Goal: Task Accomplishment & Management: Manage account settings

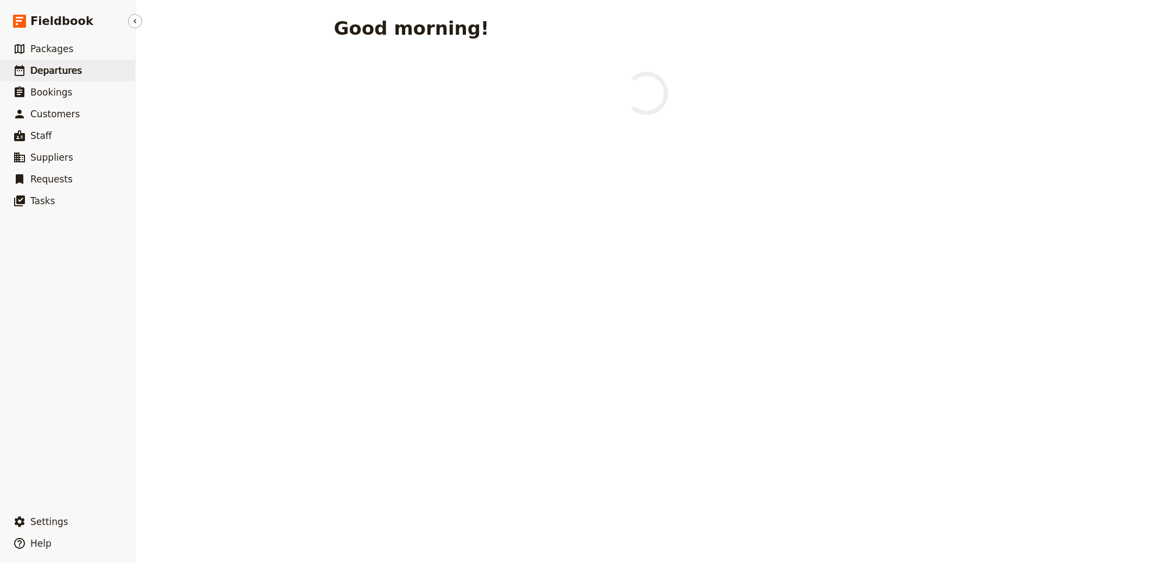
click at [60, 67] on span "Departures" at bounding box center [56, 70] width 52 height 11
select select "CREATED_AT"
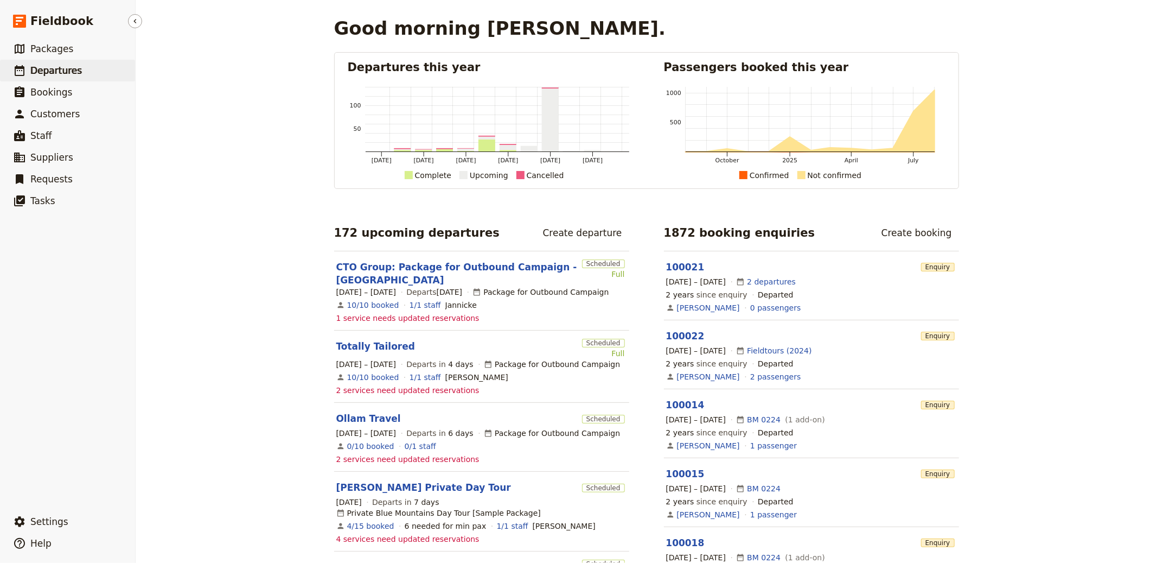
click at [86, 63] on link "​ Departures" at bounding box center [67, 71] width 135 height 22
select select "CREATED_AT"
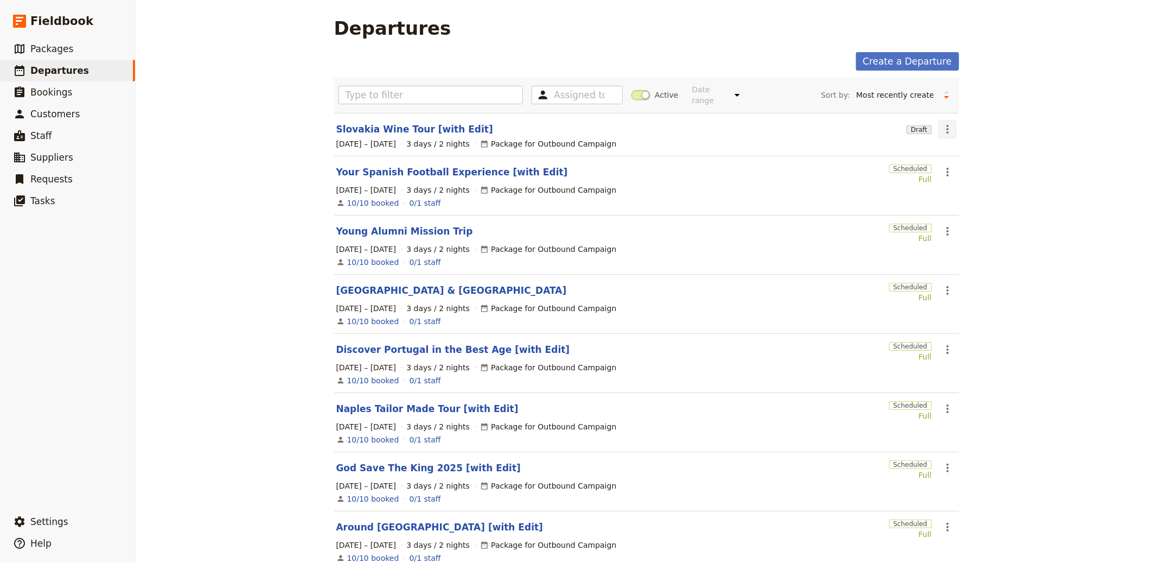
click at [946, 135] on icon "Actions" at bounding box center [947, 129] width 13 height 13
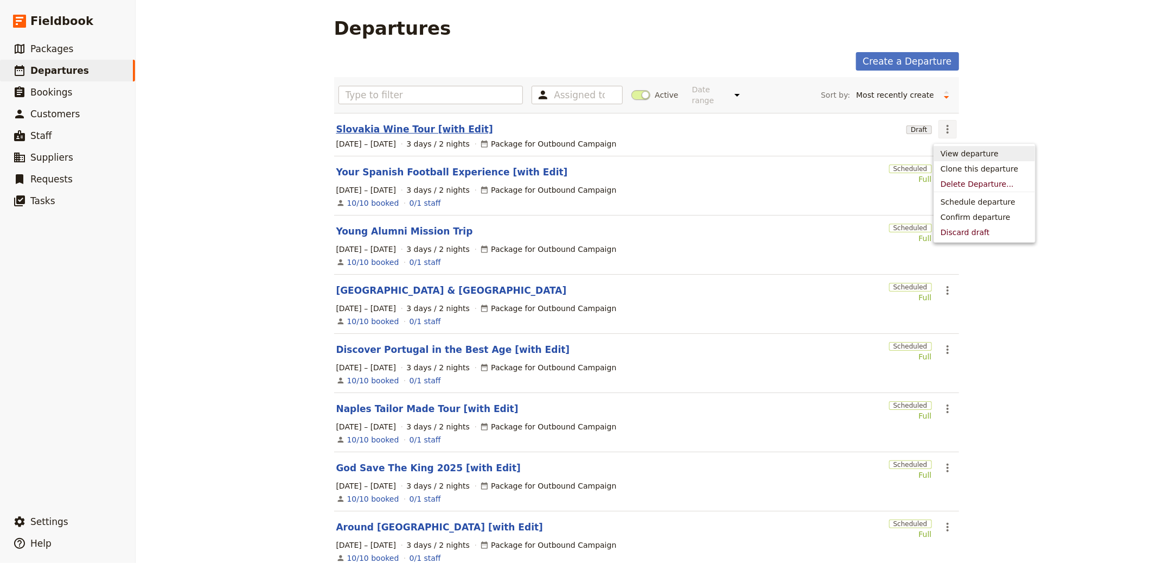
click at [418, 124] on link "Slovakia Wine Tour [with Edit]" at bounding box center [414, 129] width 157 height 13
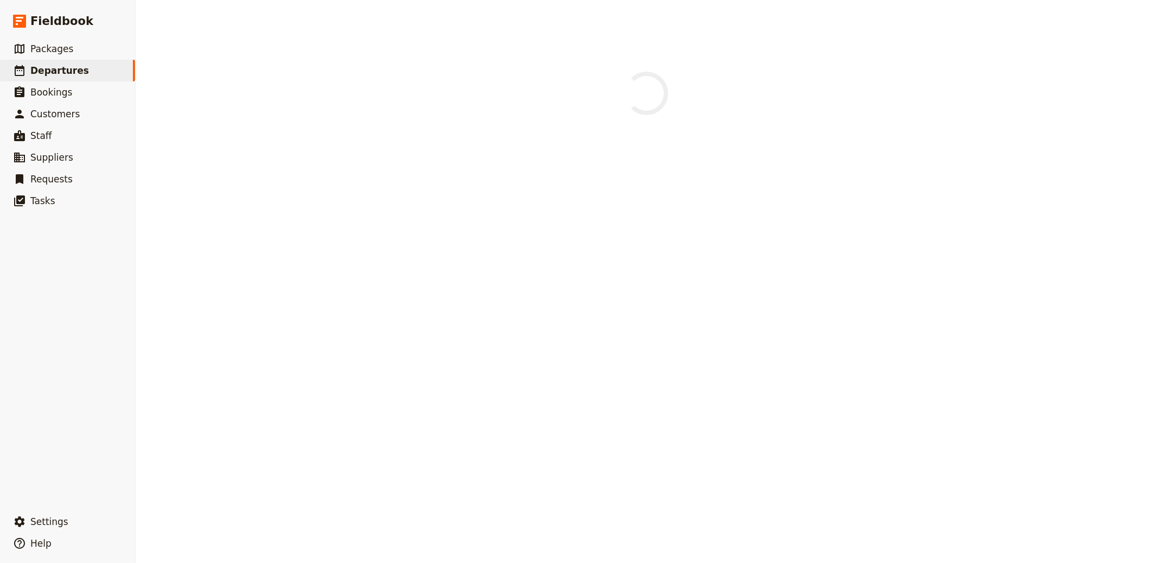
click at [418, 125] on div at bounding box center [647, 281] width 1022 height 563
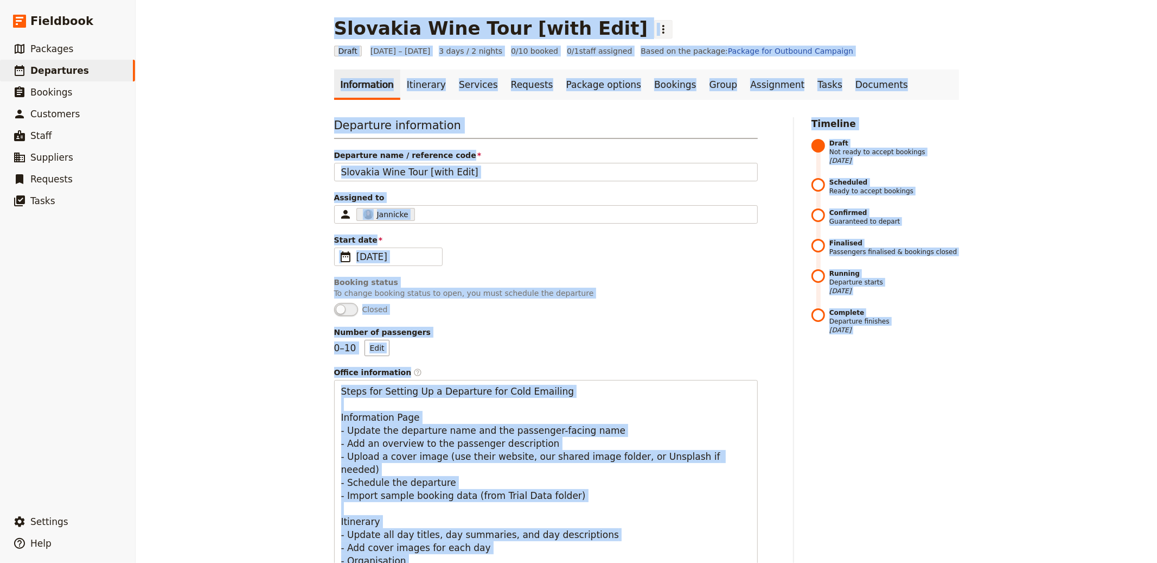
click at [657, 29] on icon "Actions" at bounding box center [663, 29] width 13 height 13
click at [620, 79] on button "Schedule departure" at bounding box center [634, 86] width 101 height 15
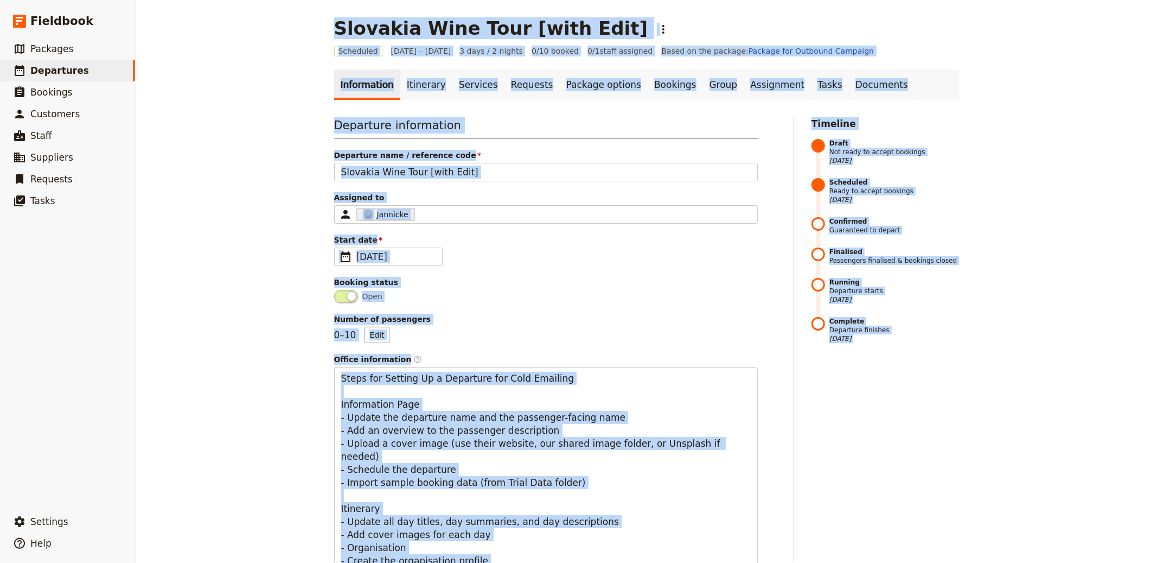
click at [839, 46] on div "Scheduled 1 – 3 Oct 2025 3 days / 2 nights 0/10 booked 0 / 1 staff assigned Bas…" at bounding box center [646, 51] width 625 height 11
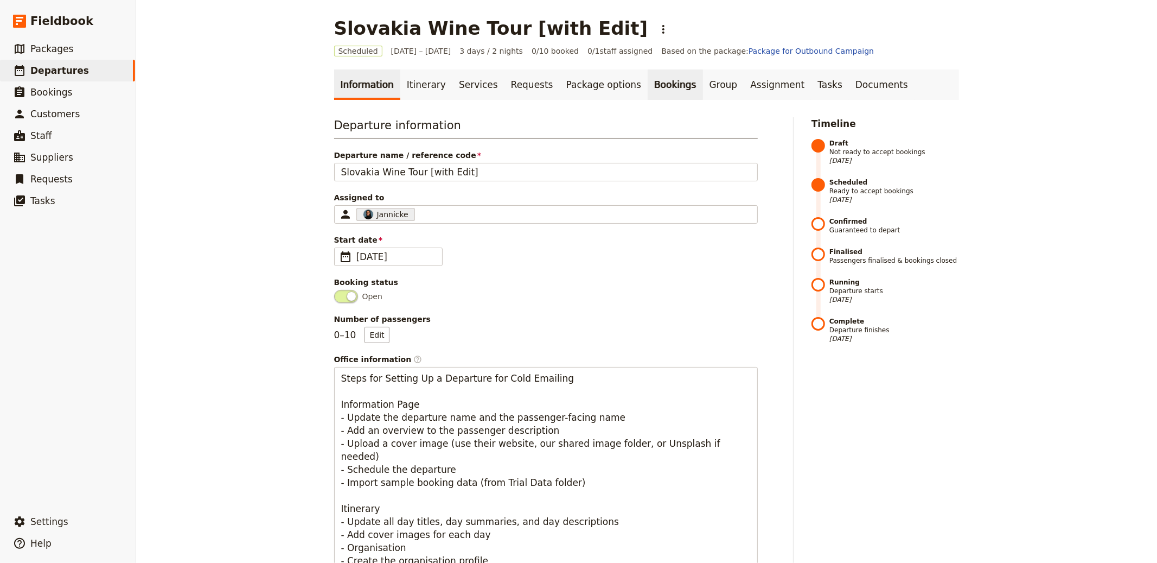
click at [648, 79] on link "Bookings" at bounding box center [675, 84] width 55 height 30
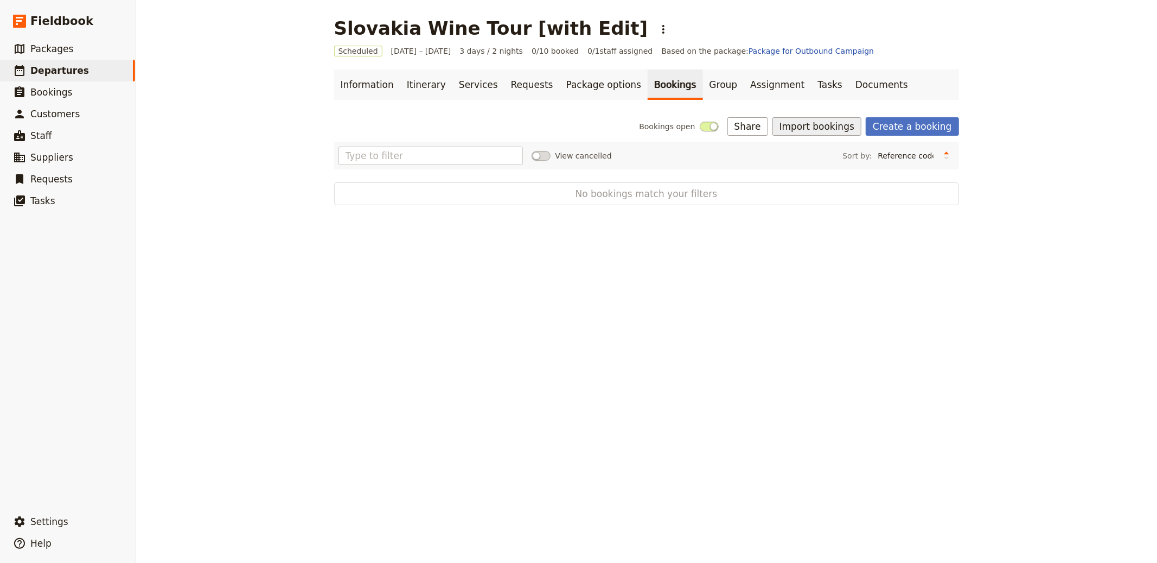
click at [830, 125] on button "Import bookings" at bounding box center [817, 126] width 89 height 18
click at [823, 156] on button "Import Bookings" at bounding box center [855, 150] width 148 height 15
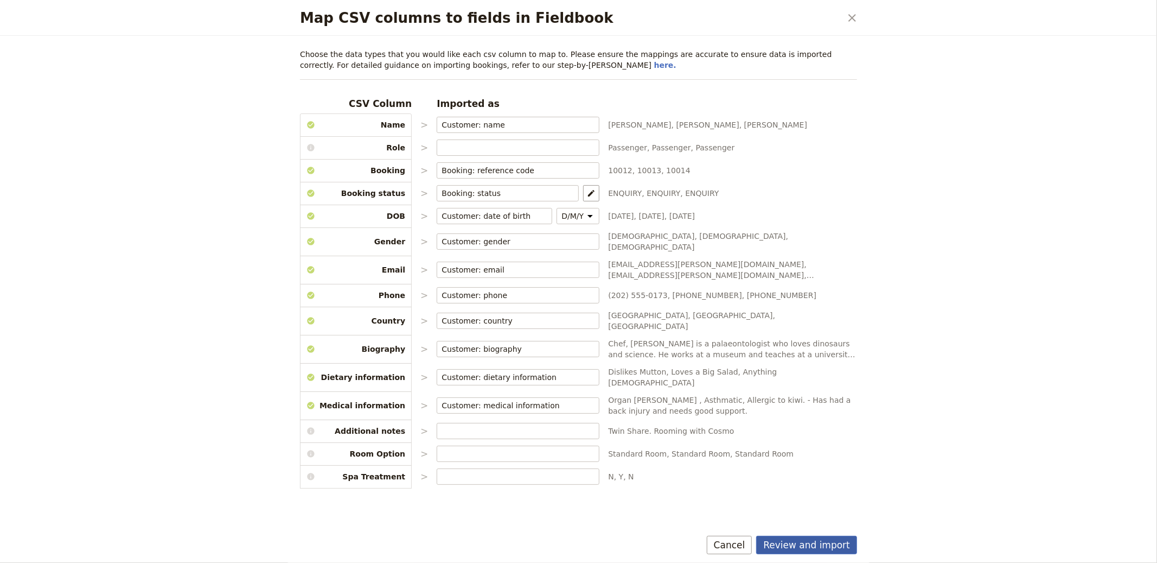
click at [837, 542] on button "Review and import" at bounding box center [806, 545] width 101 height 18
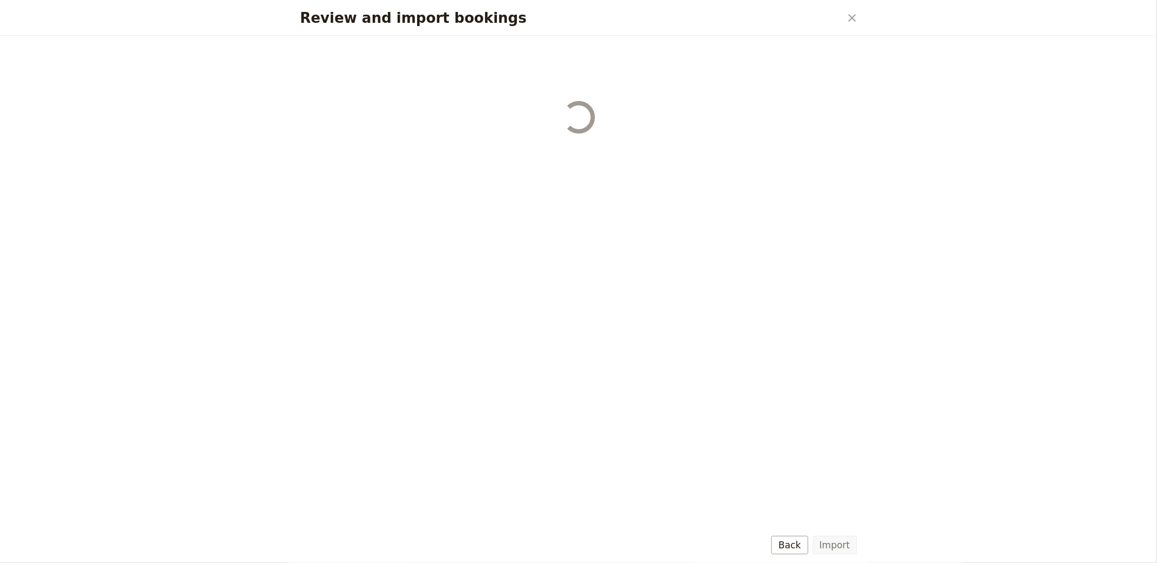
select select "655d56b39948720cb8e55355"
select select "655d57ca9948720cb8e553ec"
select select "655d57fa9948720cb8e553f3"
select select "655d58079948720cb8e553fa"
select select "655d584c9948720cb8e55401"
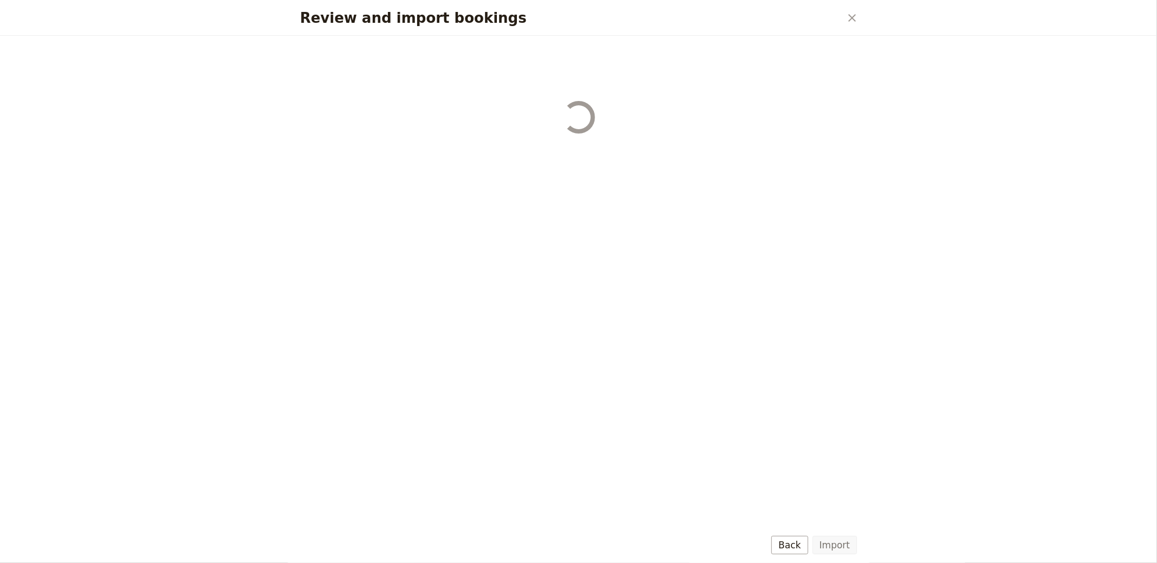
select select "655d58679948720cb8e5540d"
select select "650e6b6659641ed5ee156647"
select select "650e6b4b59641ed5ee156605"
select select "650e2104408bbede5b0c60fd"
select select "650e1d73408bbede5b0c60a6"
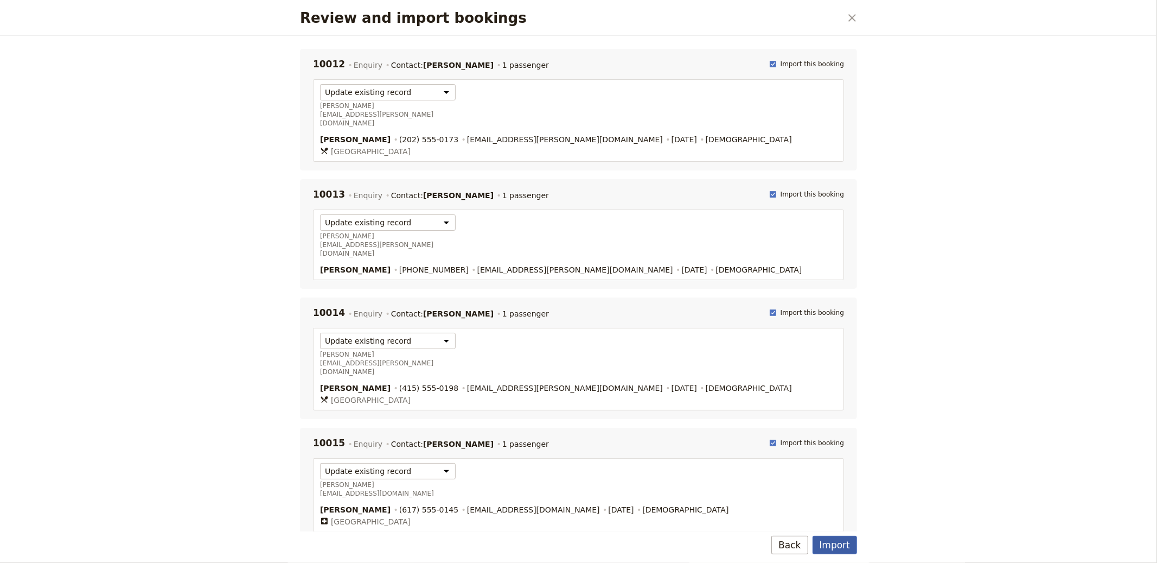
click at [837, 546] on button "Import" at bounding box center [835, 545] width 44 height 18
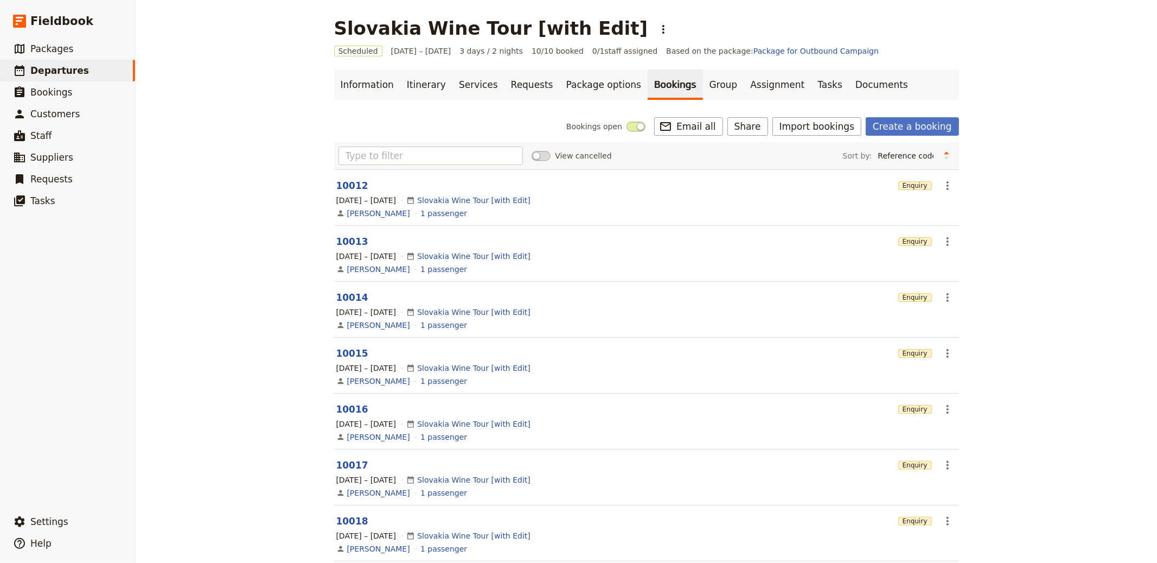
click at [603, 29] on div "Slovakia Wine Tour [with Edit] ​" at bounding box center [646, 28] width 625 height 22
click at [657, 30] on icon "Actions" at bounding box center [663, 29] width 13 height 13
click at [626, 48] on span "Clone this departure" at bounding box center [629, 53] width 78 height 11
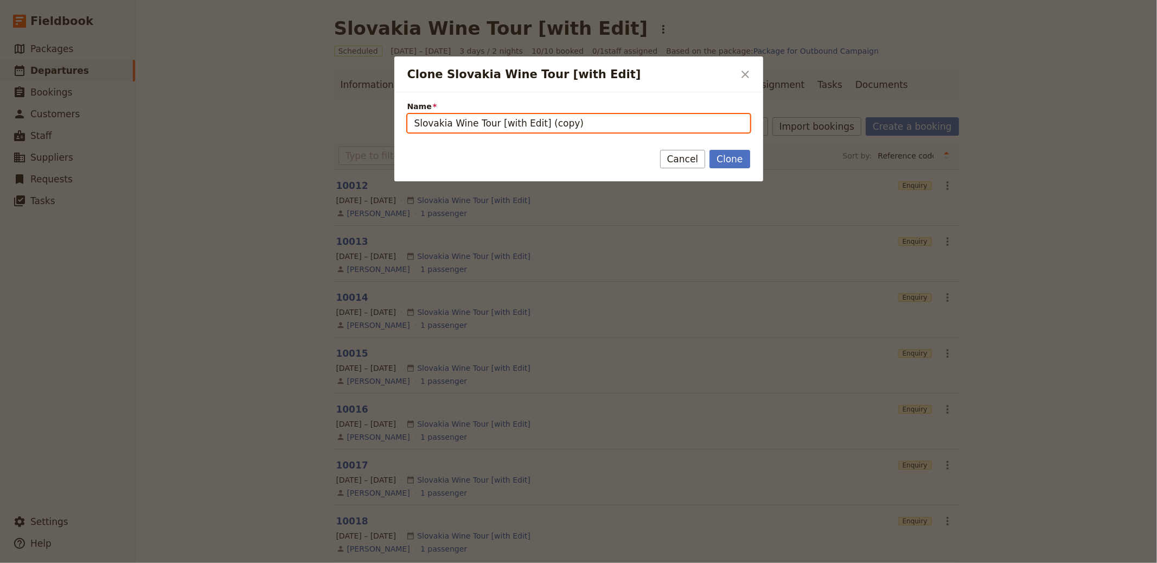
drag, startPoint x: 493, startPoint y: 124, endPoint x: 319, endPoint y: 112, distance: 174.6
click at [315, 562] on div "Clone Slovakia Wine Tour [with Edit] ​ Name Slovakia Wine Tour [with Edit] (cop…" at bounding box center [578, 563] width 1157 height 0
paste input "w Cycling in Spanish Basque Country"
drag, startPoint x: 655, startPoint y: 123, endPoint x: 738, endPoint y: 123, distance: 83.0
click at [738, 123] on input "Slow Cycling in Spanish Basque Country [with Edit] (copy)" at bounding box center [578, 123] width 343 height 18
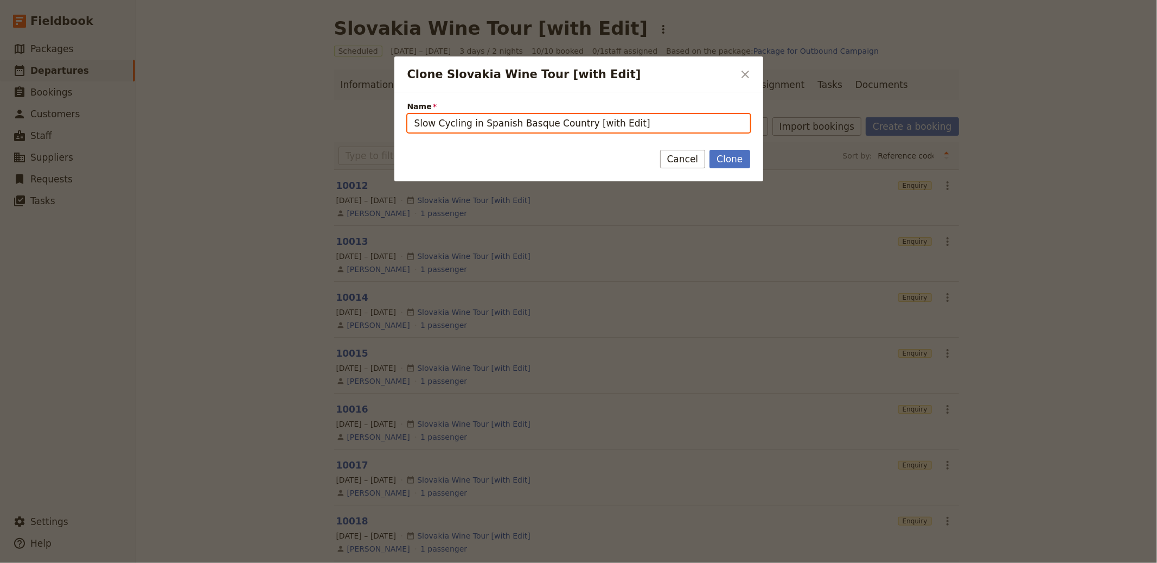
type input "Slow Cycling in Spanish Basque Country [with Edit]"
click at [710, 150] on button "Clone" at bounding box center [730, 159] width 40 height 18
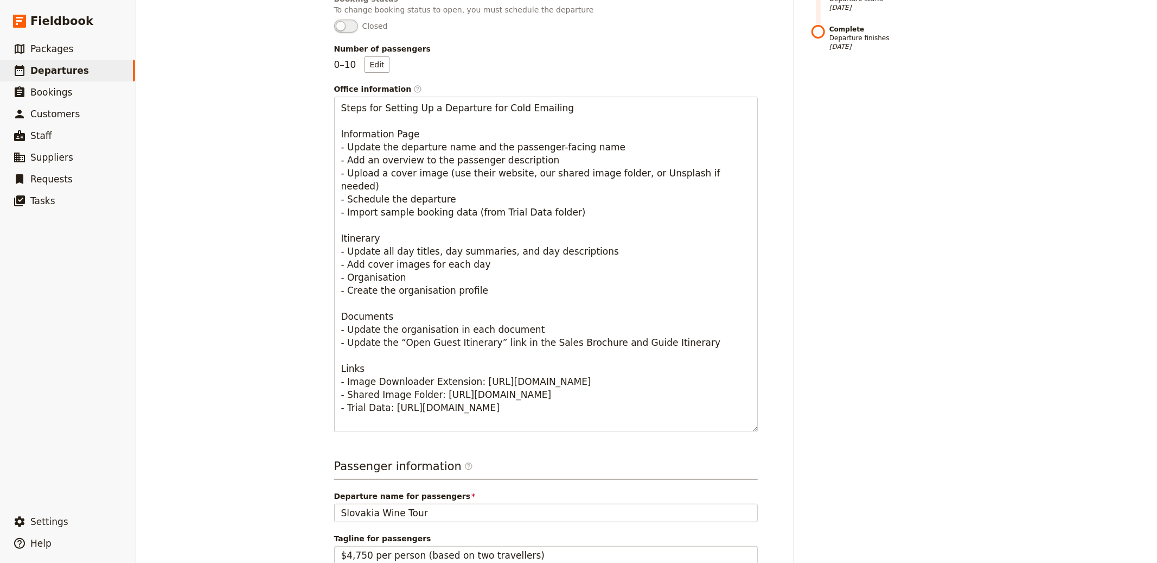
scroll to position [571, 0]
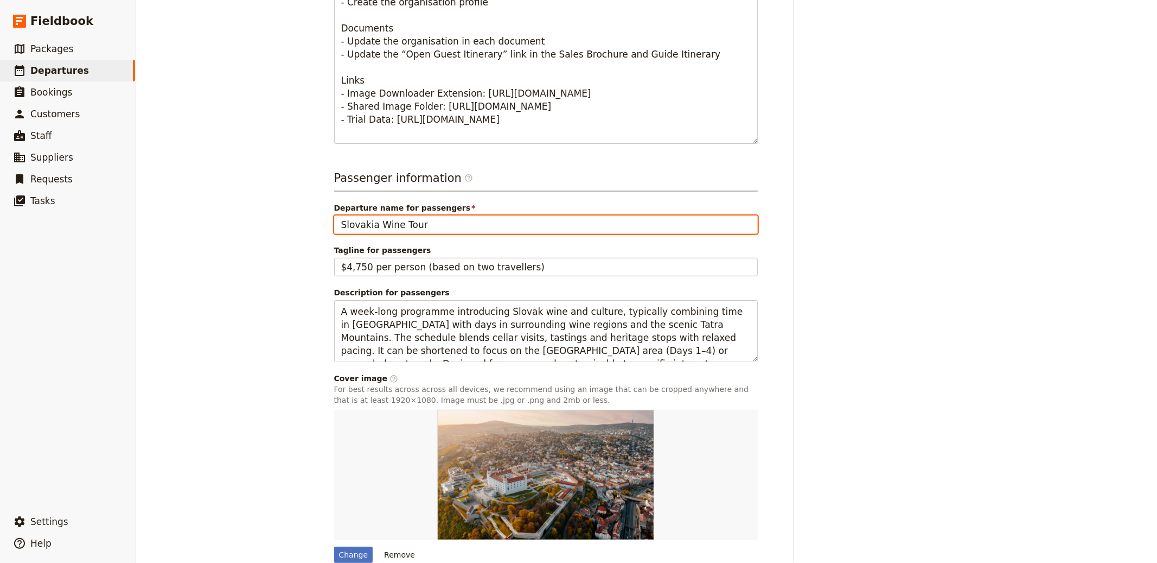
click at [450, 232] on input "Slovakia Wine Tour" at bounding box center [546, 224] width 424 height 18
paste input "w Cycling in Spanish Basque Country"
type input "Slow Cycling in Spanish Basque Country"
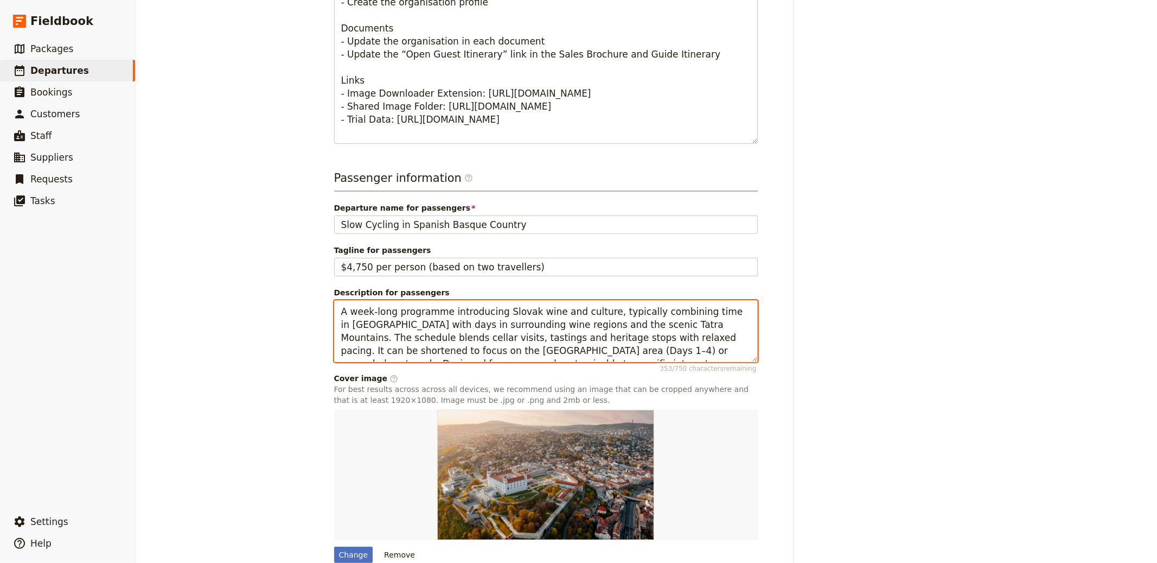
click at [462, 327] on textarea "A week-long programme introducing Slovak wine and culture, typically combining …" at bounding box center [546, 331] width 424 height 62
paste textarea "Basque Country"
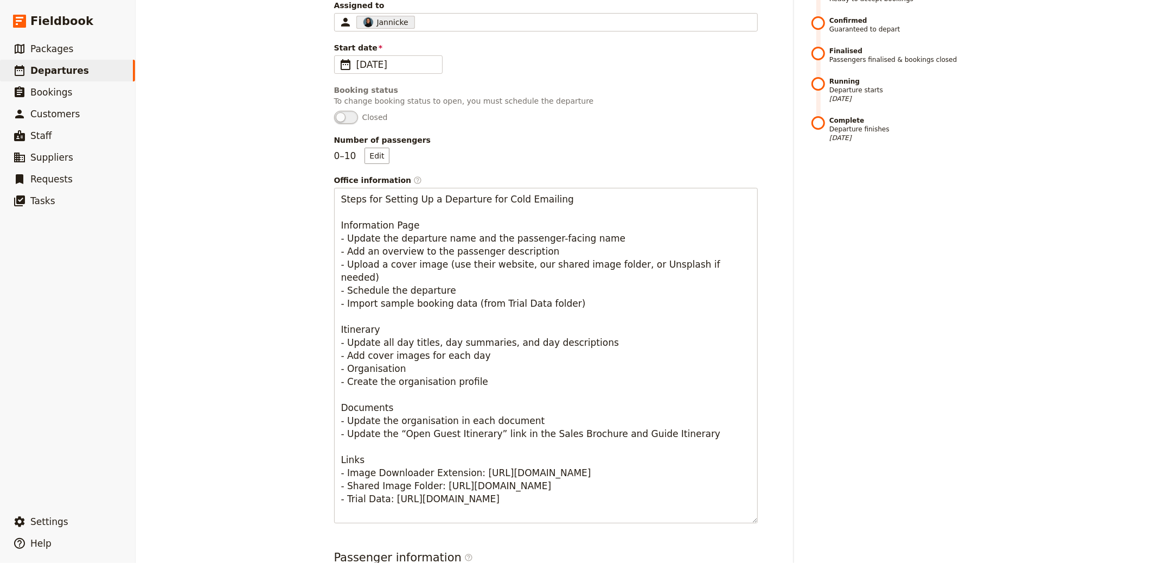
scroll to position [0, 0]
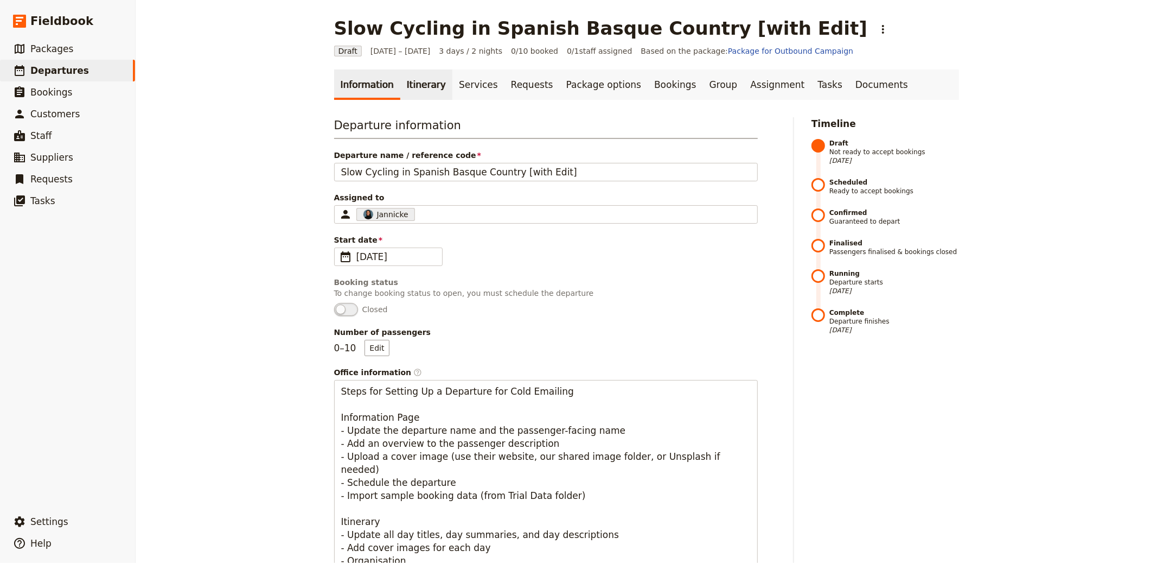
click at [412, 91] on link "Itinerary" at bounding box center [426, 84] width 52 height 30
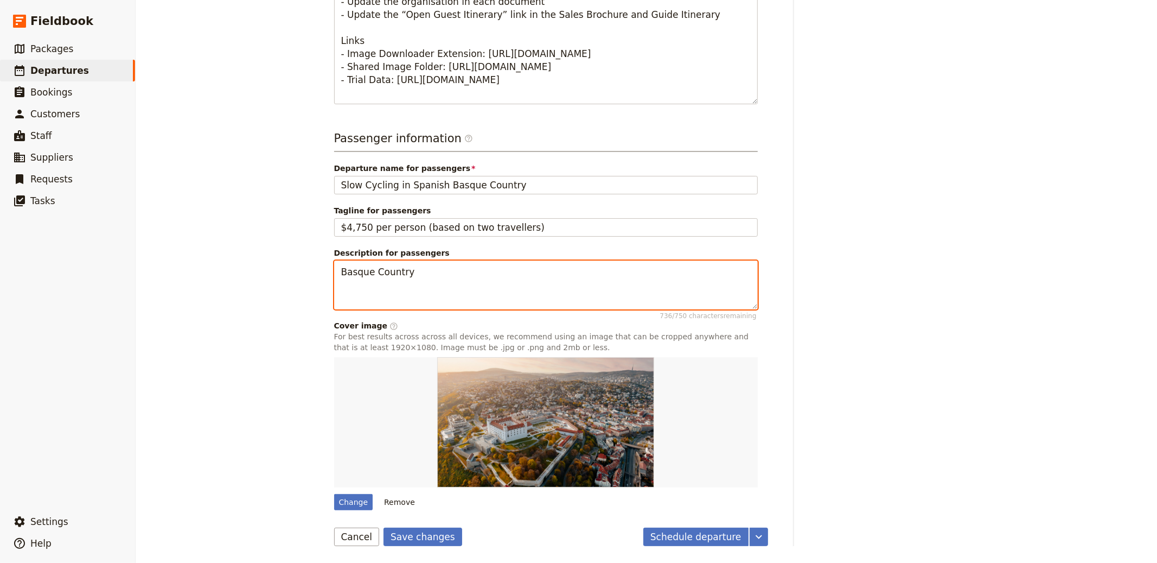
click at [491, 273] on textarea "Basque Country" at bounding box center [546, 284] width 424 height 49
paste textarea "A 5-night e-bike journey from [GEOGRAPHIC_DATA] to the [GEOGRAPHIC_DATA], weavi…"
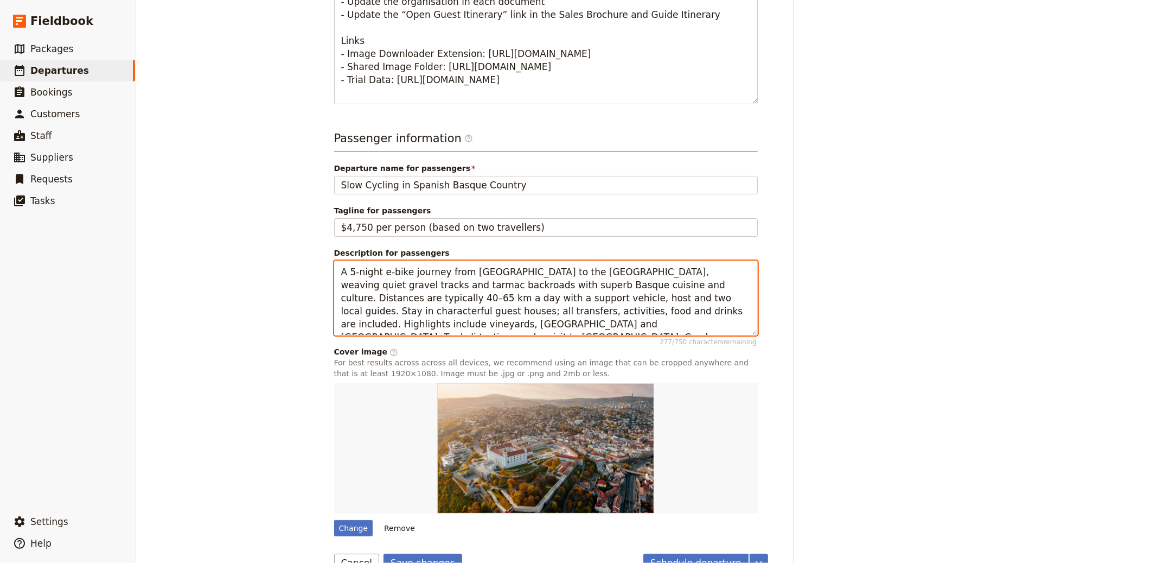
type textarea "A 5-night e-bike journey from [GEOGRAPHIC_DATA] to the [GEOGRAPHIC_DATA], weavi…"
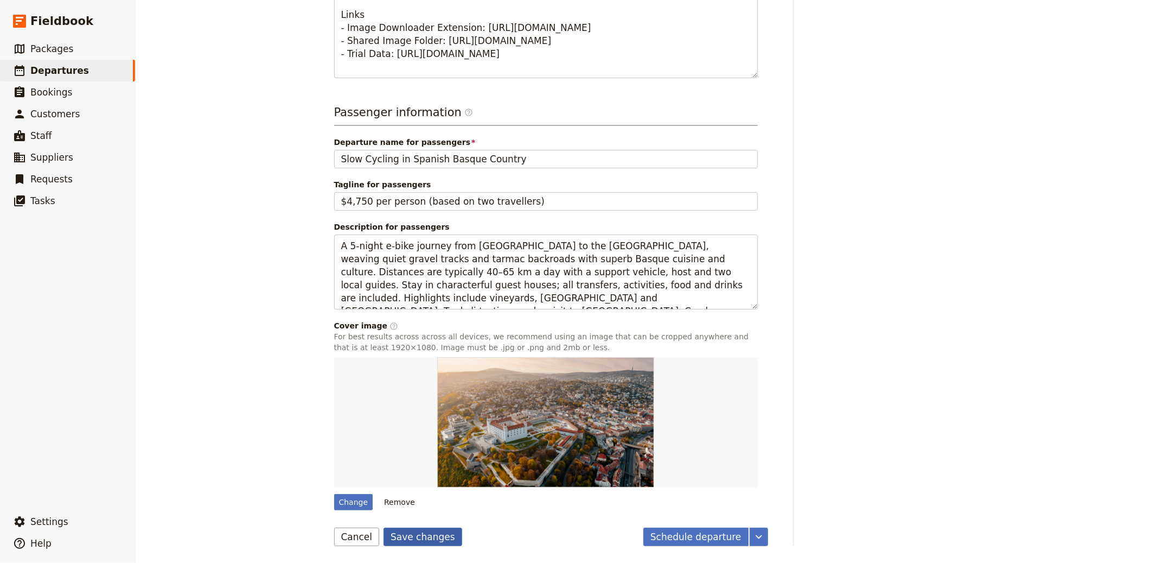
click at [405, 536] on button "Save changes" at bounding box center [423, 536] width 79 height 18
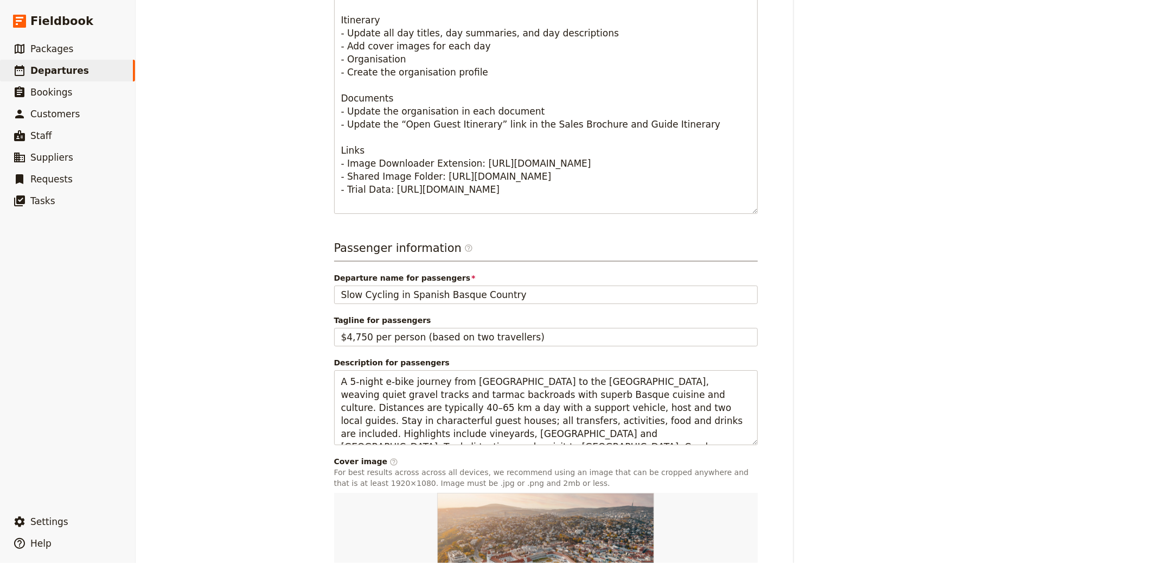
scroll to position [0, 0]
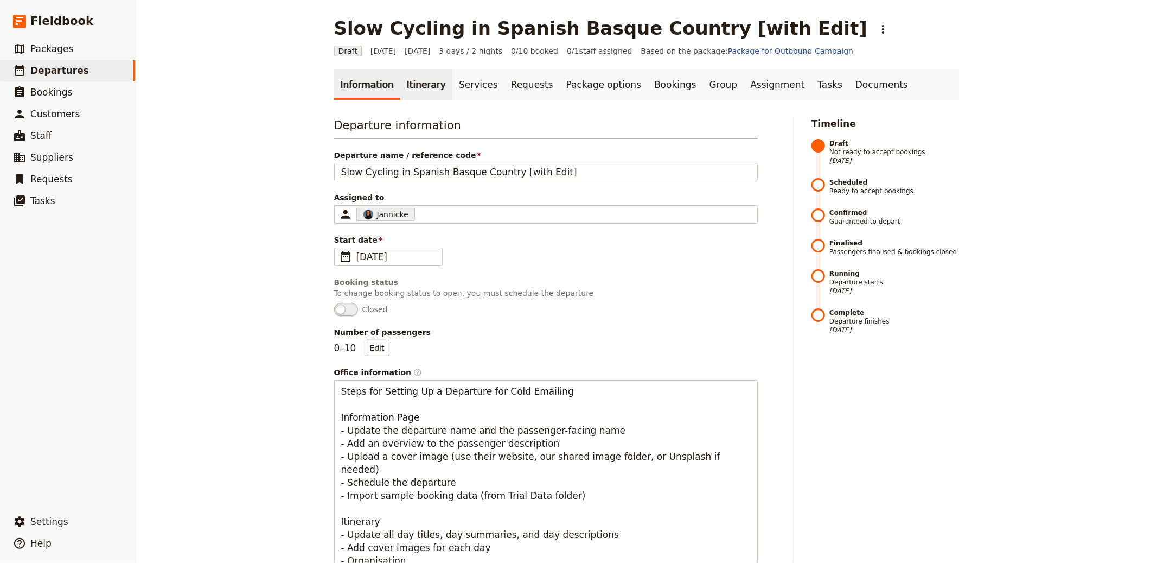
click at [412, 79] on link "Itinerary" at bounding box center [426, 84] width 52 height 30
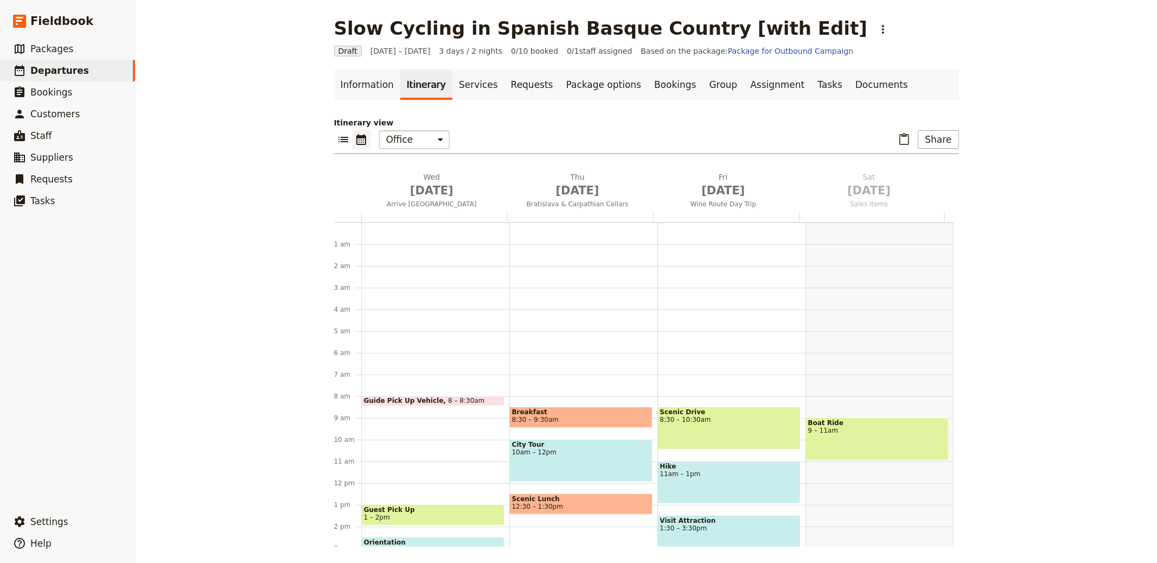
scroll to position [141, 0]
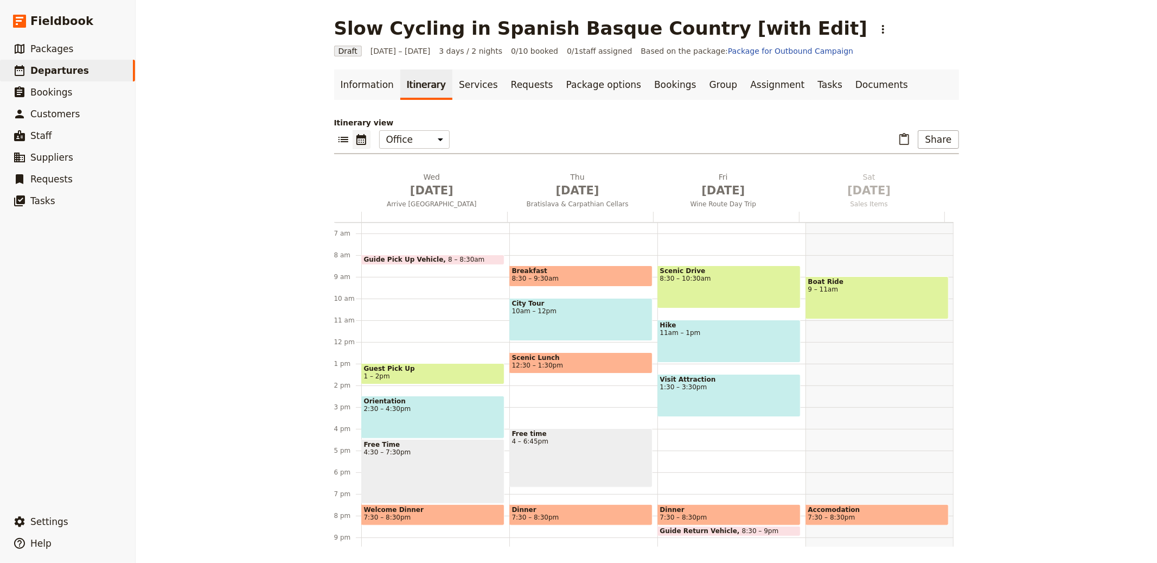
click at [407, 168] on div "Itinerary view ​ ​ Office Guide Passenger Sales ​ Share Wed Oct 1 Arrive Bratis…" at bounding box center [646, 331] width 625 height 429
click at [426, 187] on span "[DATE]" at bounding box center [432, 190] width 133 height 16
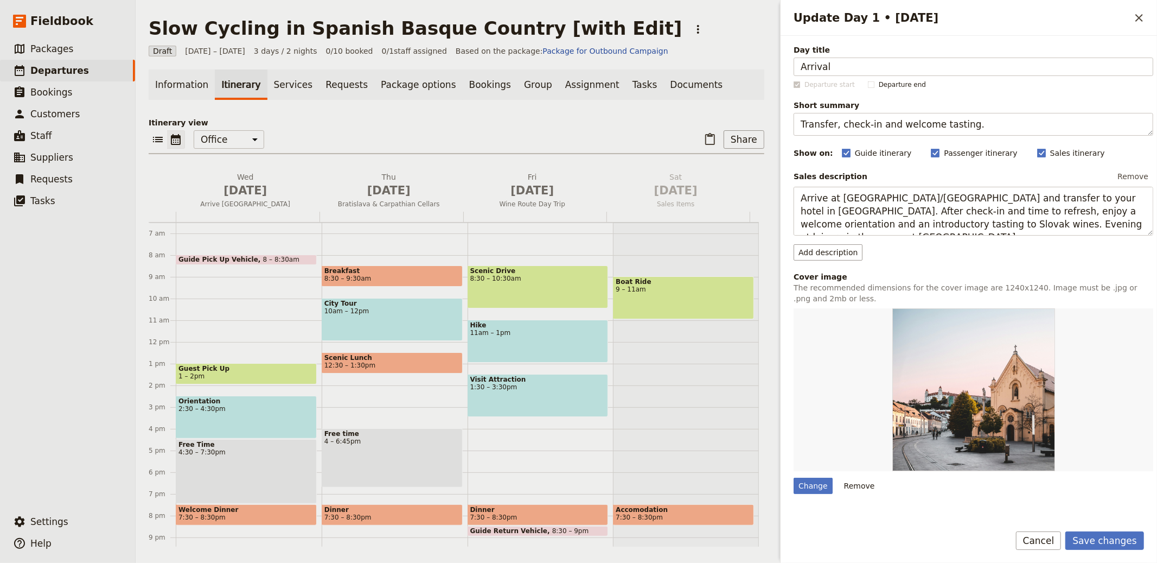
type input "Arrival"
click at [866, 141] on div "Day title Arrival Departure start Departure end Short summary Transfer, check-i…" at bounding box center [974, 349] width 360 height 610
click at [867, 125] on textarea "Transfer, check-in and welcome tasting." at bounding box center [974, 124] width 360 height 23
paste textarea "Bilbao to Ábalos; stroll vineyards and evening win"
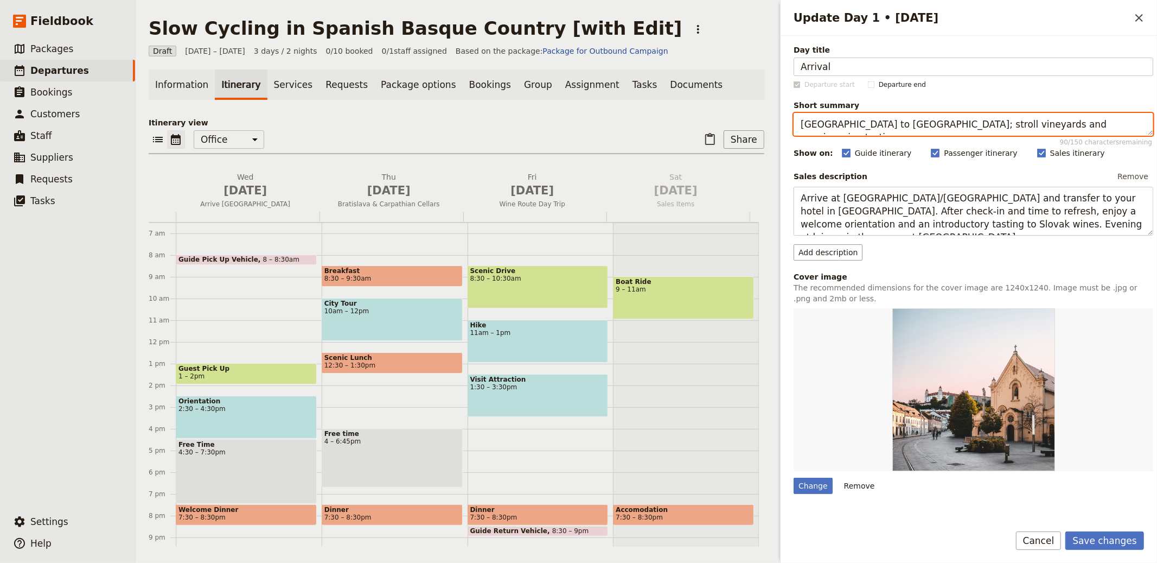
type textarea "[GEOGRAPHIC_DATA] to [GEOGRAPHIC_DATA]; stroll vineyards and evening wine tasti…"
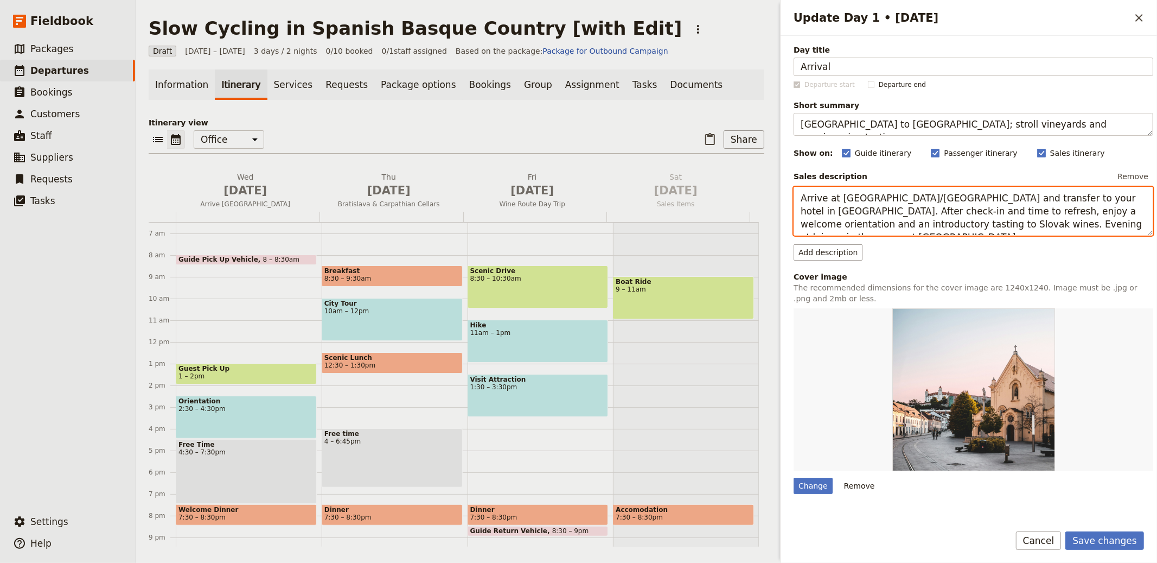
click at [913, 198] on textarea "Arrive at Bratislava/Vienna Airport and transfer to your hotel in Bratislava. A…" at bounding box center [974, 211] width 360 height 49
paste textarea "in Bilbao and transfer about 1.5 hours to Ábalos at the foot of the Cantabrian …"
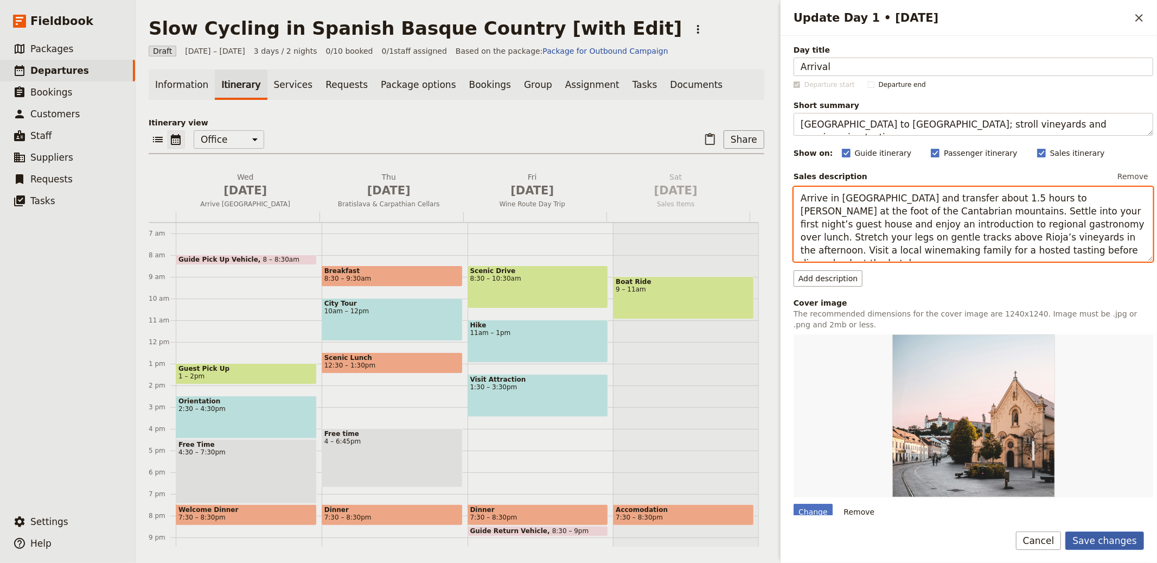
type textarea "Arrive in [GEOGRAPHIC_DATA] and transfer about 1.5 hours to [PERSON_NAME] at th…"
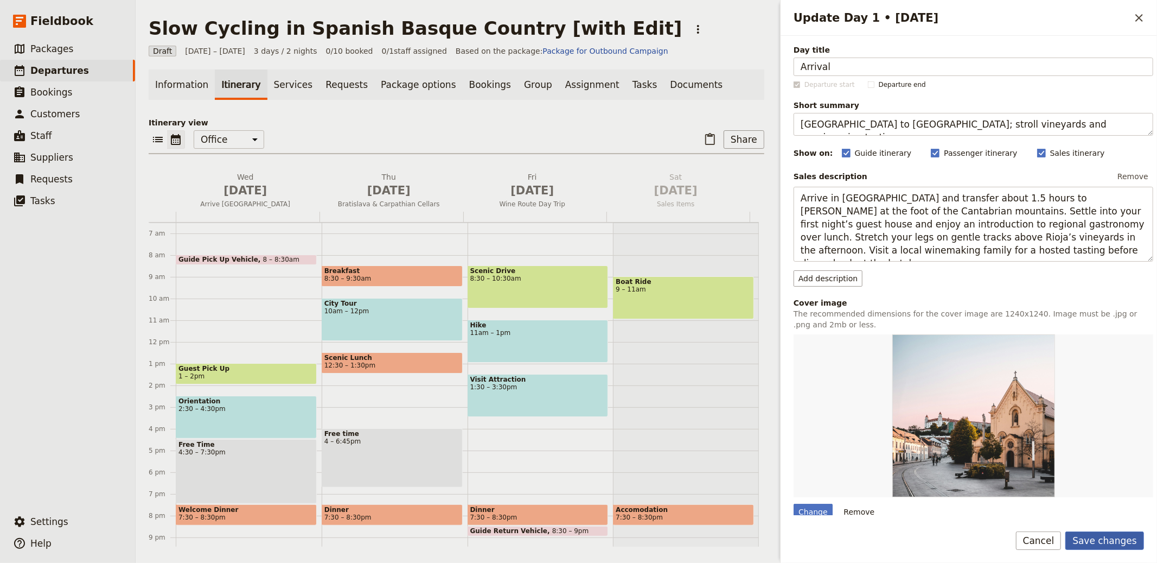
click at [1092, 532] on button "Save changes" at bounding box center [1105, 540] width 79 height 18
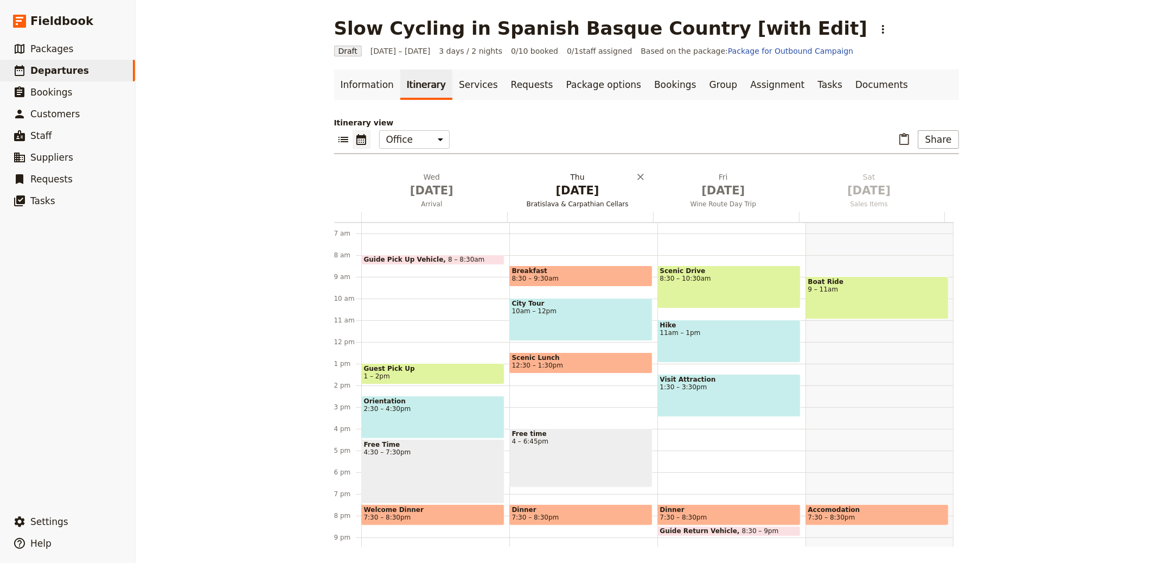
click at [564, 180] on h2 "Thu Oct 2 Bratislava & Carpathian Cellars" at bounding box center [577, 184] width 133 height 27
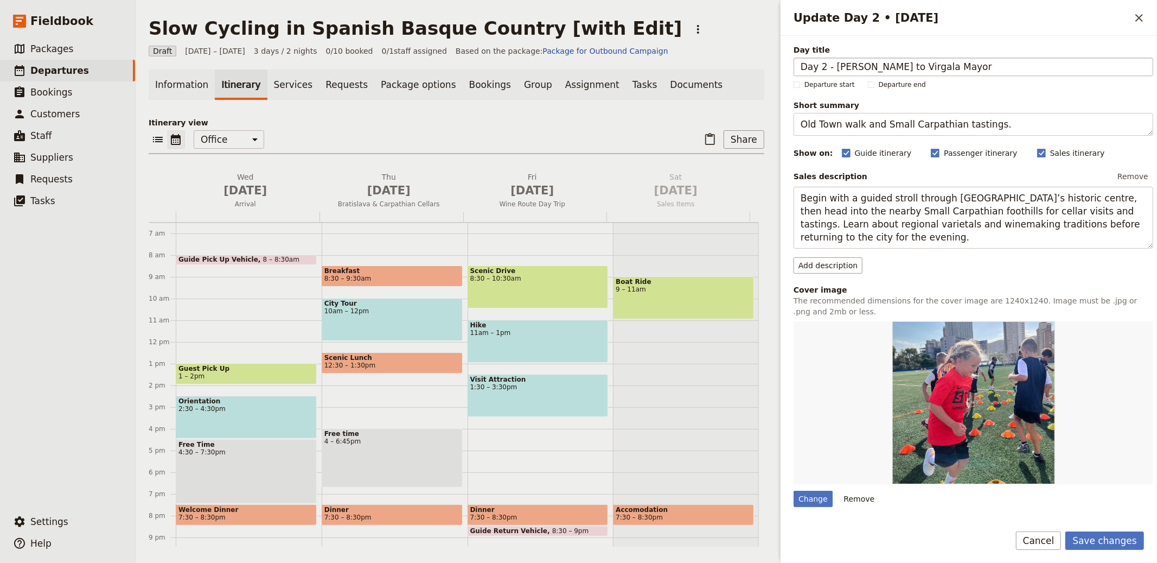
click at [834, 65] on input "Day 2 - Abalos to Virgala Mayor" at bounding box center [974, 67] width 360 height 18
type input "[PERSON_NAME] to Virgala Mayor"
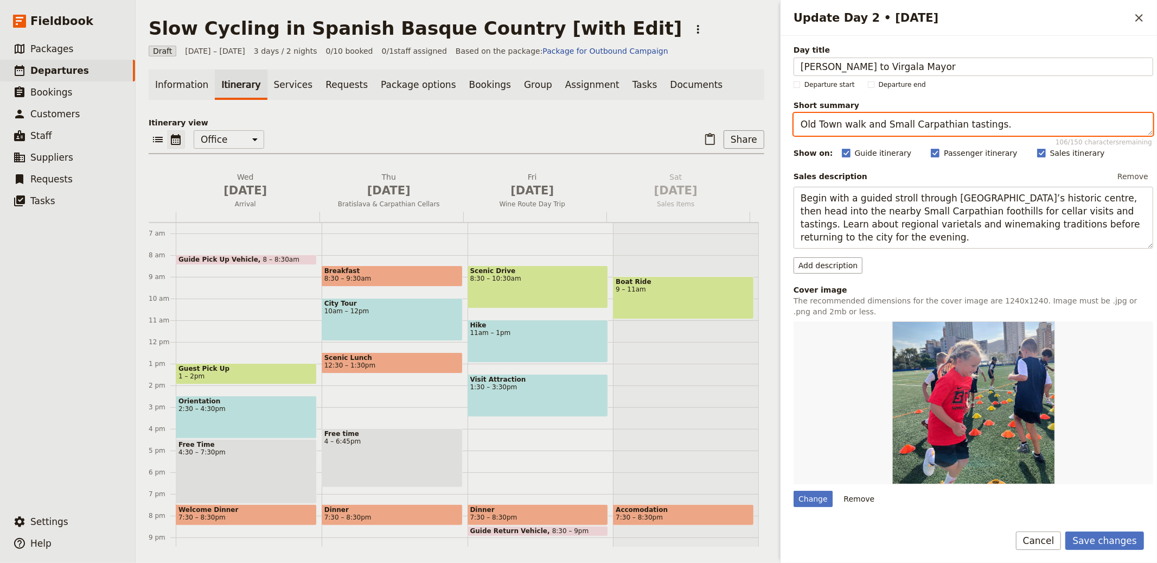
click at [844, 120] on textarea "Old Town walk and Small Carpathian tastings." at bounding box center [974, 124] width 360 height 23
paste textarea "Vineyards, megaliths, Izki Natural Park and poolside rest"
type textarea "Vineyards, megaliths, [GEOGRAPHIC_DATA] and poolside rest."
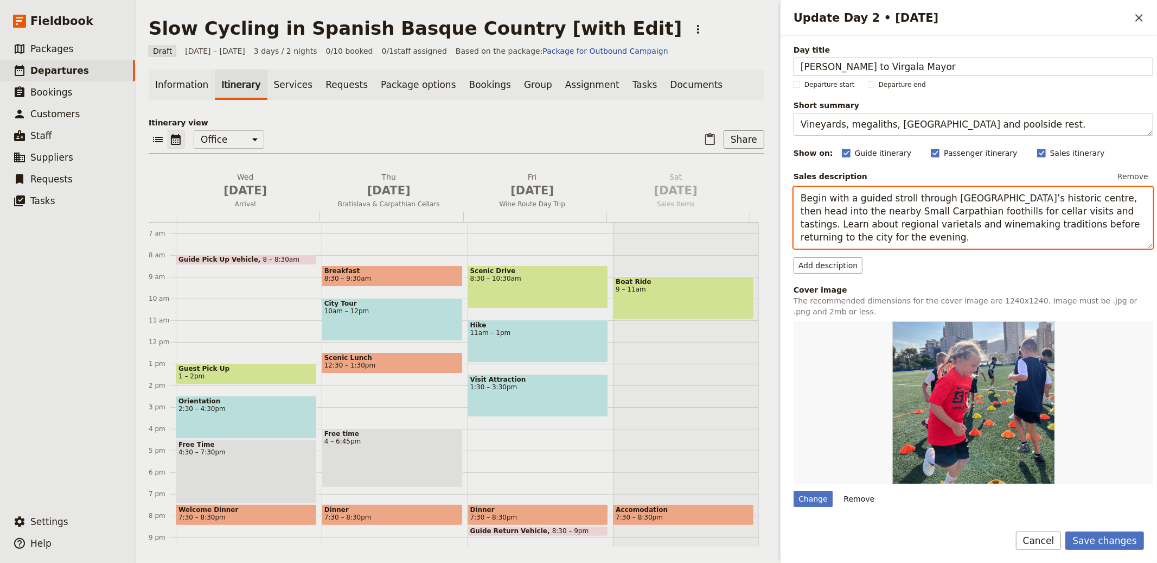
click at [1016, 212] on textarea "Begin with a guided stroll through Bratislava’s historic centre, then head into…" at bounding box center [974, 218] width 360 height 62
paste textarea "Ride through Rioja’s foothill vineyards, pausing at prehistoric megaliths. Afte…"
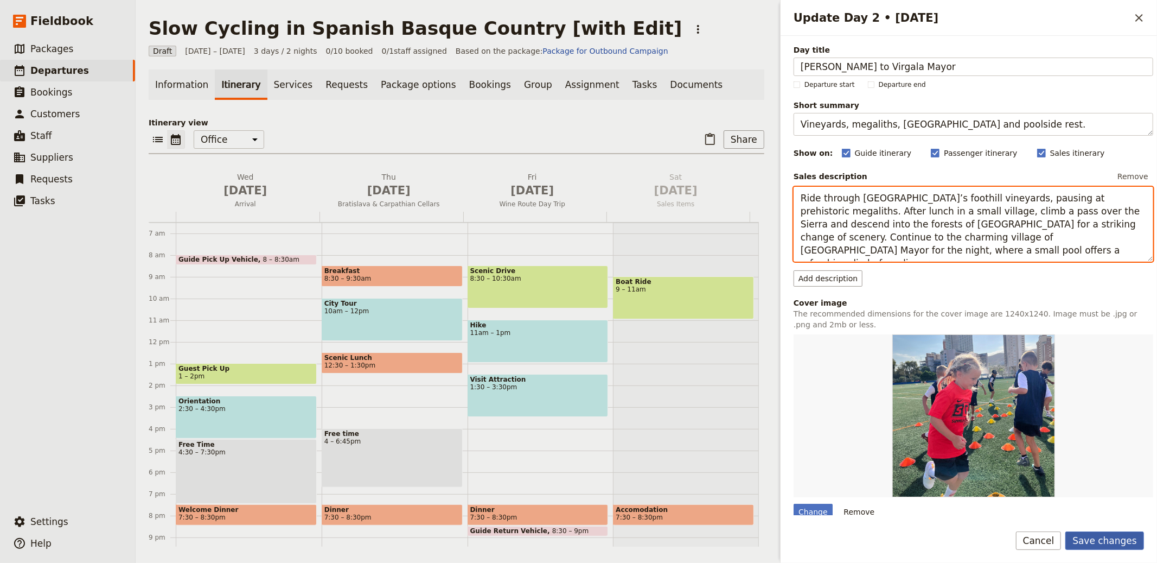
type textarea "Ride through [GEOGRAPHIC_DATA]’s foothill vineyards, pausing at prehistoric meg…"
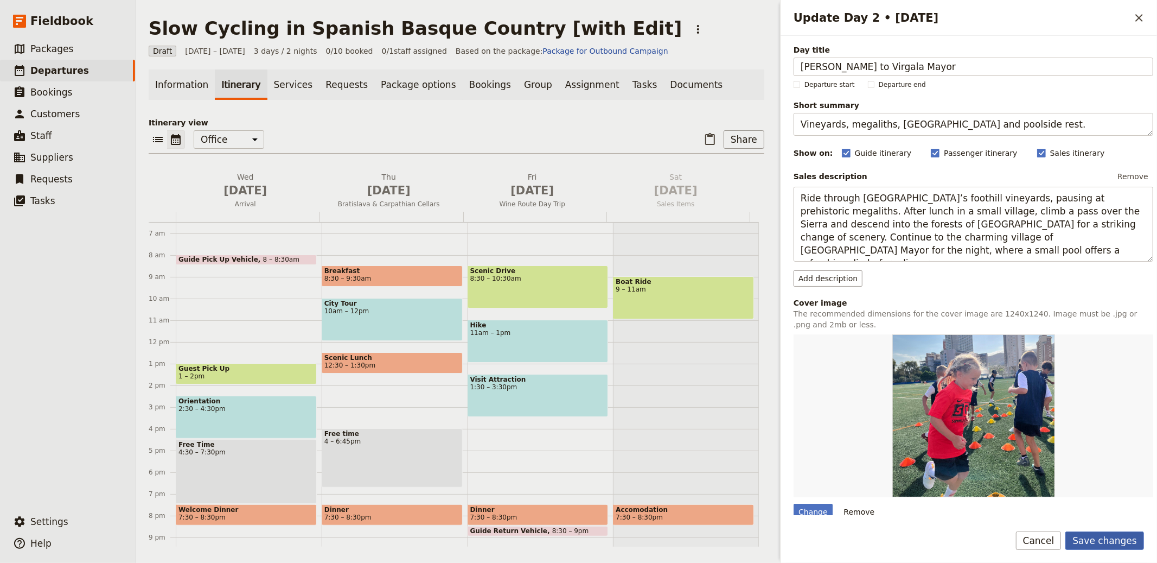
click at [1110, 546] on button "Save changes" at bounding box center [1105, 540] width 79 height 18
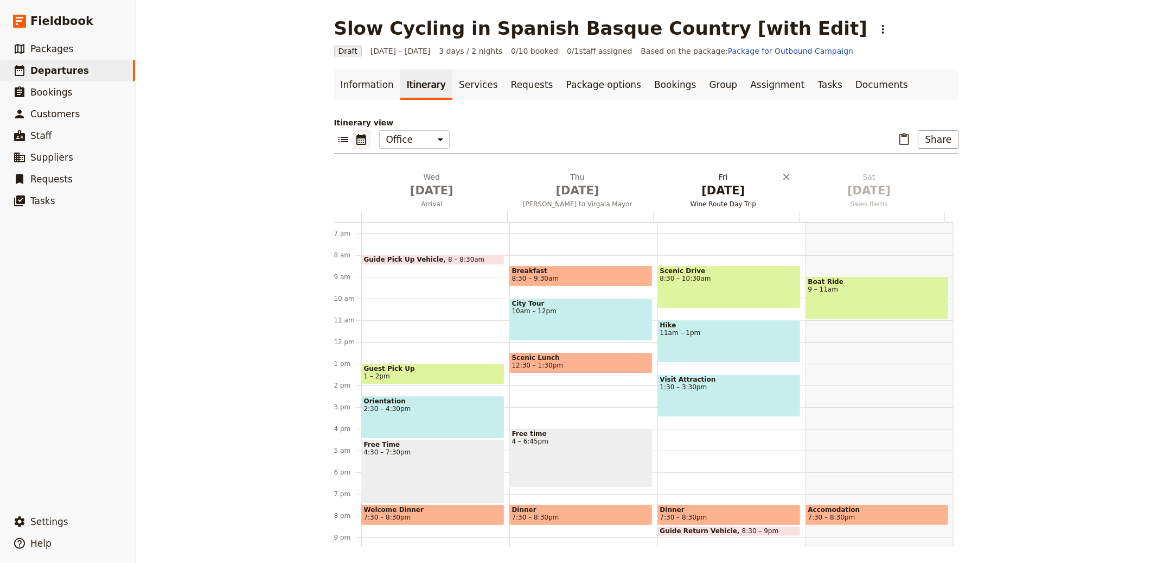
click at [740, 188] on span "[DATE]" at bounding box center [723, 190] width 133 height 16
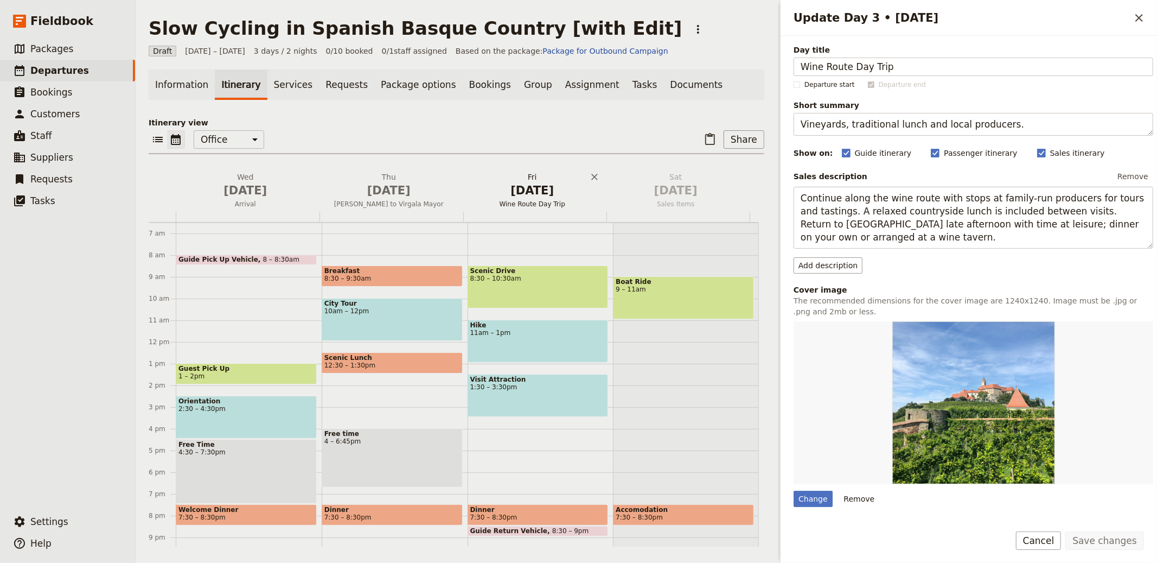
click at [744, 188] on icon "Add after day 4" at bounding box center [749, 189] width 11 height 11
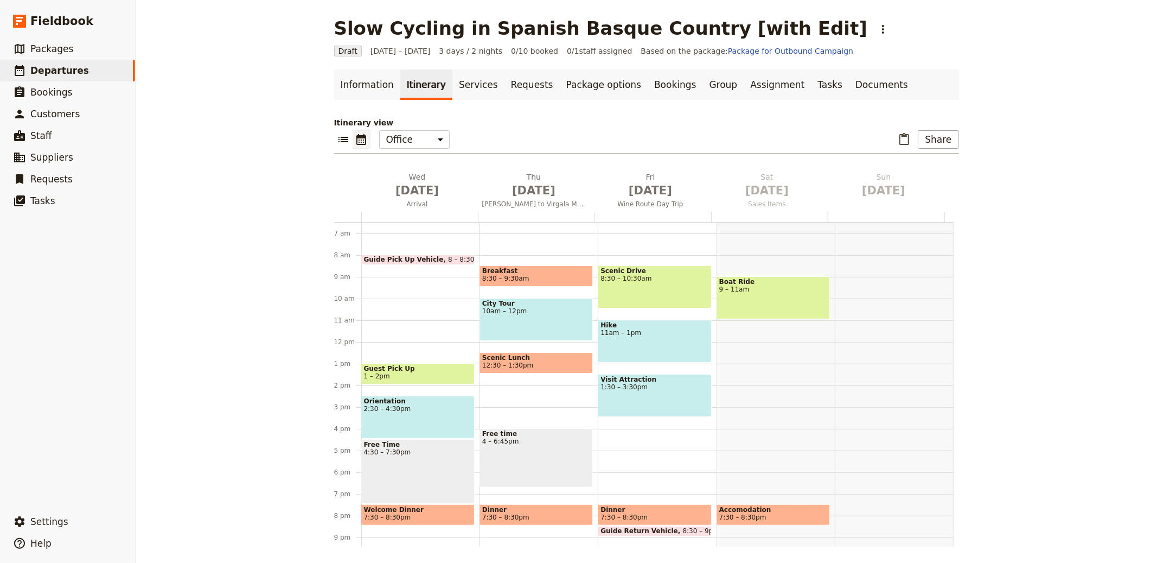
click at [750, 163] on div "Itinerary view ​ ​ Office Guide Passenger Sales ​ Share Wed Oct 1 Arrival Thu O…" at bounding box center [646, 331] width 625 height 429
click at [647, 189] on span "[DATE]" at bounding box center [651, 190] width 104 height 16
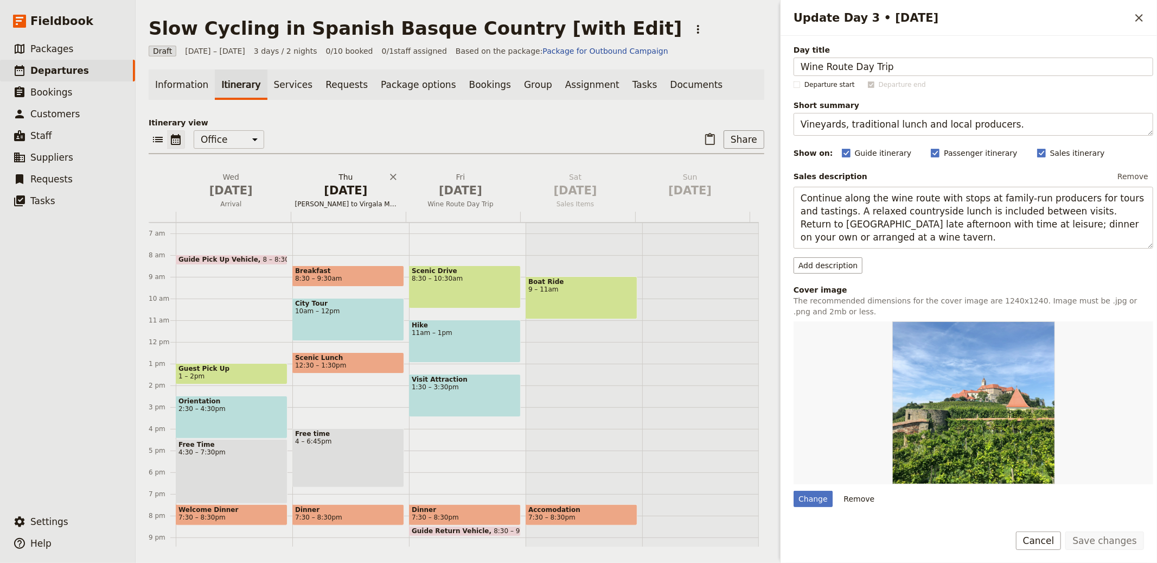
click at [326, 191] on span "[DATE]" at bounding box center [346, 190] width 102 height 16
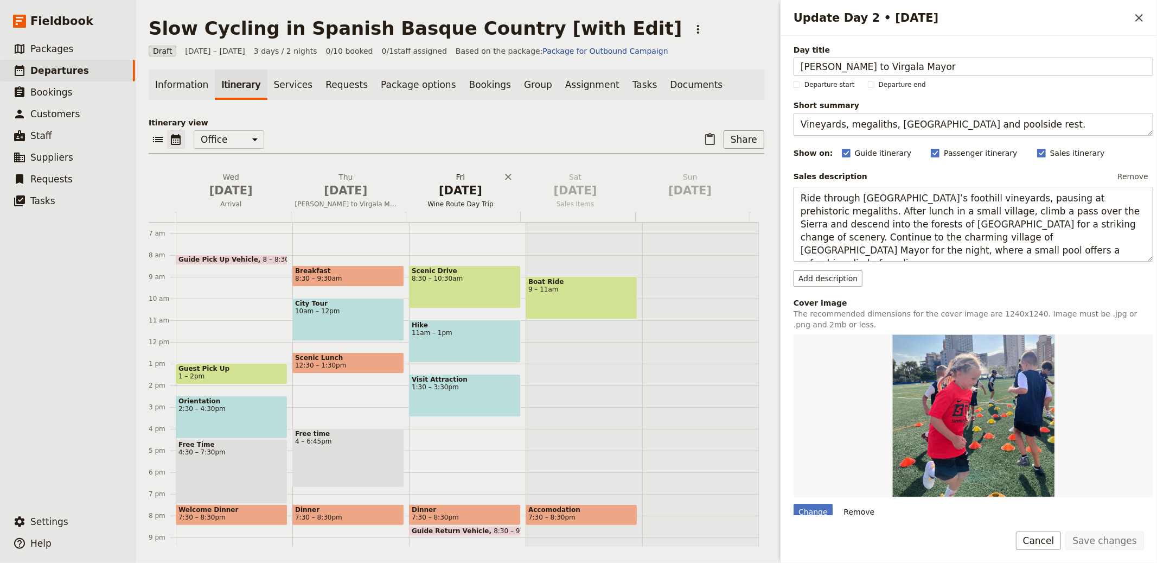
click at [467, 194] on span "[DATE]" at bounding box center [461, 190] width 102 height 16
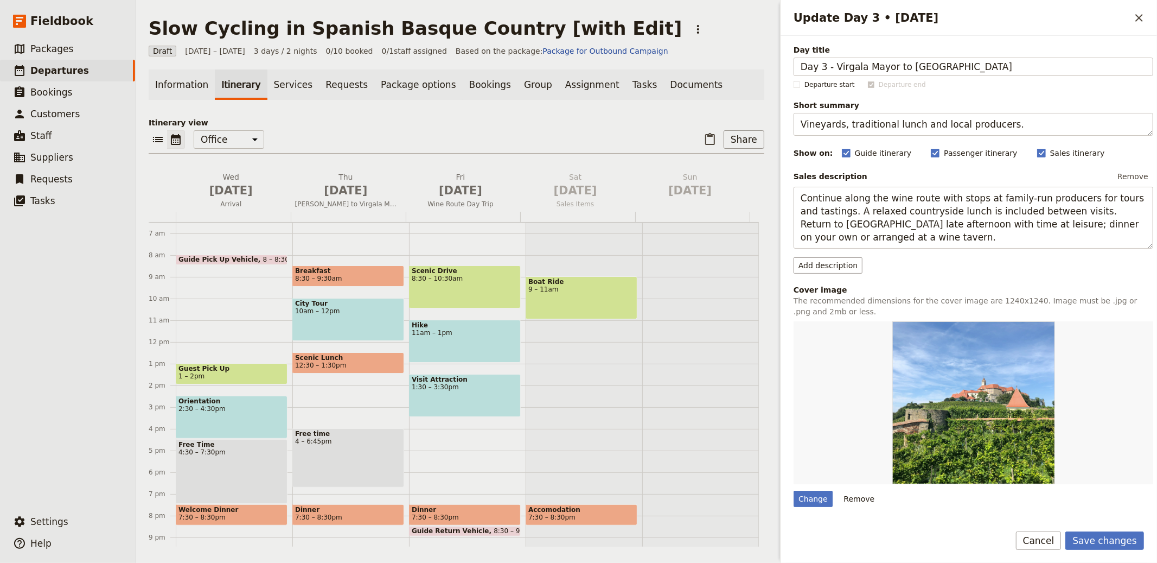
type input "Day 3 - Virgala Mayor to Axpe"
click at [894, 117] on textarea "Vineyards, traditional lunch and local producers." at bounding box center [974, 124] width 360 height 23
paste textarea "Reservoir ride, cheesemaker visit and views of Urkiola"
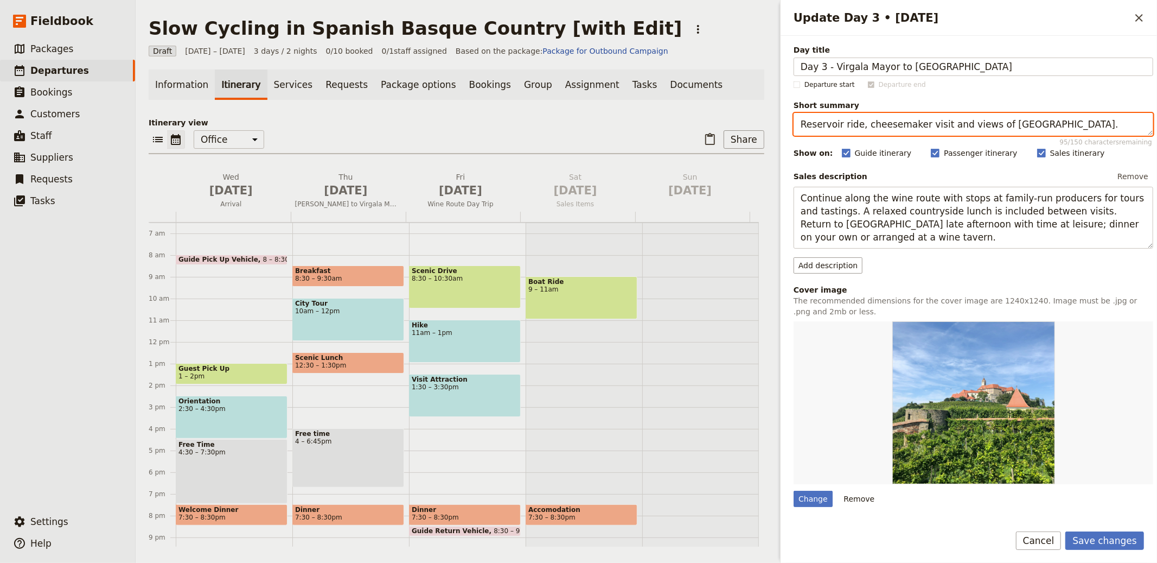
type textarea "Reservoir ride, cheesemaker visit and views of [GEOGRAPHIC_DATA]."
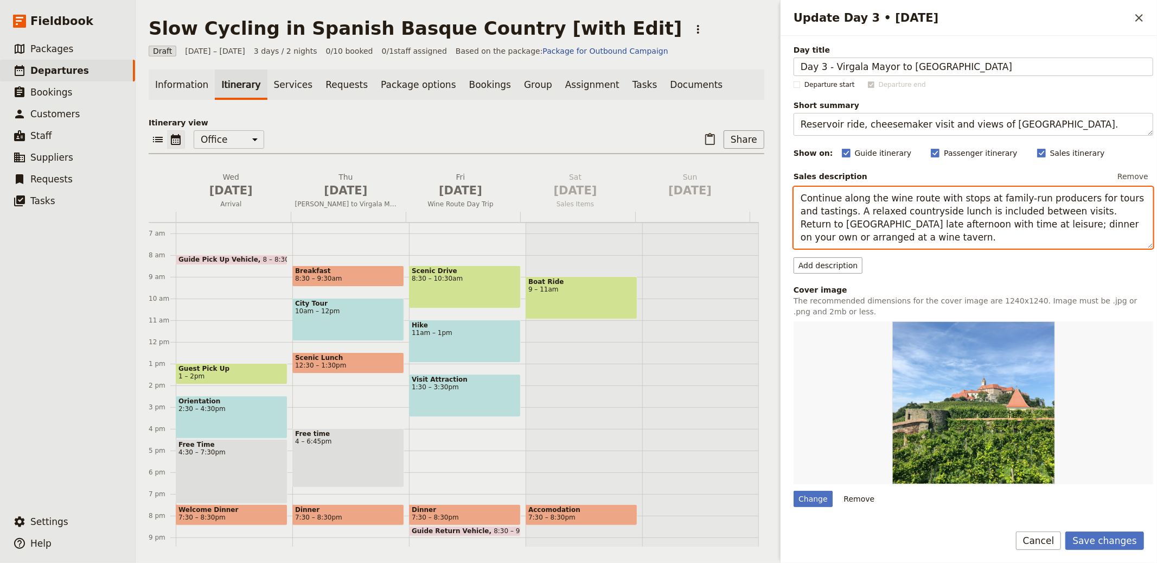
click at [895, 206] on textarea "Continue along the wine route with stops at family-run producers for tours and …" at bounding box center [974, 218] width 360 height 62
paste textarea "Begin with a short transfer to Maturana, then cycle along the bird-rich shores …"
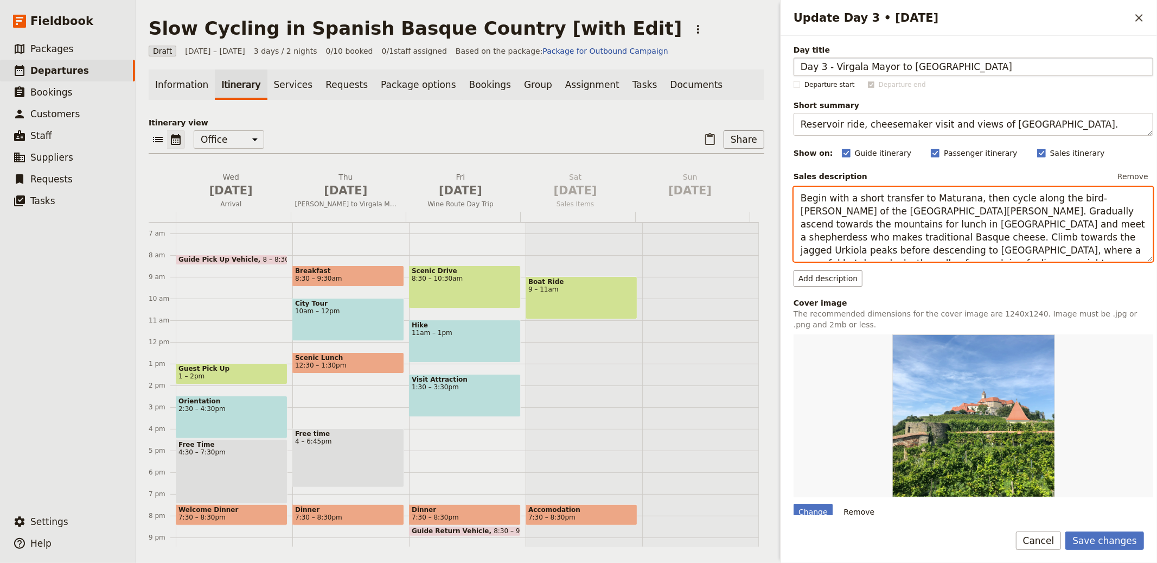
type textarea "Begin with a short transfer to Maturana, then cycle along the bird-[PERSON_NAME…"
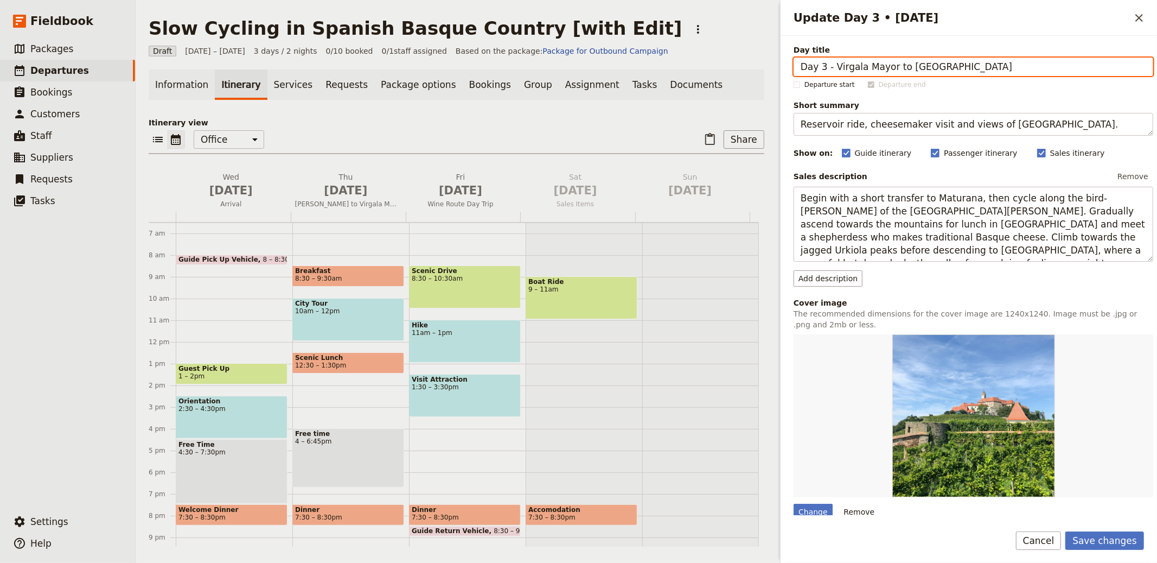
click at [834, 61] on input "Day 3 - Virgala Mayor to Axpe" at bounding box center [974, 67] width 360 height 18
type input "Virgala Mayor to Axpe"
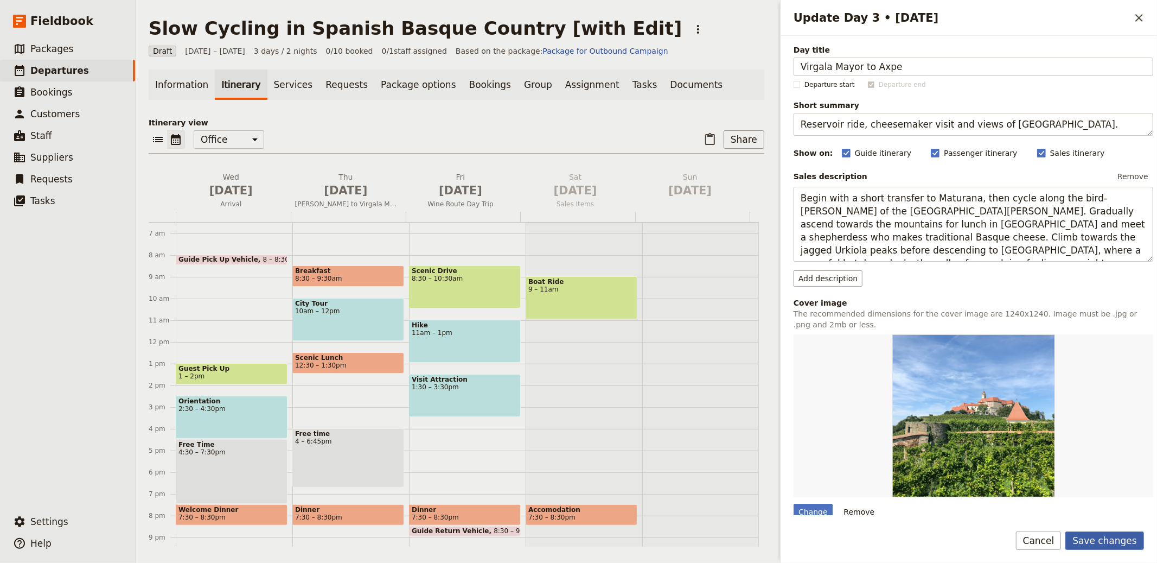
click at [1119, 545] on button "Save changes" at bounding box center [1105, 540] width 79 height 18
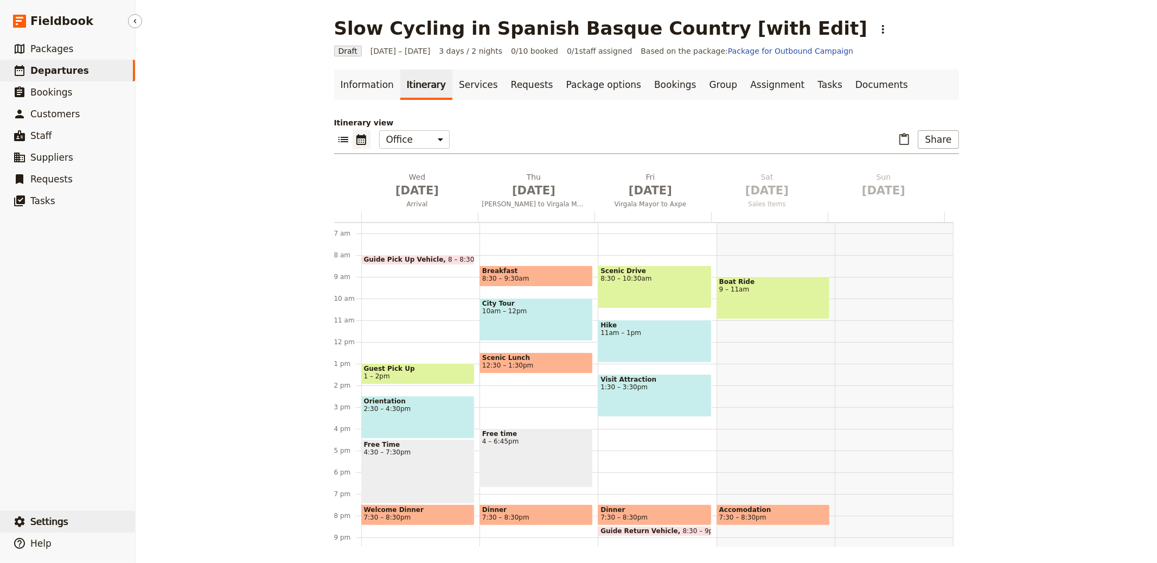
drag, startPoint x: 54, startPoint y: 499, endPoint x: 56, endPoint y: 515, distance: 16.0
click at [54, 501] on ul "​ Packages ​ Departures ​ Bookings ​ Customers ​ Staff ​ Suppliers ​ Requests ​…" at bounding box center [67, 272] width 135 height 468
click at [56, 515] on span "Settings" at bounding box center [49, 521] width 38 height 13
click at [145, 491] on link "Your organization" at bounding box center [196, 492] width 112 height 15
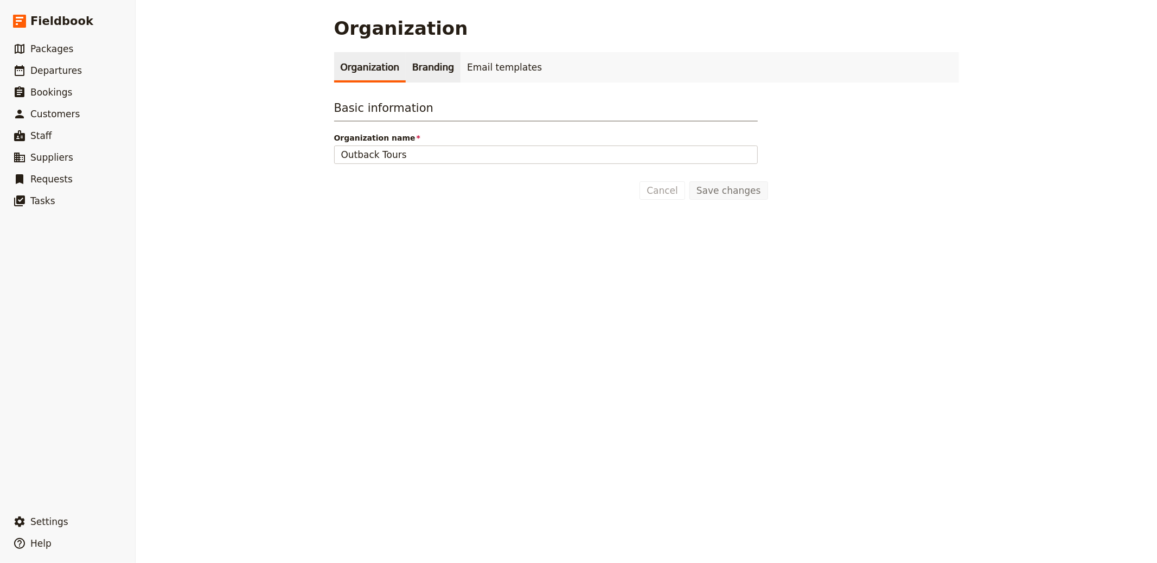
click at [431, 69] on link "Branding" at bounding box center [433, 67] width 55 height 30
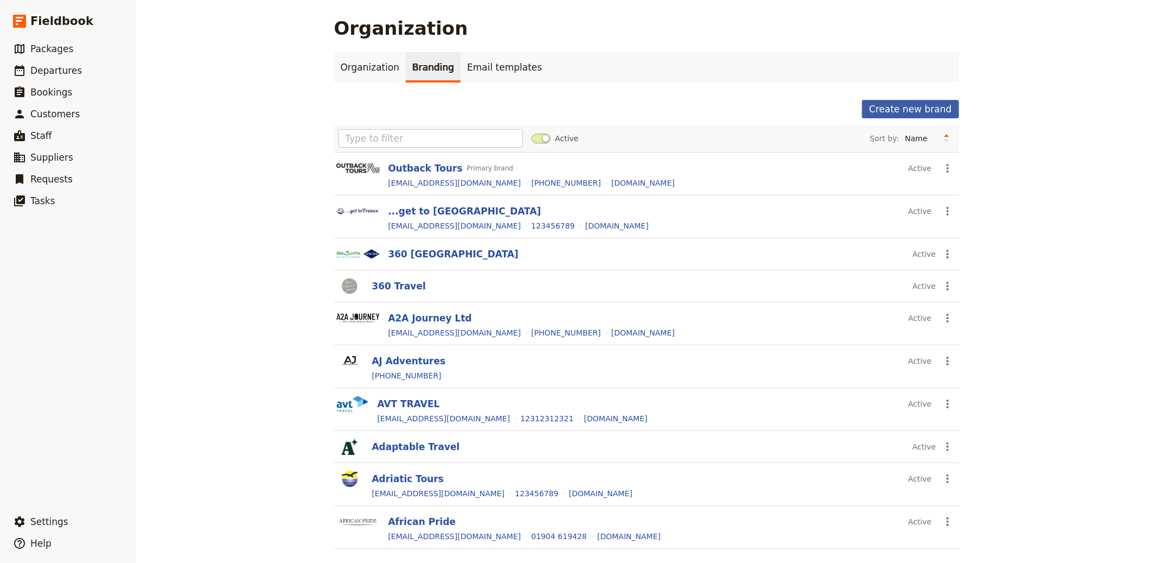
click at [906, 106] on button "Create new brand" at bounding box center [910, 109] width 97 height 18
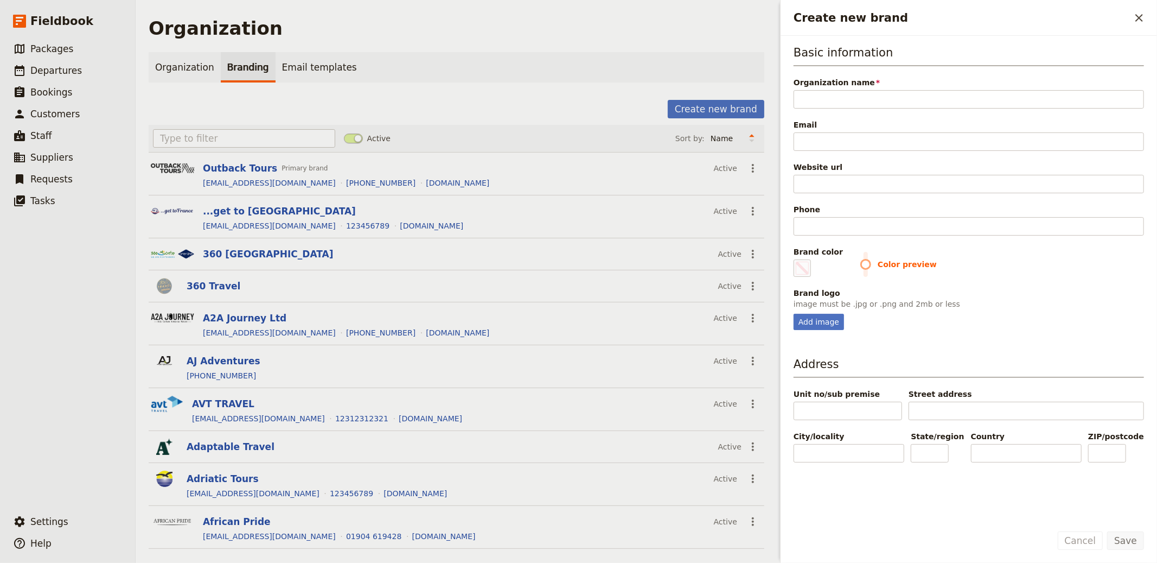
type input "The Slow Cyclist Ltd"
type input "#000000"
type input "The Slow Cyclist Ltd"
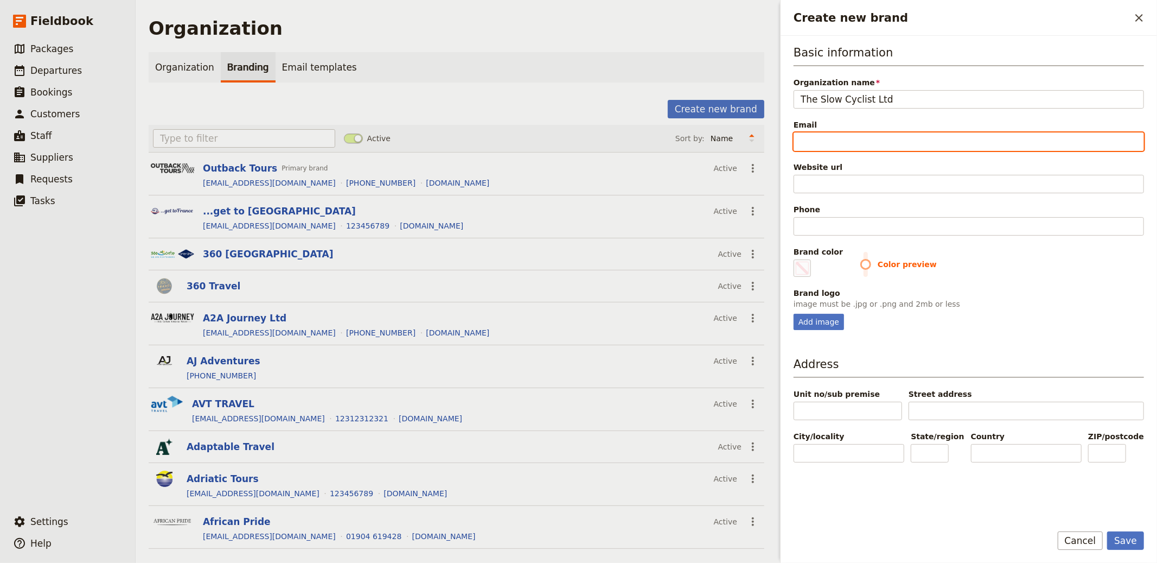
click at [992, 135] on input "Email" at bounding box center [969, 141] width 351 height 18
paste input "[EMAIL_ADDRESS][DOMAIN_NAME]"
type input "[EMAIL_ADDRESS][DOMAIN_NAME]"
type input "#000000"
type input "[EMAIL_ADDRESS][DOMAIN_NAME]"
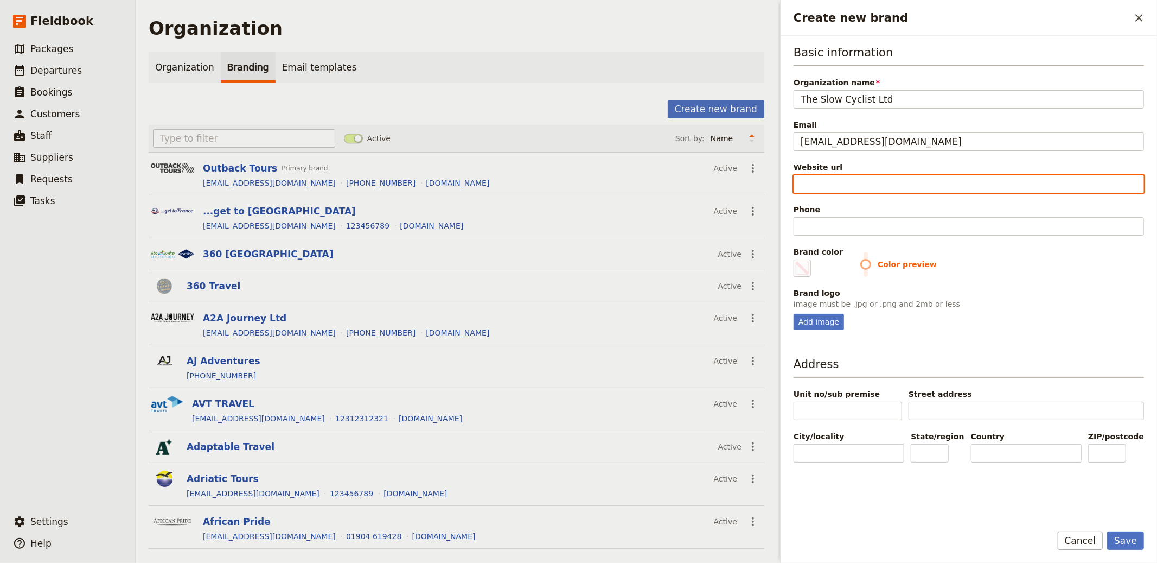
click at [967, 186] on input "Website url" at bounding box center [969, 184] width 351 height 18
paste input "B - No Edit FALSE FALSE https://mkbussresor.se/resor/prag / A coach journey to …"
type input "B - No Edit FALSE FALSE https://mkbussresor.se/resor/prag / A coach journey to …"
type input "#000000"
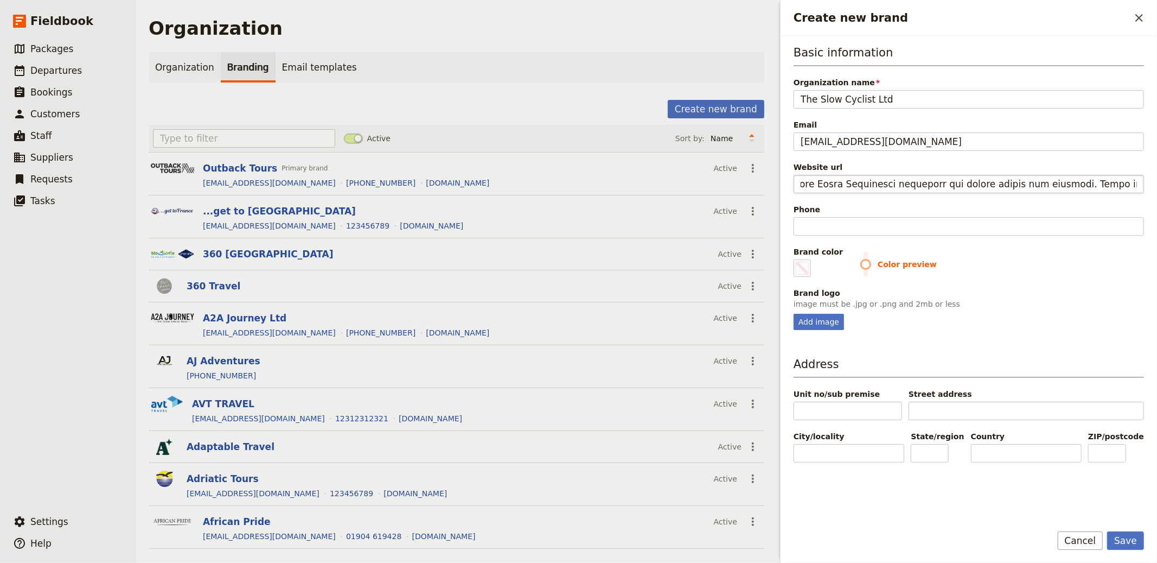
type input "https://b%20-%20no%20editfalsefalsehttps/mkbussresor.se/resor/prag/A%20coach%20…"
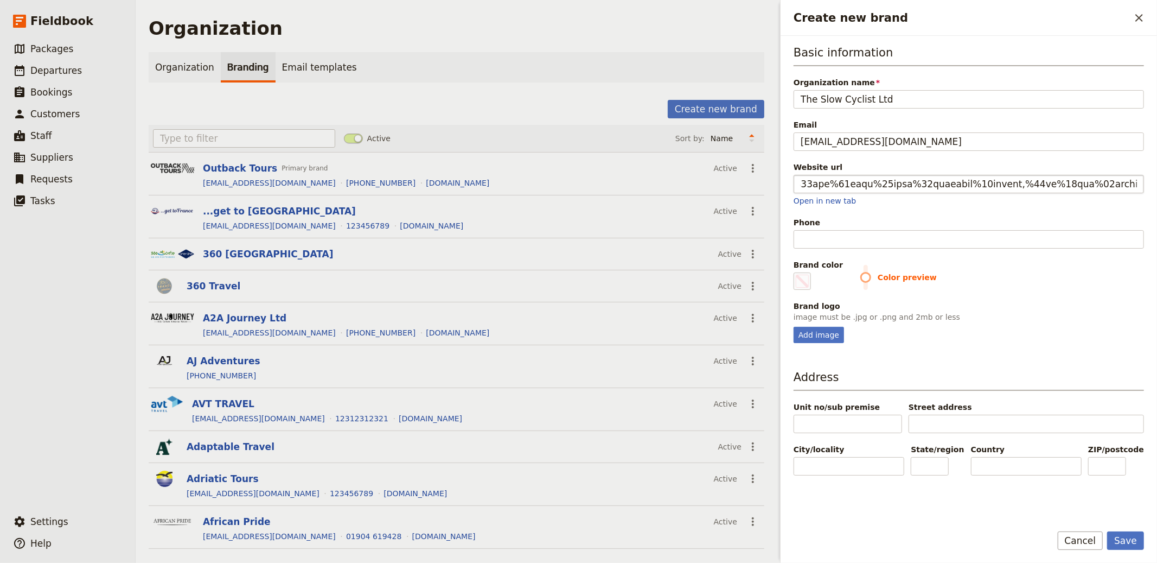
scroll to position [0, 0]
type input "#000000"
click at [825, 234] on input "Phone" at bounding box center [969, 239] width 351 height 18
paste input "[PHONE_NUMBER]"
type input "[PHONE_NUMBER]"
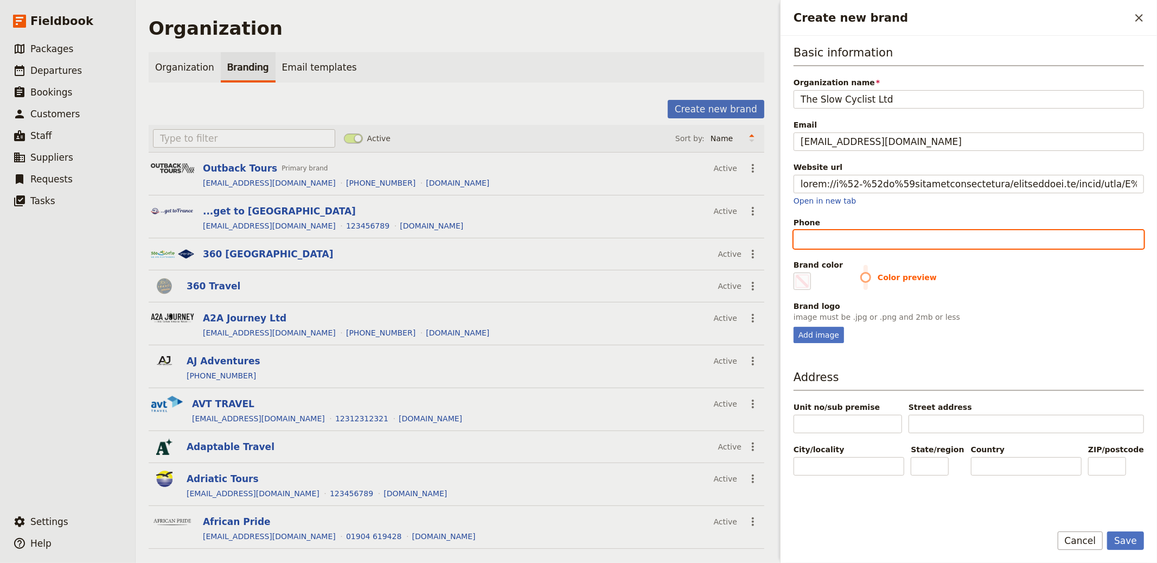
type input "#000000"
type input "[PHONE_NUMBER]"
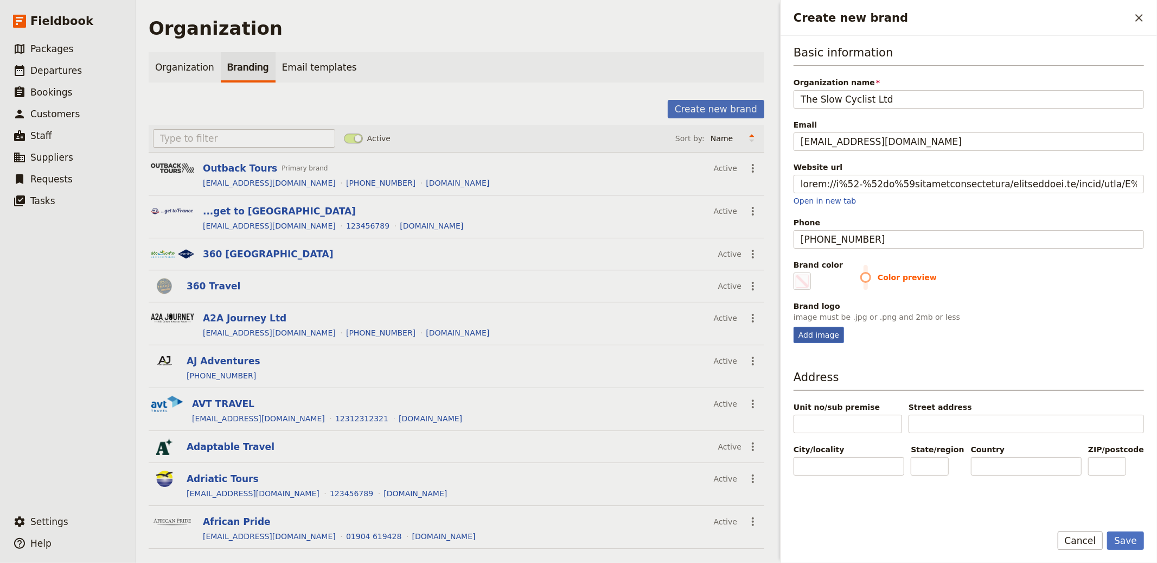
click at [818, 333] on div "Add image" at bounding box center [819, 335] width 50 height 16
click at [794, 327] on input "Add image" at bounding box center [793, 326] width 1 height 1
type input "C:\fakepath\images (5).jpeg"
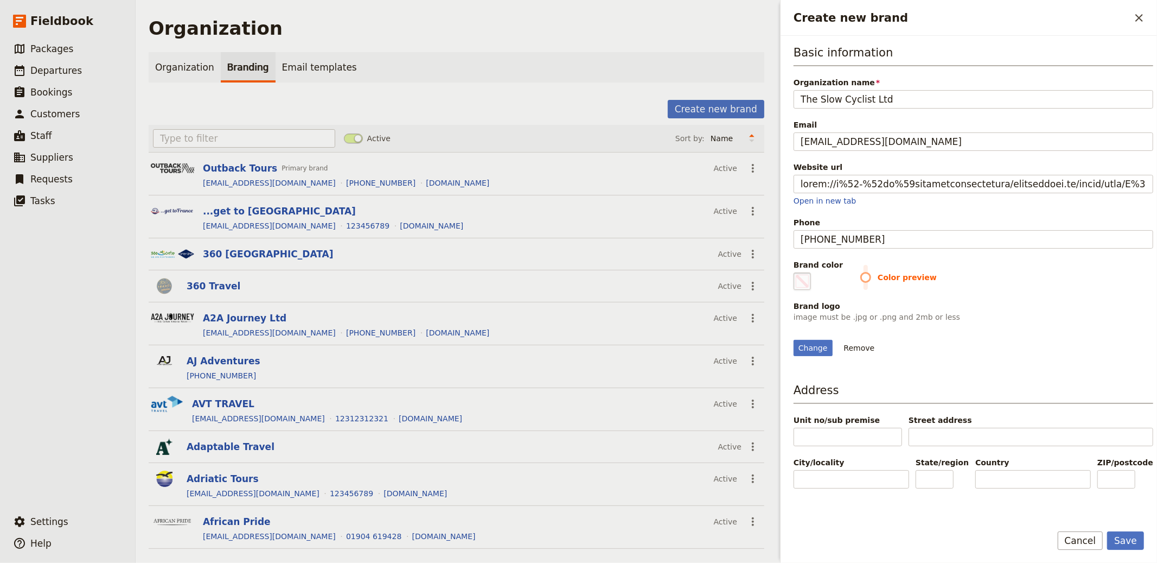
click at [805, 280] on span "Create new brand" at bounding box center [802, 281] width 13 height 13
click at [797, 272] on input "#000000" at bounding box center [796, 272] width 1 height 1
type input "#d8a372"
click at [1021, 356] on div "Change Remove" at bounding box center [974, 341] width 360 height 29
click at [1125, 538] on button "Save" at bounding box center [1125, 540] width 37 height 18
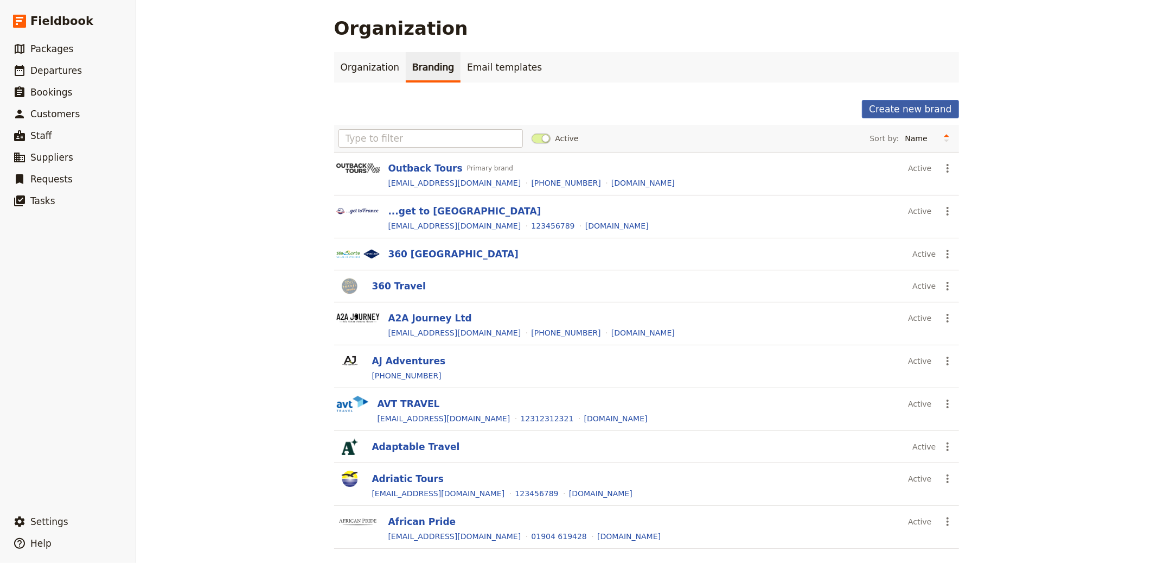
click at [914, 113] on button "Create new brand" at bounding box center [910, 109] width 97 height 18
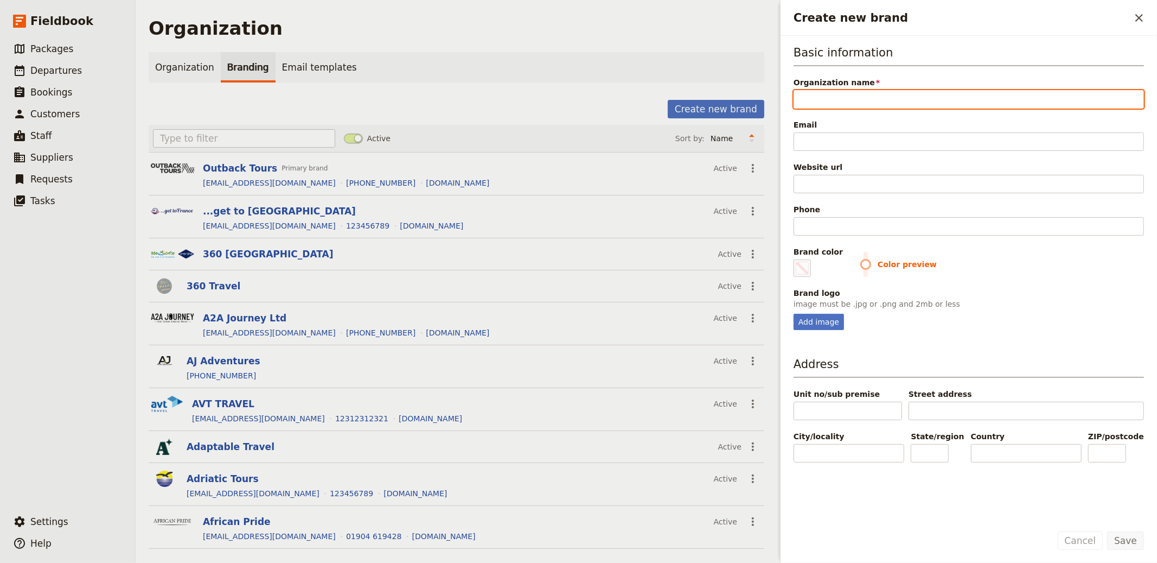
click at [888, 92] on input "Organization name" at bounding box center [969, 99] width 351 height 18
paste input "NK Holidays Ltd"
type input "NK Holidays Ltd"
type input "#000000"
type input "NK Holidays Ltd"
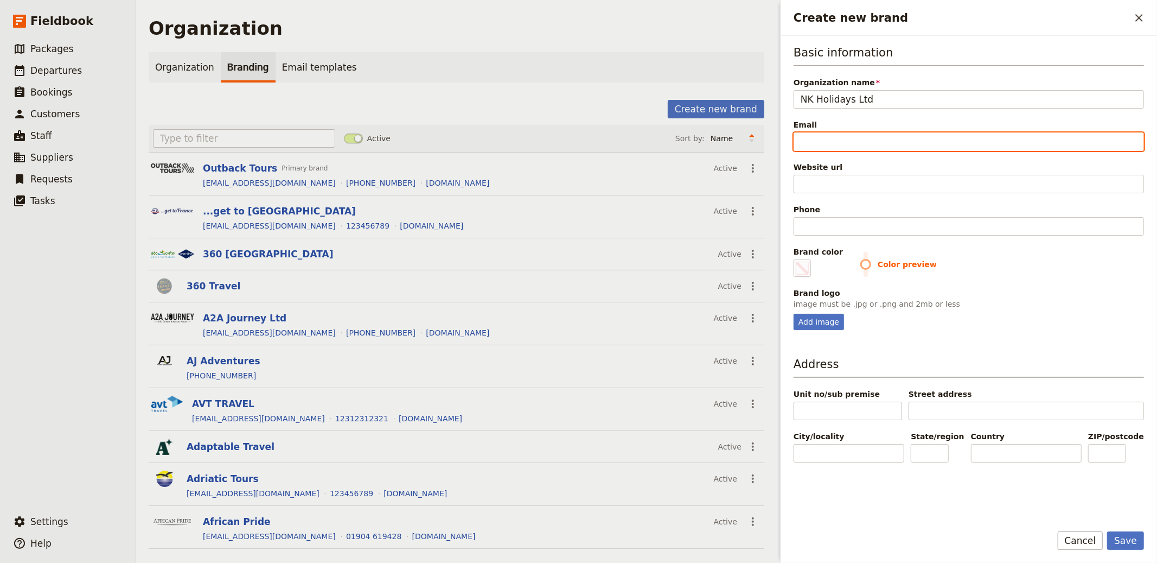
click at [823, 142] on input "Email" at bounding box center [969, 141] width 351 height 18
paste input "[EMAIL_ADDRESS][DOMAIN_NAME]"
type input "[EMAIL_ADDRESS][DOMAIN_NAME]"
type input "#000000"
type input "[EMAIL_ADDRESS][DOMAIN_NAME]"
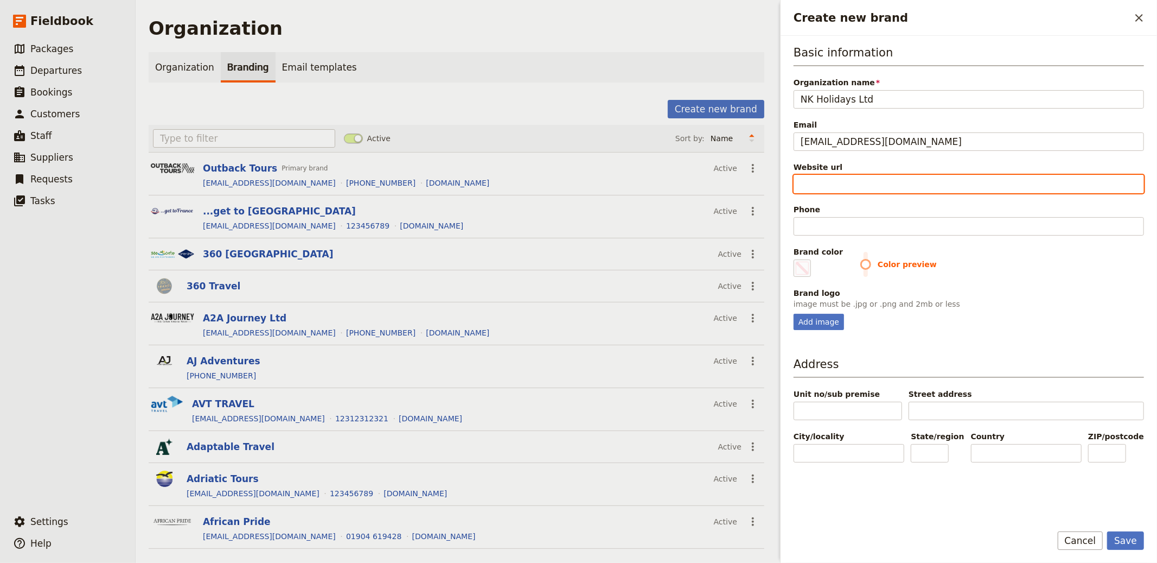
click at [866, 182] on input "Website url" at bounding box center [969, 184] width 351 height 18
paste input "https://nkholidays.co.uk/"
type input "https://nkholidays.co.uk/"
type input "#000000"
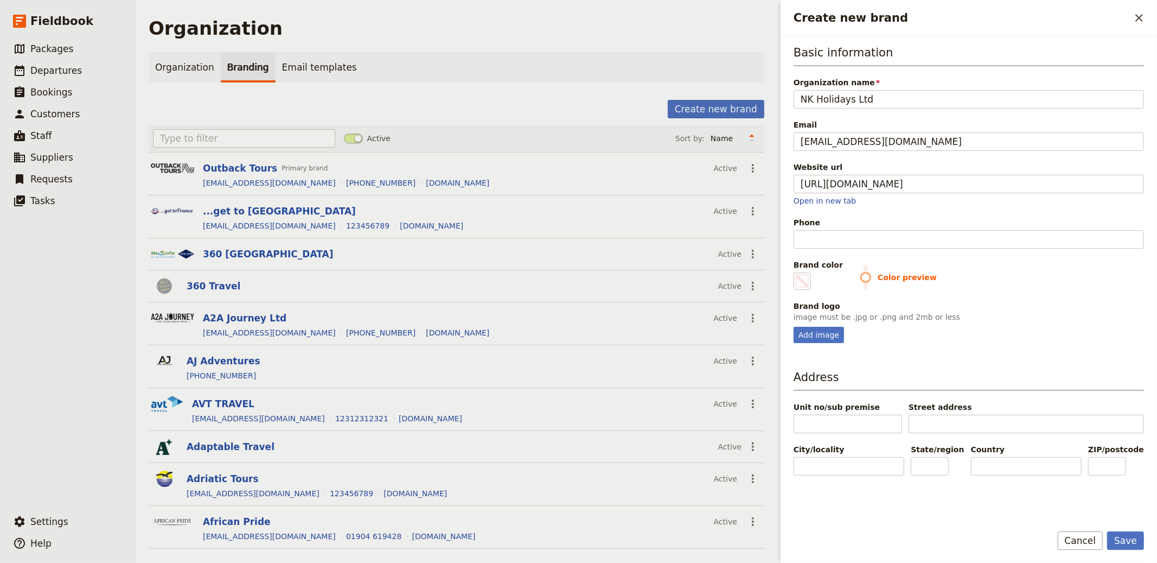
type input "https://nkholidays.co.uk"
type input "#000000"
click at [912, 240] on input "Phone" at bounding box center [969, 239] width 351 height 18
paste input "01795 899099"
type input "01795 899099"
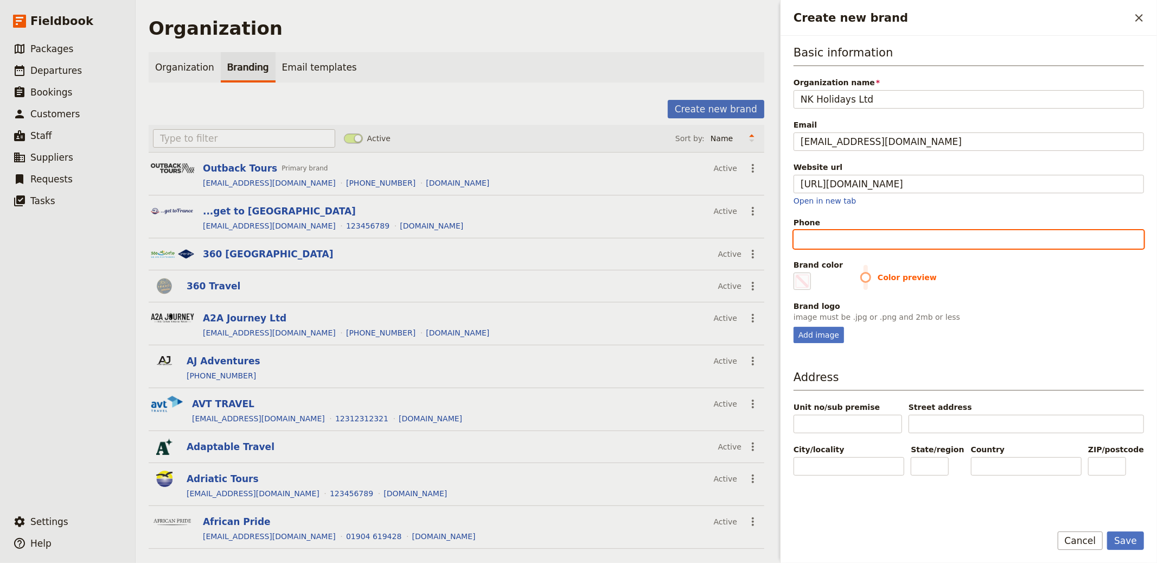
type input "#000000"
type input "01795 899099"
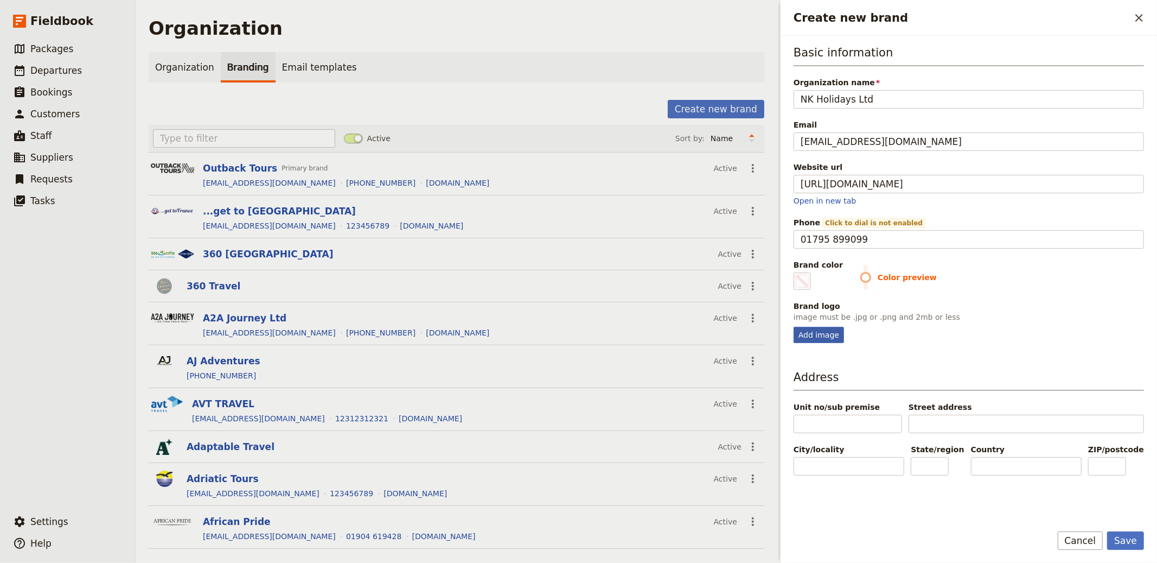
click at [811, 335] on div "Add image" at bounding box center [819, 335] width 50 height 16
click at [794, 327] on input "Add image" at bounding box center [793, 326] width 1 height 1
type input "C:\fakepath\Screenshot 2025-08-22 at 7.16.40 AM.png"
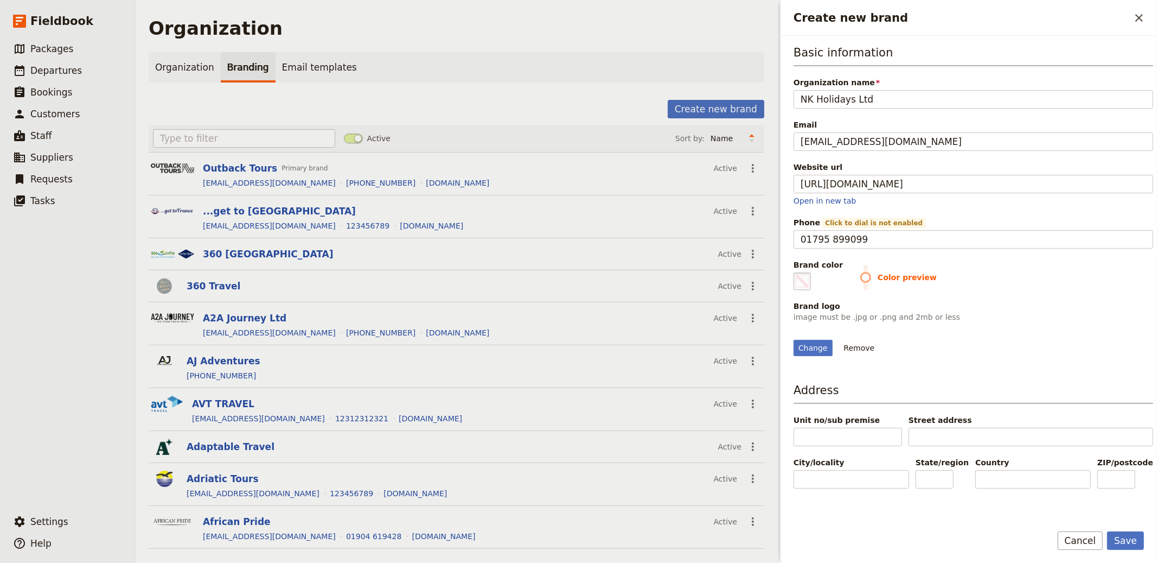
click at [796, 288] on fieldset "#000000" at bounding box center [802, 280] width 17 height 17
click at [796, 272] on input "#000000" at bounding box center [796, 272] width 1 height 1
type input "#122d43"
click at [990, 355] on div "Change Remove" at bounding box center [974, 341] width 360 height 29
click at [1123, 545] on button "Save" at bounding box center [1125, 540] width 37 height 18
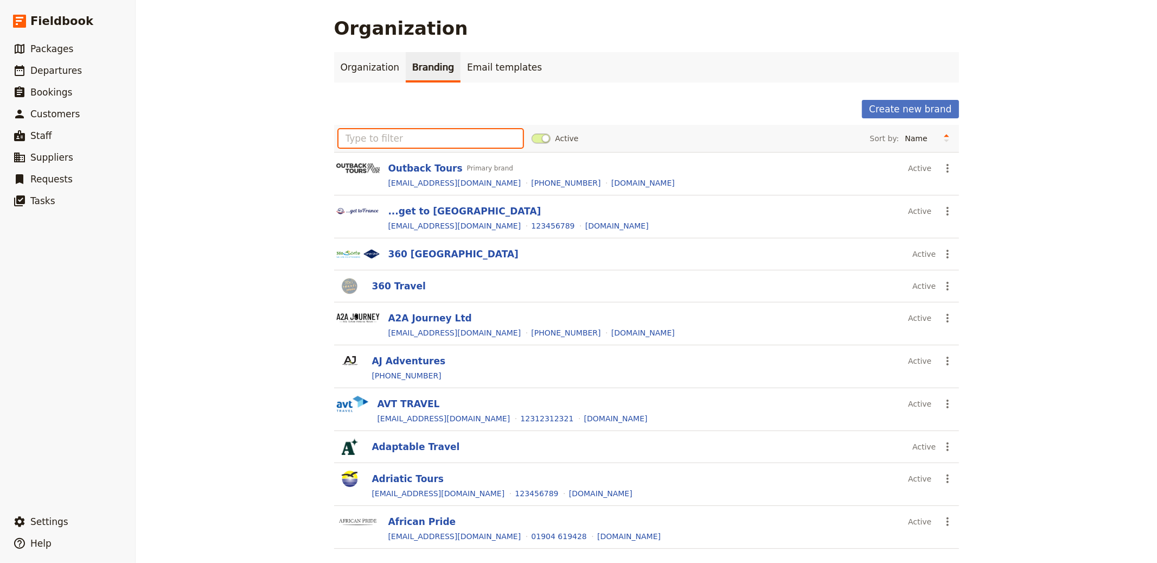
click at [423, 144] on input "text" at bounding box center [431, 138] width 185 height 18
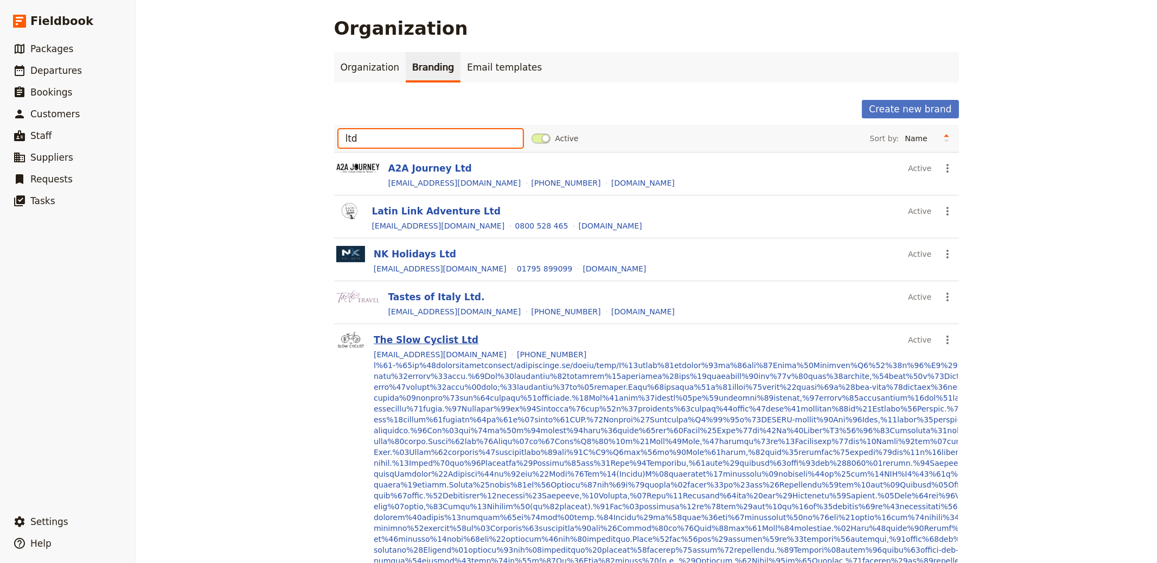
type input "ltd"
click at [434, 338] on button "The Slow Cyclist Ltd" at bounding box center [426, 339] width 105 height 13
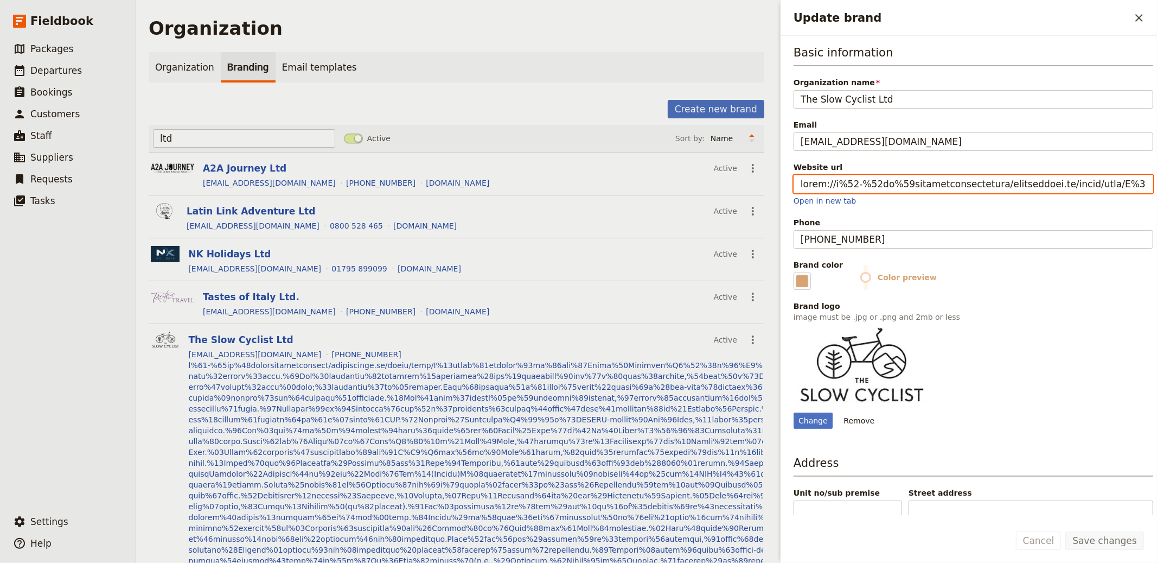
click at [834, 187] on input "Website url" at bounding box center [974, 184] width 360 height 18
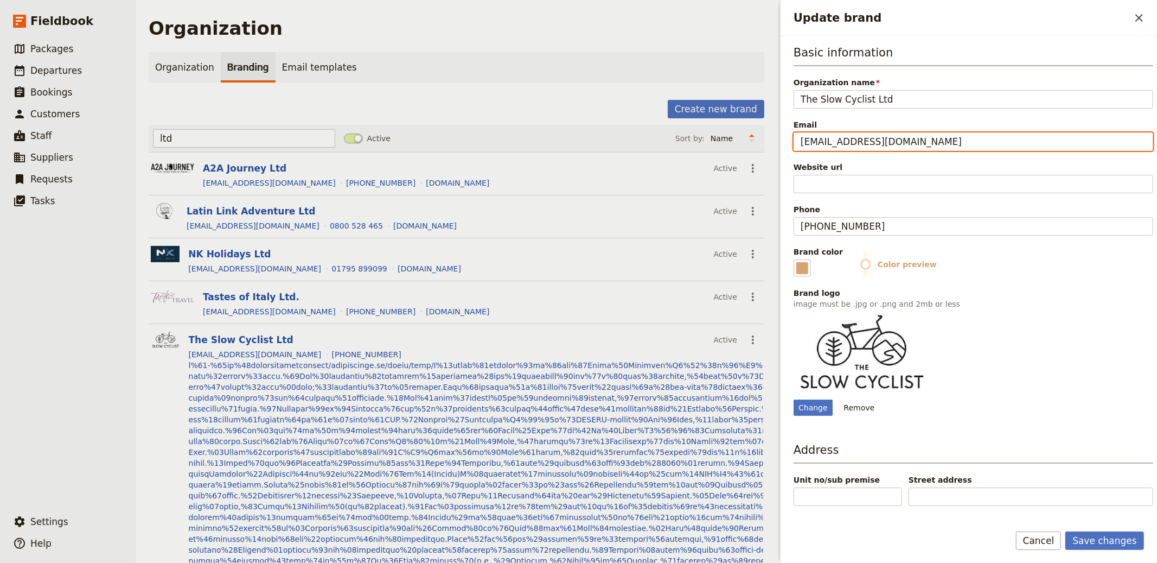
drag, startPoint x: 934, startPoint y: 141, endPoint x: 831, endPoint y: 141, distance: 103.1
click at [831, 141] on input "[EMAIL_ADDRESS][DOMAIN_NAME]" at bounding box center [974, 141] width 360 height 18
drag, startPoint x: 831, startPoint y: 169, endPoint x: 826, endPoint y: 186, distance: 17.7
click at [830, 175] on label "Website url" at bounding box center [974, 176] width 360 height 28
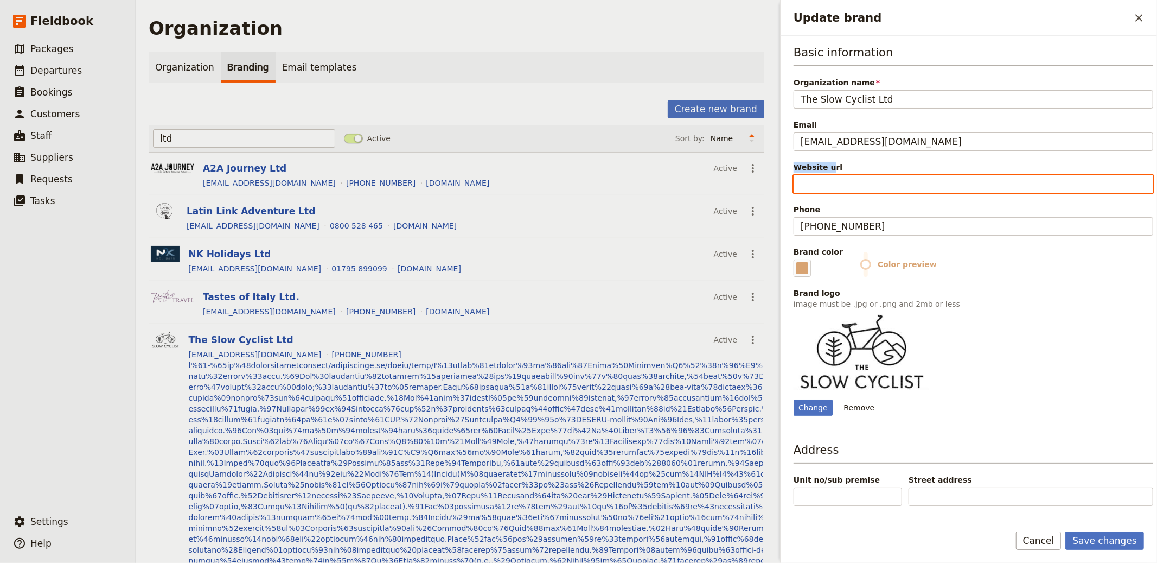
click at [825, 188] on input "Website url" at bounding box center [974, 184] width 360 height 18
paste input "01795 899099"
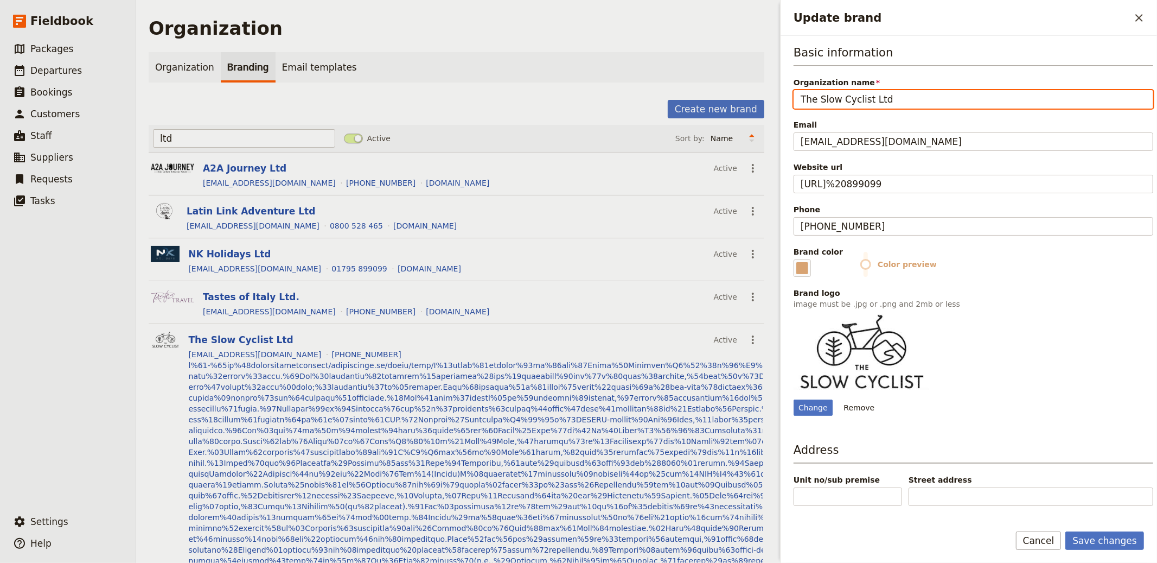
click at [906, 104] on input "The Slow Cyclist Ltd" at bounding box center [974, 99] width 360 height 18
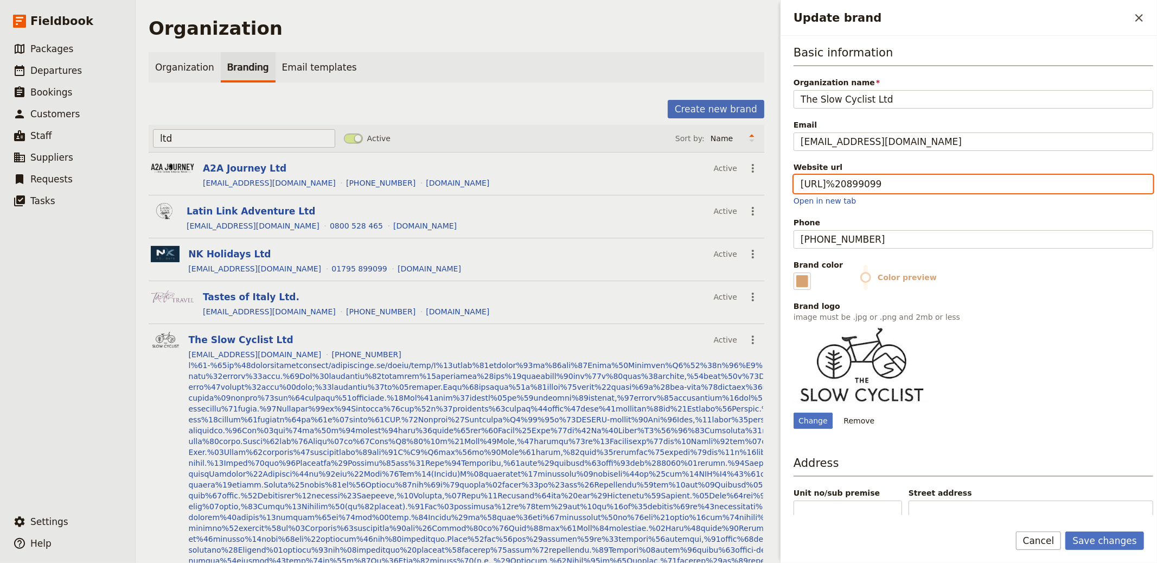
click at [915, 186] on input "https://01795%20899099" at bounding box center [974, 184] width 360 height 18
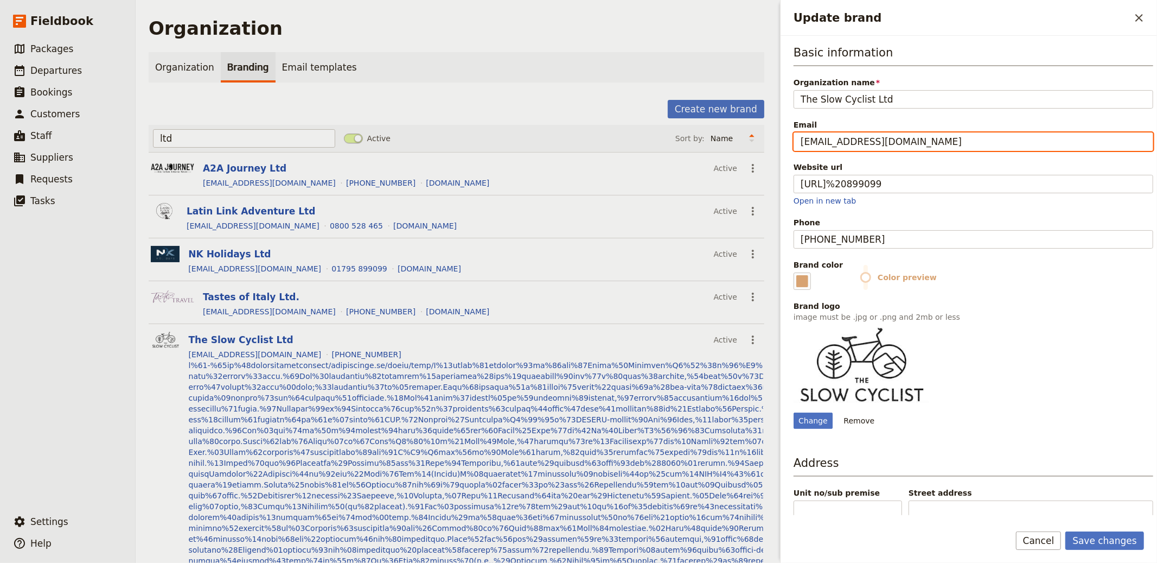
click at [817, 145] on input "[EMAIL_ADDRESS][DOMAIN_NAME]" at bounding box center [974, 141] width 360 height 18
drag, startPoint x: 832, startPoint y: 144, endPoint x: 958, endPoint y: 149, distance: 125.4
click at [958, 149] on input "[EMAIL_ADDRESS][DOMAIN_NAME]" at bounding box center [974, 141] width 360 height 18
click at [905, 150] on div "Basic information Organization name The Slow Cyclist Ltd Email travel@theslowcy…" at bounding box center [974, 236] width 360 height 384
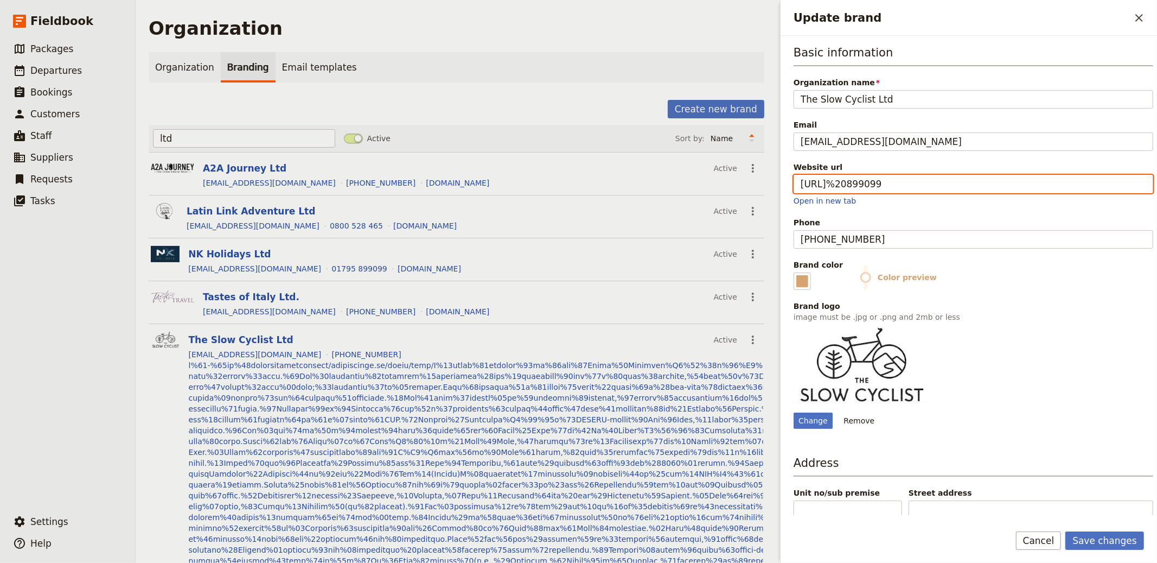
click at [906, 185] on input "https://01795%20899099" at bounding box center [974, 184] width 360 height 18
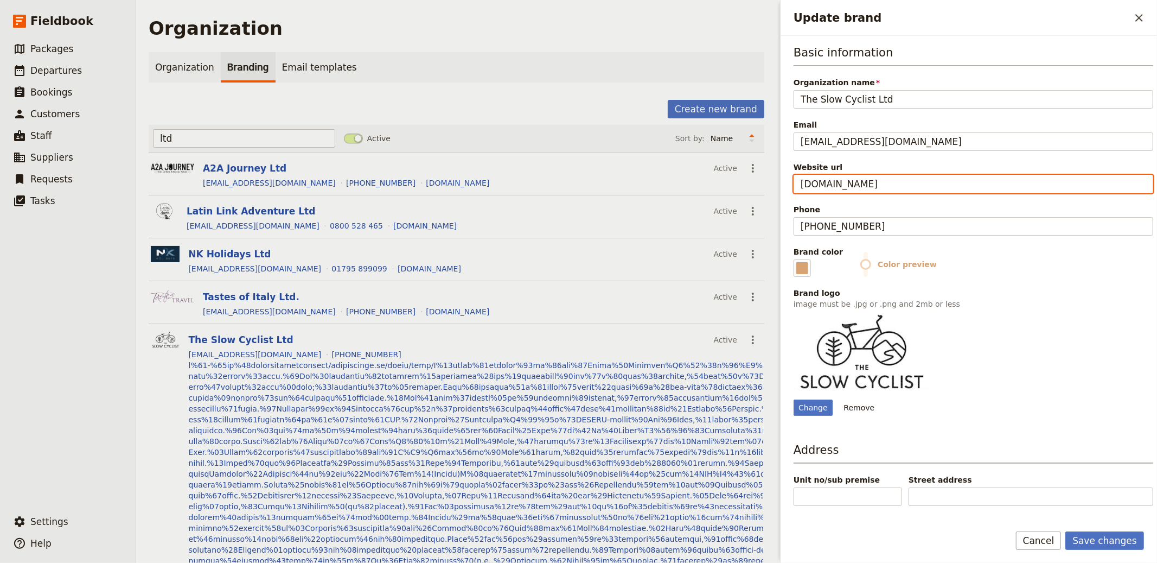
type input "https://www.theslowcyclist.com"
click at [1066, 531] on button "Save changes" at bounding box center [1105, 540] width 79 height 18
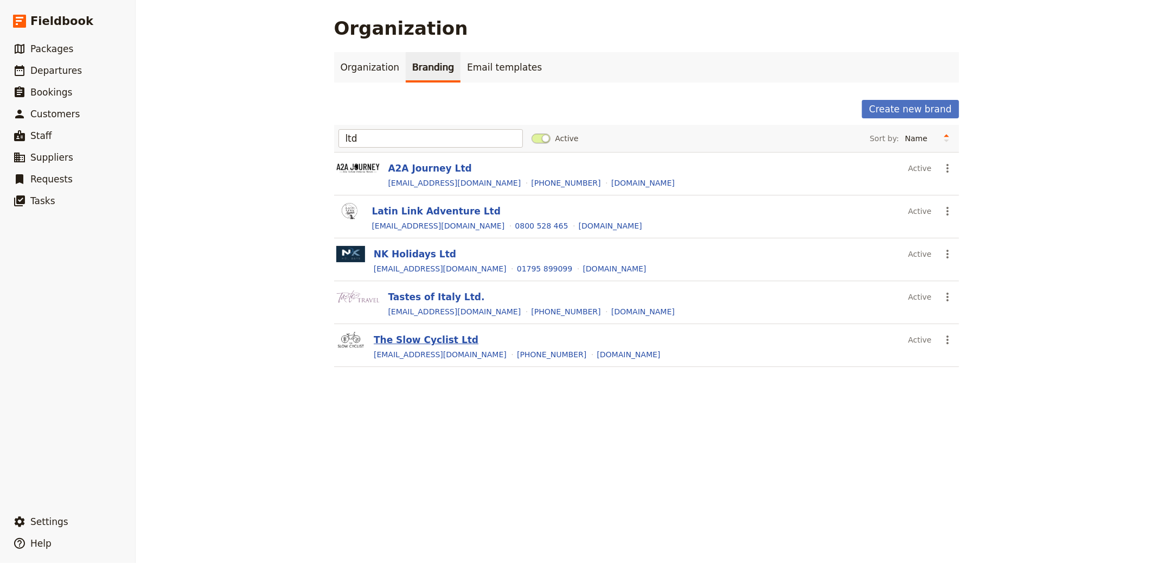
click at [425, 335] on button "The Slow Cyclist Ltd" at bounding box center [426, 339] width 105 height 13
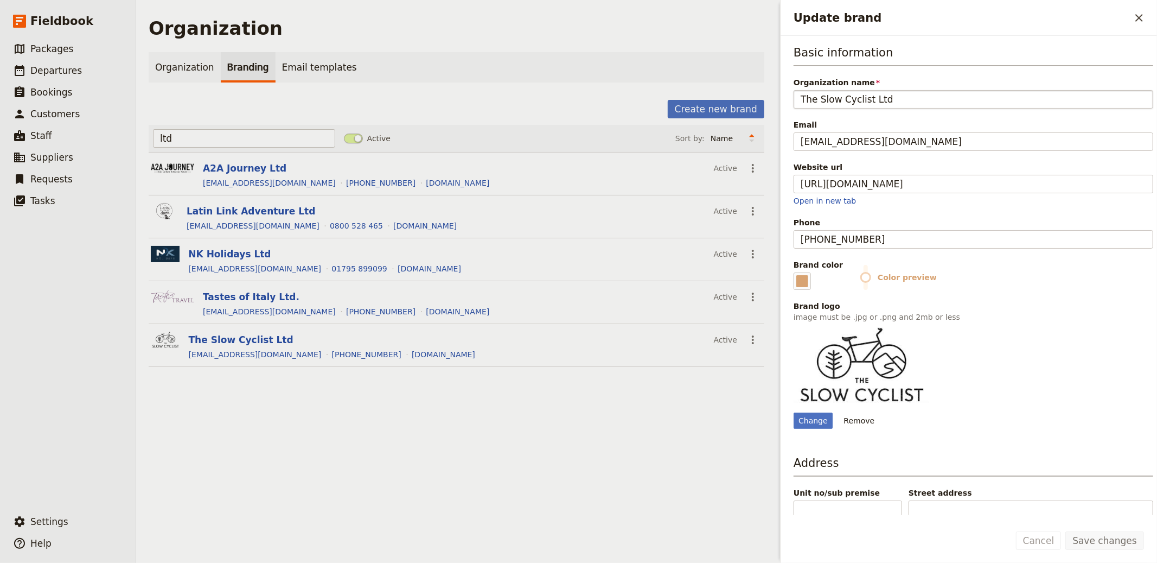
drag, startPoint x: 895, startPoint y: 100, endPoint x: 963, endPoint y: 103, distance: 67.3
click at [963, 103] on input "The Slow Cyclist Ltd" at bounding box center [974, 99] width 360 height 18
type input "The Slow Cyclist"
click at [1066, 531] on button "Save changes" at bounding box center [1105, 540] width 79 height 18
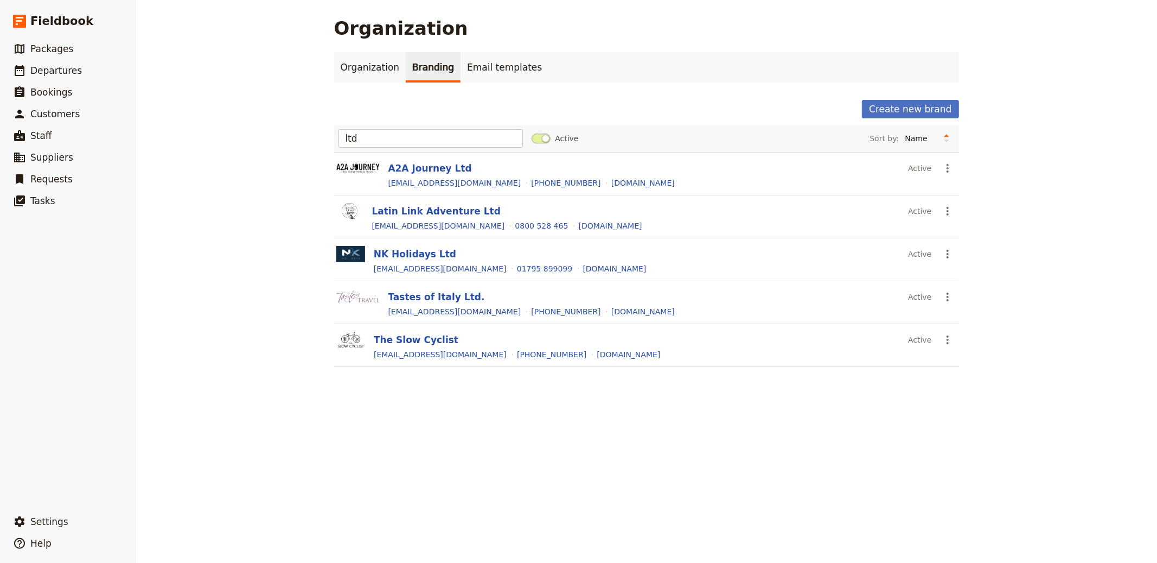
click at [395, 253] on button "NK Holidays Ltd" at bounding box center [415, 253] width 82 height 13
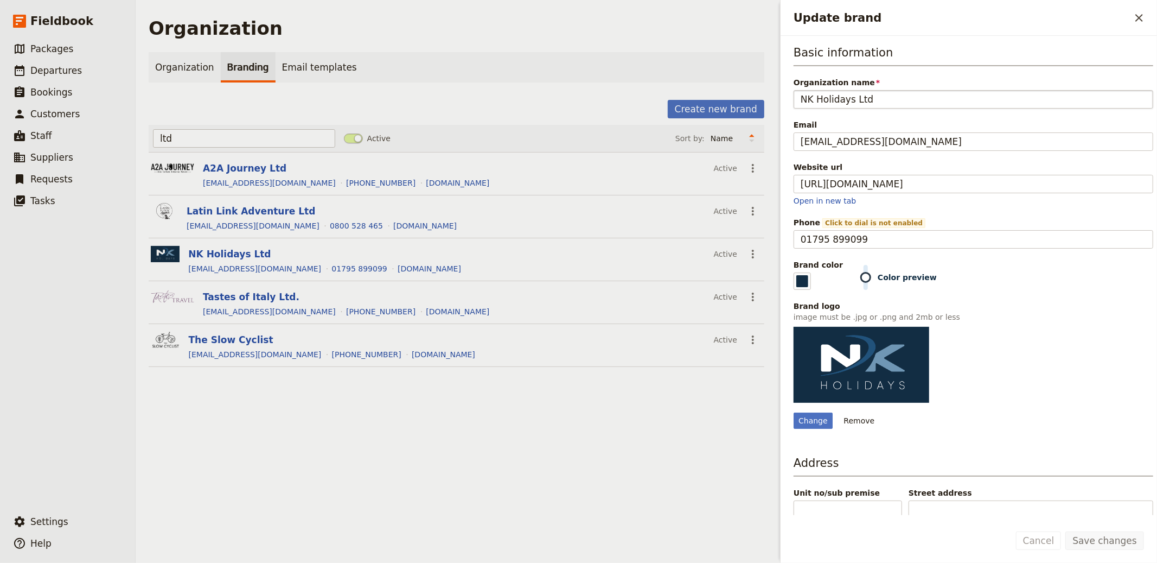
drag, startPoint x: 852, startPoint y: 97, endPoint x: 890, endPoint y: 99, distance: 38.0
click at [890, 99] on input "NK Holidays Ltd" at bounding box center [974, 99] width 360 height 18
type input "NK Holidays"
click at [1066, 531] on button "Save changes" at bounding box center [1105, 540] width 79 height 18
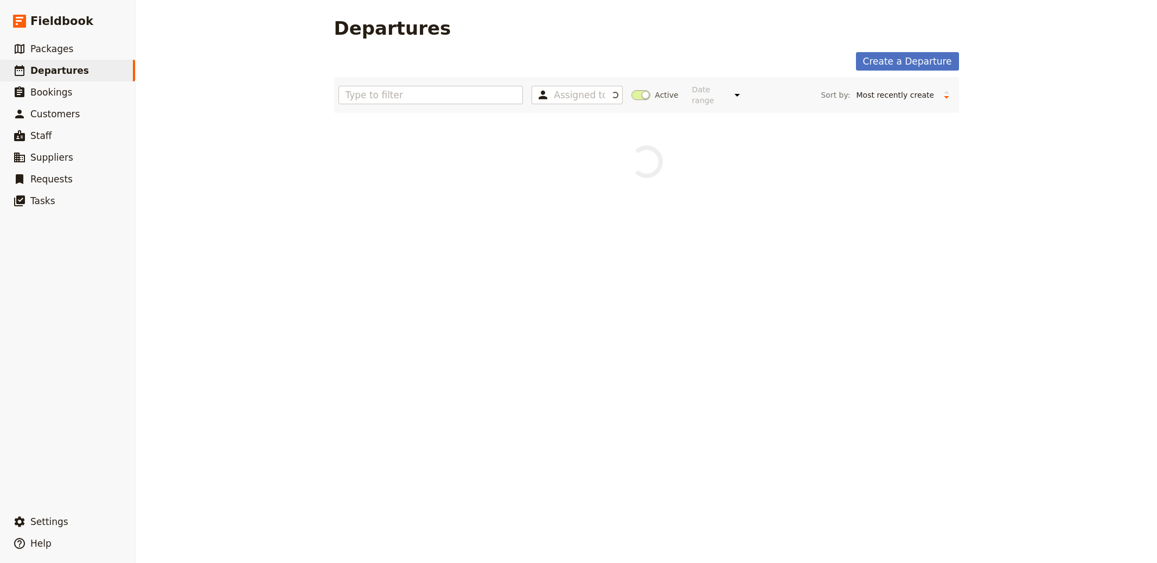
select select "CREATED_AT"
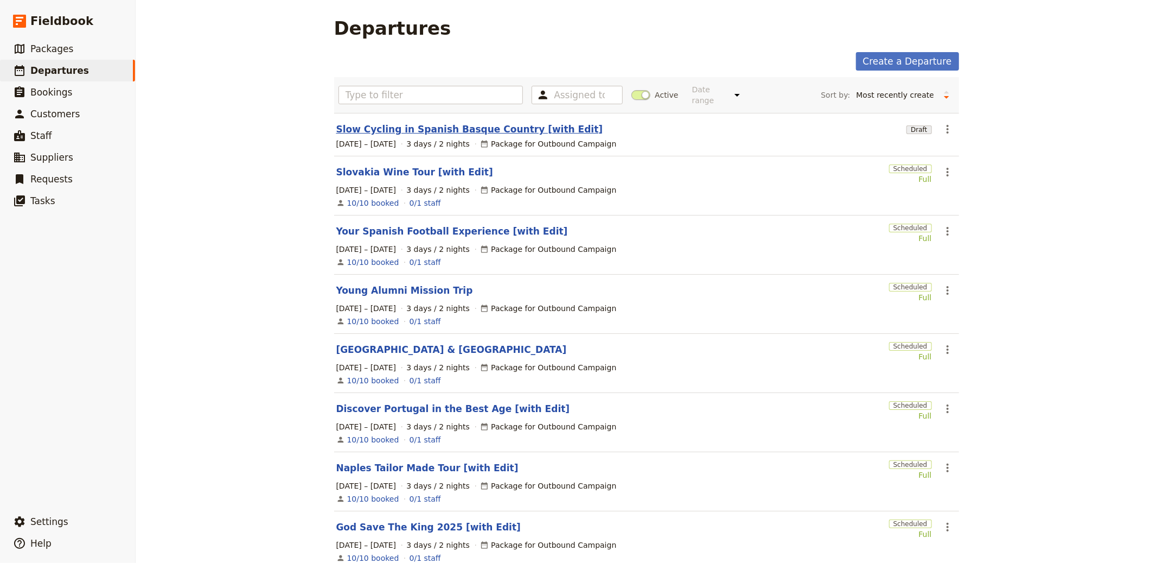
click at [485, 134] on link "Slow Cycling in Spanish Basque Country [with Edit]" at bounding box center [469, 129] width 267 height 13
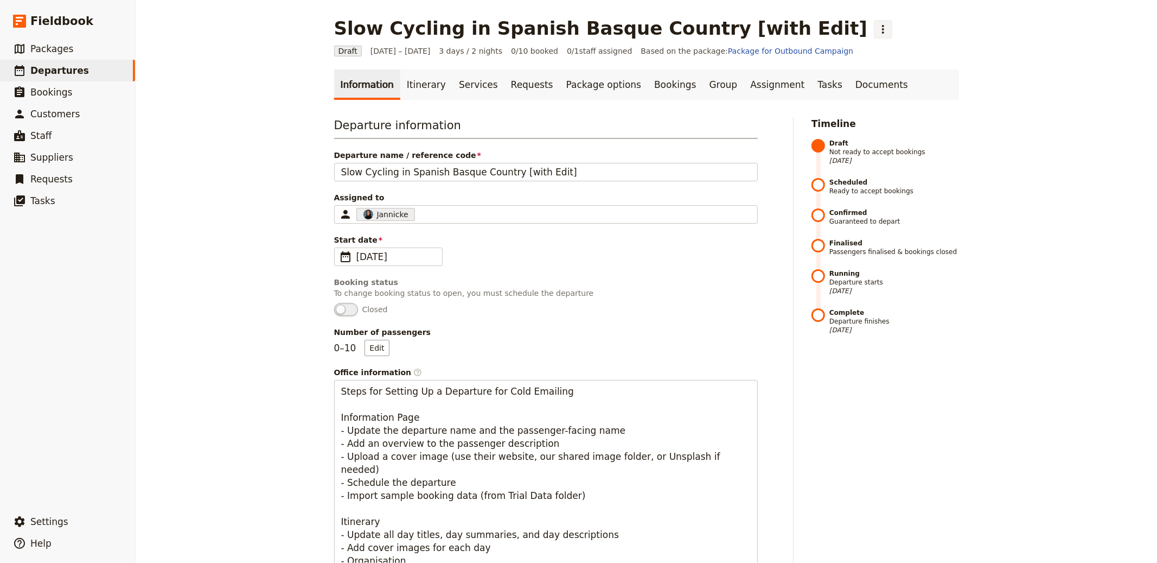
click at [874, 37] on button "​" at bounding box center [883, 29] width 18 height 18
click at [784, 82] on span "Schedule departure" at bounding box center [807, 86] width 75 height 11
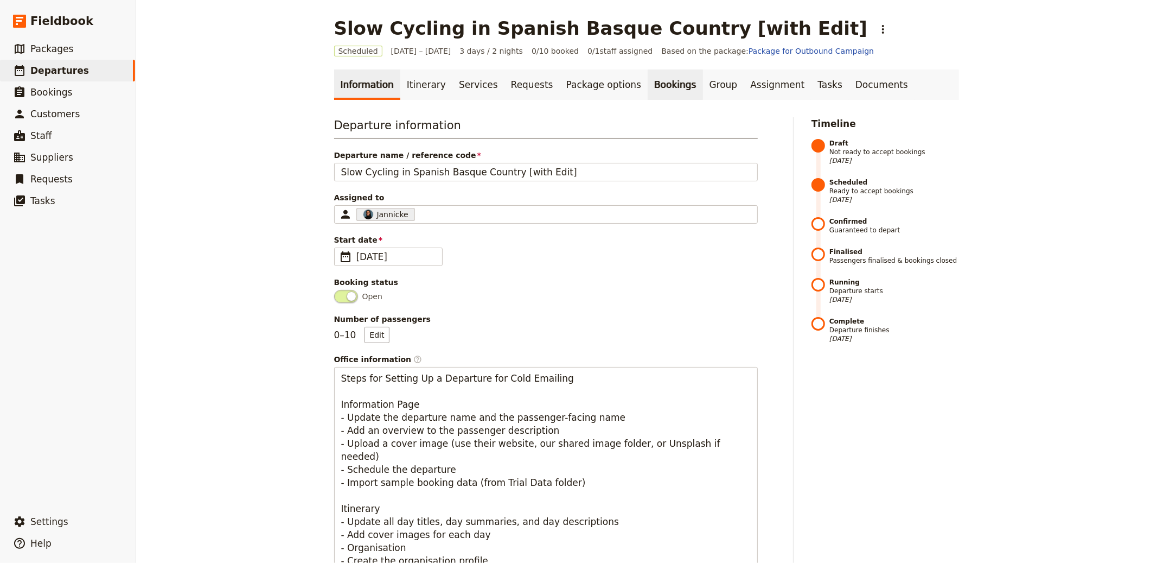
click at [648, 92] on link "Bookings" at bounding box center [675, 84] width 55 height 30
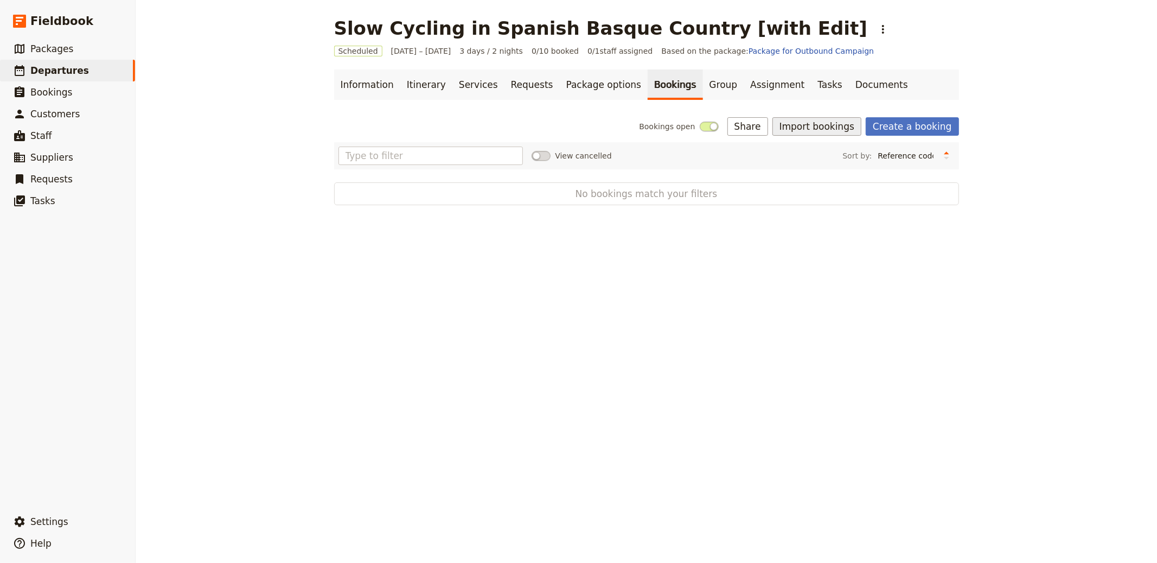
click at [843, 123] on button "Import bookings" at bounding box center [817, 126] width 89 height 18
click at [844, 151] on span "Import Bookings" at bounding box center [819, 150] width 62 height 11
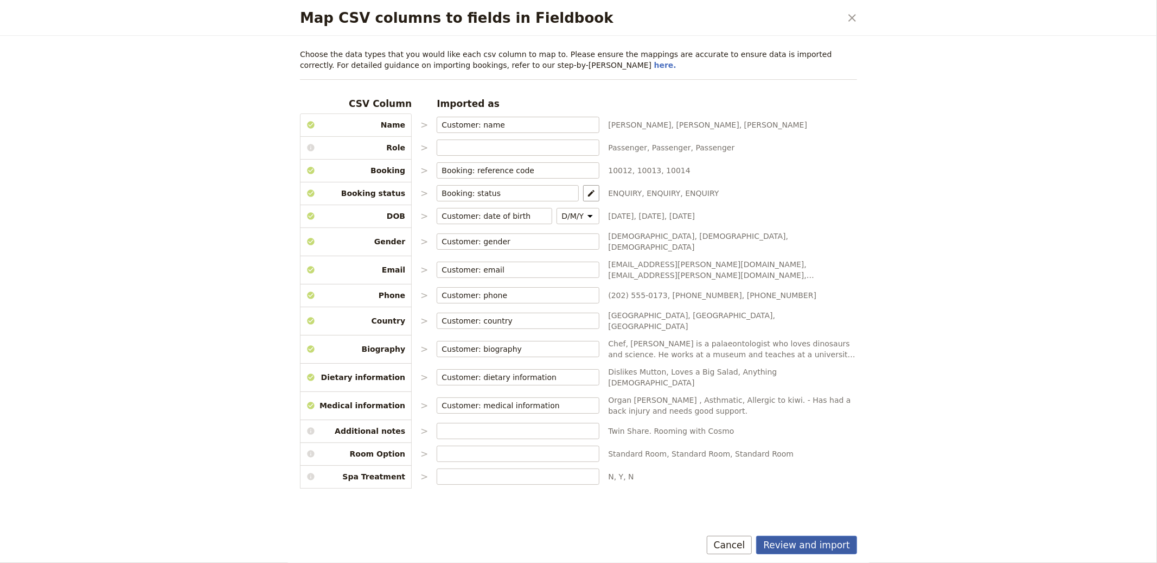
click at [798, 544] on button "Review and import" at bounding box center [806, 545] width 101 height 18
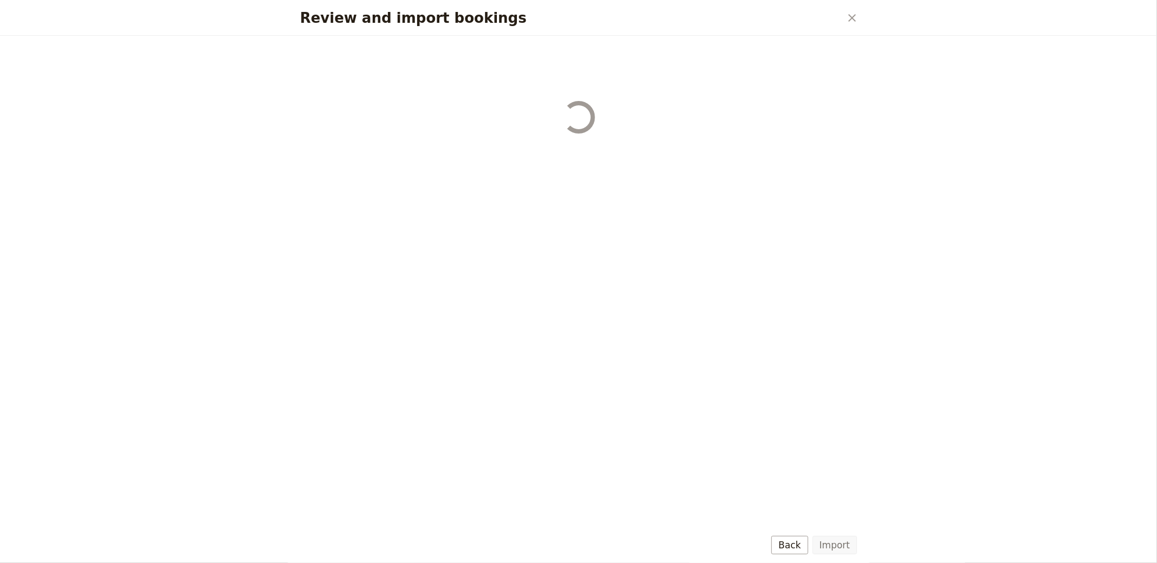
select select "655d56b39948720cb8e55355"
select select "655d57ca9948720cb8e553ec"
select select "655d57fa9948720cb8e553f3"
select select "655d58079948720cb8e553fa"
select select "655d584c9948720cb8e55401"
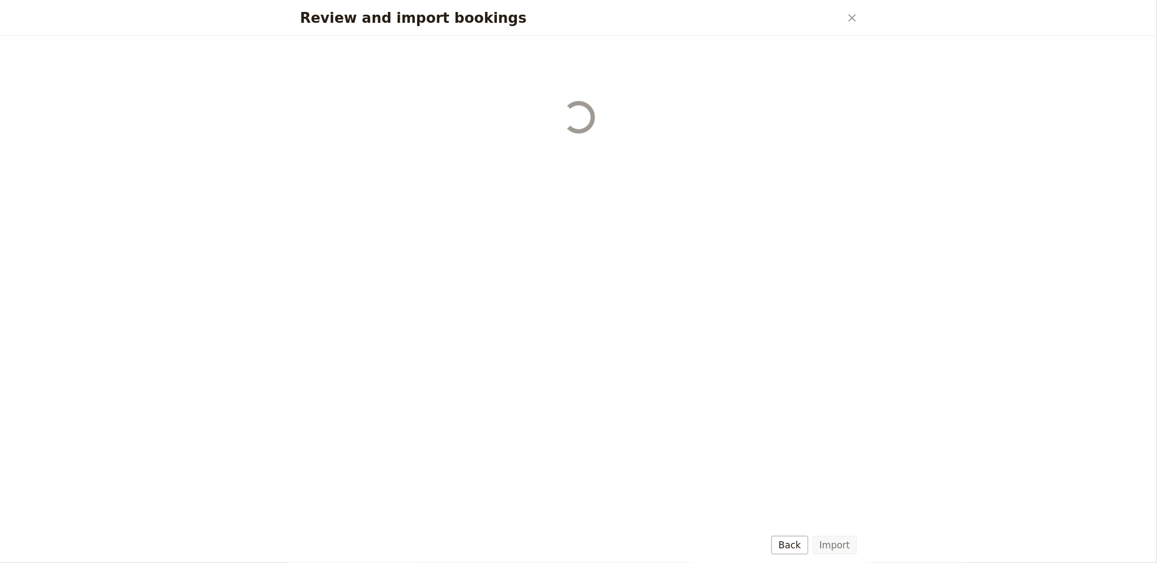
select select "655d58679948720cb8e5540d"
select select "650e6b6659641ed5ee156647"
select select "650e6b4b59641ed5ee156605"
select select "650e2104408bbede5b0c60fd"
select select "650e1d73408bbede5b0c60a6"
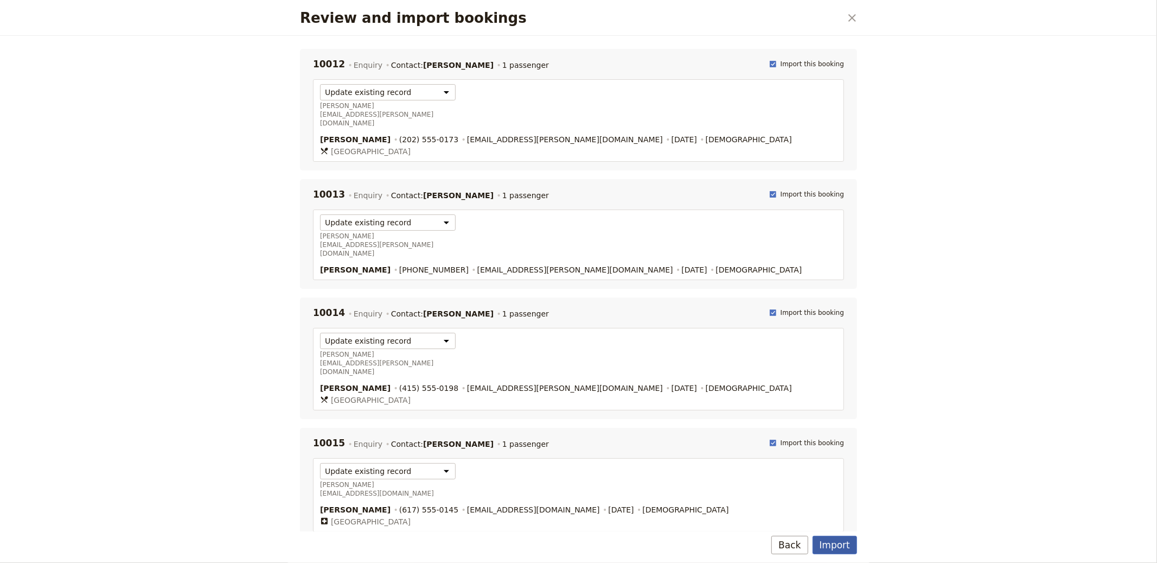
click at [835, 543] on button "Import" at bounding box center [835, 545] width 44 height 18
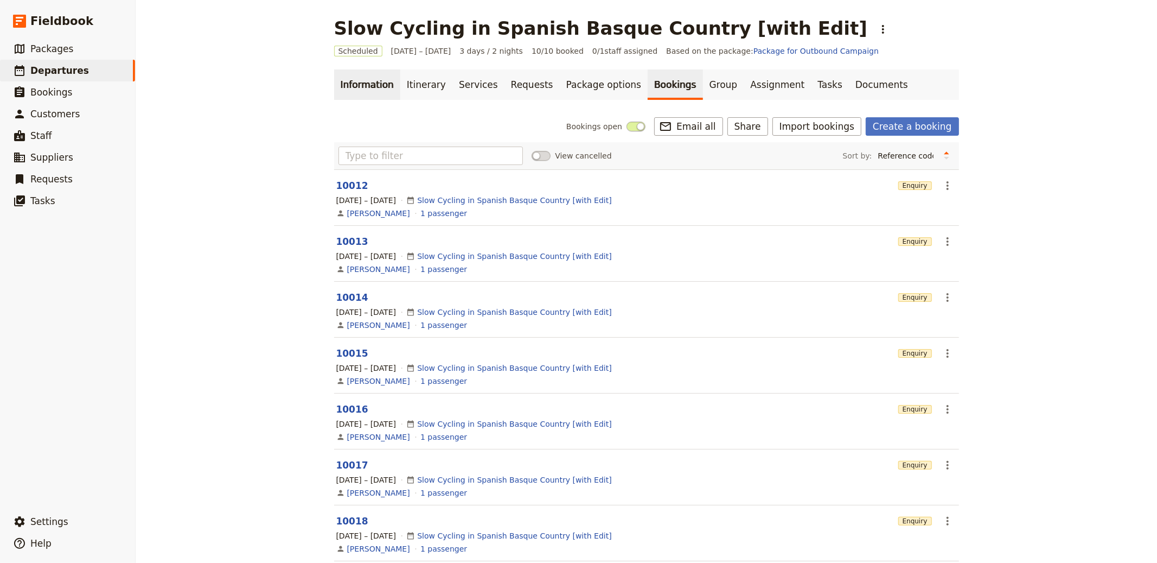
click at [375, 90] on link "Information" at bounding box center [367, 84] width 66 height 30
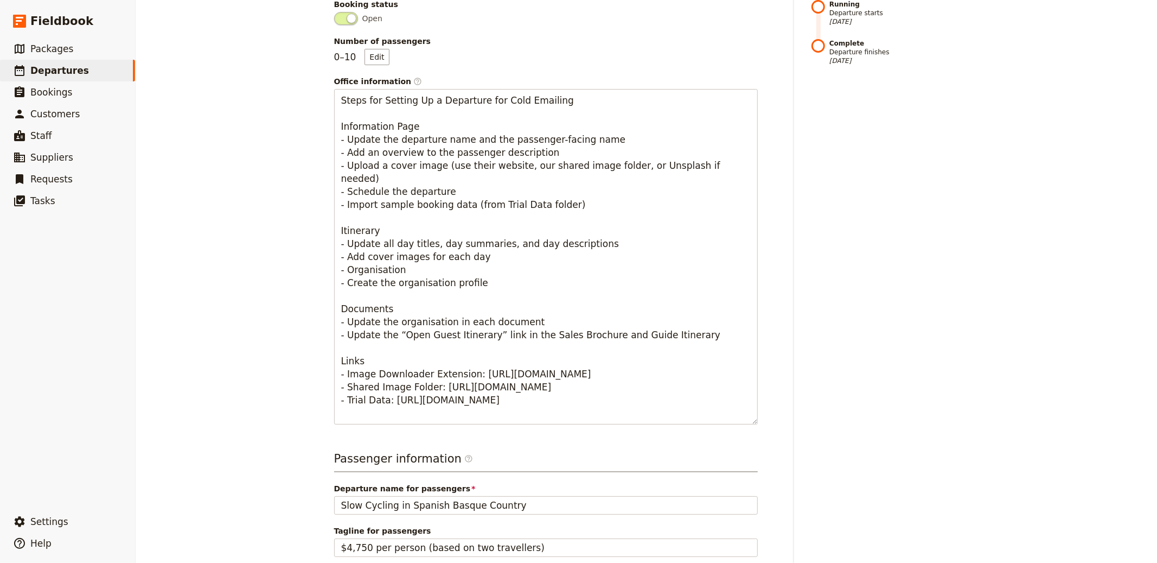
scroll to position [624, 0]
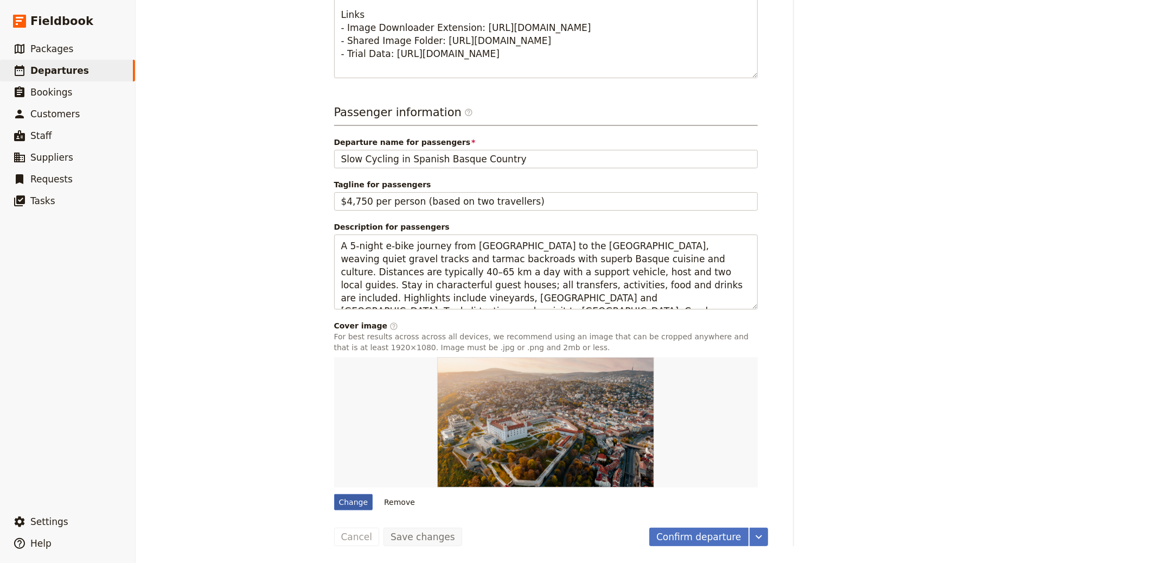
click at [358, 504] on div "Change" at bounding box center [353, 502] width 39 height 16
click at [334, 494] on input "Change" at bounding box center [334, 493] width 1 height 1
type input "C:\fakepath\TSC_basque_HIGHRES-2.9f65ffd6.fill-1000x630.format-webp.png"
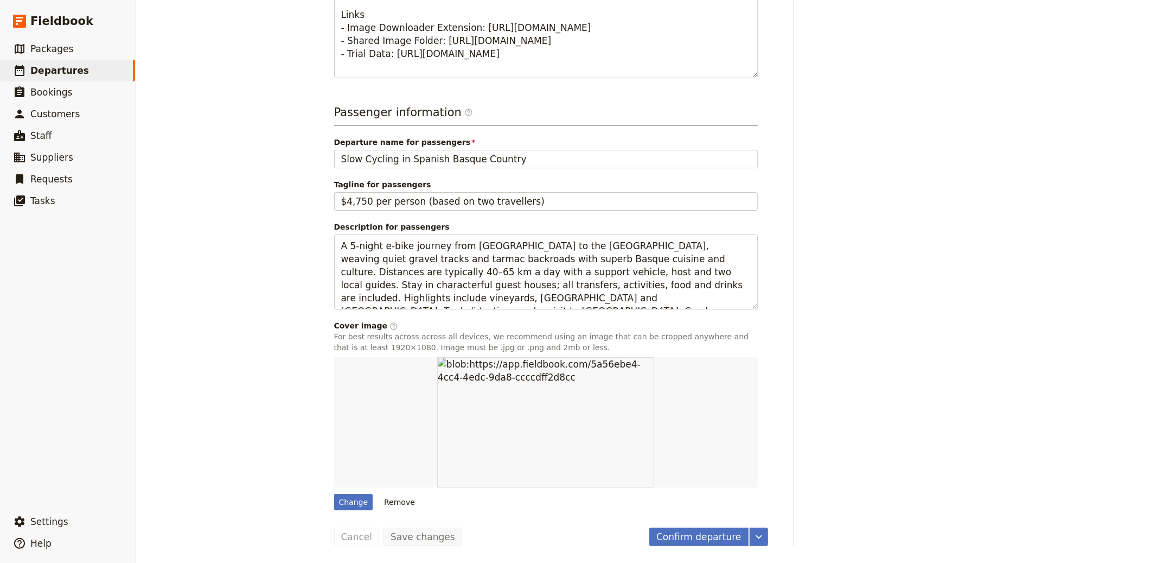
scroll to position [0, 0]
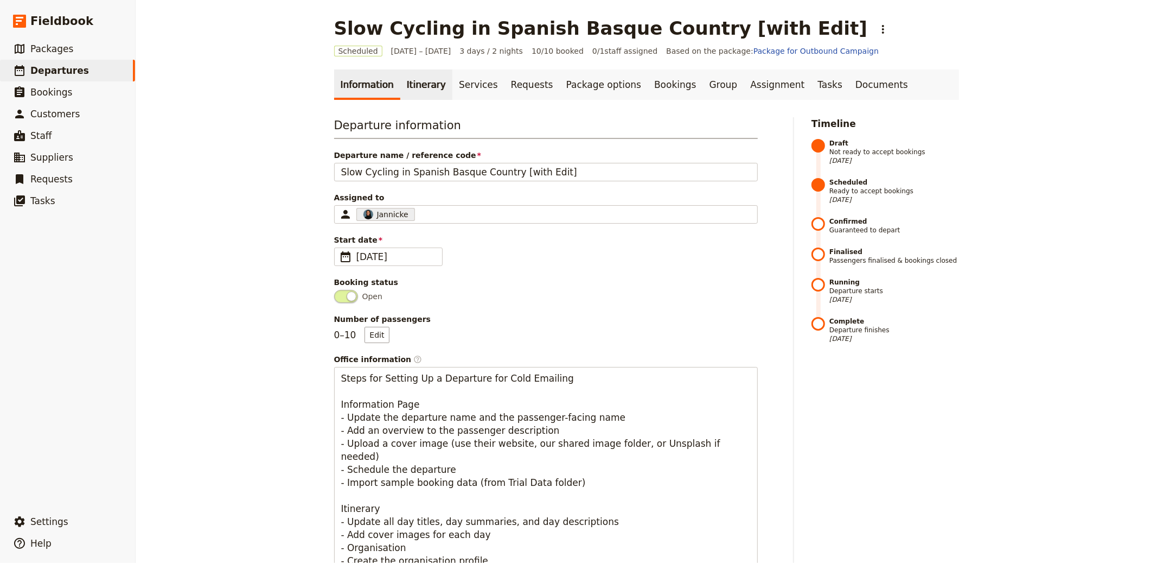
click at [412, 83] on link "Itinerary" at bounding box center [426, 84] width 52 height 30
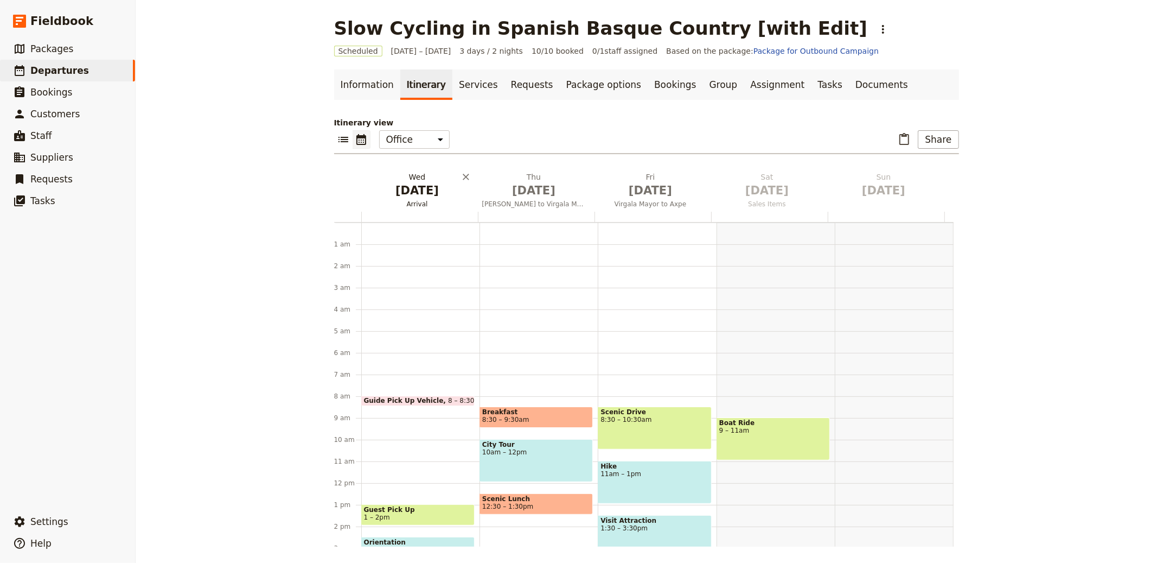
scroll to position [141, 0]
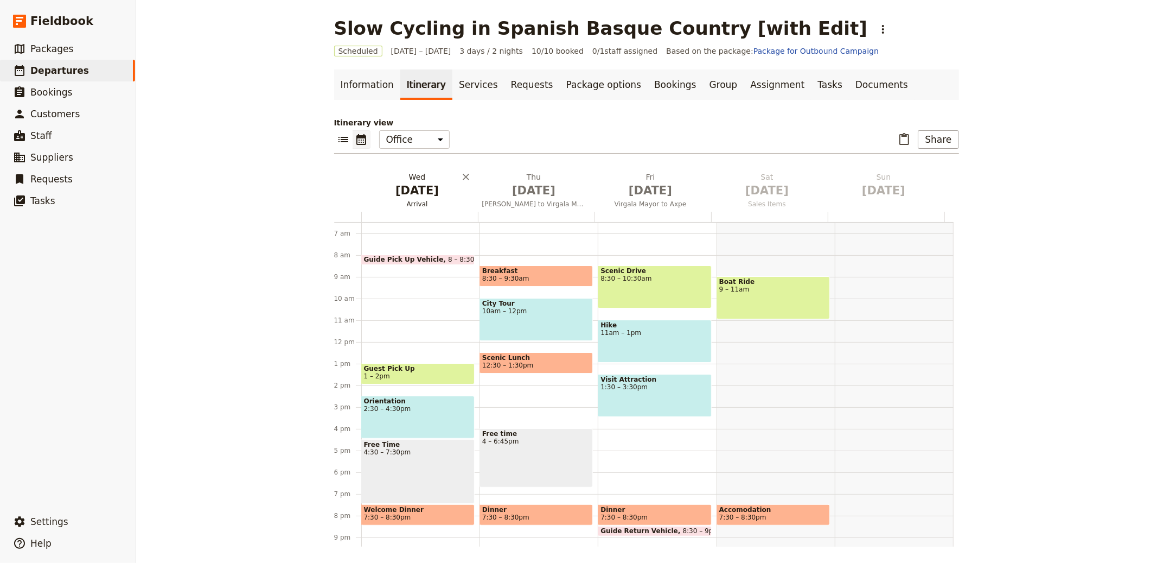
click at [400, 195] on span "[DATE]" at bounding box center [418, 190] width 104 height 16
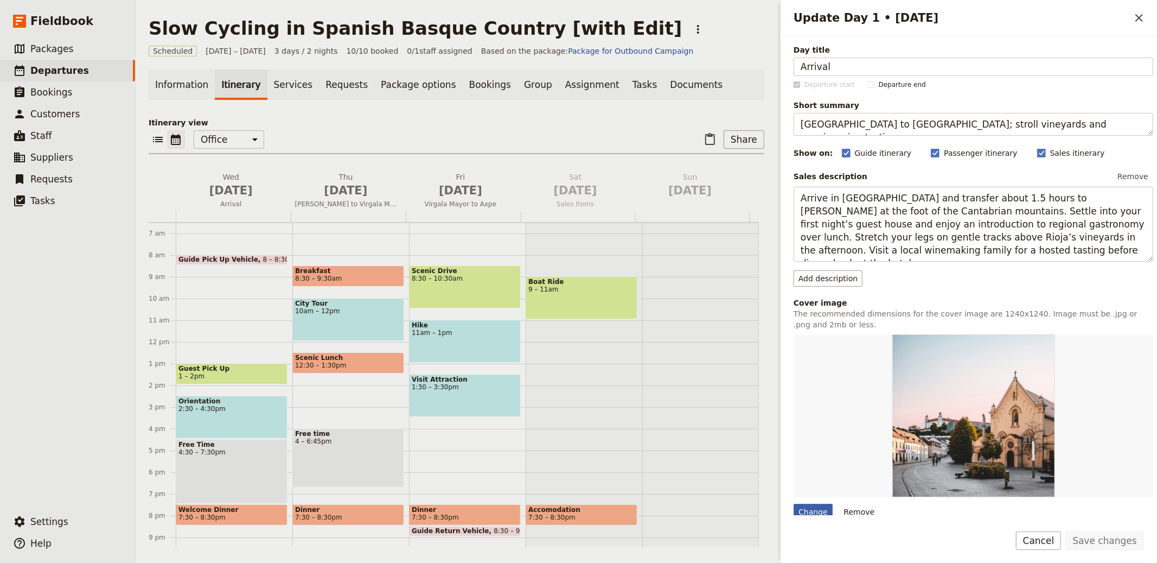
click at [808, 507] on div "Change" at bounding box center [813, 512] width 39 height 16
click at [794, 504] on input "Change" at bounding box center [793, 503] width 1 height 1
type input "C:\fakepath\A-group-of-Slow-Cyclists-overloo.width-2000.format-webp.png"
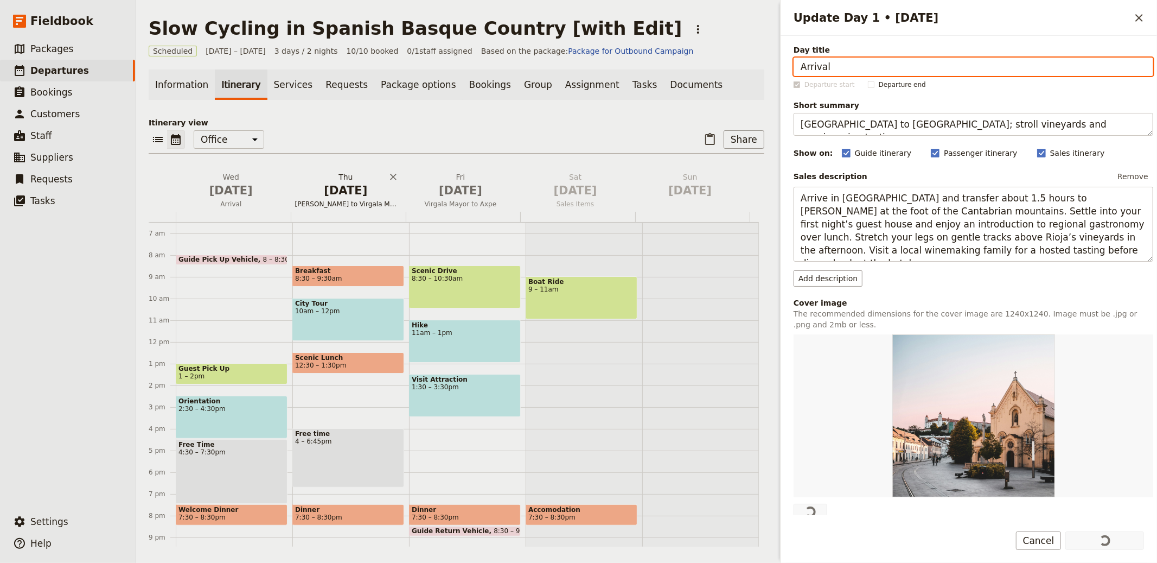
click at [355, 196] on span "[DATE]" at bounding box center [346, 190] width 102 height 16
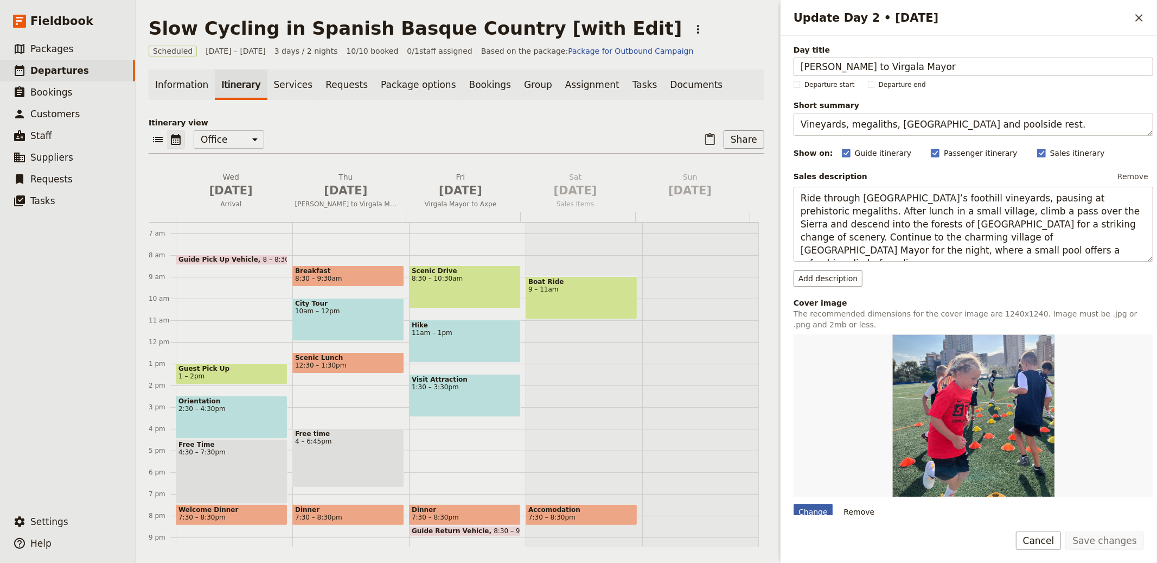
click at [814, 511] on div "Change" at bounding box center [813, 512] width 39 height 16
click at [794, 504] on input "Change" at bounding box center [793, 503] width 1 height 1
type input "C:\fakepath\Looking-out-over-a-g.e3bc66da.fill-1000x630.format-webp.png"
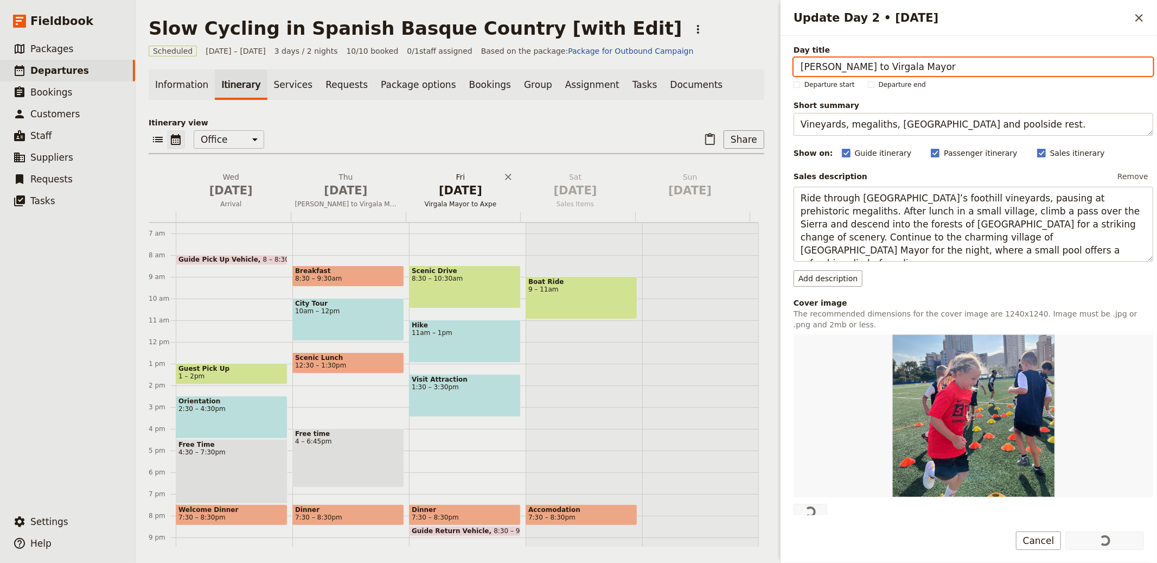
click at [445, 196] on span "[DATE]" at bounding box center [461, 190] width 102 height 16
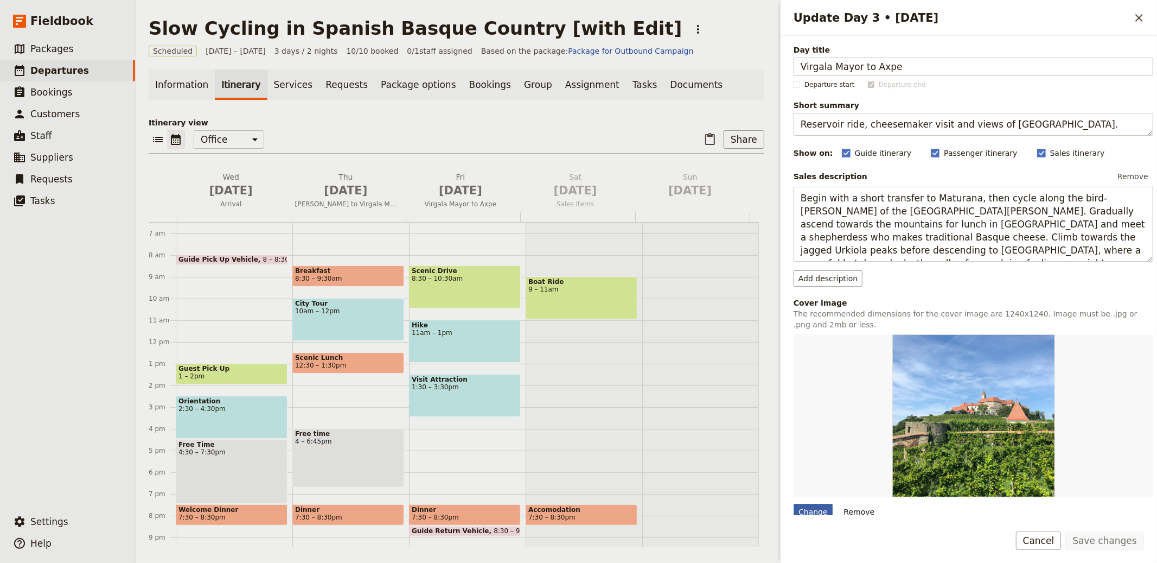
click at [819, 512] on div "Change" at bounding box center [813, 512] width 39 height 16
click at [794, 504] on input "Change" at bounding box center [793, 503] width 1 height 1
type input "C:\fakepath\Rolling-hills-of-Buc.2e16d0ba.fill-1000x630.format-webp.png"
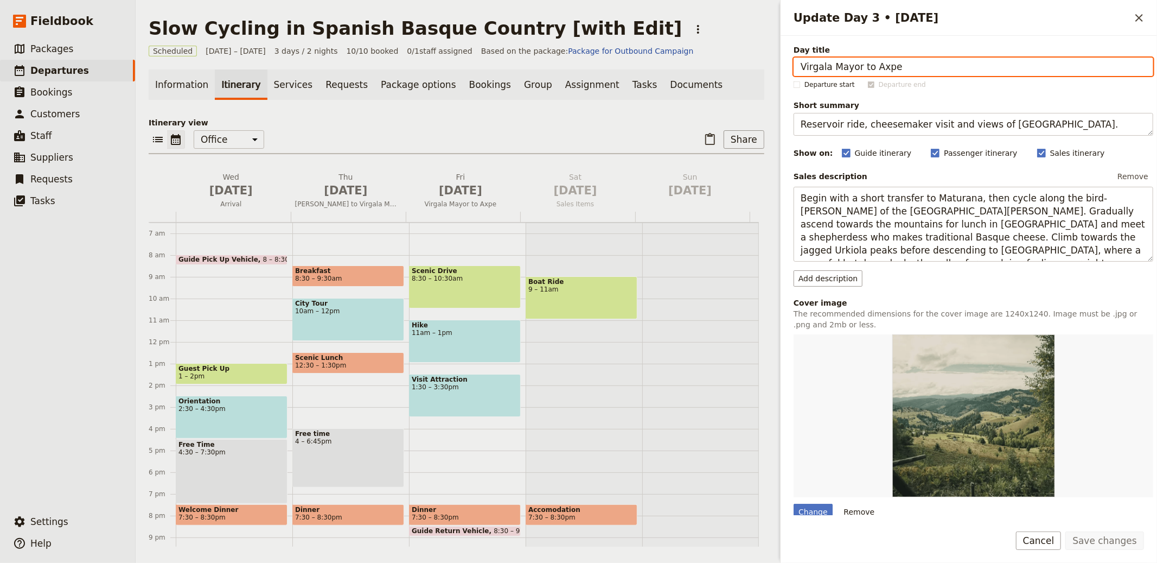
click at [746, 9] on main "Slow Cycling in Spanish Basque Country [with Edit] ​ Scheduled [DATE] – [DATE] …" at bounding box center [457, 282] width 642 height 564
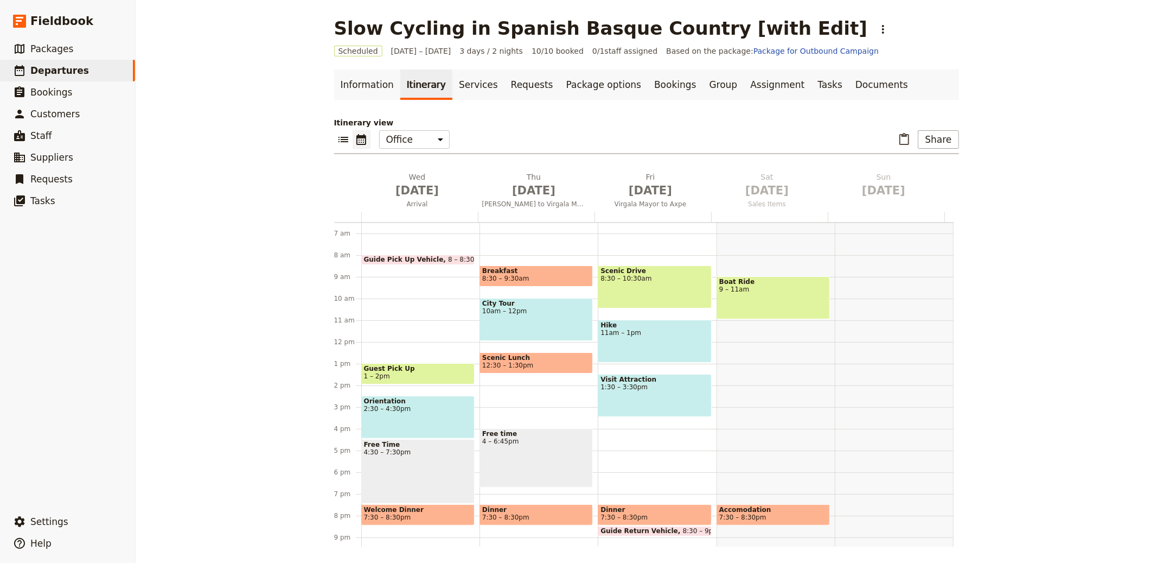
click at [872, 85] on ul "Information Itinerary Services Requests Package options Bookings Group Assignme…" at bounding box center [646, 84] width 625 height 30
click at [849, 86] on link "Documents" at bounding box center [882, 84] width 66 height 30
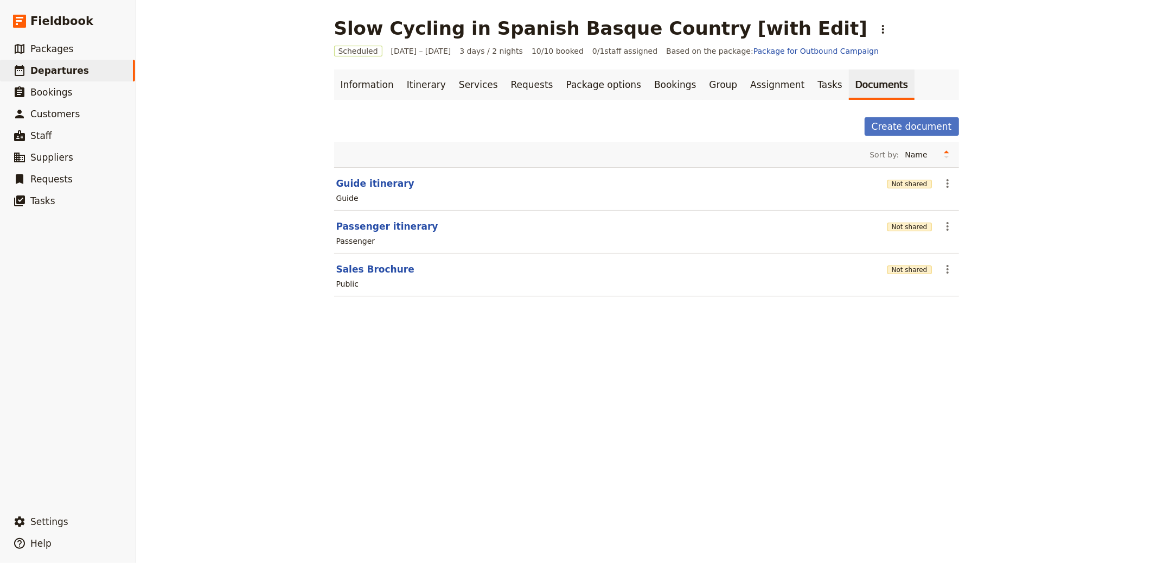
click at [906, 215] on section "Passenger itinerary Not shared ​ Passenger" at bounding box center [646, 232] width 625 height 43
click at [905, 229] on button "Not shared" at bounding box center [910, 226] width 44 height 9
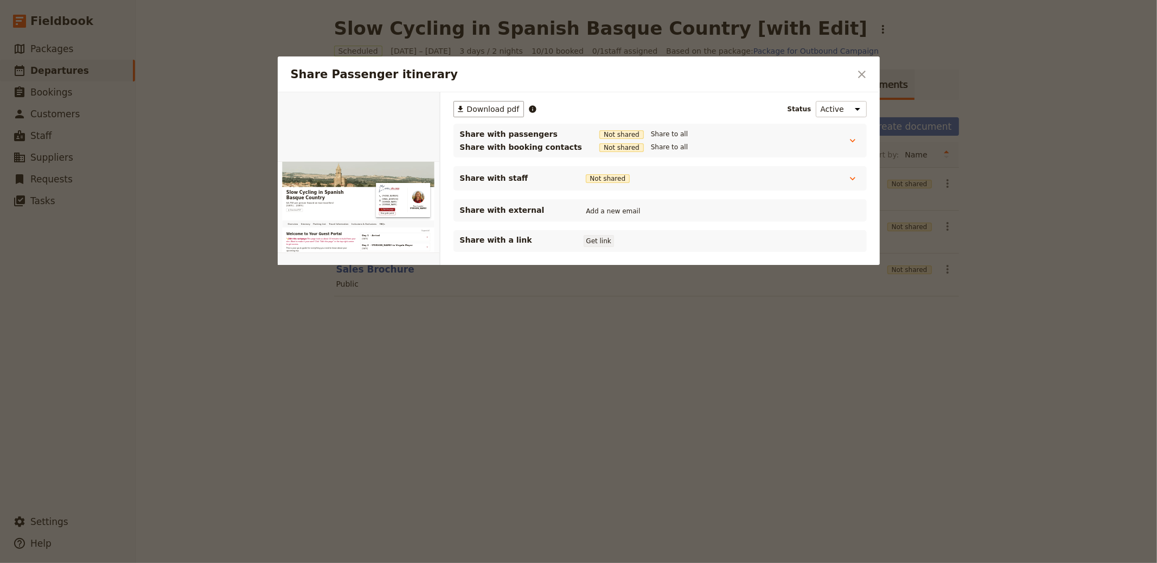
click at [602, 243] on button "Get link" at bounding box center [599, 241] width 30 height 12
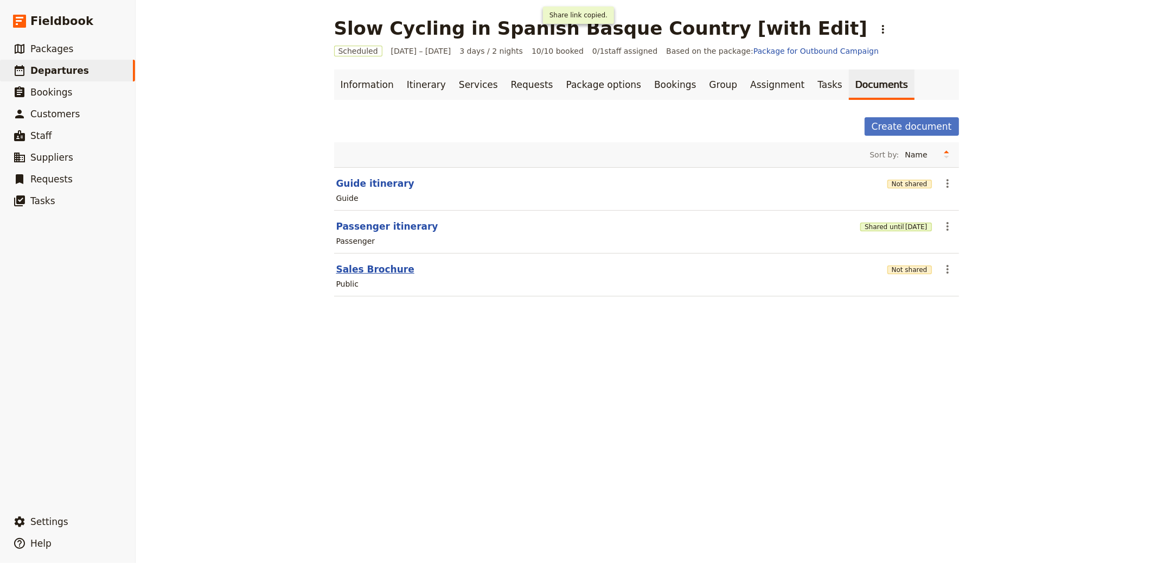
click at [378, 270] on button "Sales Brochure" at bounding box center [375, 269] width 78 height 13
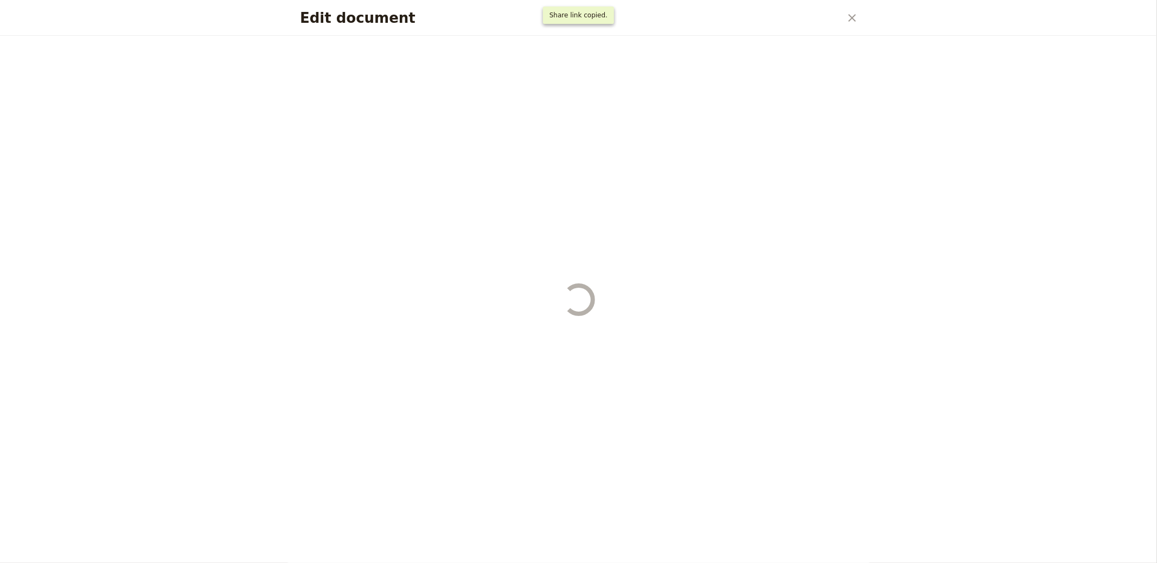
select select "DEFAULT"
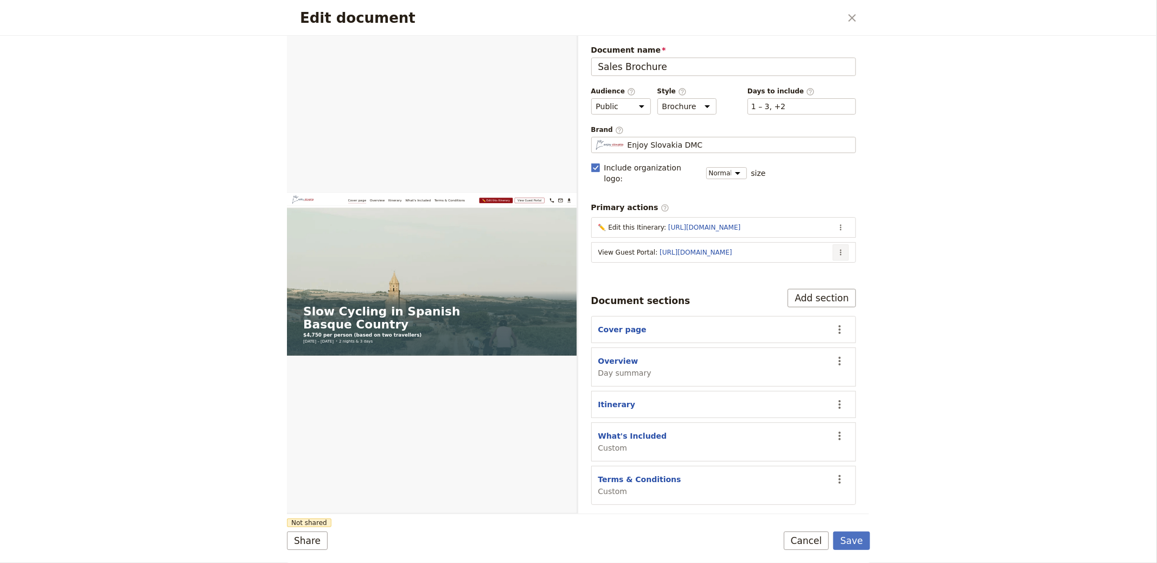
click at [839, 248] on icon "Actions" at bounding box center [841, 252] width 9 height 9
click at [830, 265] on span "Edit action" at bounding box center [798, 265] width 88 height 11
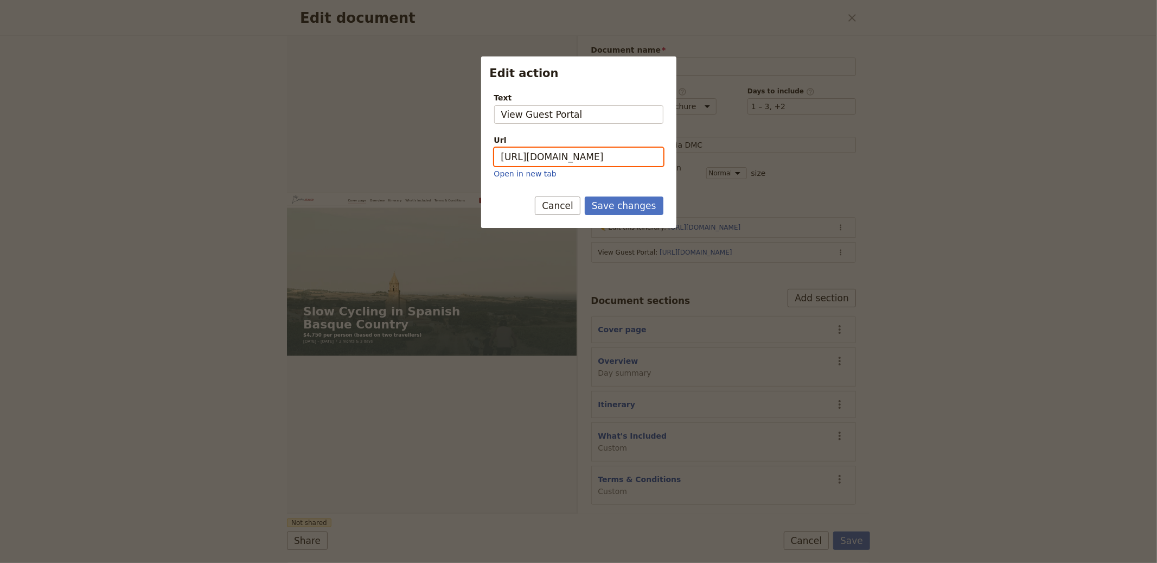
click at [564, 159] on input "[URL][DOMAIN_NAME]" at bounding box center [578, 157] width 169 height 18
paste input "1tmDsn4wrUALPZBQ808iu"
type input "[URL][DOMAIN_NAME]"
click at [630, 210] on button "Save changes" at bounding box center [624, 205] width 79 height 18
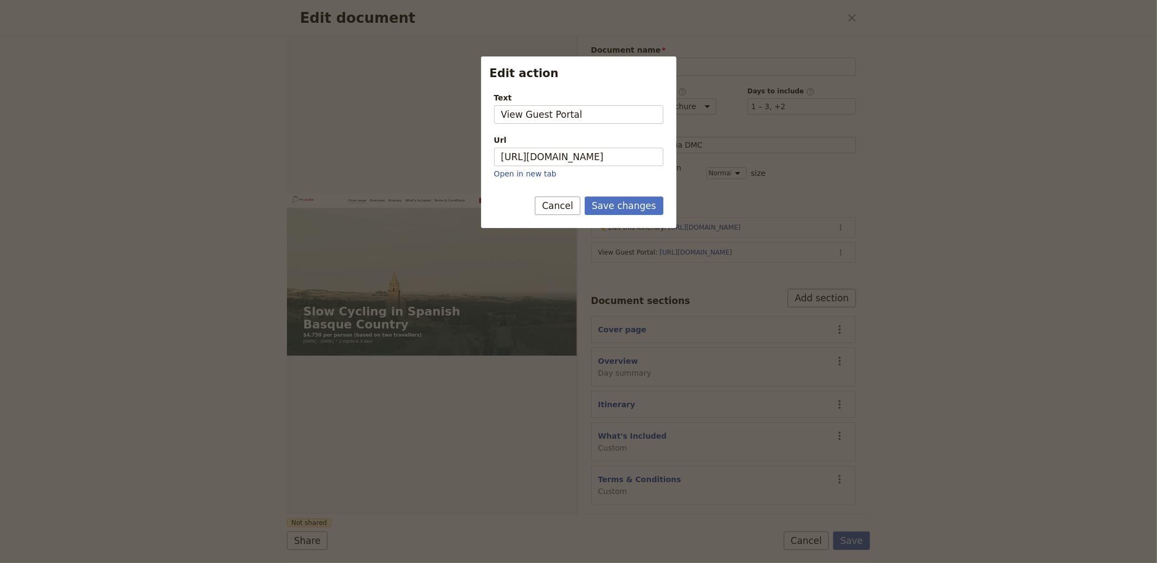
scroll to position [0, 0]
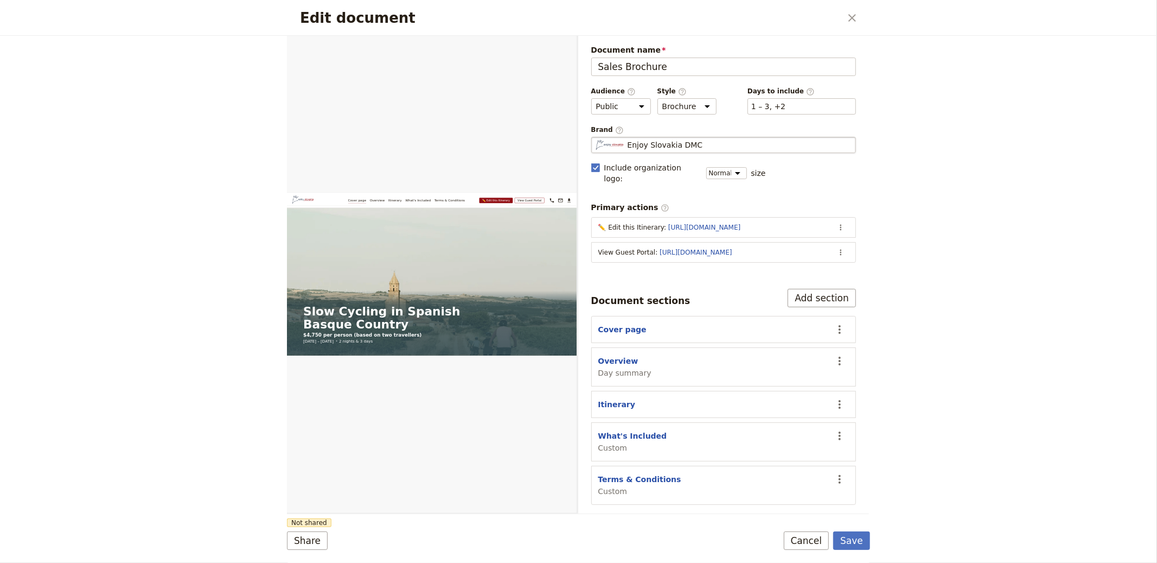
click at [702, 150] on div "Enjoy Slovakia DMC" at bounding box center [724, 144] width 256 height 11
click at [596, 137] on input "Enjoy Slovakia DMC" at bounding box center [596, 137] width 1 height 1
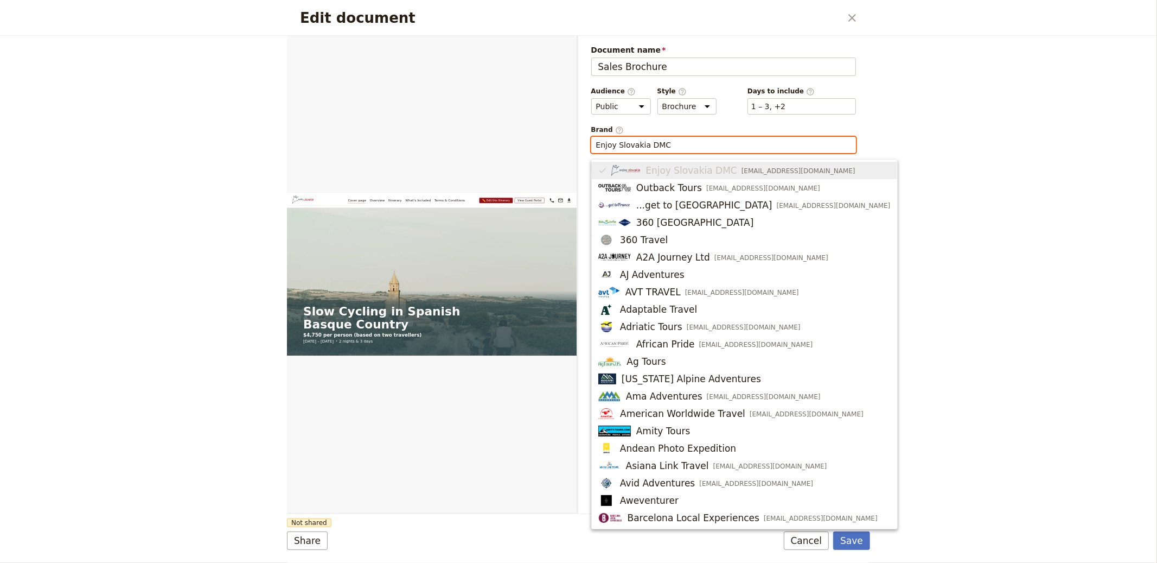
click at [711, 146] on input "Enjoy Slovakia DMC" at bounding box center [724, 144] width 256 height 11
type input "h"
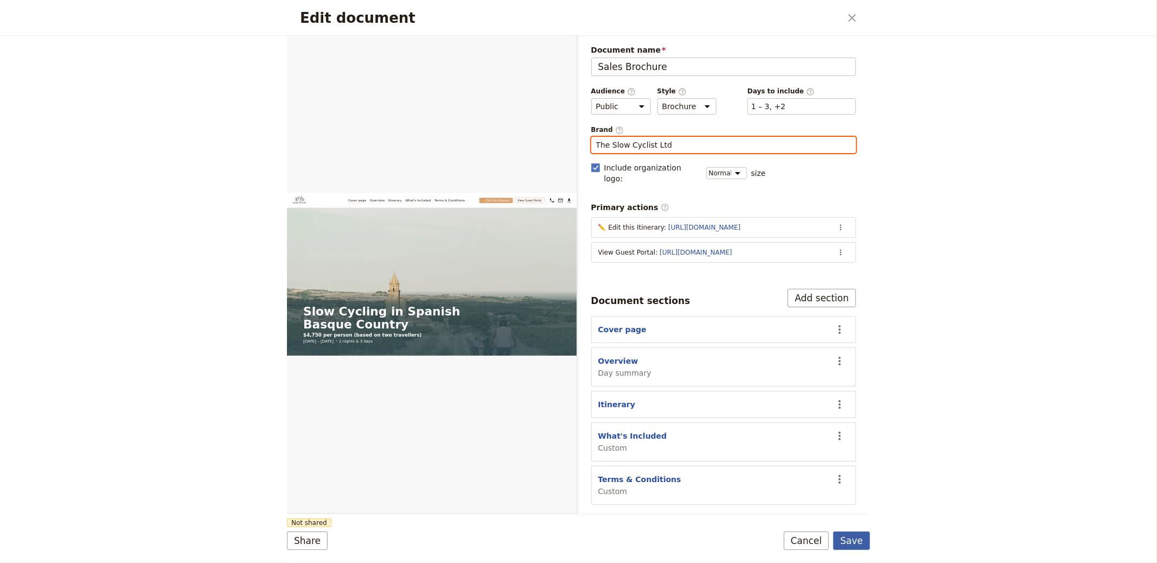
type input "The Slow Cyclist Ltd"
click at [856, 540] on button "Save" at bounding box center [851, 540] width 37 height 18
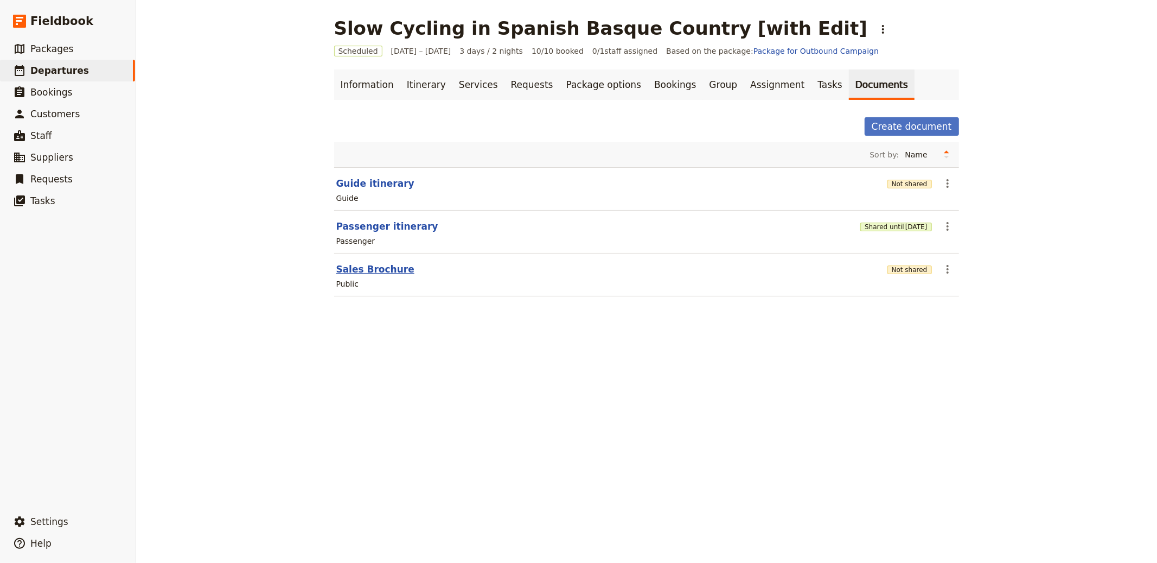
click at [394, 266] on button "Sales Brochure" at bounding box center [375, 269] width 78 height 13
select select "DEFAULT"
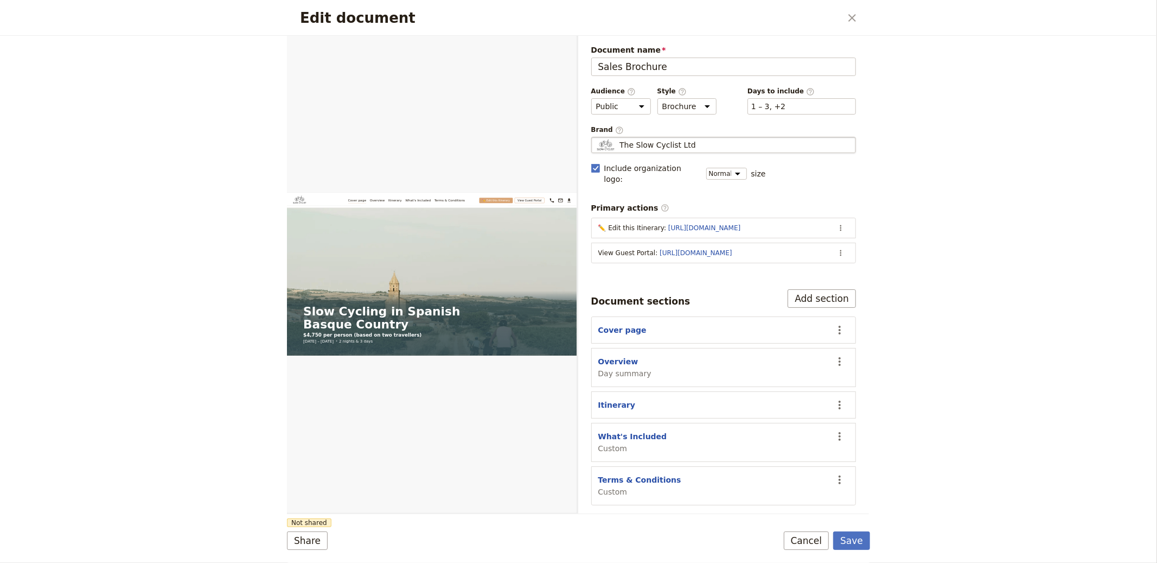
click at [695, 143] on div "The Slow Cyclist Ltd" at bounding box center [724, 144] width 256 height 11
click at [596, 137] on input "The Slow Cyclist Ltd" at bounding box center [596, 137] width 1 height 1
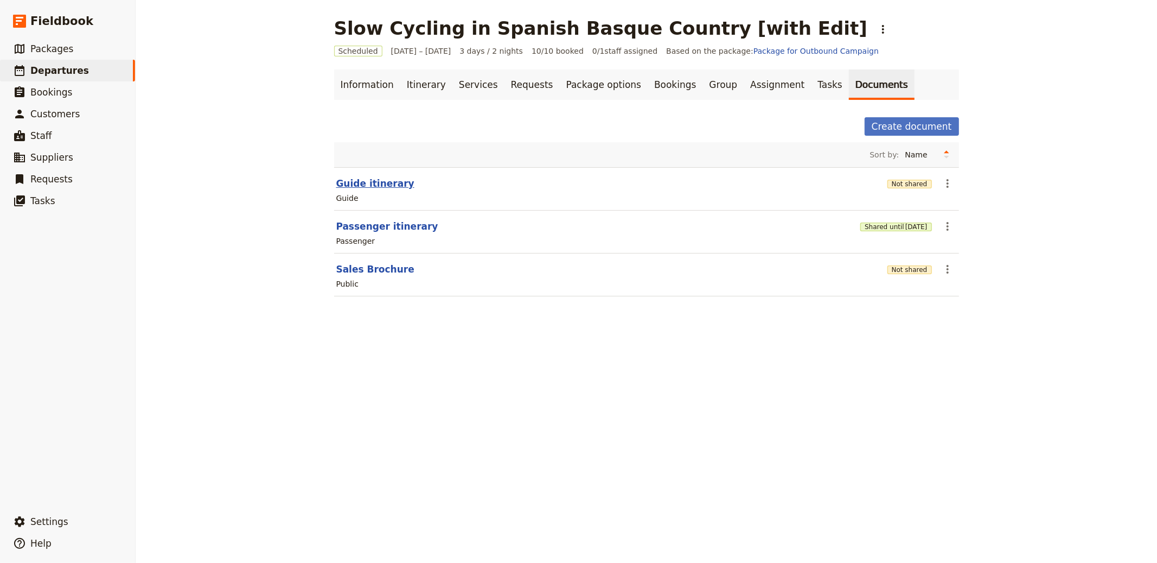
click at [376, 181] on button "Guide itinerary" at bounding box center [375, 183] width 78 height 13
select select "STAFF"
select select "RUN_SHEET"
select select "LARGE"
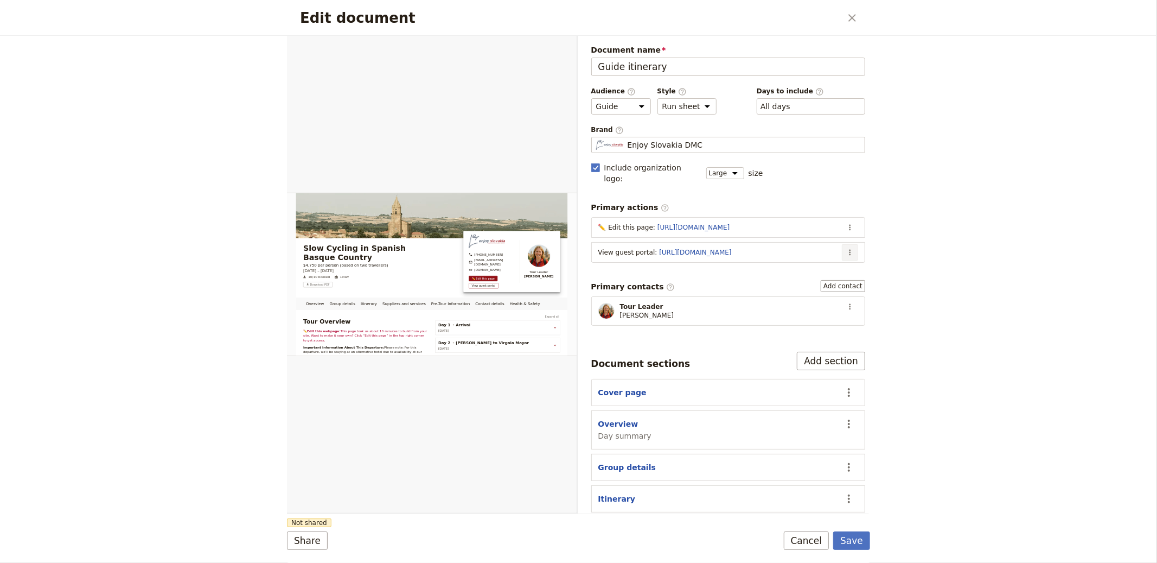
click at [846, 248] on icon "Actions" at bounding box center [850, 252] width 9 height 9
click at [825, 260] on span "Edit action" at bounding box center [798, 265] width 88 height 11
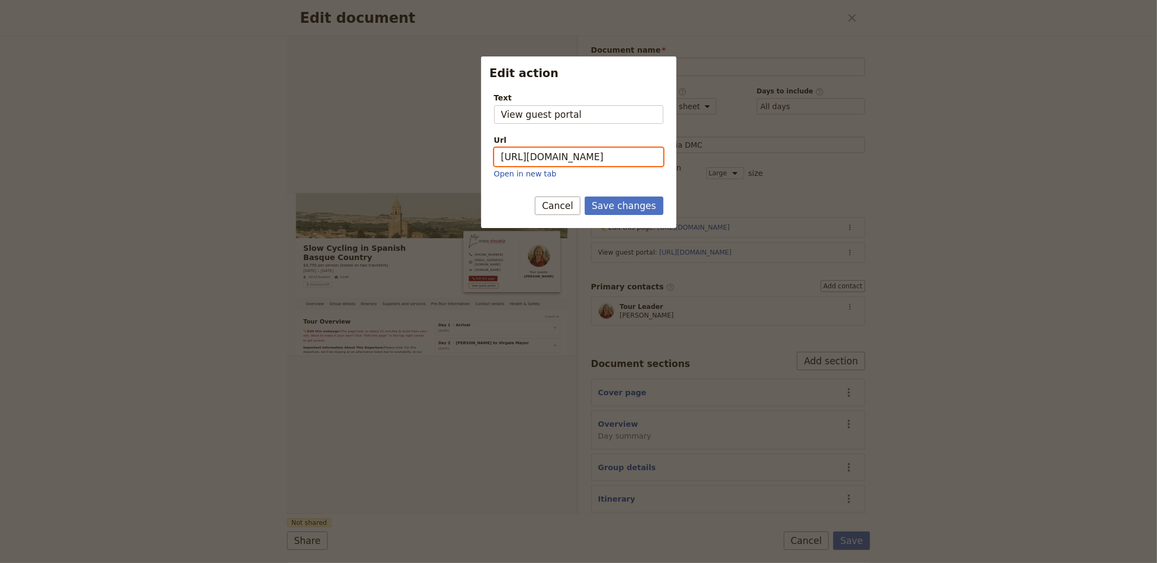
click at [592, 158] on input "[URL][DOMAIN_NAME]" at bounding box center [578, 157] width 169 height 18
paste input "1tmDsn4wrUALPZBQ808iu"
type input "[URL][DOMAIN_NAME]"
click at [614, 209] on button "Save changes" at bounding box center [624, 205] width 79 height 18
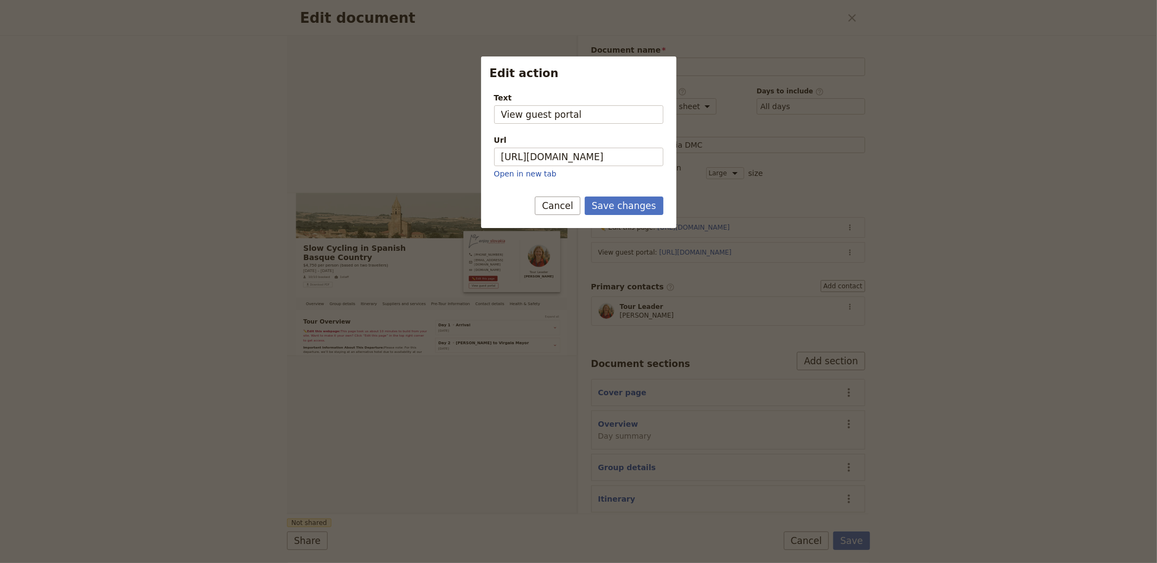
scroll to position [0, 0]
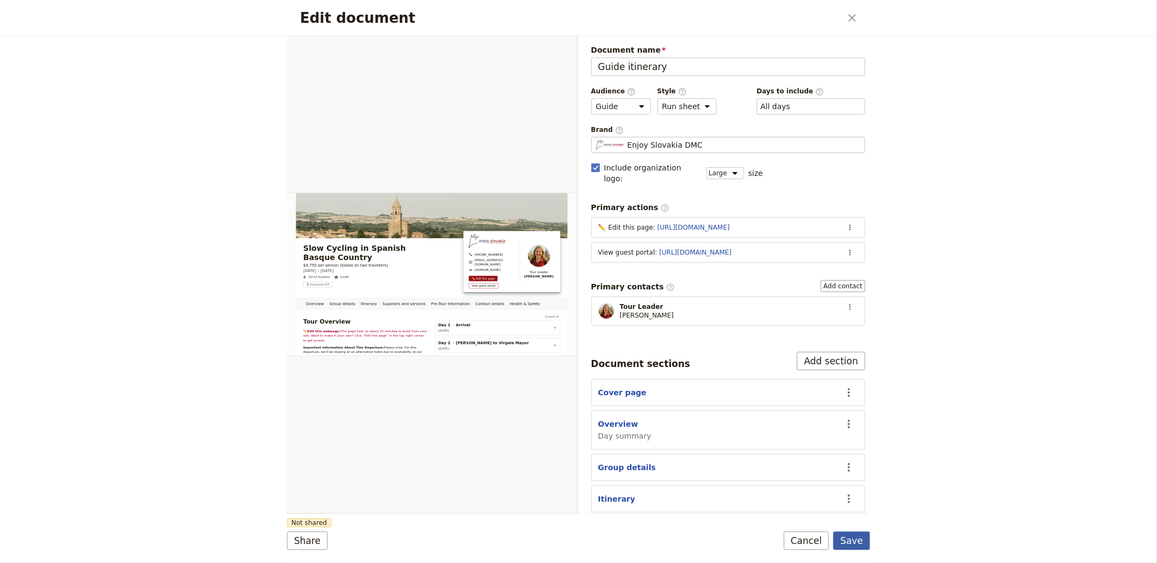
click at [844, 546] on button "Save" at bounding box center [851, 540] width 37 height 18
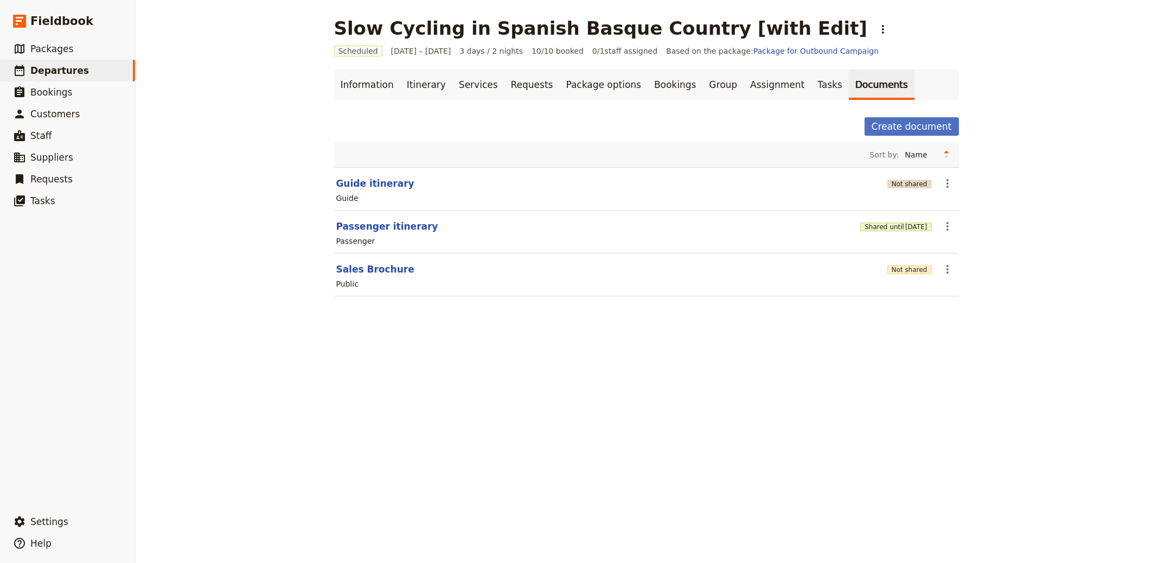
click at [914, 184] on button "Not shared" at bounding box center [910, 184] width 44 height 9
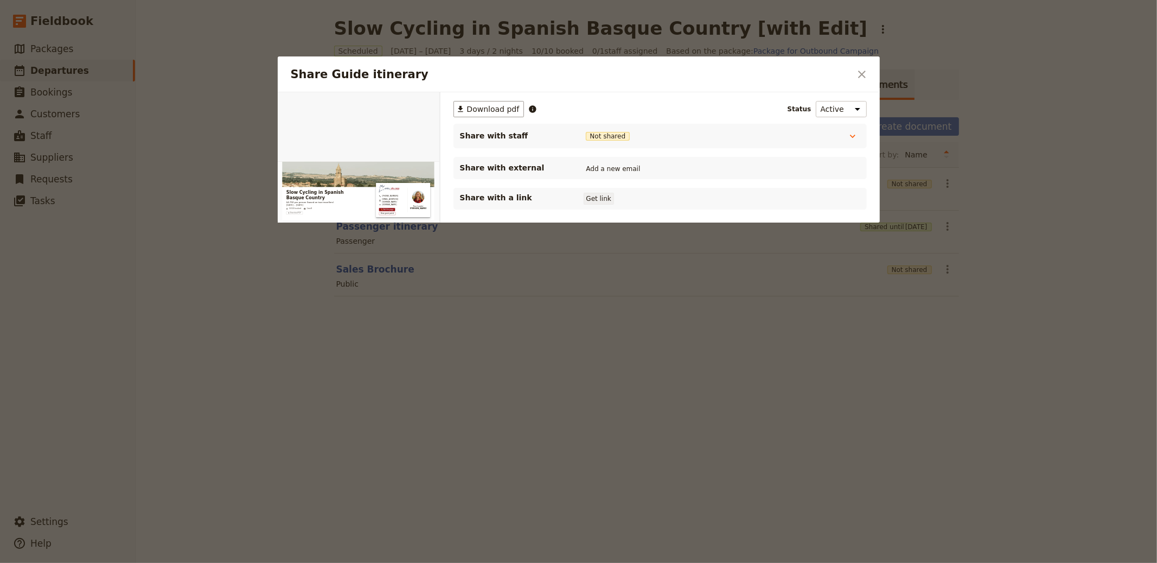
click at [613, 203] on div "Share with a link Get link" at bounding box center [660, 198] width 400 height 13
click at [609, 201] on button "Get link" at bounding box center [599, 199] width 30 height 12
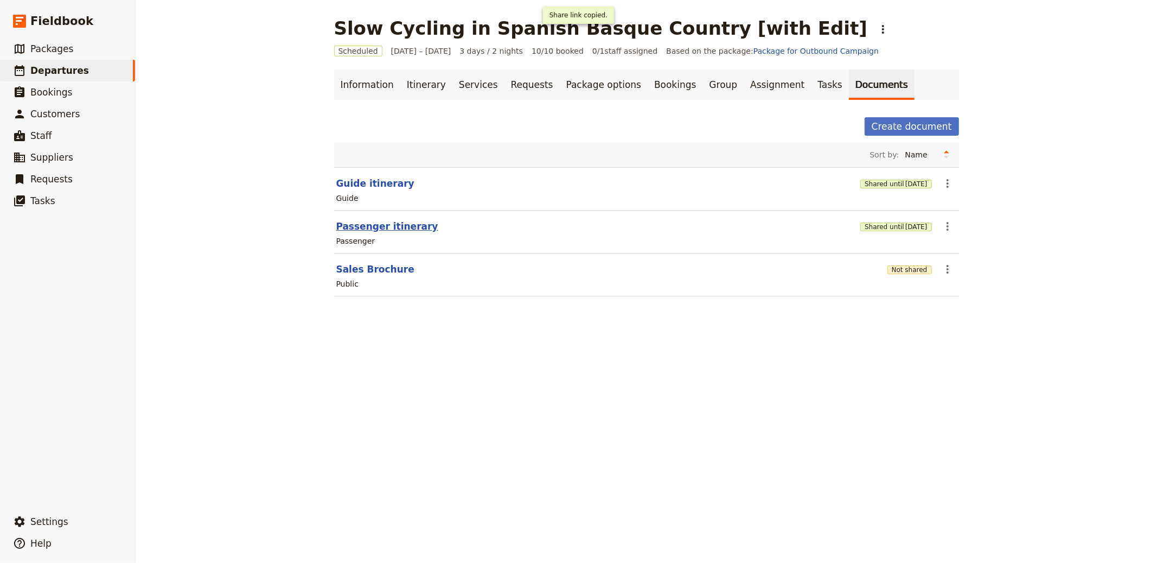
click at [378, 222] on button "Passenger itinerary" at bounding box center [387, 226] width 102 height 13
select select "PASSENGER"
select select "RUN_SHEET"
select select "LARGE"
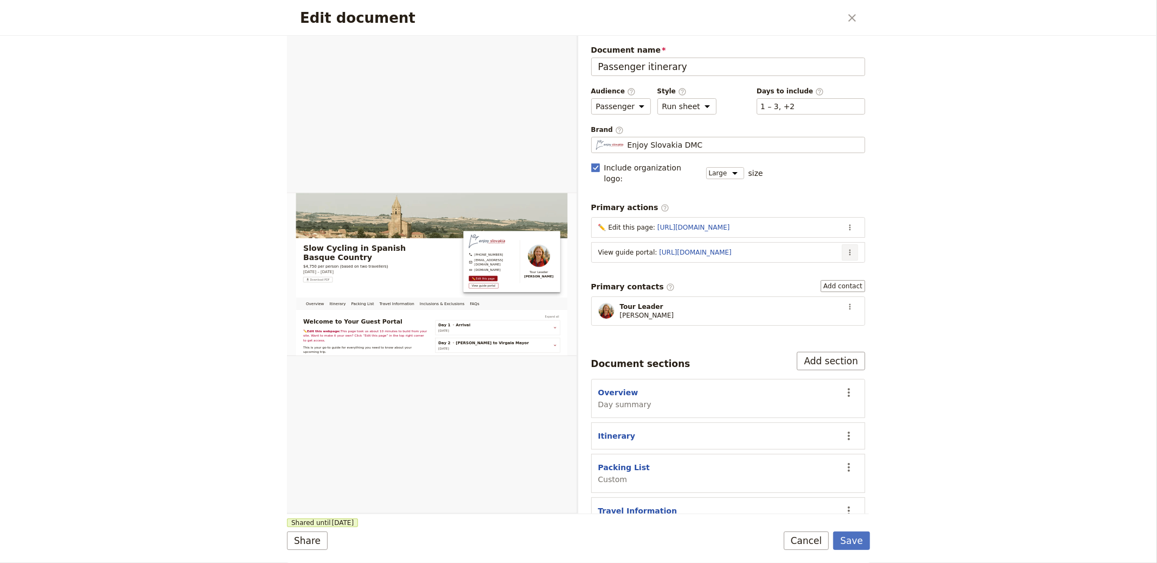
click at [847, 244] on button "​" at bounding box center [850, 252] width 16 height 16
click at [795, 267] on span "Edit action" at bounding box center [798, 265] width 88 height 11
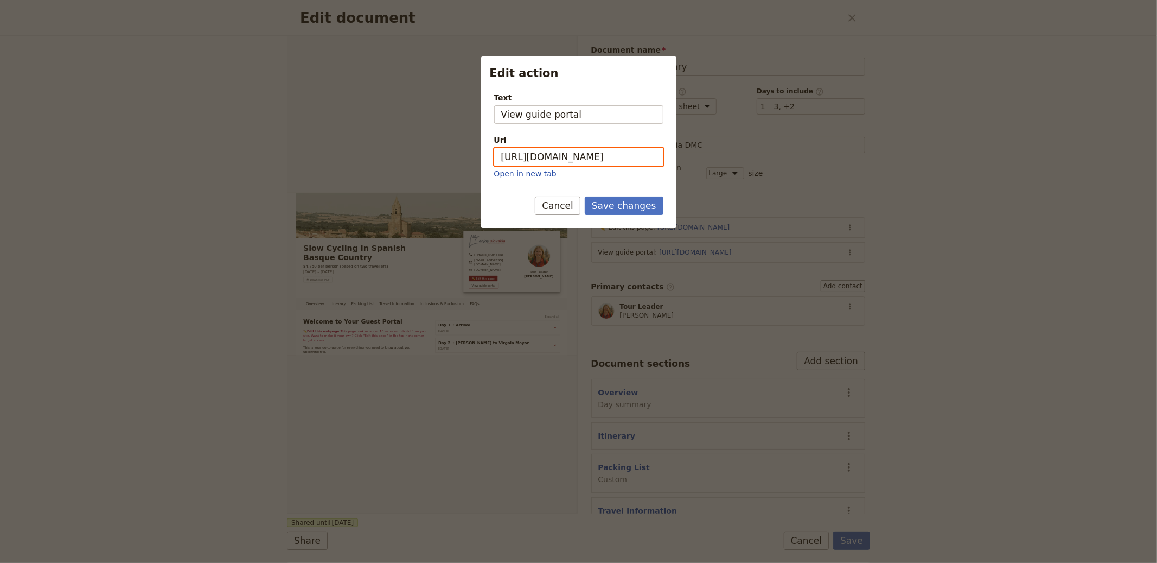
click at [605, 159] on input "[URL][DOMAIN_NAME]" at bounding box center [578, 157] width 169 height 18
paste input "ZoHUwDhOSlq_emURcb7fm"
type input "[URL][DOMAIN_NAME]"
click at [631, 201] on button "Save changes" at bounding box center [624, 205] width 79 height 18
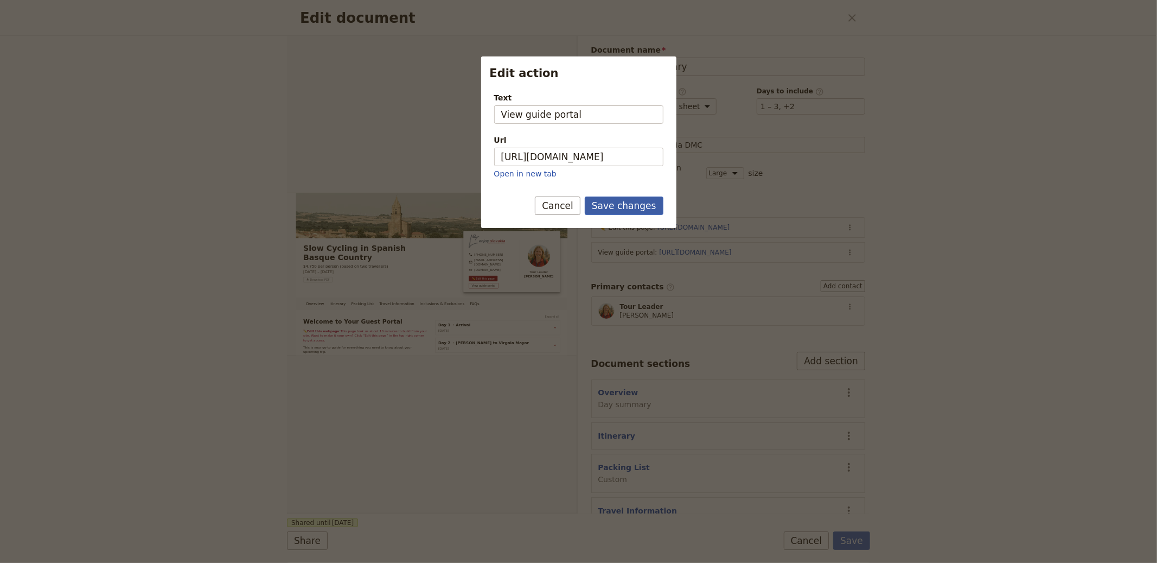
scroll to position [0, 0]
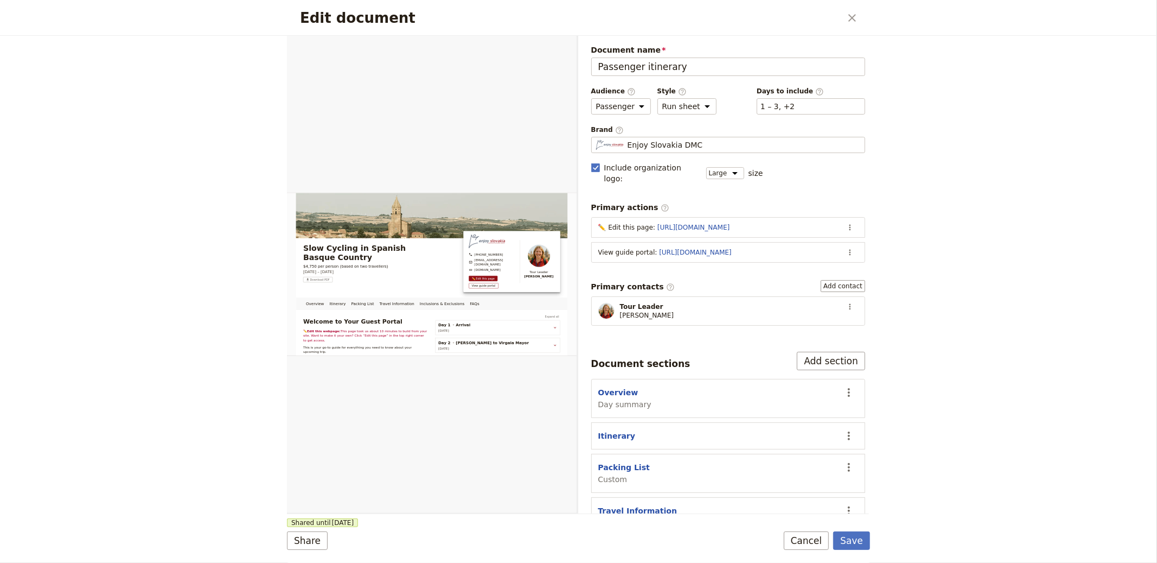
click at [687, 136] on div "Brand ​ Enjoy Slovakia DMC Enjoy [GEOGRAPHIC_DATA] DMC" at bounding box center [728, 139] width 275 height 28
click at [685, 140] on span "Enjoy Slovakia DMC" at bounding box center [665, 144] width 75 height 11
click at [596, 137] on input "Enjoy Slovakia DMC" at bounding box center [596, 137] width 1 height 1
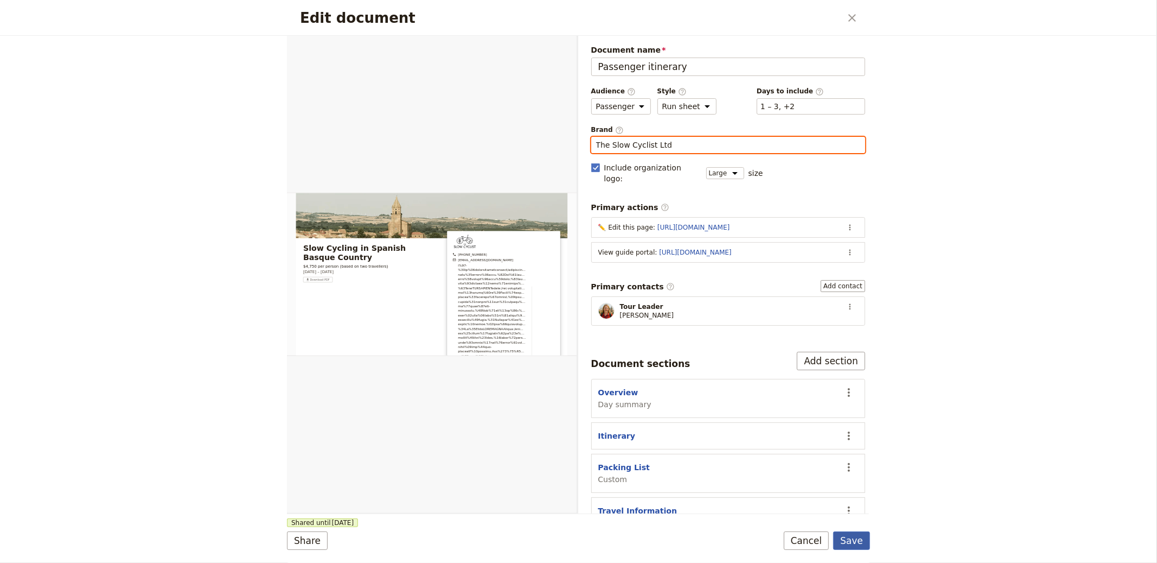
type input "The Slow Cyclist Ltd"
click at [859, 544] on button "Save" at bounding box center [851, 540] width 37 height 18
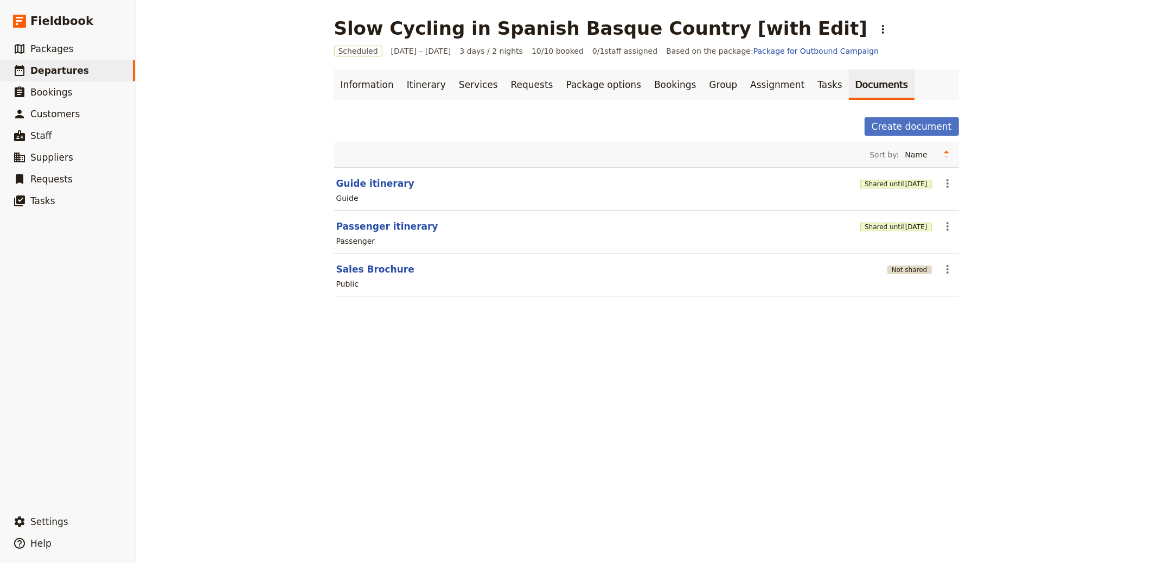
click at [901, 266] on button "Not shared" at bounding box center [910, 269] width 44 height 9
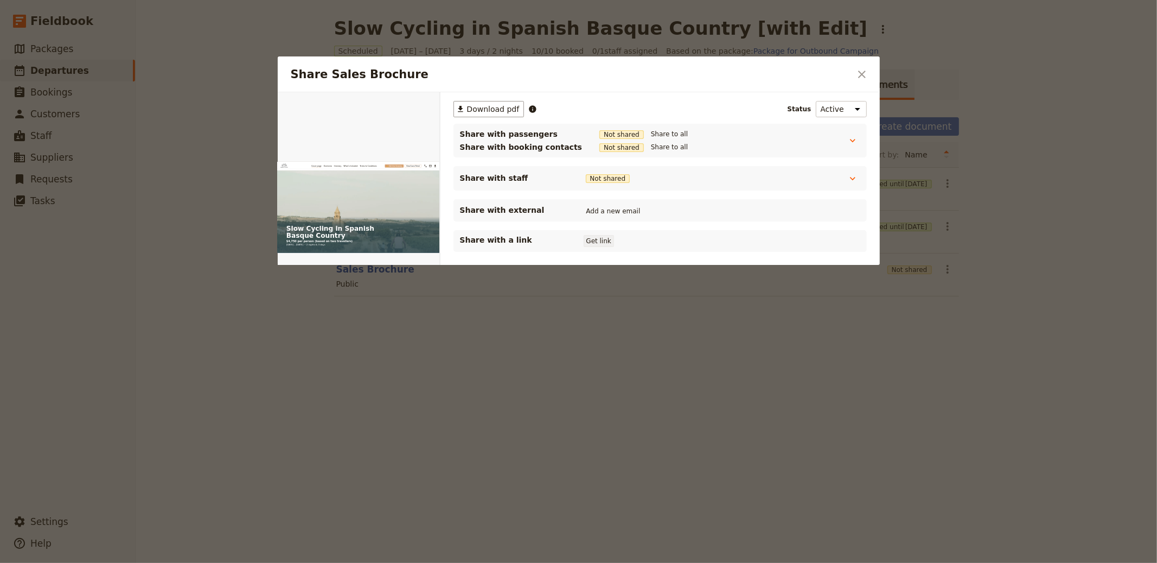
click at [599, 235] on button "Get link" at bounding box center [599, 241] width 30 height 12
click at [1009, 307] on div at bounding box center [578, 281] width 1157 height 563
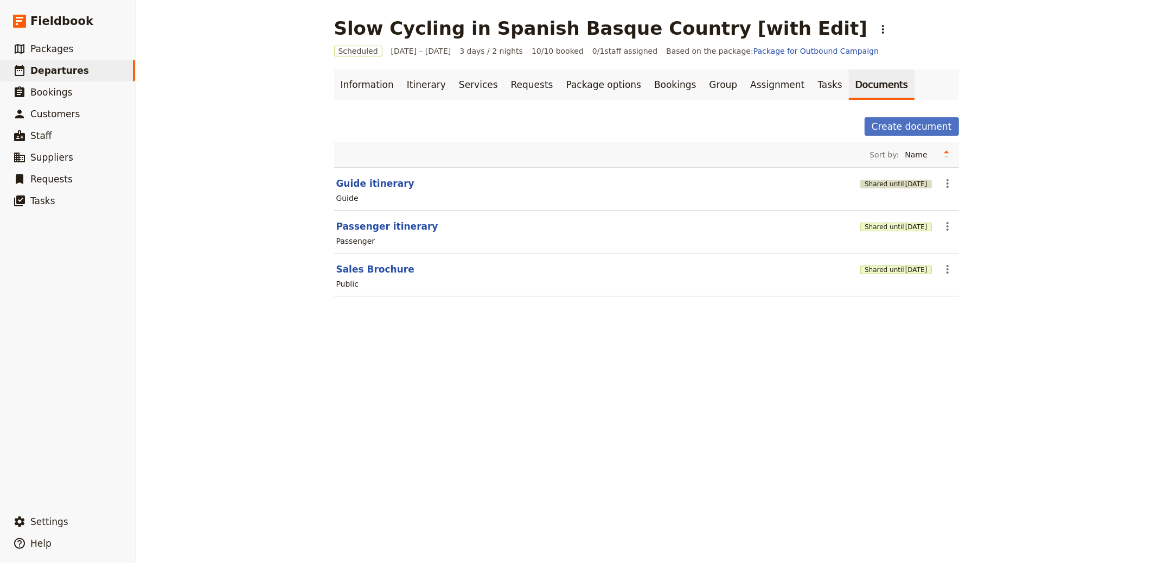
click at [880, 182] on button "Shared until [DATE]" at bounding box center [896, 184] width 71 height 9
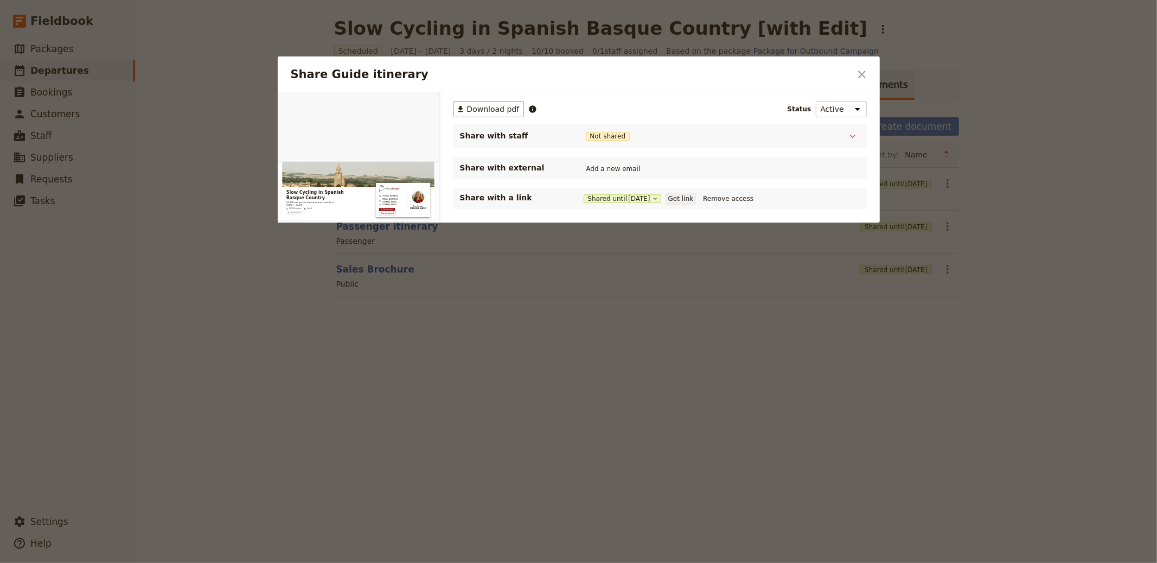
click at [694, 195] on button "Get link" at bounding box center [681, 199] width 30 height 12
click at [869, 77] on button "​" at bounding box center [862, 74] width 18 height 18
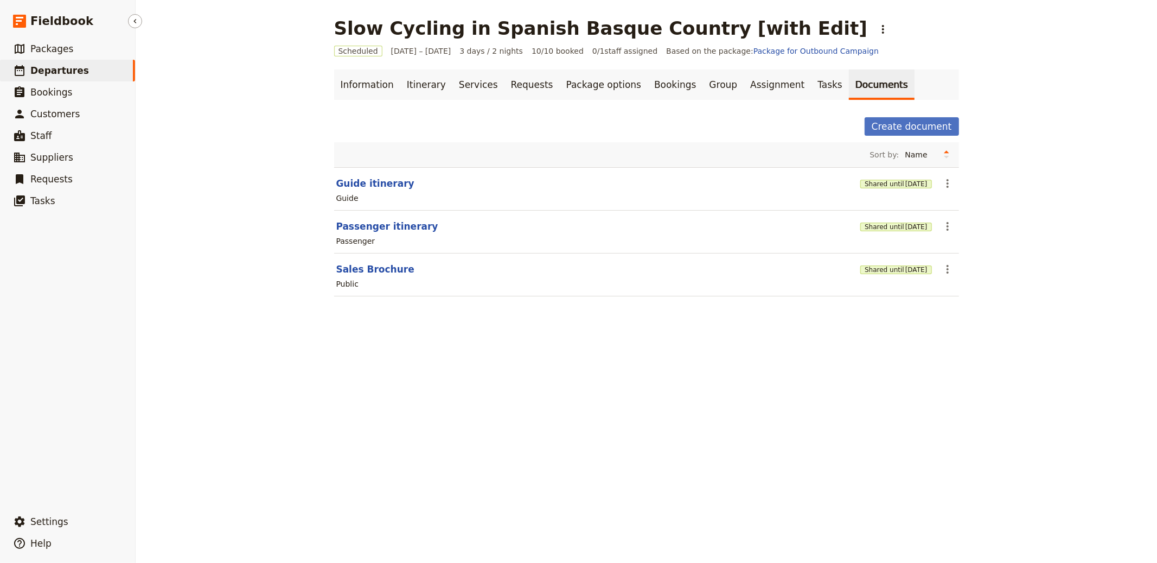
click at [83, 71] on link "​ Departures" at bounding box center [67, 71] width 135 height 22
select select "CREATED_AT"
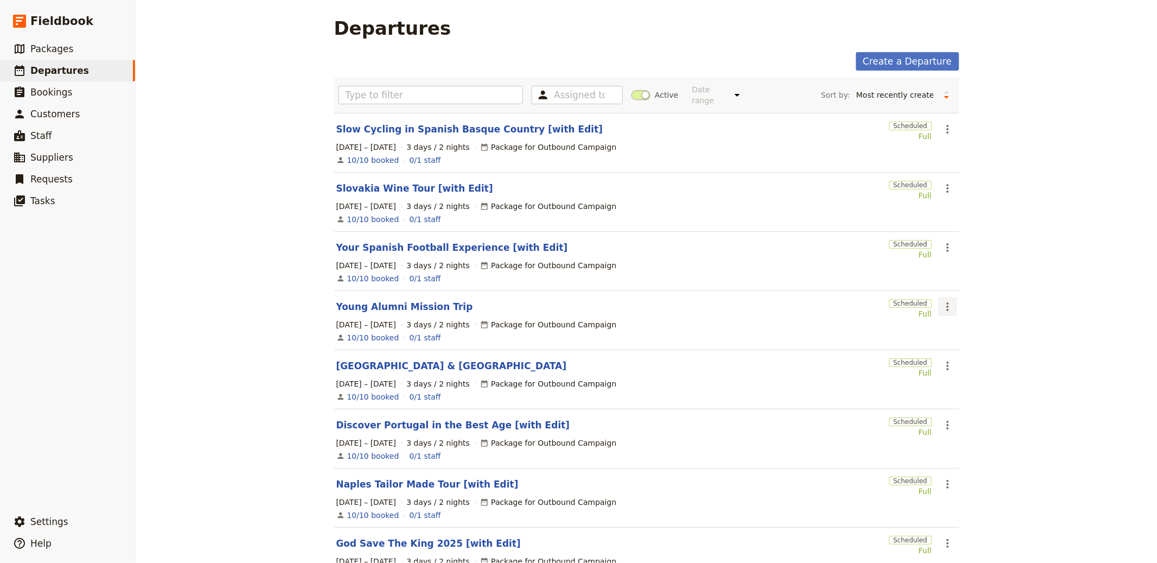
click at [945, 310] on icon "Actions" at bounding box center [947, 306] width 13 height 13
click at [976, 344] on span "Clone this departure" at bounding box center [980, 346] width 78 height 11
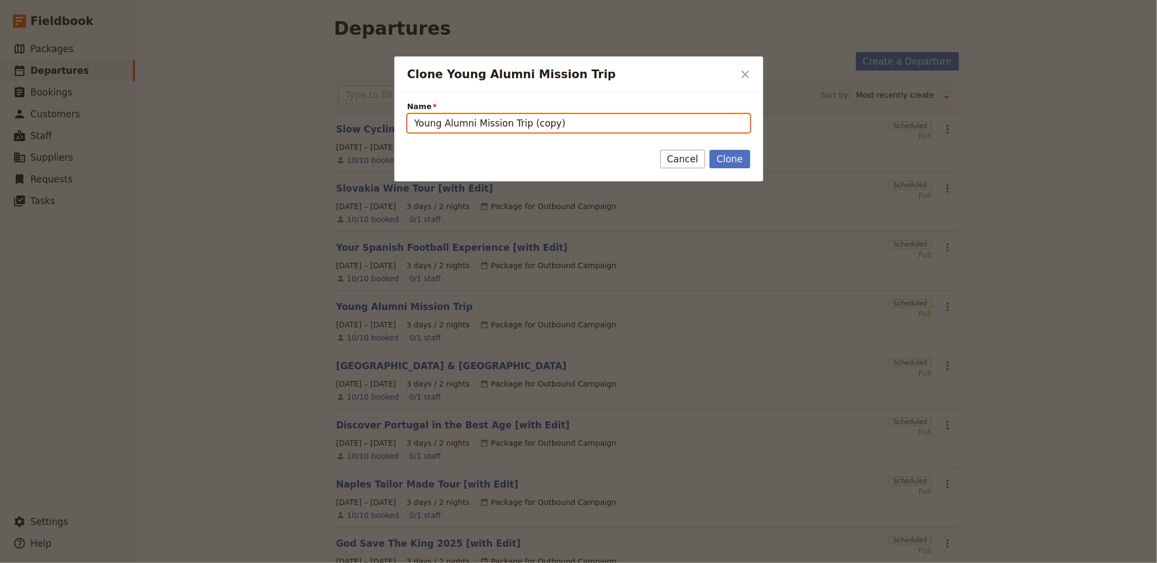
drag, startPoint x: 540, startPoint y: 120, endPoint x: 271, endPoint y: 101, distance: 269.8
click at [268, 562] on div "Clone Young Alumni Mission Trip ​ Name Young Alumni Mission Trip (copy) Clone C…" at bounding box center [578, 563] width 1157 height 0
paste input "Paignton Devon [GEOGRAPHIC_DATA] & Tinsel"
type input "Paignton Devon [GEOGRAPHIC_DATA] & Tinsel"
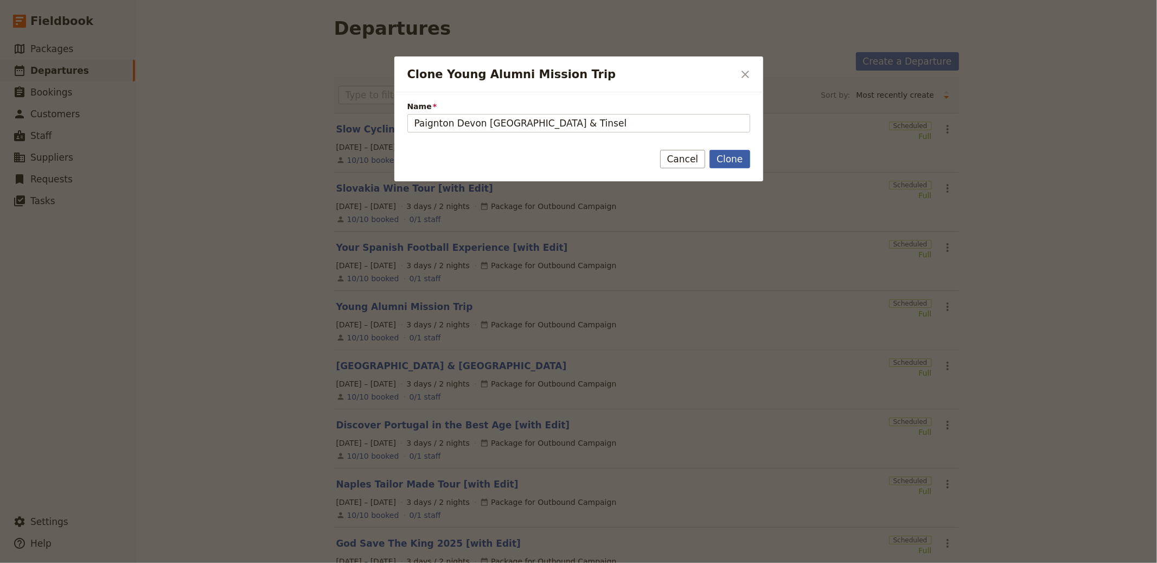
click at [727, 155] on button "Clone" at bounding box center [730, 159] width 40 height 18
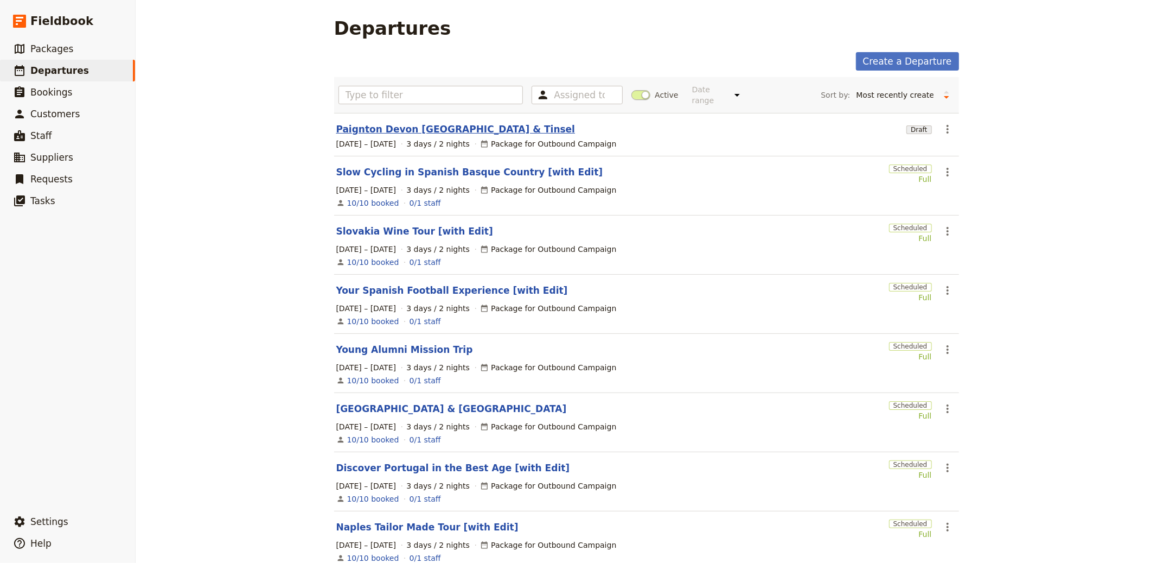
click at [404, 129] on link "Paignton Devon [GEOGRAPHIC_DATA] & Tinsel" at bounding box center [455, 129] width 239 height 13
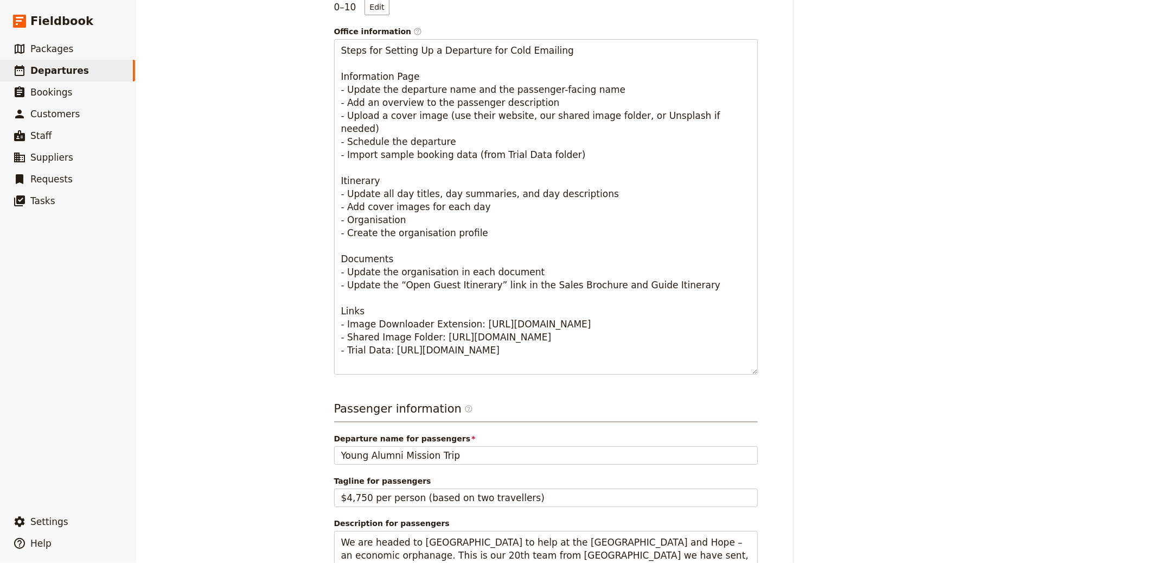
scroll to position [637, 0]
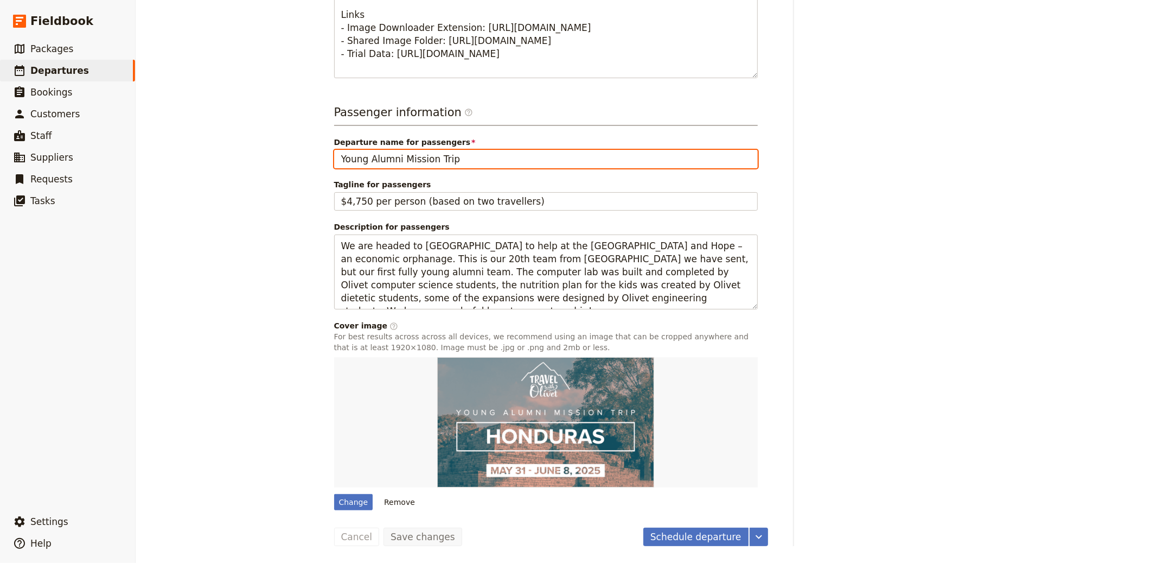
click at [424, 162] on input "Young Alumni Mission Trip" at bounding box center [546, 159] width 424 height 18
paste input "Paignton Devon [GEOGRAPHIC_DATA] & Tinsel"
type input "Paignton Devon [GEOGRAPHIC_DATA] & Tinsel"
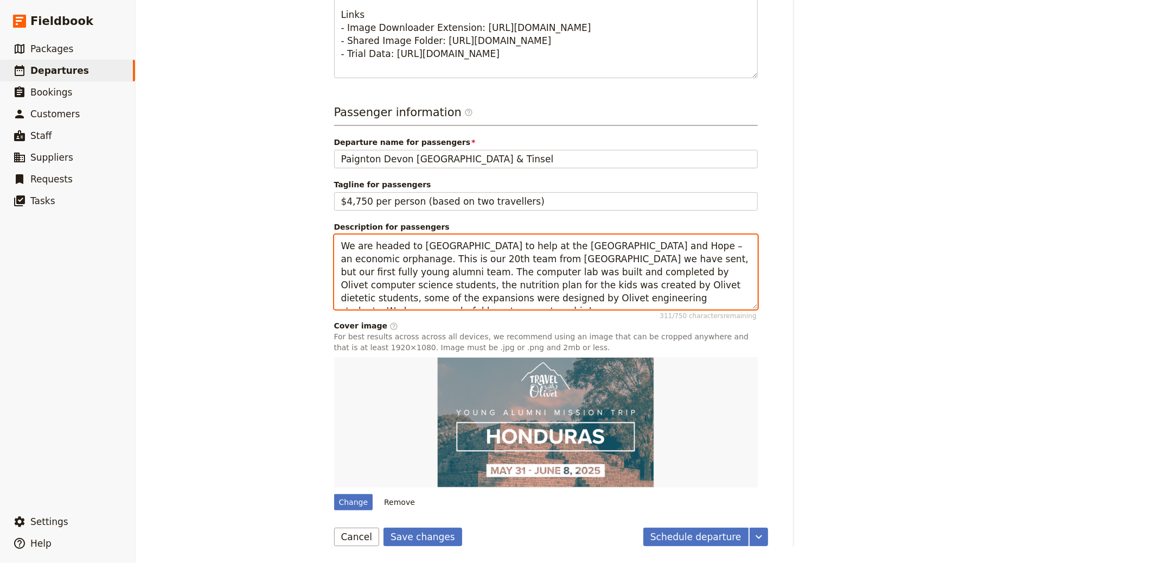
click at [478, 254] on textarea "We are headed to [GEOGRAPHIC_DATA] to help at the [GEOGRAPHIC_DATA] and Hope – …" at bounding box center [546, 271] width 424 height 75
paste textarea "A festive pre-Christmas Coach Holiday based at the [GEOGRAPHIC_DATA] in [GEOGRA…"
type textarea "A festive pre-Christmas Coach Holiday based at the [GEOGRAPHIC_DATA] in [GEOGRA…"
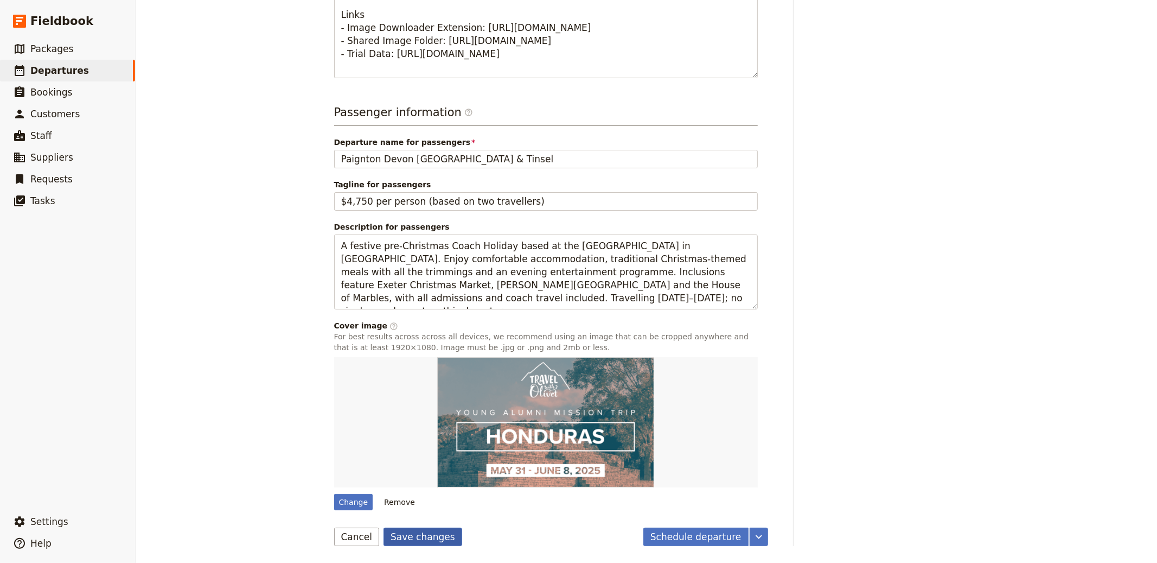
click at [420, 532] on button "Save changes" at bounding box center [423, 536] width 79 height 18
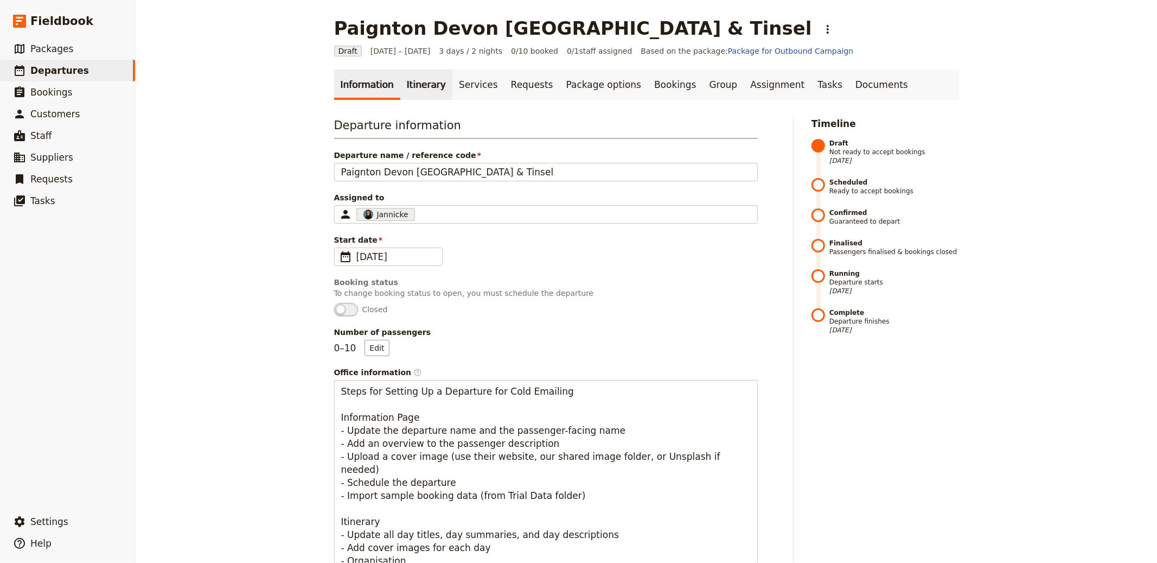
click at [402, 82] on link "Itinerary" at bounding box center [426, 84] width 52 height 30
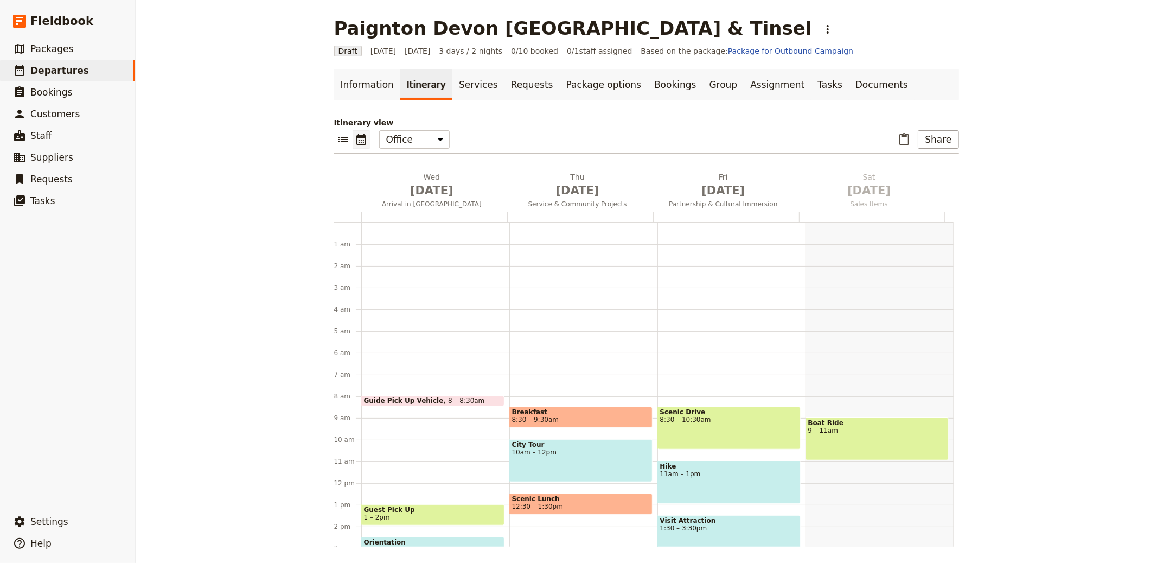
scroll to position [141, 0]
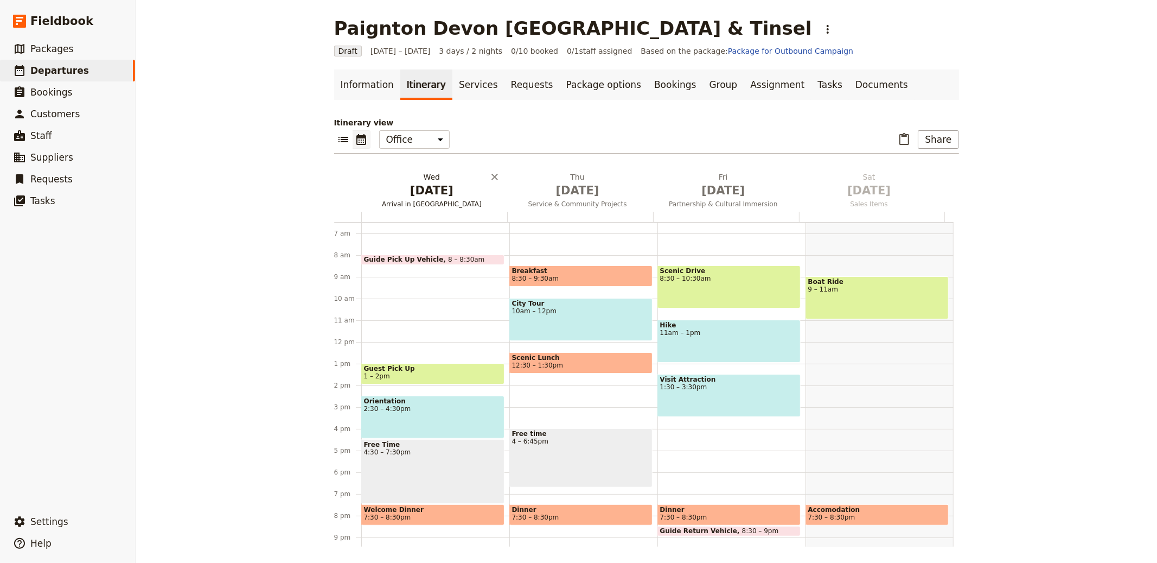
click at [455, 194] on span "[DATE]" at bounding box center [432, 190] width 133 height 16
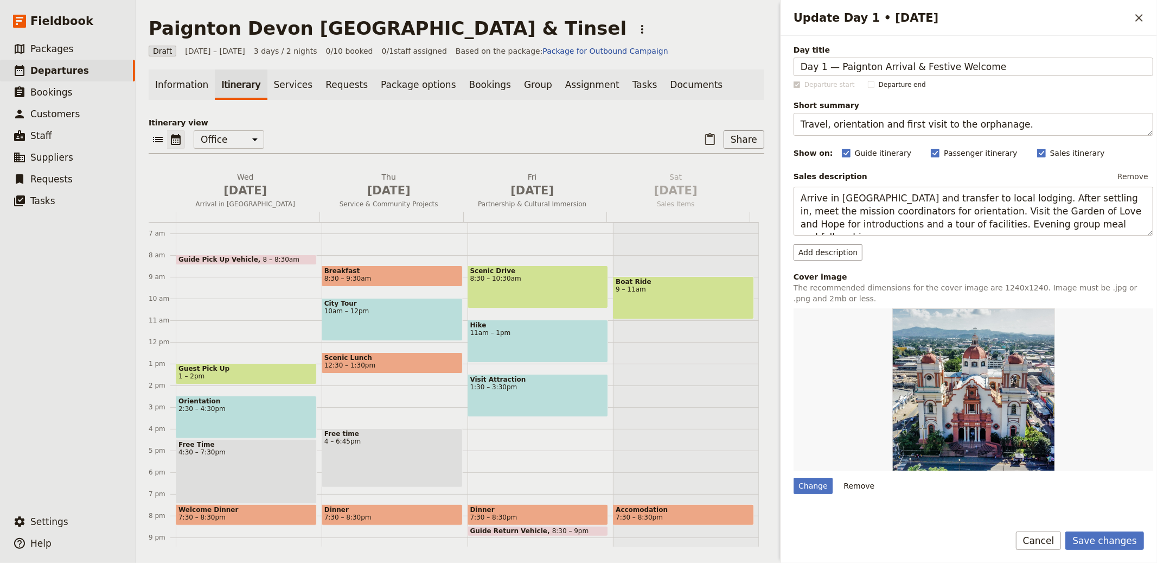
type input "Day 1 — Paignton Arrival & Festive Welcome"
click at [908, 124] on textarea "Travel, orientation and first visit to the orphanage." at bounding box center [974, 124] width 360 height 23
paste textarea "Coach to [GEOGRAPHIC_DATA], check in; [GEOGRAPHIC_DATA] & Tinsel dinner and ent…"
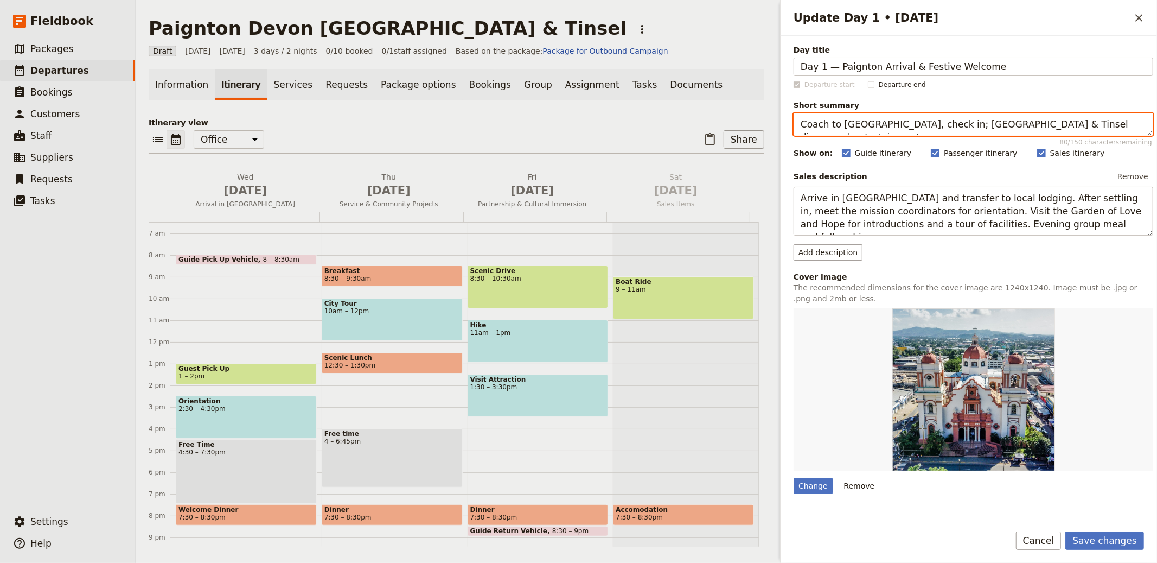
type textarea "Coach to [GEOGRAPHIC_DATA], check in; [GEOGRAPHIC_DATA] & Tinsel dinner and ent…"
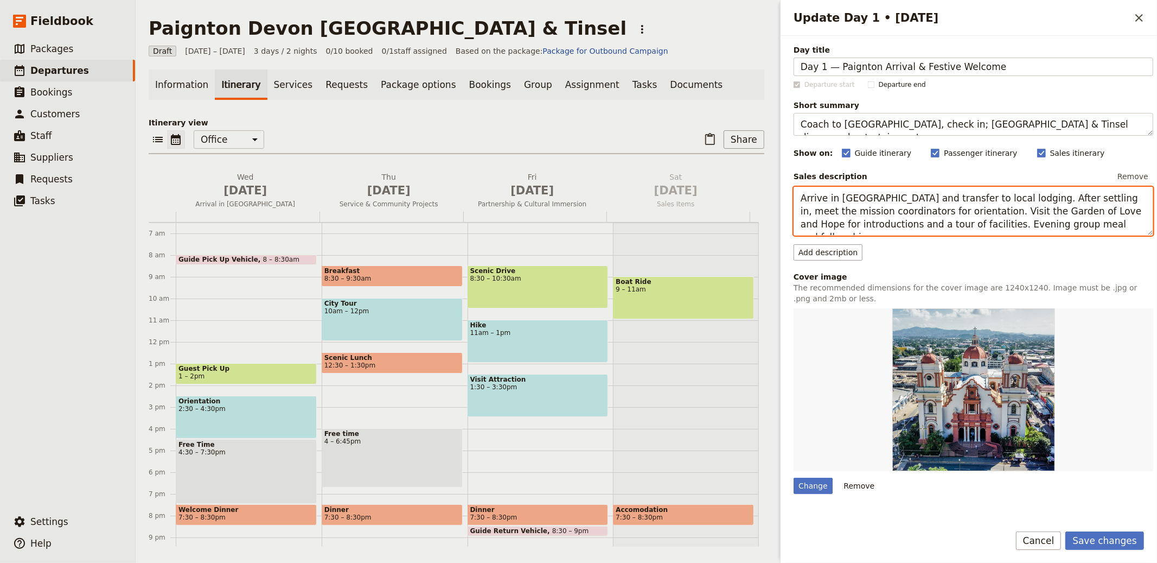
click at [958, 222] on textarea "Arrive in [GEOGRAPHIC_DATA] and transfer to local lodging. After settling in, m…" at bounding box center [974, 211] width 360 height 49
paste textarea "Depart your local pick-up points and travel by private coach to [GEOGRAPHIC_DAT…"
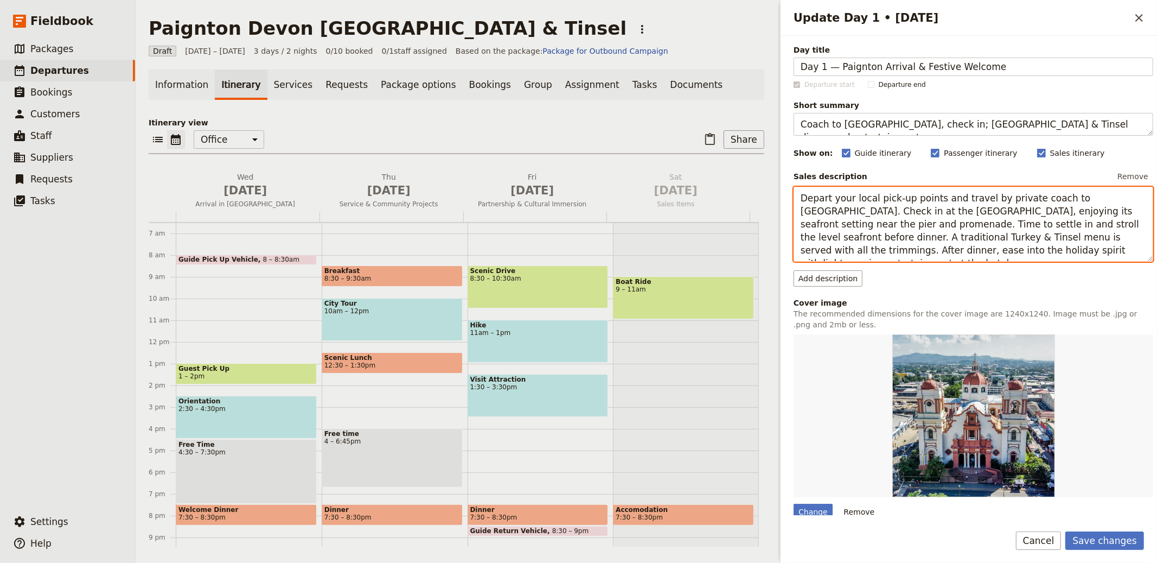
type textarea "Depart your local pick-up points and travel by private coach to [GEOGRAPHIC_DAT…"
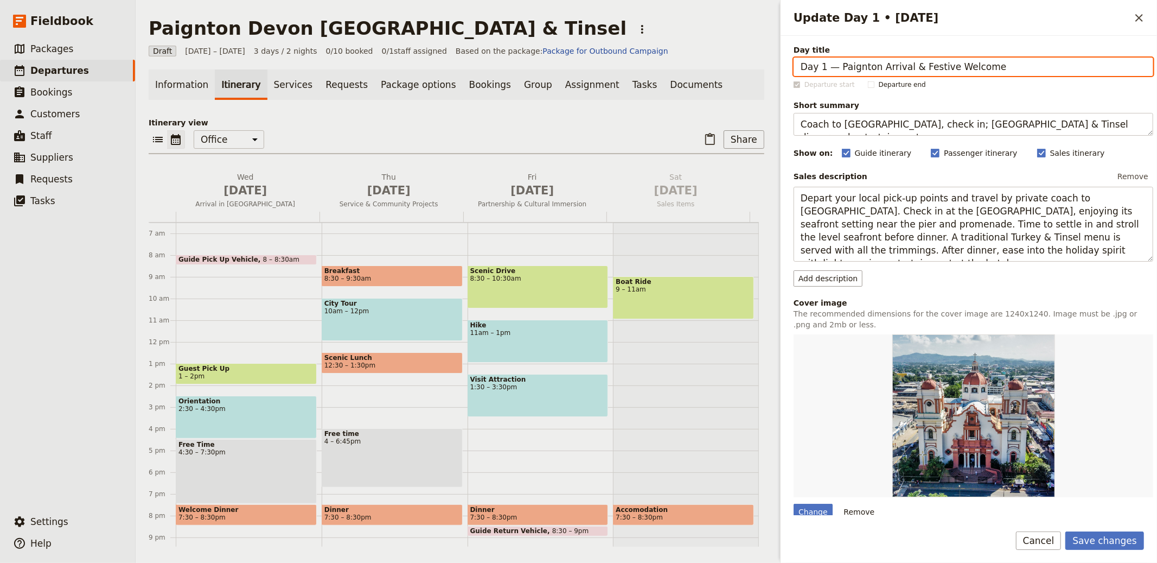
drag, startPoint x: 835, startPoint y: 66, endPoint x: 738, endPoint y: 64, distance: 96.6
click at [738, 64] on div "Paignton Devon [GEOGRAPHIC_DATA] & Tinsel ​ Draft [DATE] – [DATE] 3 days / 2 ni…" at bounding box center [647, 281] width 1022 height 563
type input "Paignton Arrival & Festive Welcome"
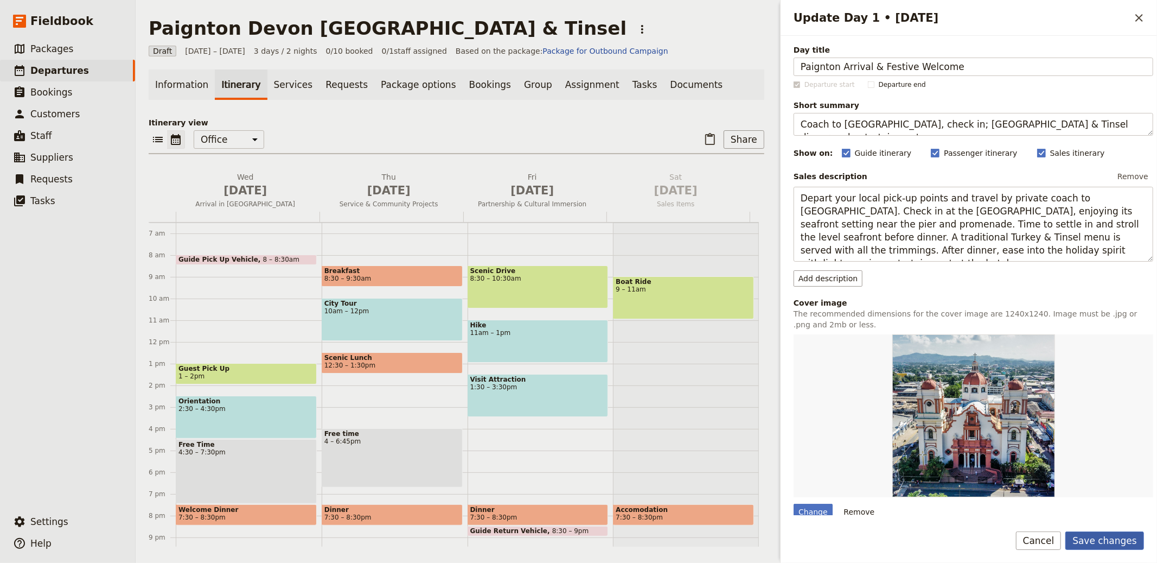
click at [1091, 532] on button "Save changes" at bounding box center [1105, 540] width 79 height 18
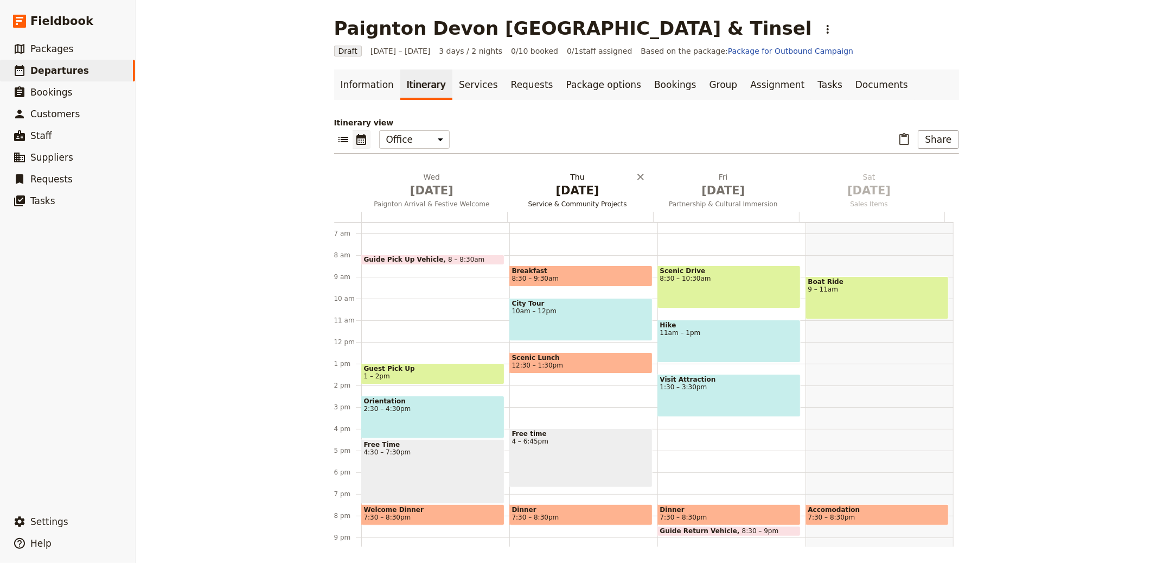
click at [531, 188] on span "[DATE]" at bounding box center [577, 190] width 133 height 16
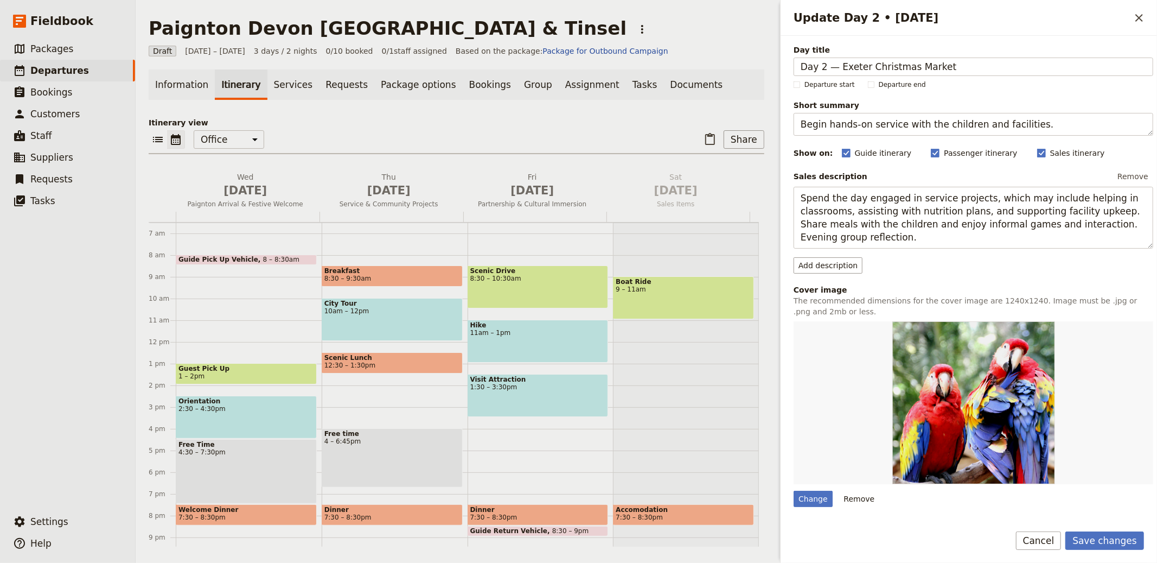
drag, startPoint x: 836, startPoint y: 68, endPoint x: 761, endPoint y: 60, distance: 75.3
click at [762, 60] on div "Paignton Devon [GEOGRAPHIC_DATA] & Tinsel ​ Draft [DATE] – [DATE] 3 days / 2 ni…" at bounding box center [647, 281] width 1022 height 563
type input "Exeter Christmas Market"
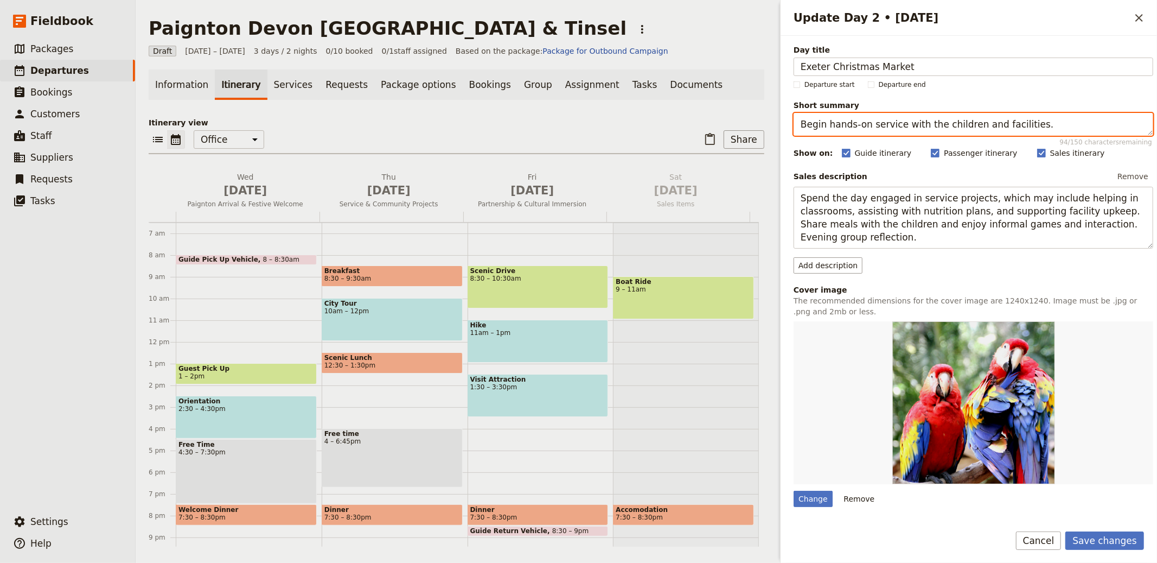
click at [895, 127] on textarea "Begin hands-on service with the children and facilities." at bounding box center [974, 124] width 360 height 23
paste textarea "Explore Exeter’s cathedral quarter and Christmas market"
type textarea "Explore Exeter’s cathedral quarter and Christmas market."
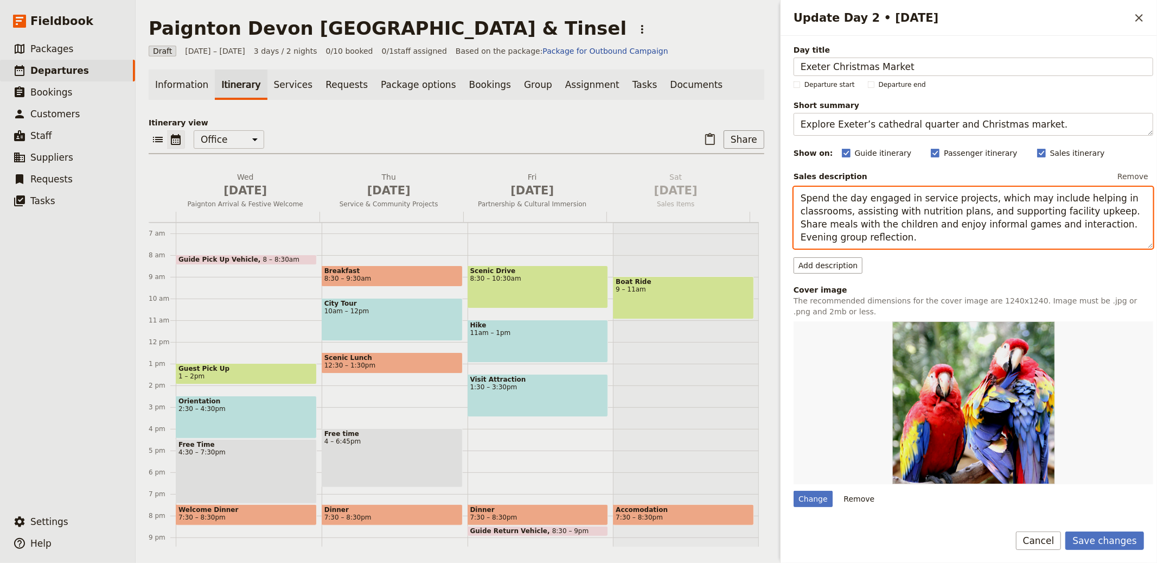
click at [993, 201] on textarea "Spend the day engaged in service projects, which may include helping in classro…" at bounding box center [974, 218] width 360 height 62
click at [994, 201] on textarea "Spend the day engaged in service projects, which may include helping in classro…" at bounding box center [974, 218] width 360 height 62
paste textarea "After breakfast, drive to [GEOGRAPHIC_DATA] for a guided orientation around the…"
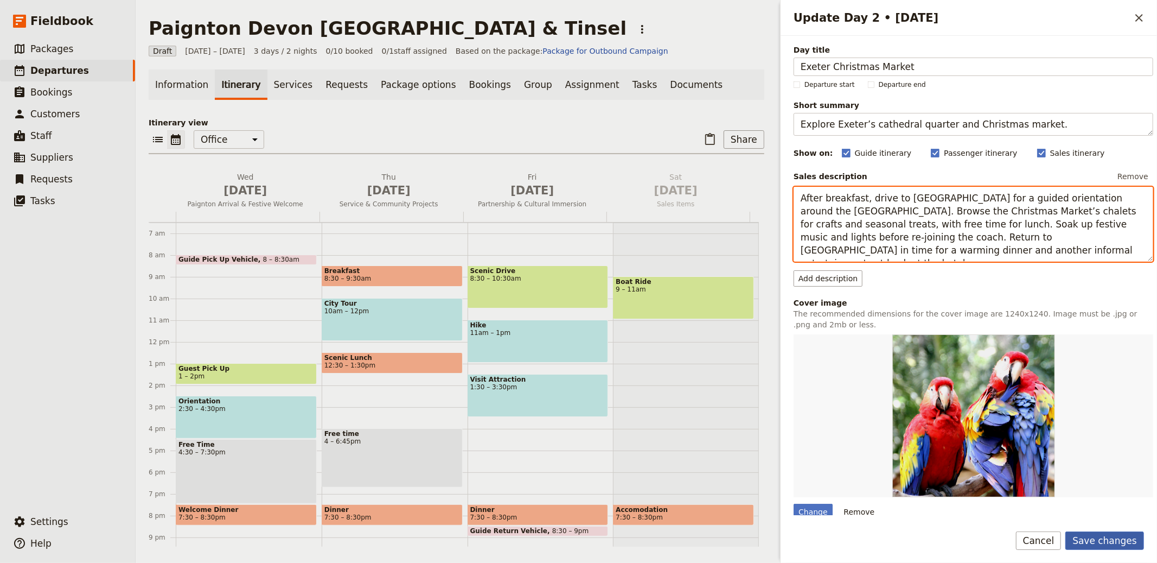
type textarea "After breakfast, drive to [GEOGRAPHIC_DATA] for a guided orientation around the…"
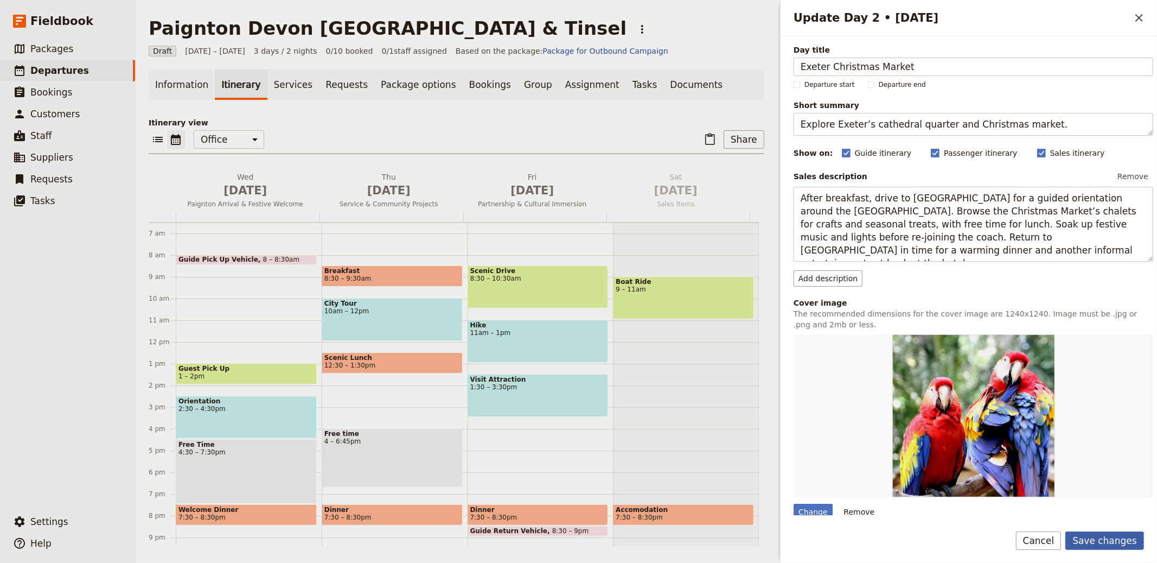
click at [1097, 541] on button "Save changes" at bounding box center [1105, 540] width 79 height 18
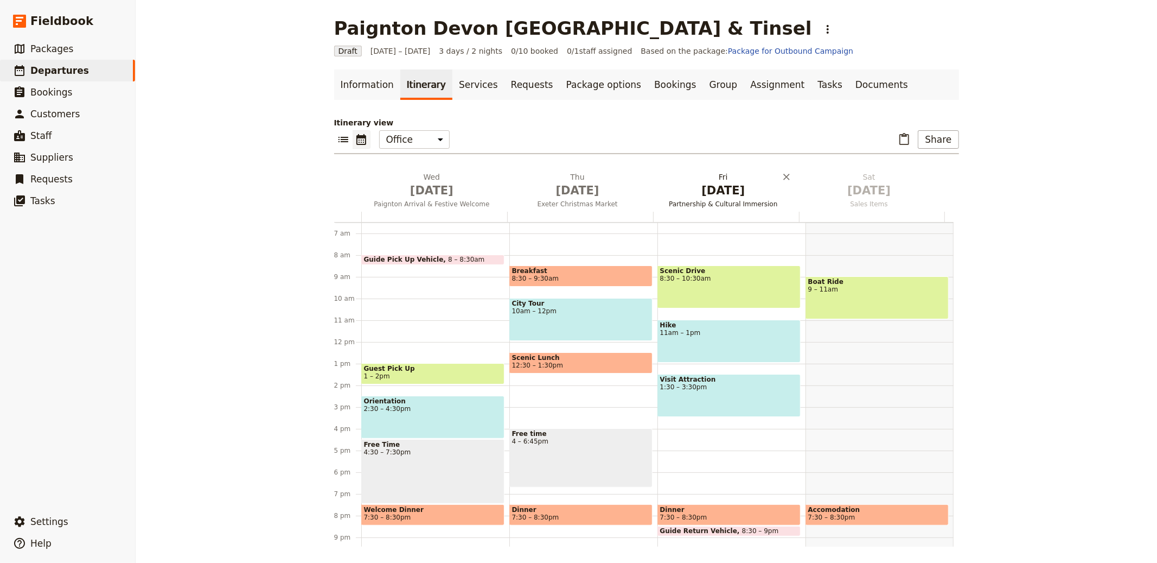
click at [715, 198] on button "[DATE] Partnership & Cultural Immersion" at bounding box center [726, 191] width 146 height 40
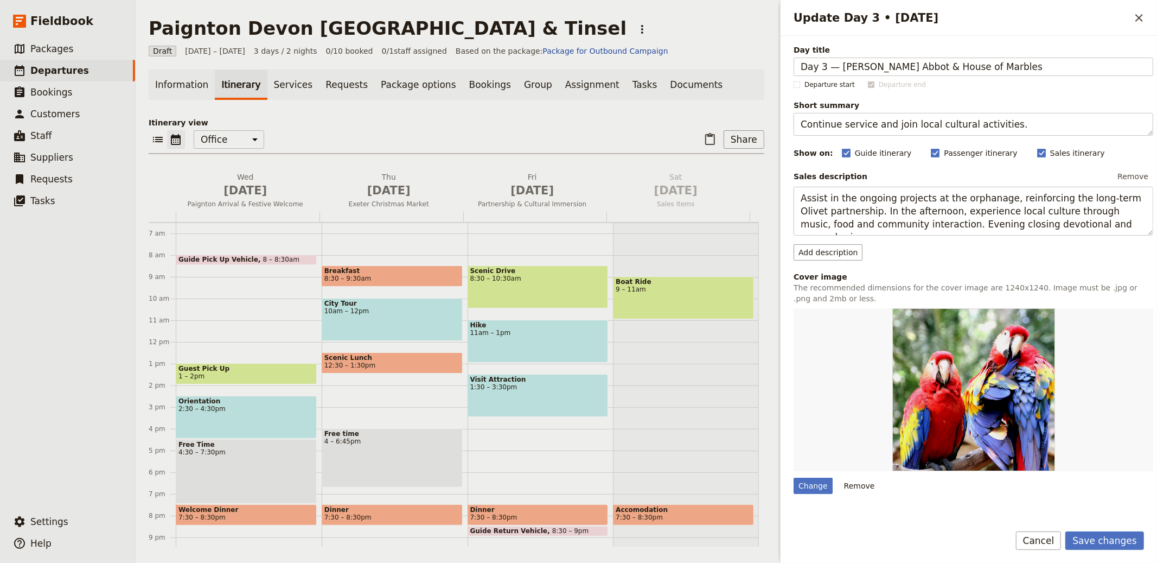
drag, startPoint x: 837, startPoint y: 68, endPoint x: 621, endPoint y: 38, distance: 218.5
click at [638, 43] on div "Paignton Devon [GEOGRAPHIC_DATA] & Tinsel ​ Draft [DATE] – [DATE] 3 days / 2 ni…" at bounding box center [647, 281] width 1022 height 563
type input "[PERSON_NAME] Abbot & House of Marbles"
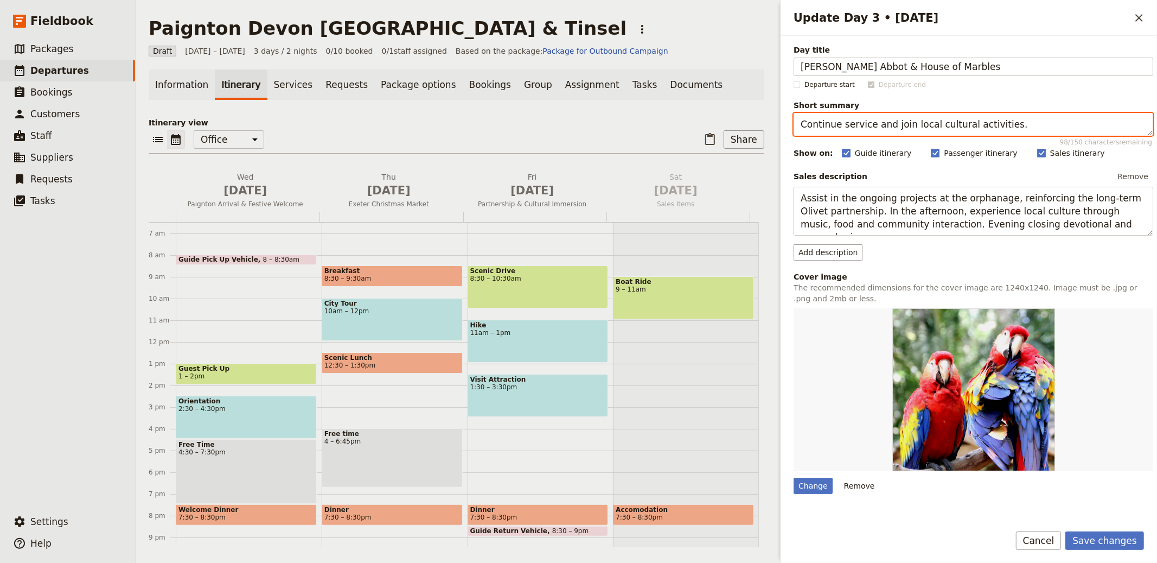
click at [1011, 122] on textarea "Continue service and join local cultural activities." at bounding box center [974, 124] width 360 height 23
paste textarea "Market browsing and glassworks visit in [PERSON_NAME]"
type textarea "Market browsing and glassworks visit in [PERSON_NAME]."
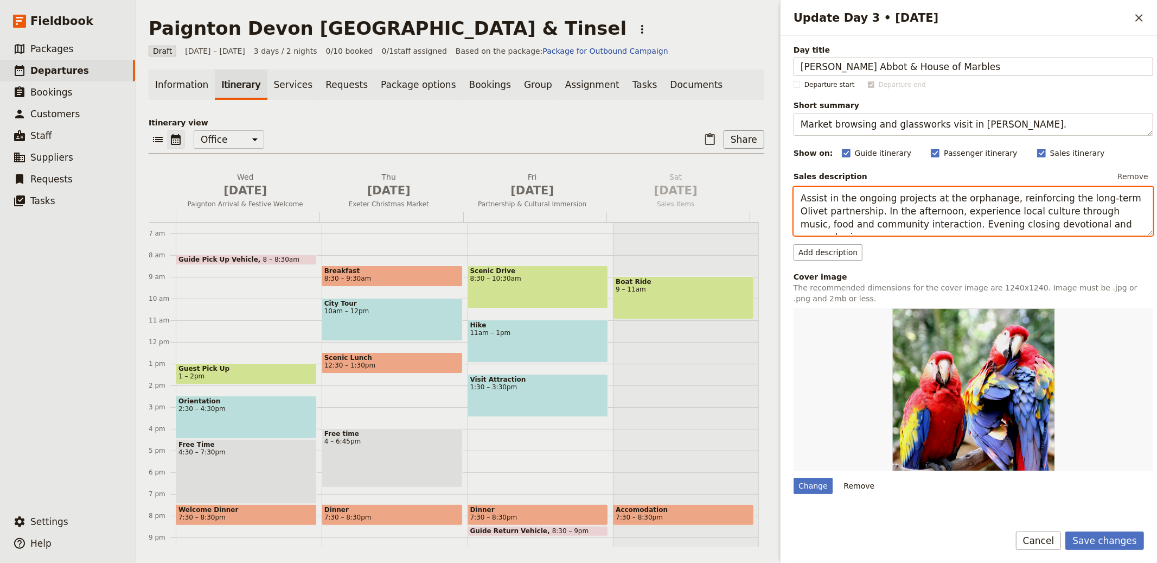
click at [944, 206] on textarea "Assist in the ongoing projects at the orphanage, reinforcing the long-term Oliv…" at bounding box center [974, 211] width 360 height 49
paste textarea "This morning visit [PERSON_NAME][GEOGRAPHIC_DATA] to explore the lively market …"
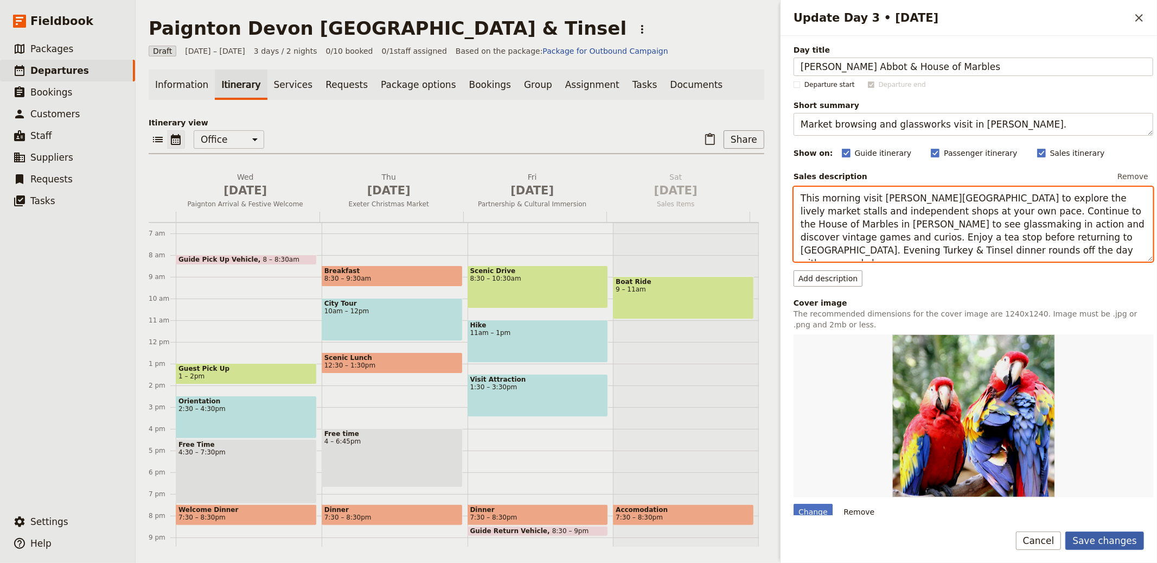
type textarea "This morning visit [PERSON_NAME][GEOGRAPHIC_DATA] to explore the lively market …"
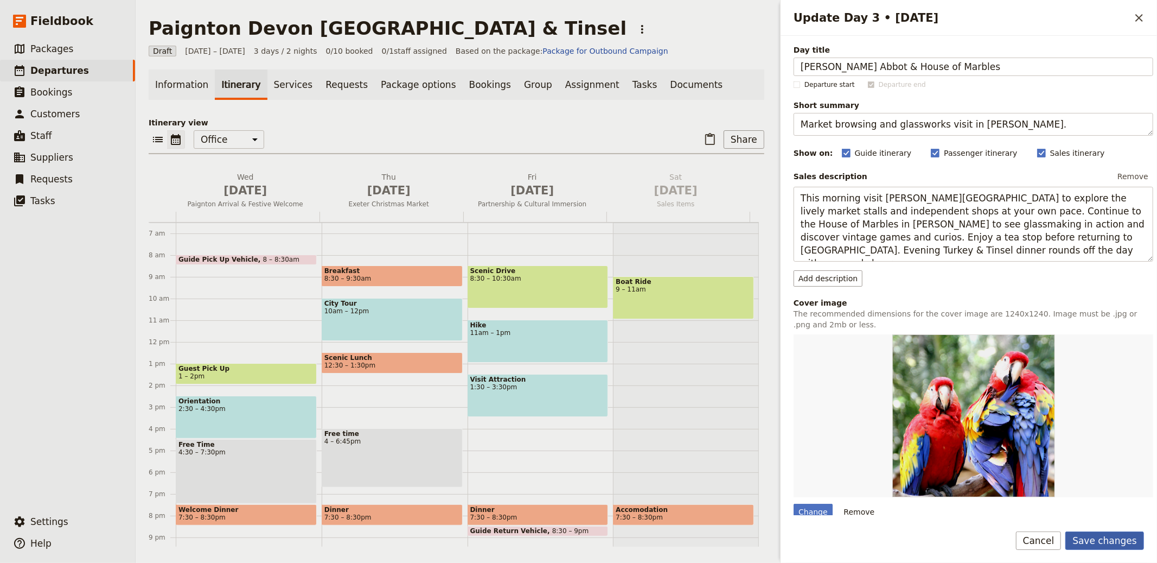
click at [1108, 532] on button "Save changes" at bounding box center [1105, 540] width 79 height 18
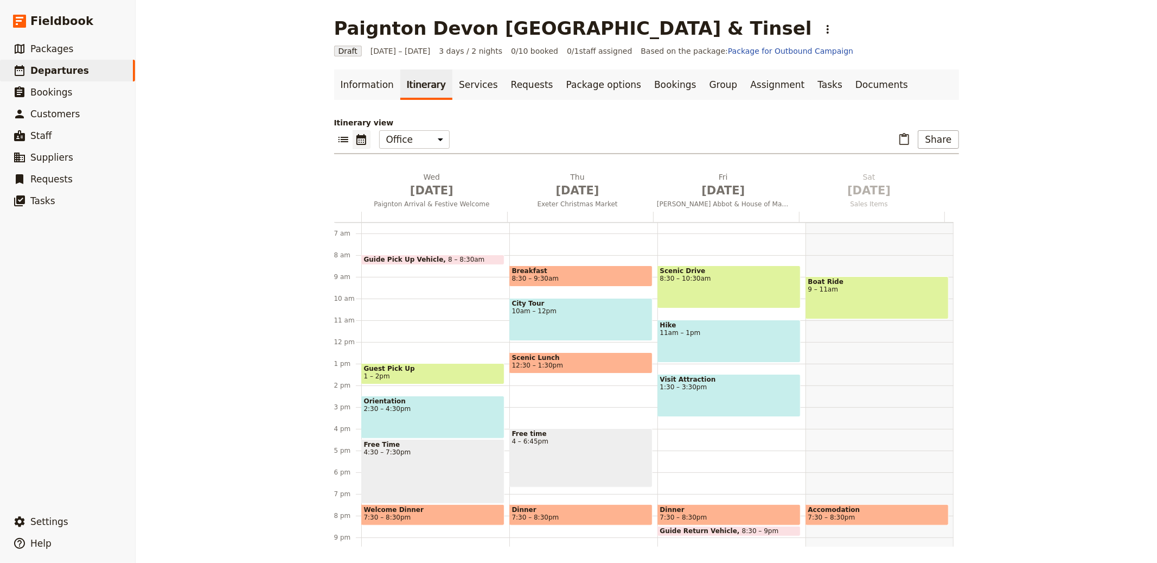
click at [334, 26] on h1 "Paignton Devon [GEOGRAPHIC_DATA] & Tinsel" at bounding box center [573, 28] width 478 height 22
copy h1 "Paignton"
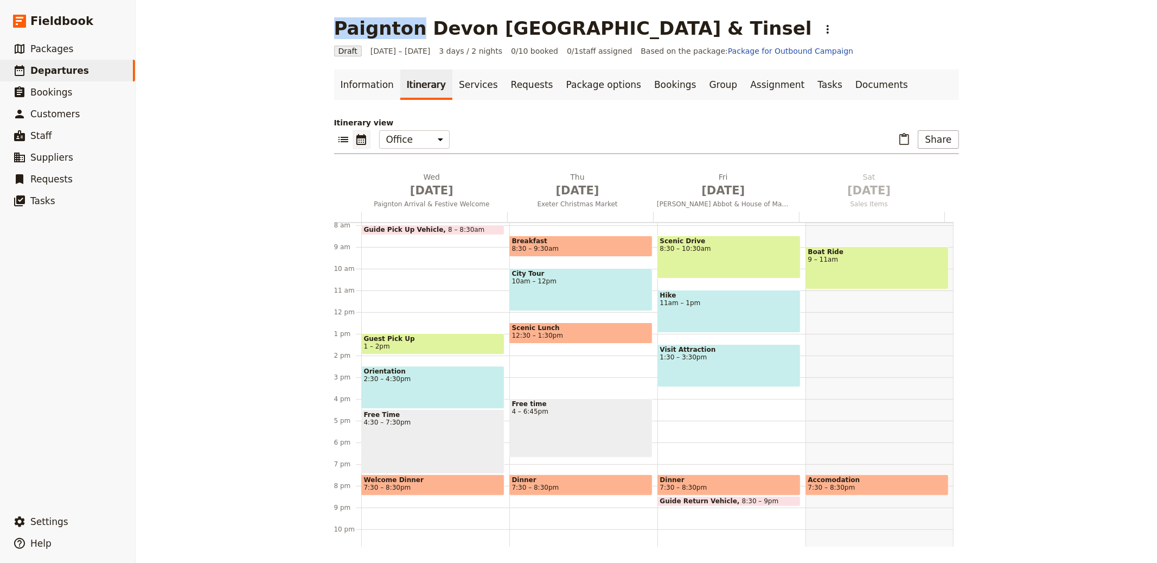
scroll to position [196, 0]
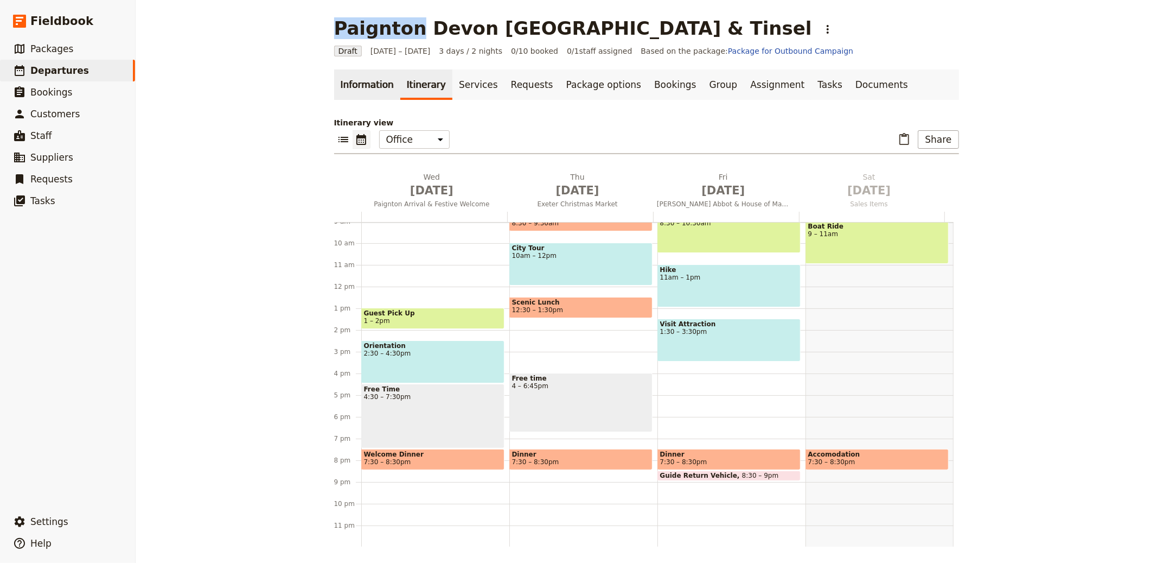
click at [355, 94] on link "Information" at bounding box center [367, 84] width 66 height 30
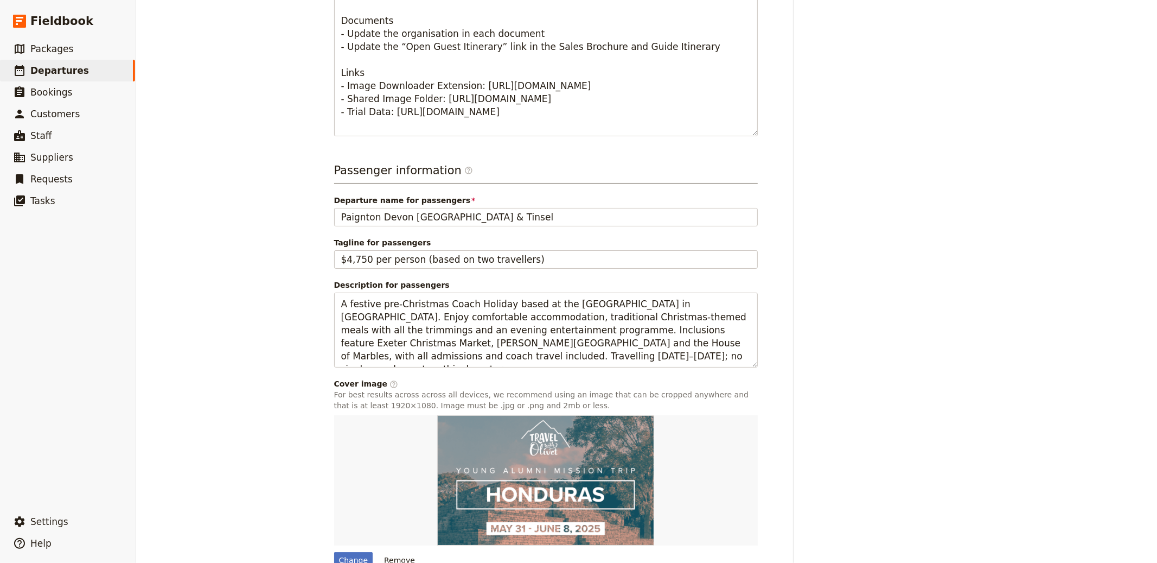
scroll to position [637, 0]
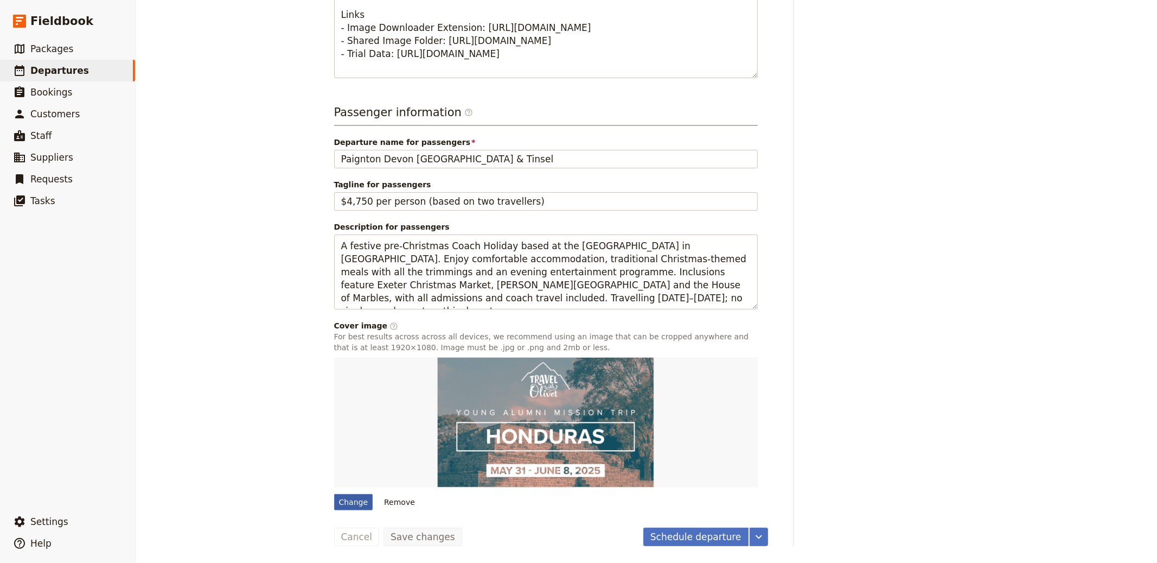
click at [354, 494] on div "Change" at bounding box center [353, 502] width 39 height 16
click at [334, 493] on input "Change" at bounding box center [334, 493] width 1 height 1
type input "C:\fakepath\[PERSON_NAME]-hCIEHWEDMjc-unsplash.jpg"
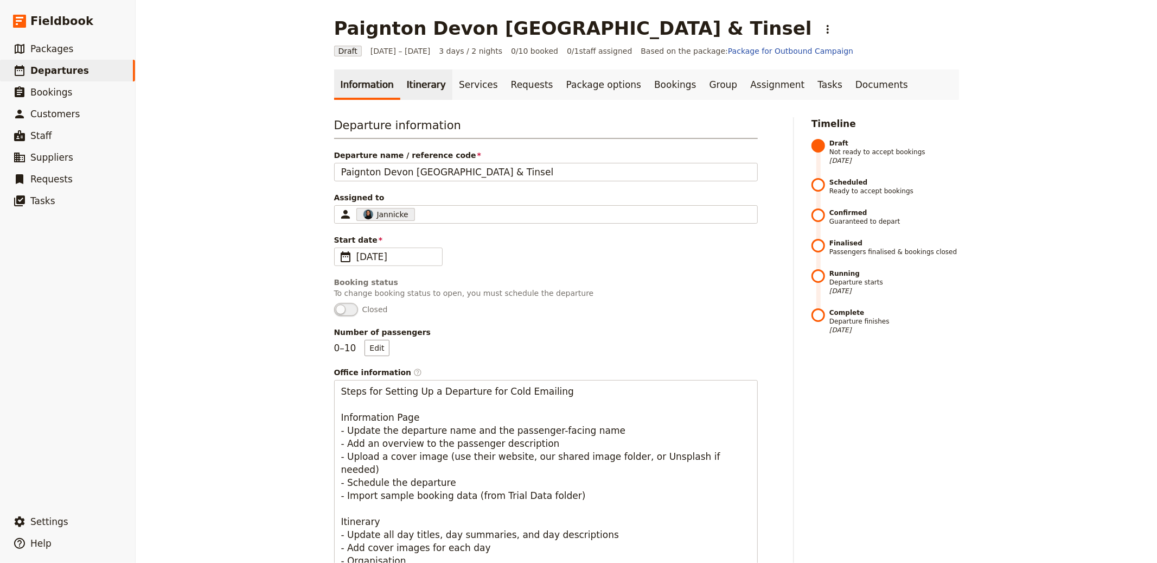
click at [421, 87] on link "Itinerary" at bounding box center [426, 84] width 52 height 30
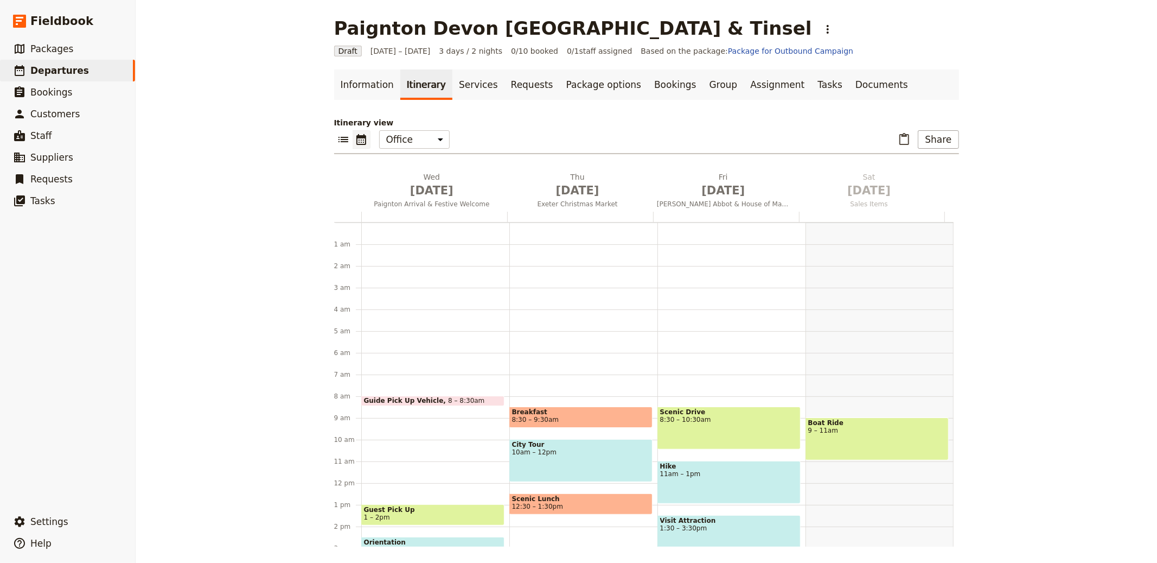
scroll to position [141, 0]
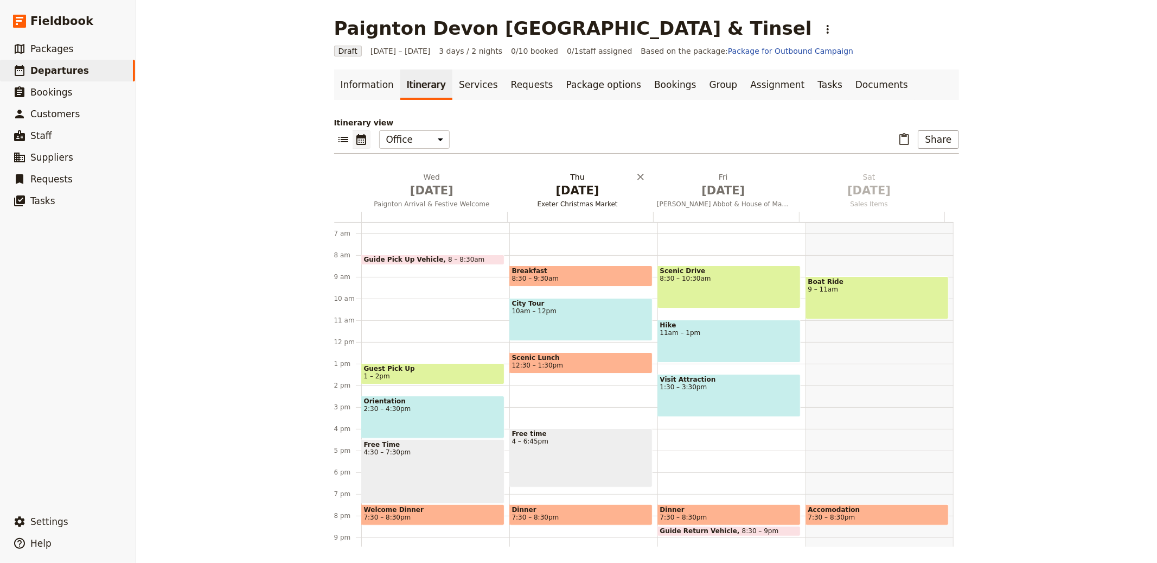
click at [574, 182] on span "[DATE]" at bounding box center [577, 190] width 133 height 16
click at [533, 180] on h2 "[DATE] Exeter Christmas Market" at bounding box center [577, 184] width 133 height 27
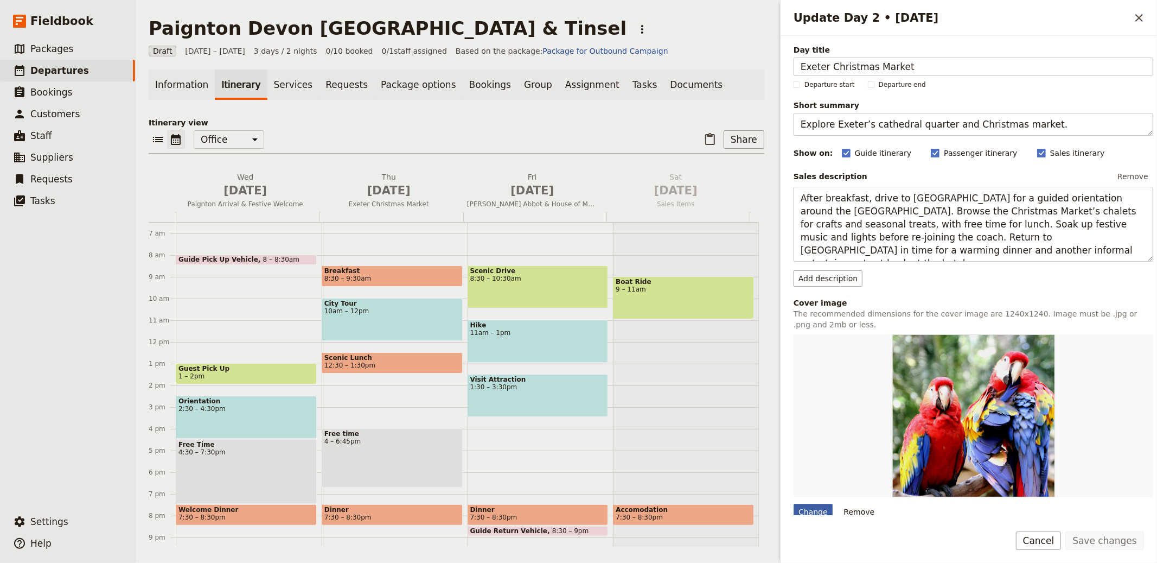
click at [823, 511] on div "Change" at bounding box center [813, 512] width 39 height 16
click at [794, 504] on input "Change" at bounding box center [793, 503] width 1 height 1
type input "C:\fakepath\alexandra-tR0p-qvuxXM-unsplash.jpg"
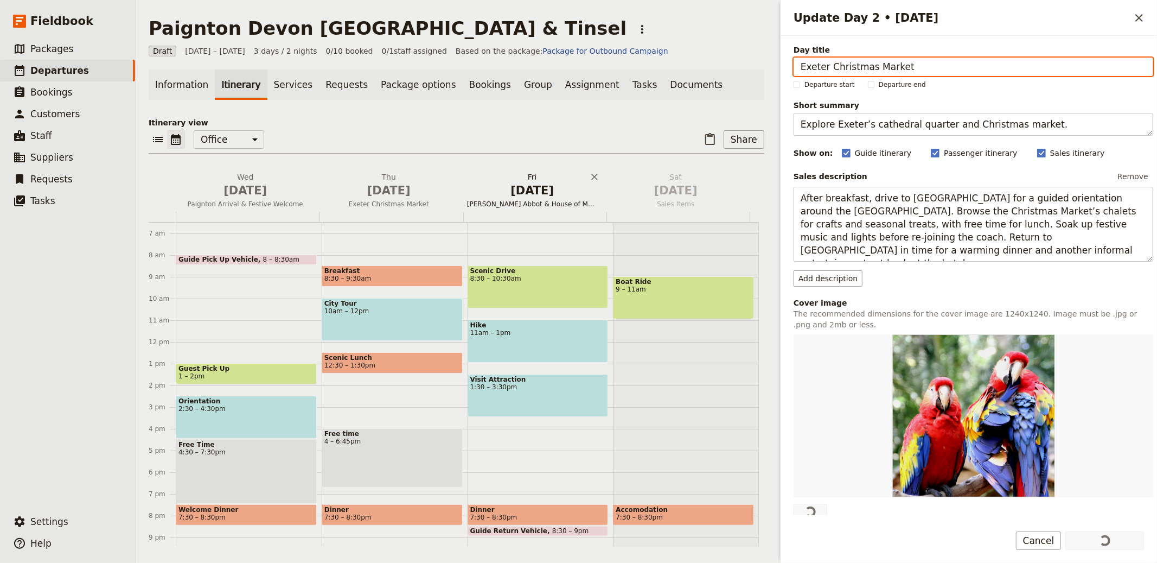
click at [518, 179] on h2 "[DATE] [PERSON_NAME] Abbot & House of Marbles" at bounding box center [532, 184] width 131 height 27
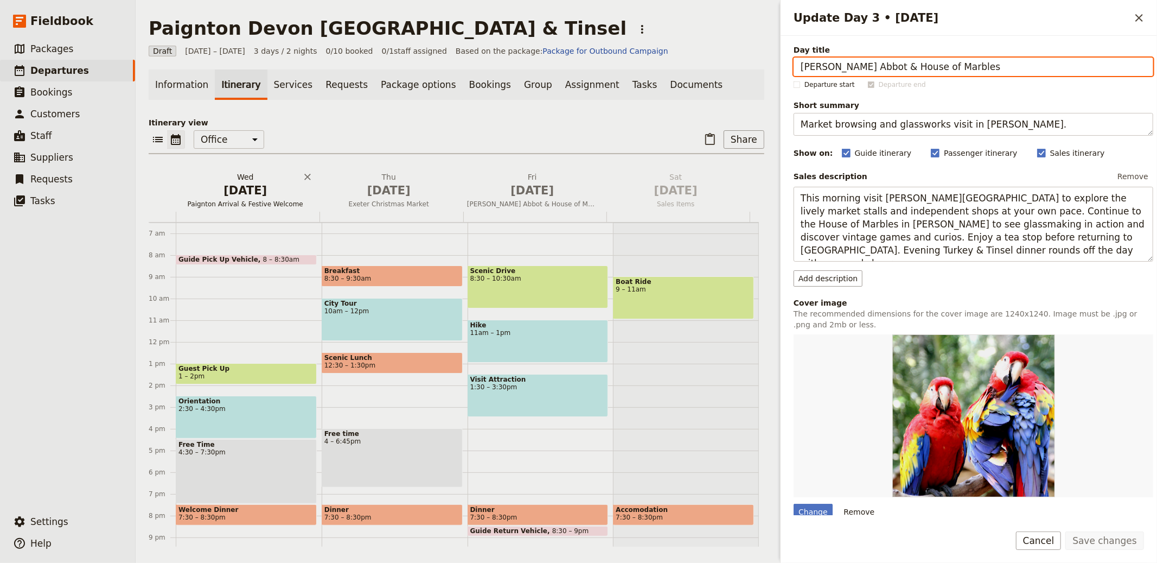
click at [226, 180] on h2 "[DATE] Paignton Arrival & Festive Welcome" at bounding box center [245, 184] width 131 height 27
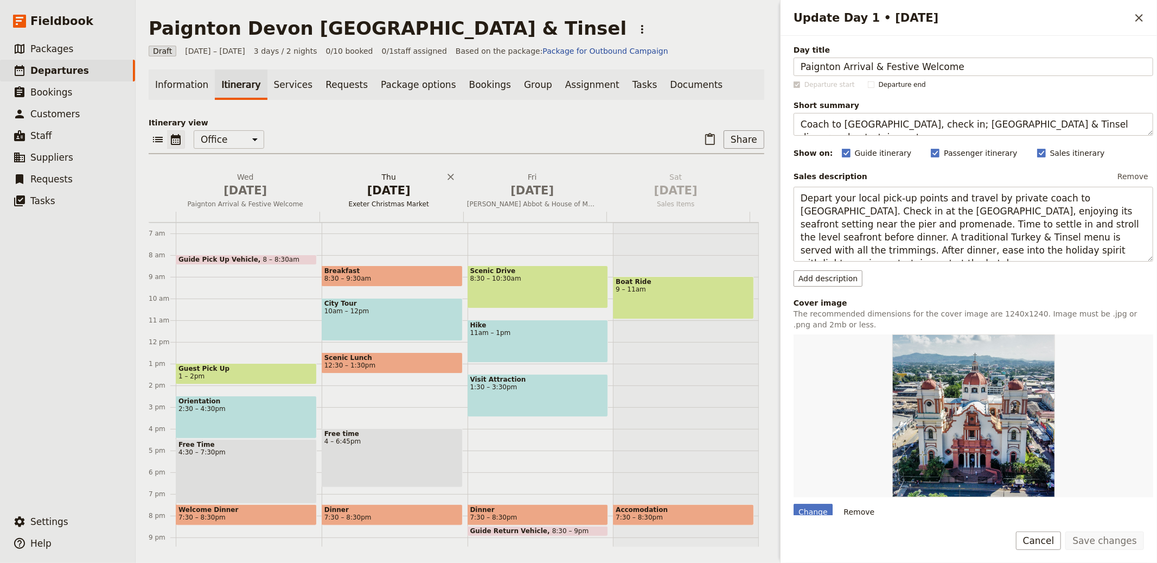
click at [367, 191] on span "[DATE]" at bounding box center [389, 190] width 131 height 16
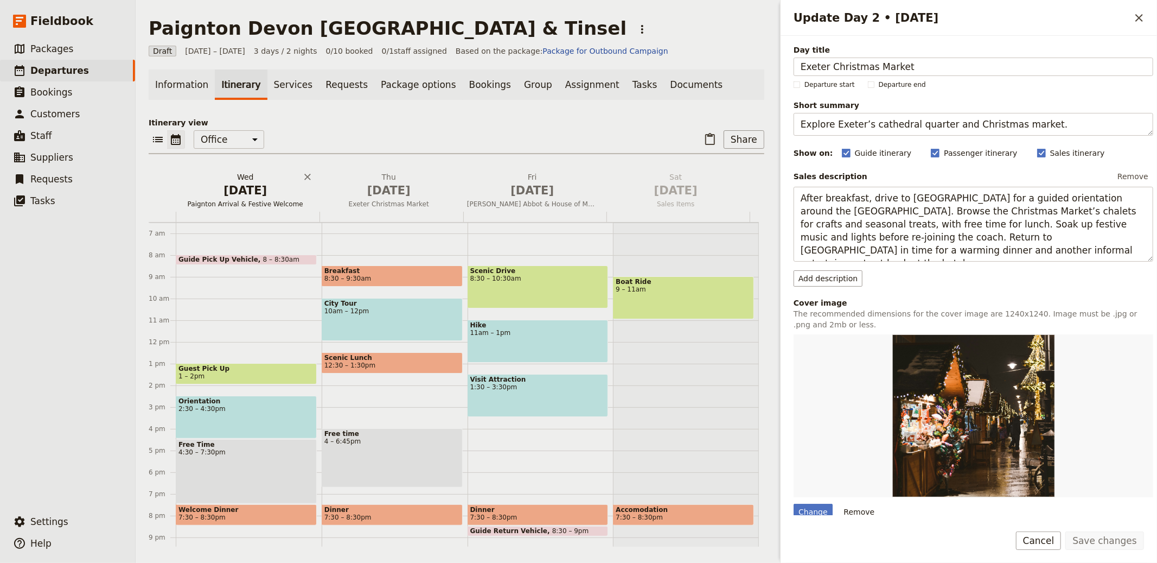
click at [264, 195] on span "[DATE]" at bounding box center [245, 190] width 131 height 16
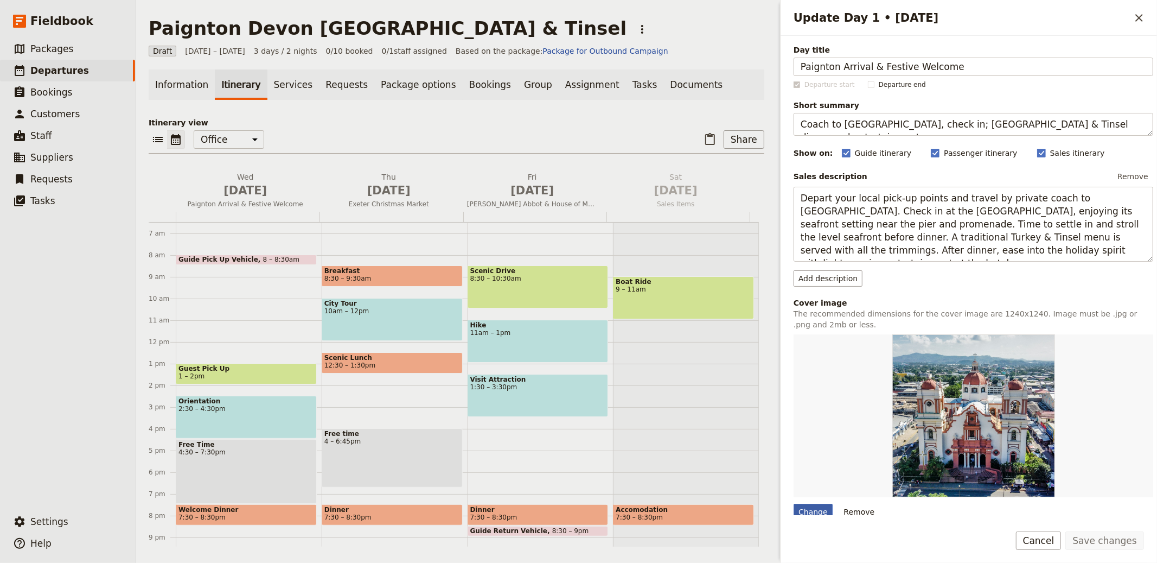
click at [816, 510] on div "Change" at bounding box center [813, 512] width 39 height 16
click at [794, 504] on input "Change" at bounding box center [793, 503] width 1 height 1
type input "C:\fakepath\[PERSON_NAME]-Cm4HIiz7If0-unsplash.jpg"
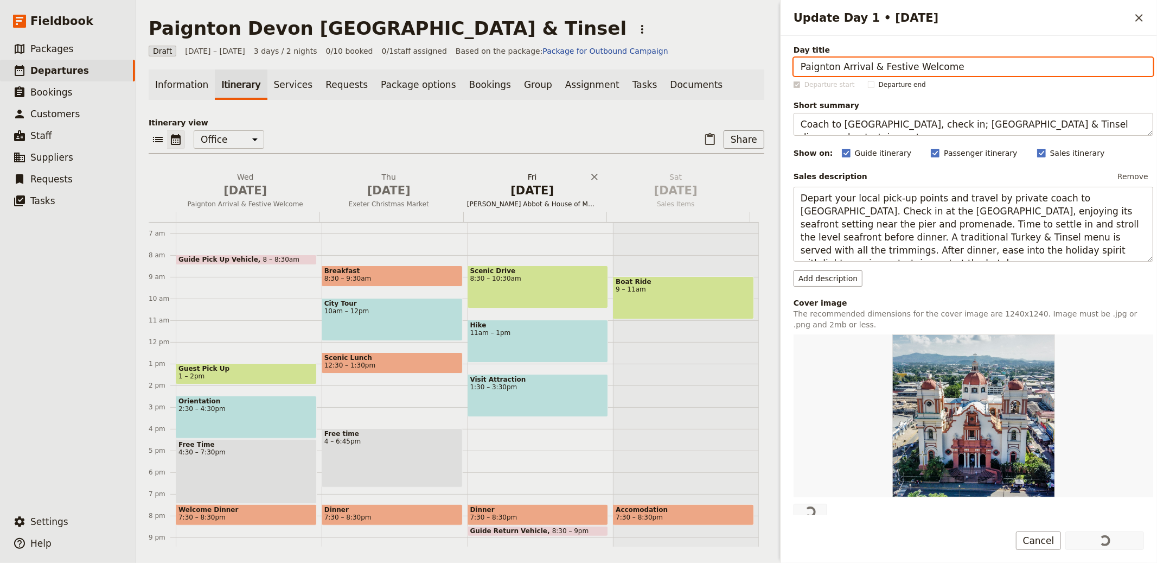
click at [500, 188] on span "[DATE]" at bounding box center [532, 190] width 131 height 16
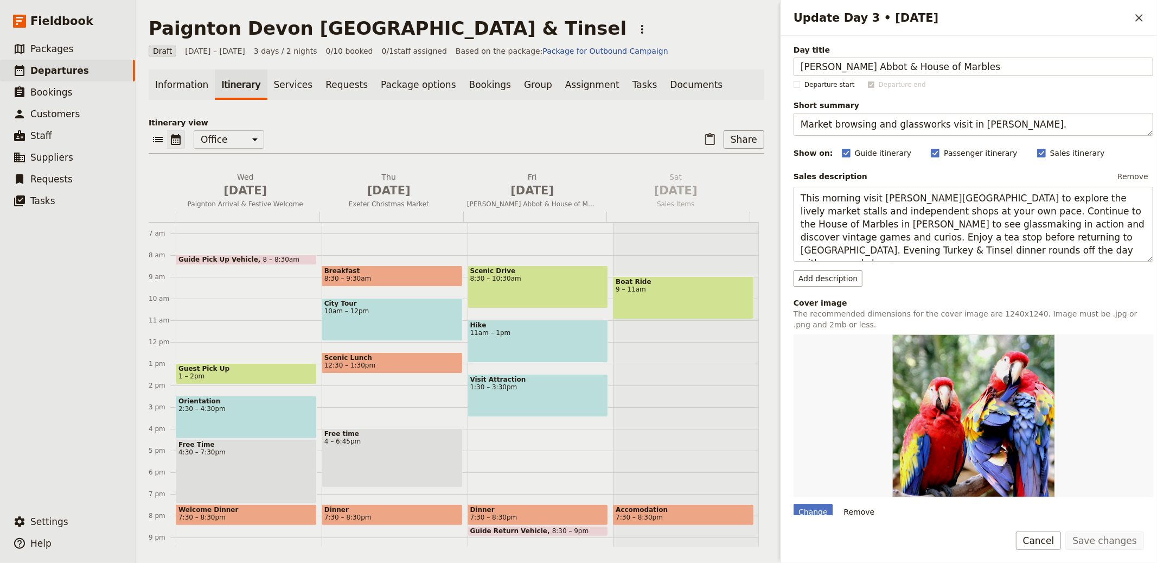
click at [819, 503] on div "Change Remove" at bounding box center [974, 427] width 360 height 186
click at [803, 505] on div "Change" at bounding box center [813, 512] width 39 height 16
click at [794, 504] on input "Change" at bounding box center [793, 503] width 1 height 1
type input "C:\fakepath\[PERSON_NAME]-yBqvHjzlpSU-unsplash.jpg"
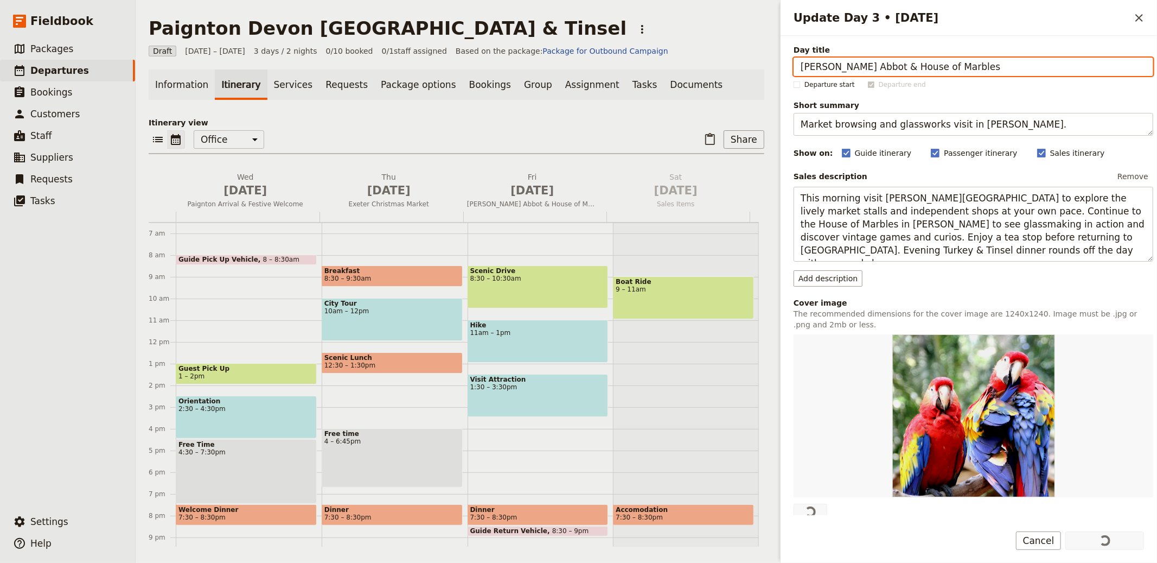
click at [544, 114] on div "Information Itinerary Services Requests Package options Bookings Group Assignme…" at bounding box center [457, 307] width 616 height 477
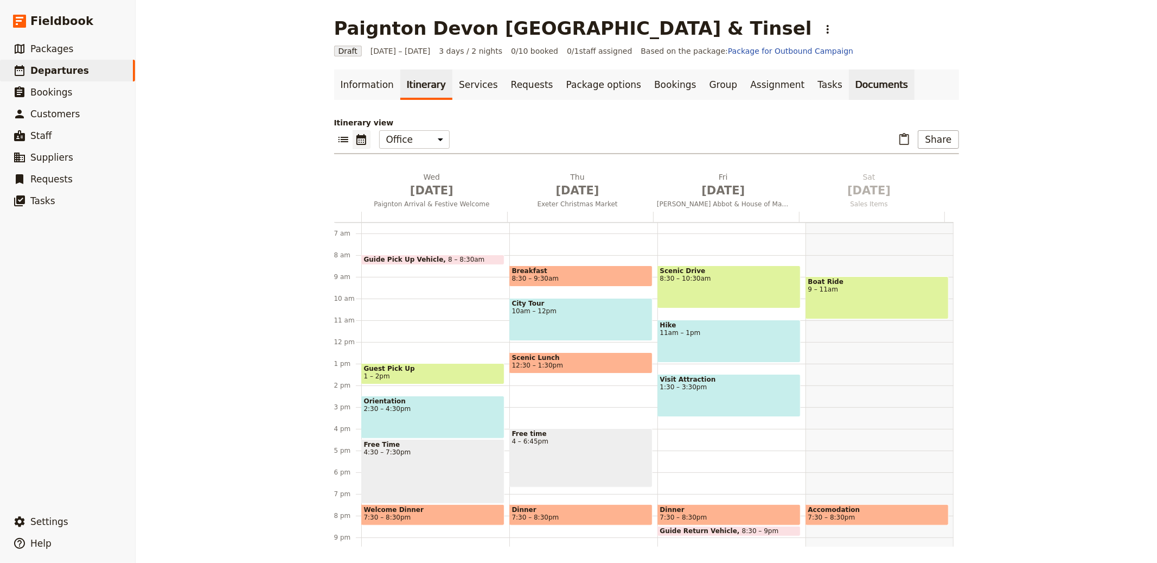
click at [852, 82] on link "Documents" at bounding box center [882, 84] width 66 height 30
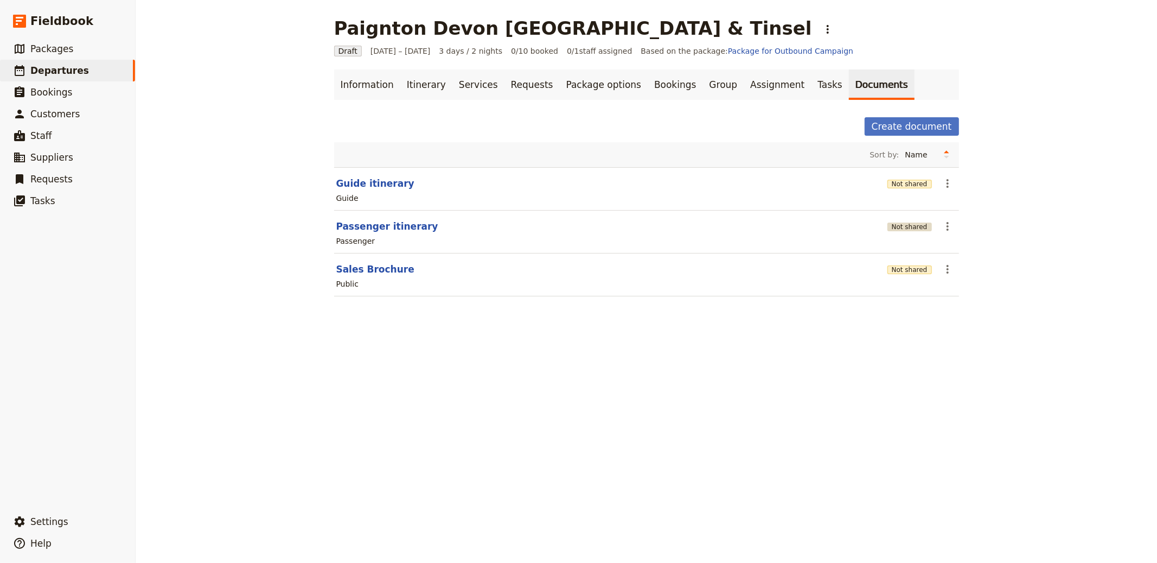
click at [895, 222] on button "Not shared" at bounding box center [910, 226] width 44 height 9
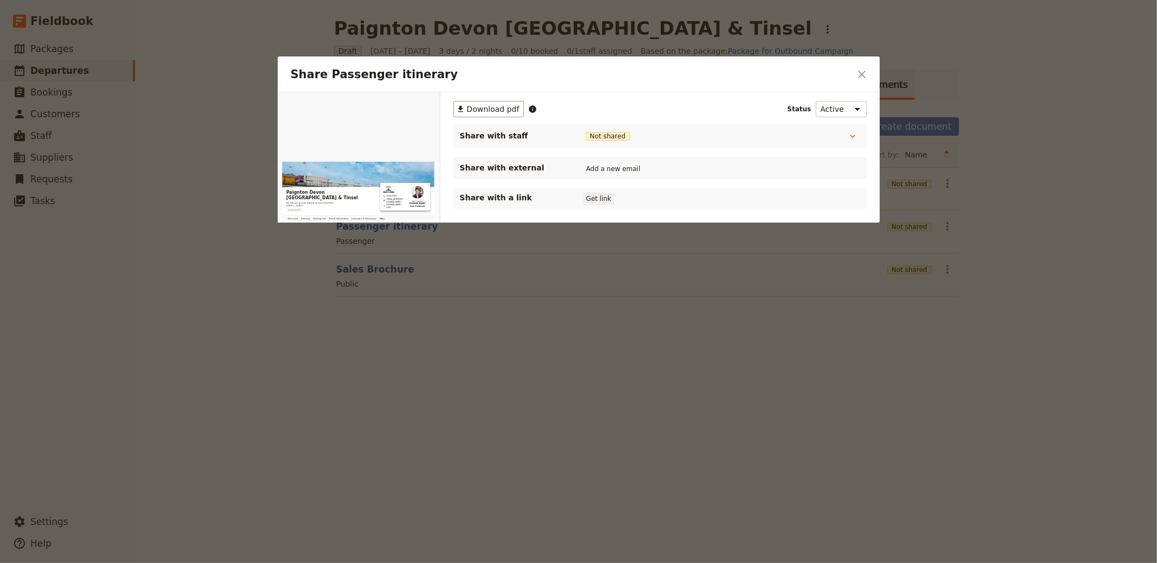
click at [595, 195] on button "Get link" at bounding box center [599, 199] width 30 height 12
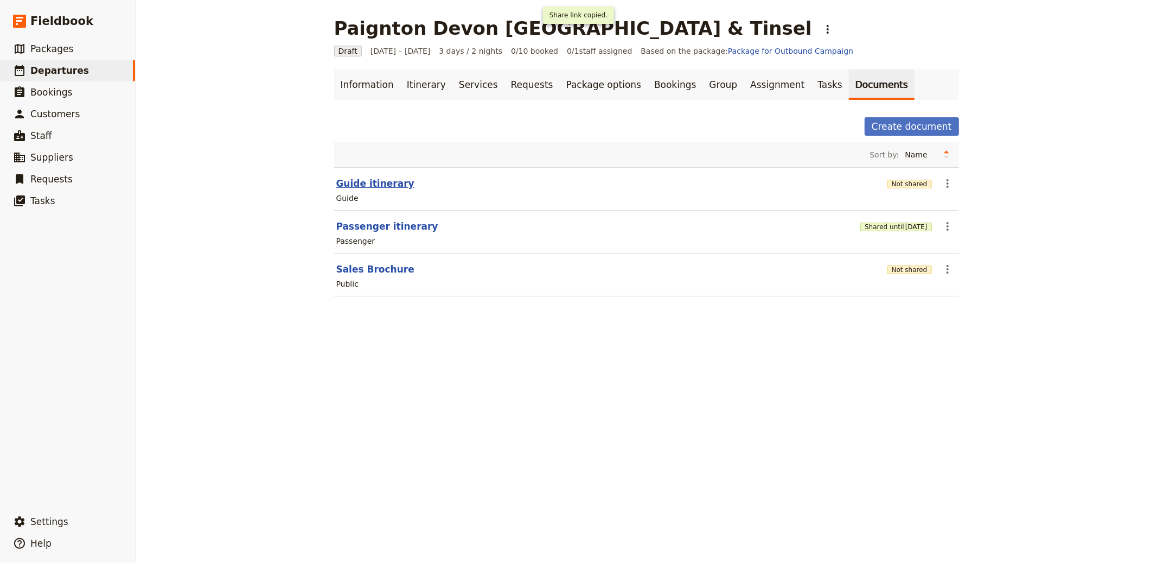
click at [373, 182] on button "Guide itinerary" at bounding box center [375, 183] width 78 height 13
select select "STAFF"
select select "RUN_SHEET"
select select "LARGE"
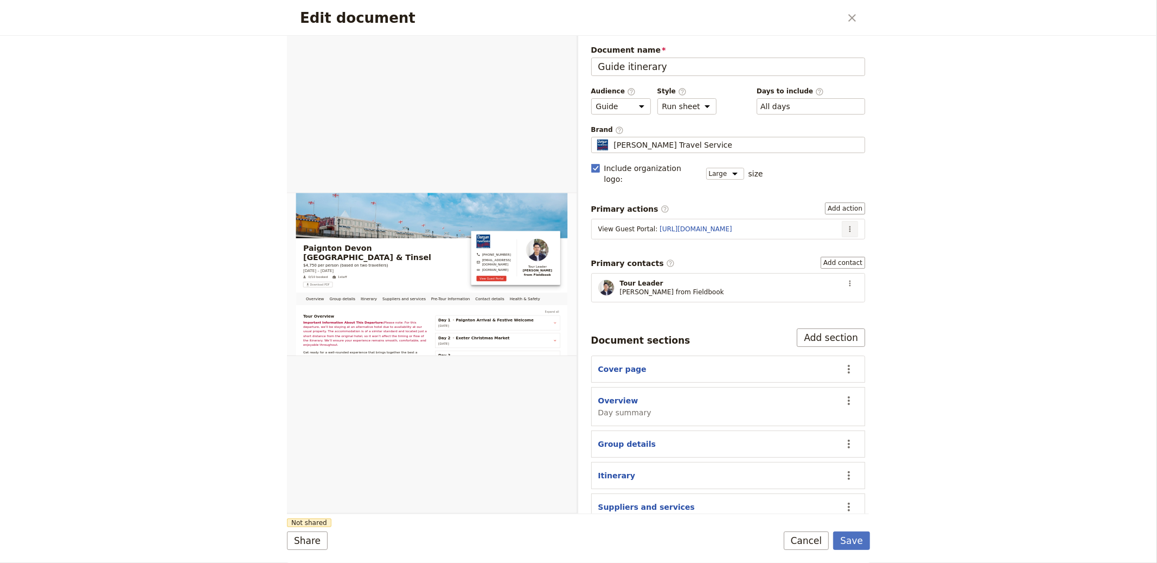
click at [846, 225] on icon "Actions" at bounding box center [850, 229] width 9 height 9
click at [812, 237] on span "Edit action" at bounding box center [806, 242] width 41 height 11
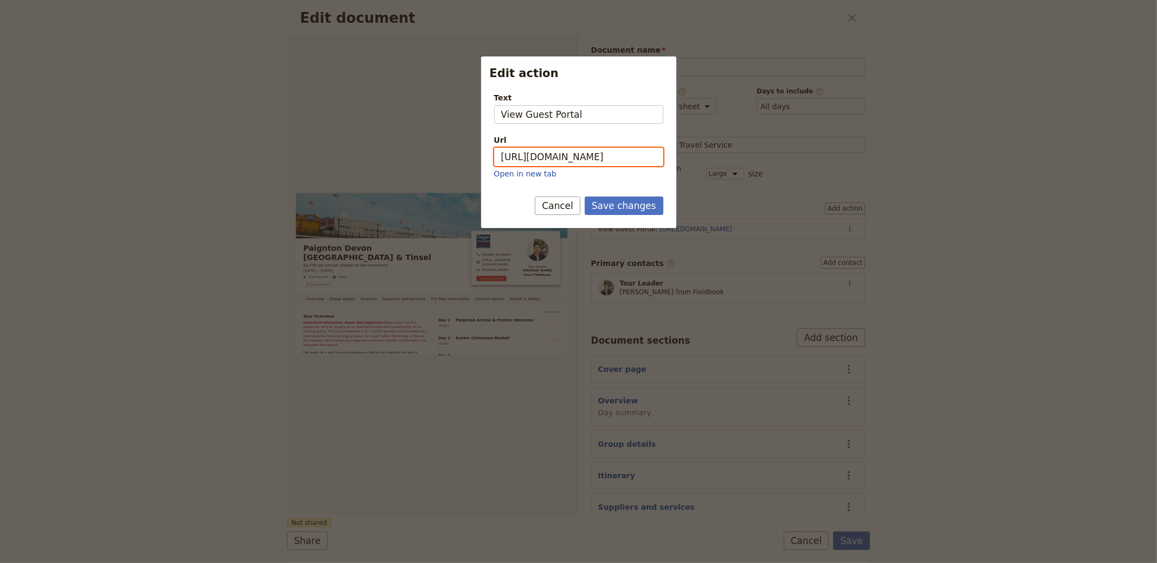
click at [569, 159] on input "[URL][DOMAIN_NAME]" at bounding box center [578, 157] width 169 height 18
paste input "hWiddnRaZFmnh9VNl77rn"
type input "[URL][DOMAIN_NAME]"
click at [632, 213] on button "Save changes" at bounding box center [624, 205] width 79 height 18
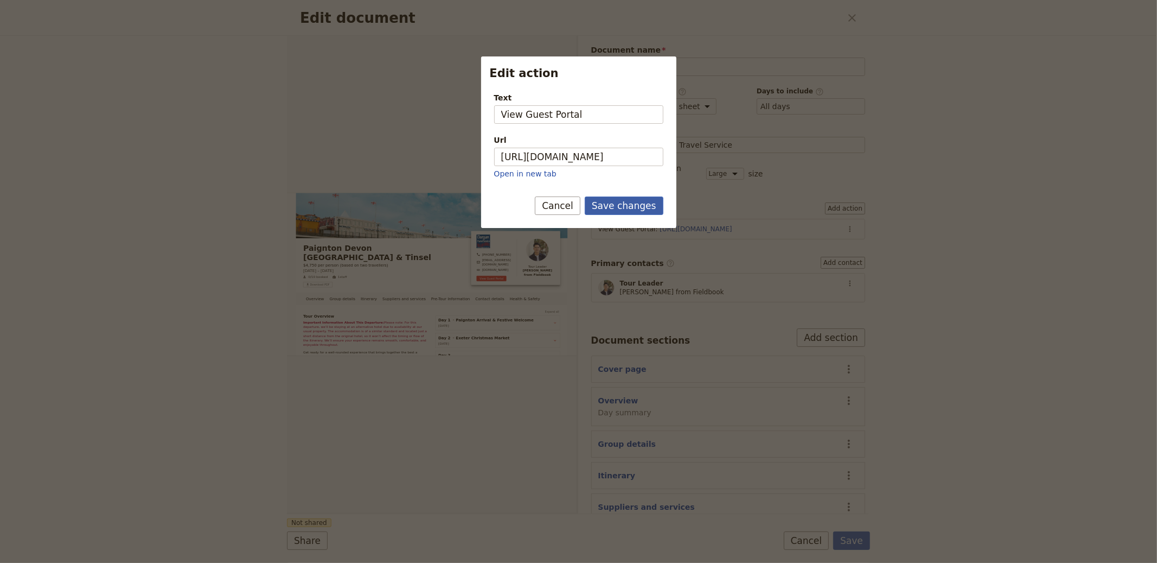
scroll to position [0, 0]
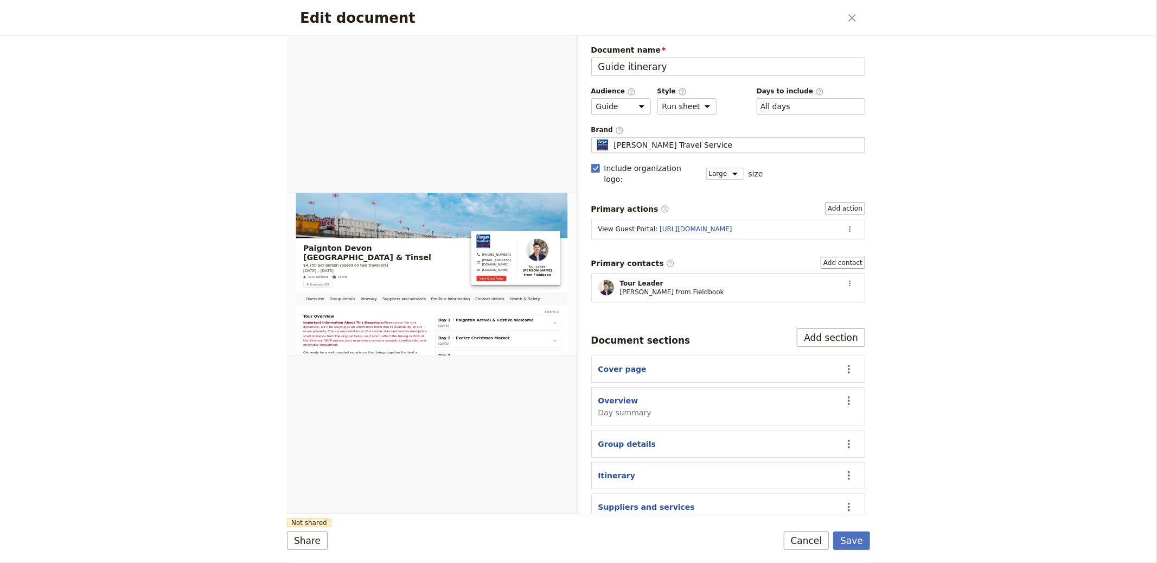
click at [711, 141] on div "[PERSON_NAME] Travel Service" at bounding box center [728, 144] width 265 height 11
click at [596, 137] on input "[PERSON_NAME] Travel Service" at bounding box center [596, 137] width 1 height 1
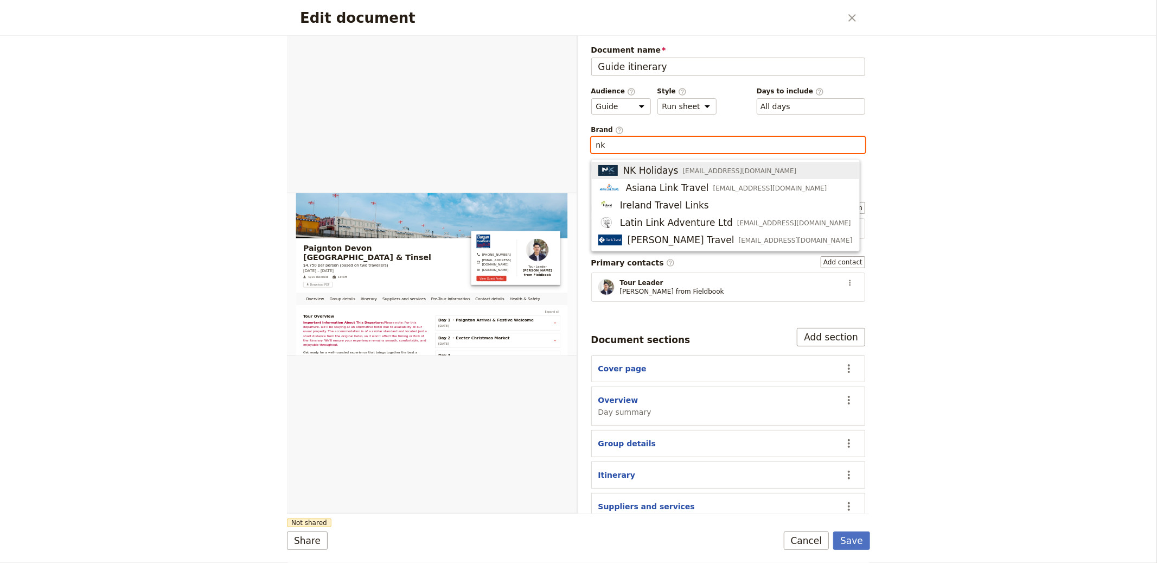
click at [743, 172] on span "[EMAIL_ADDRESS][DOMAIN_NAME]" at bounding box center [740, 171] width 114 height 9
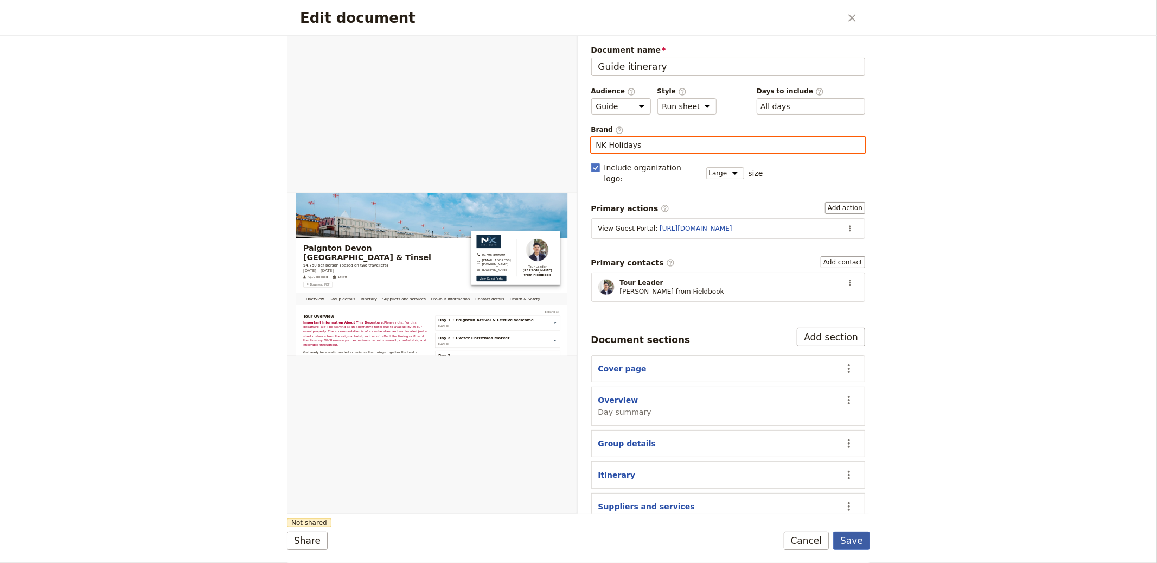
type input "NK Holidays"
click at [851, 542] on button "Save" at bounding box center [851, 540] width 37 height 18
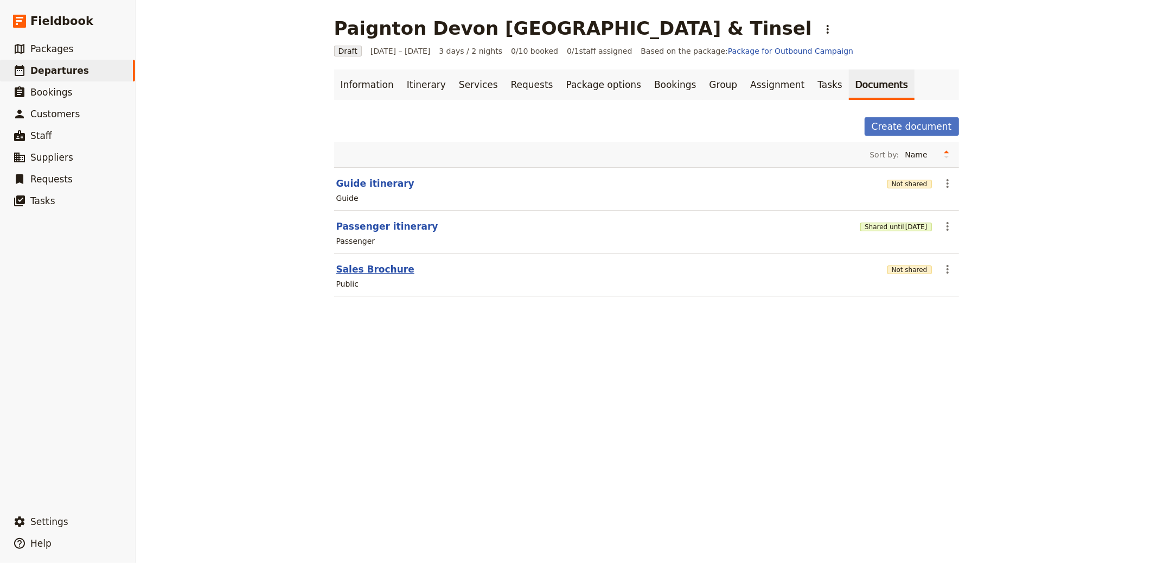
click at [383, 270] on button "Sales Brochure" at bounding box center [375, 269] width 78 height 13
select select "DEFAULT"
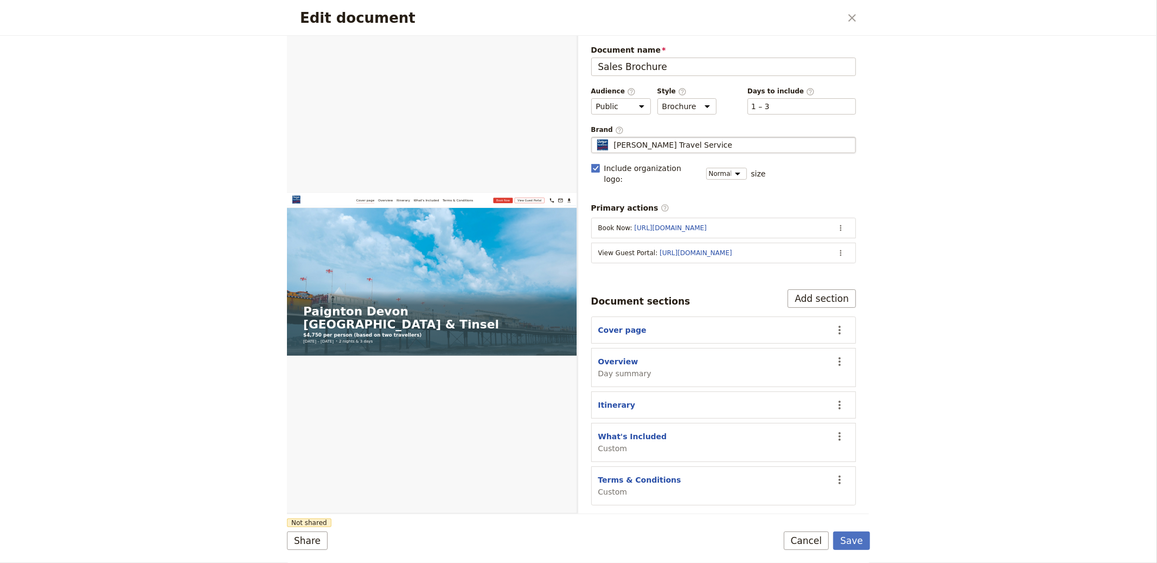
click at [702, 139] on div "[PERSON_NAME] Travel Service" at bounding box center [724, 144] width 256 height 11
click at [596, 137] on input "[PERSON_NAME] Travel Service" at bounding box center [596, 137] width 1 height 1
type input "NK Holidays"
click at [839, 247] on button "​" at bounding box center [841, 253] width 16 height 16
click at [825, 263] on span "Edit action" at bounding box center [798, 265] width 88 height 11
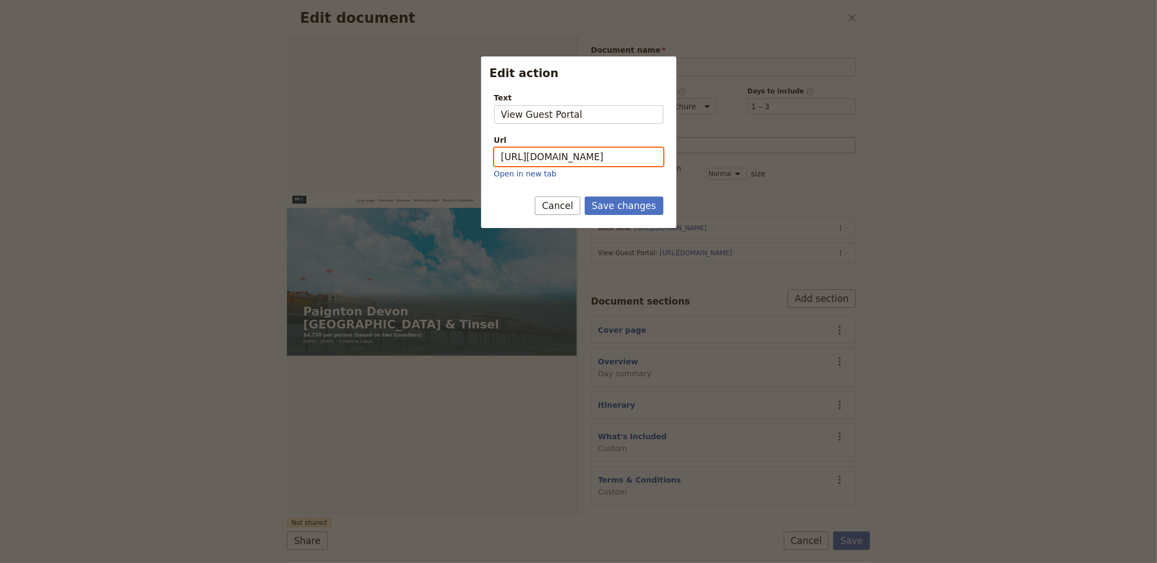
click at [578, 154] on input "[URL][DOMAIN_NAME]" at bounding box center [578, 157] width 169 height 18
paste input "hWiddnRaZFmnh9VNl77rn"
type input "[URL][DOMAIN_NAME]"
click at [643, 202] on button "Save changes" at bounding box center [624, 205] width 79 height 18
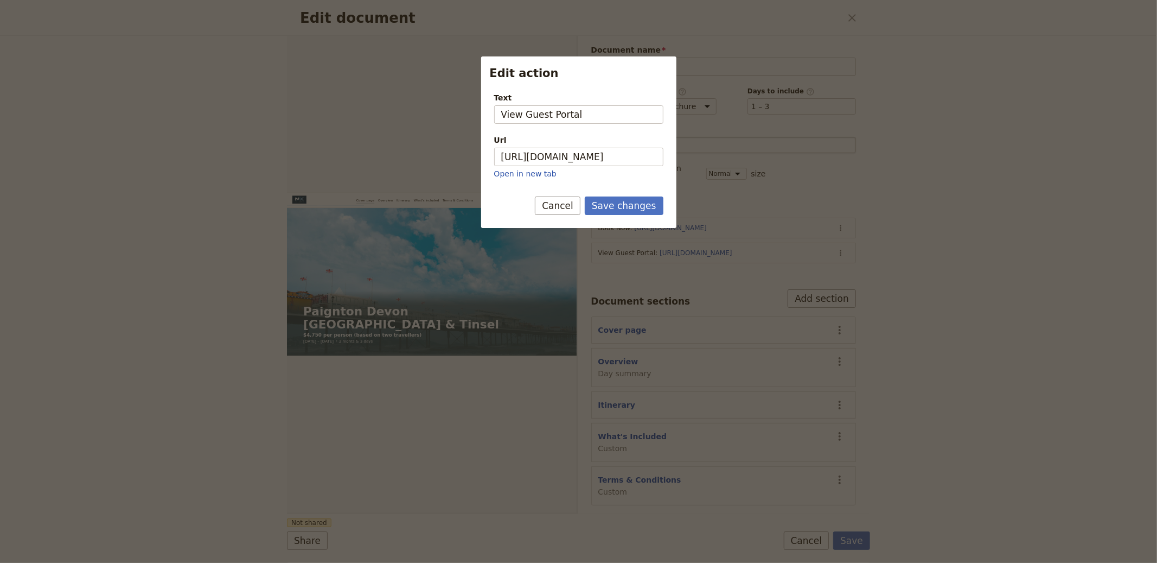
scroll to position [0, 0]
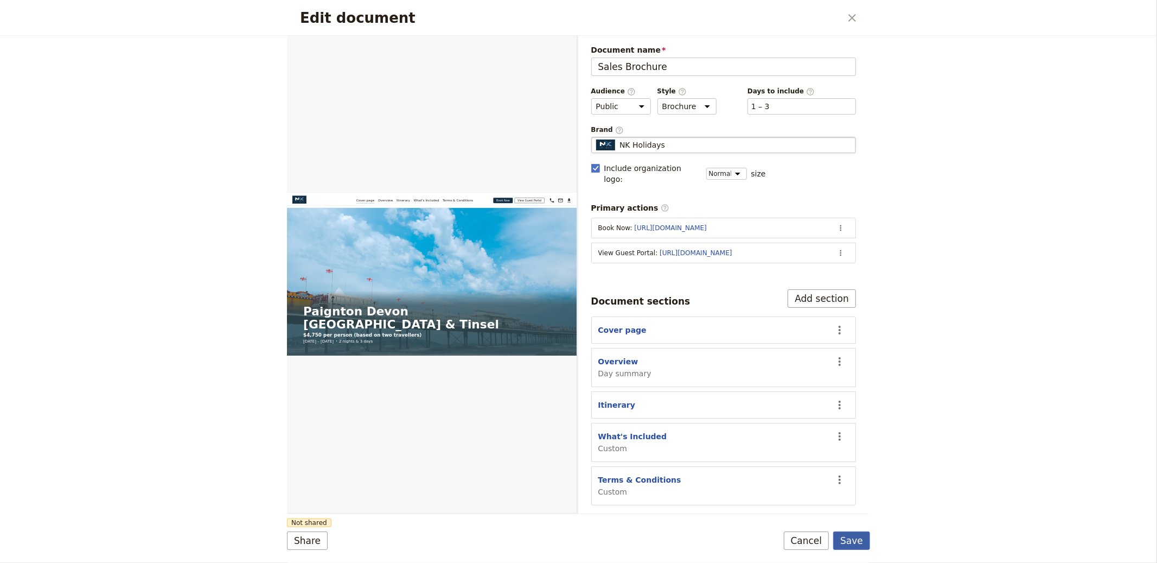
click at [856, 545] on button "Save" at bounding box center [851, 540] width 37 height 18
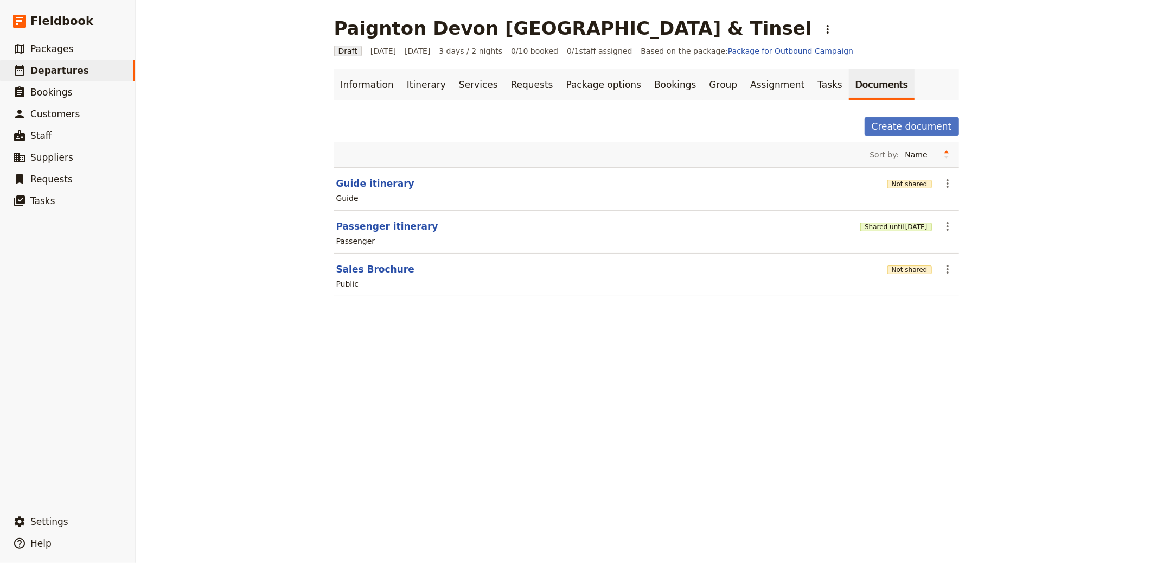
click at [919, 277] on div "Not shared" at bounding box center [910, 269] width 44 height 18
click at [913, 270] on button "Not shared" at bounding box center [910, 269] width 44 height 9
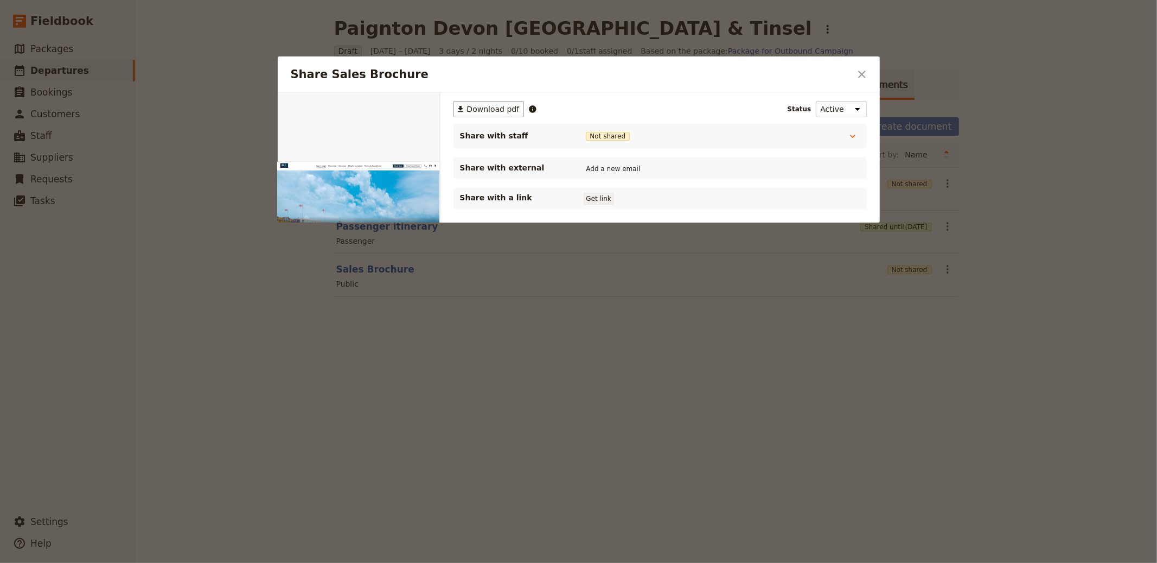
click at [600, 196] on button "Get link" at bounding box center [599, 199] width 30 height 12
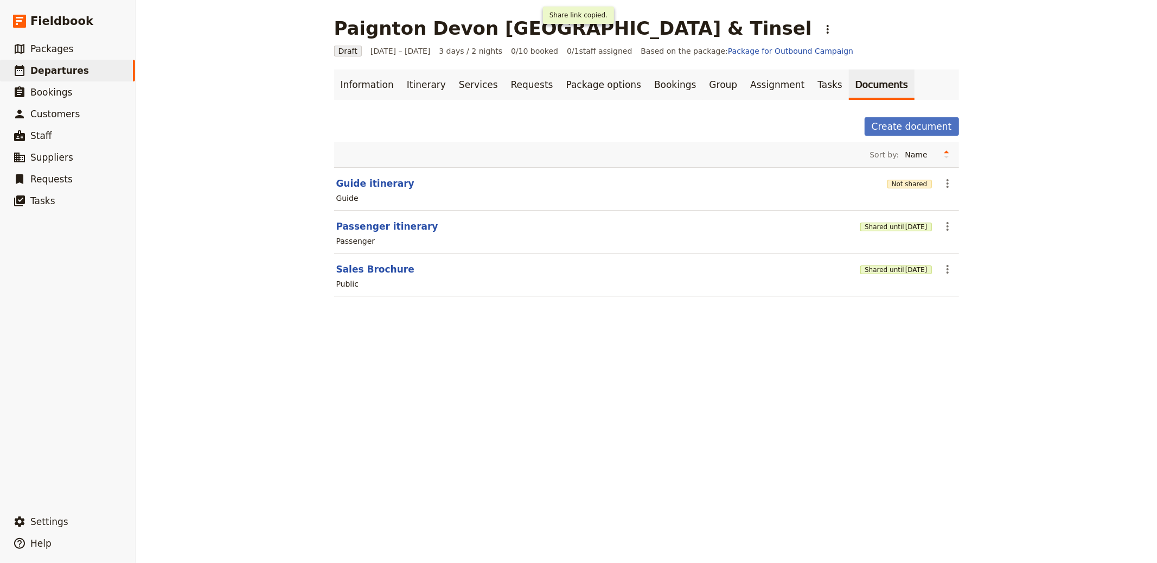
click at [912, 178] on div "Not shared" at bounding box center [910, 183] width 44 height 11
click at [888, 180] on button "Not shared" at bounding box center [910, 184] width 44 height 9
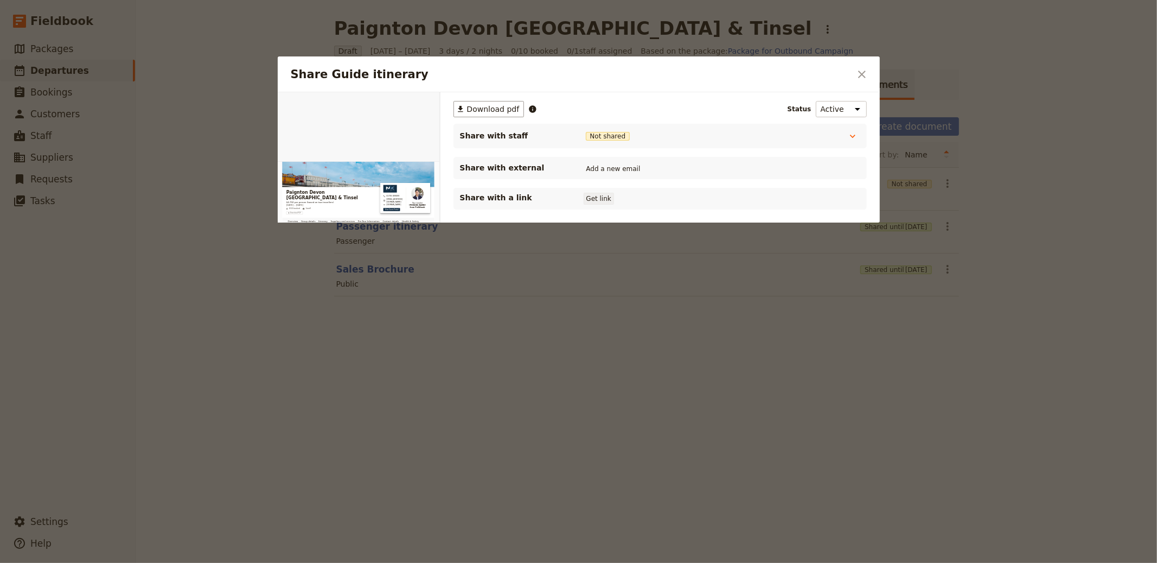
click at [593, 192] on div "Share with a link Get link" at bounding box center [660, 199] width 413 height 22
click at [595, 194] on button "Get link" at bounding box center [599, 199] width 30 height 12
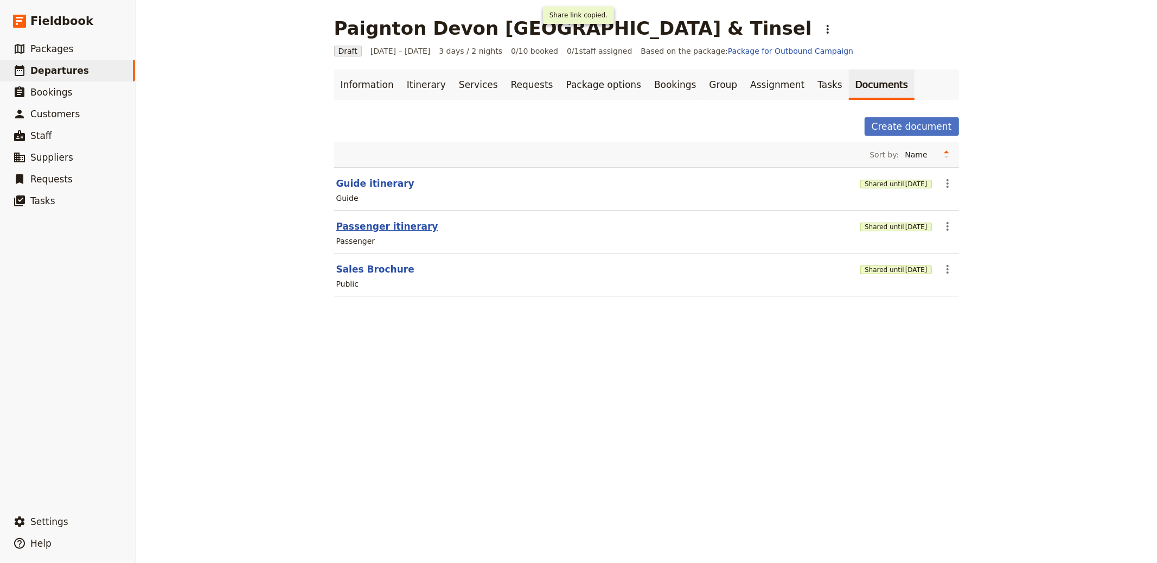
click at [385, 227] on button "Passenger itinerary" at bounding box center [387, 226] width 102 height 13
select select "PASSENGER"
select select "RUN_SHEET"
select select "LARGE"
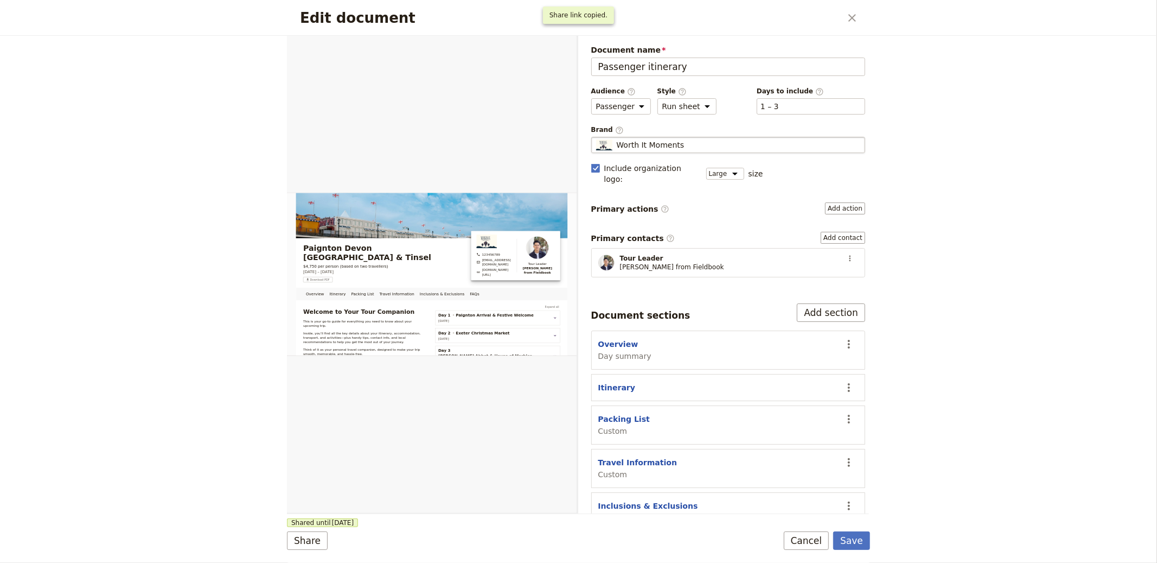
click at [751, 150] on div "Worth It Moments" at bounding box center [728, 144] width 265 height 11
click at [596, 137] on input "Worth It Moments" at bounding box center [596, 137] width 1 height 1
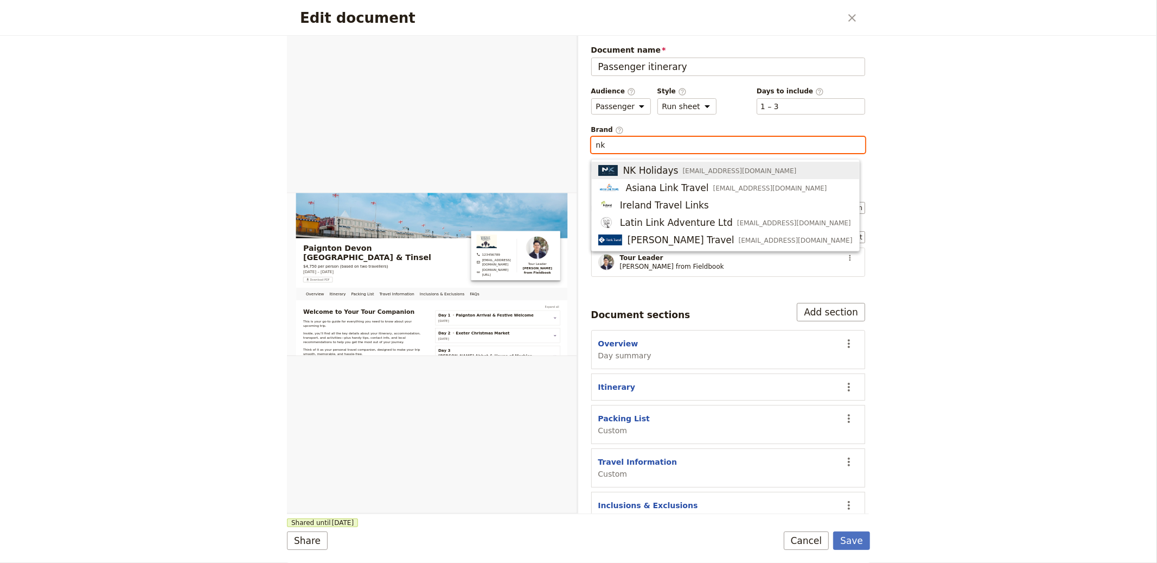
click at [751, 164] on div "NK Holidays [EMAIL_ADDRESS][DOMAIN_NAME]" at bounding box center [697, 170] width 198 height 13
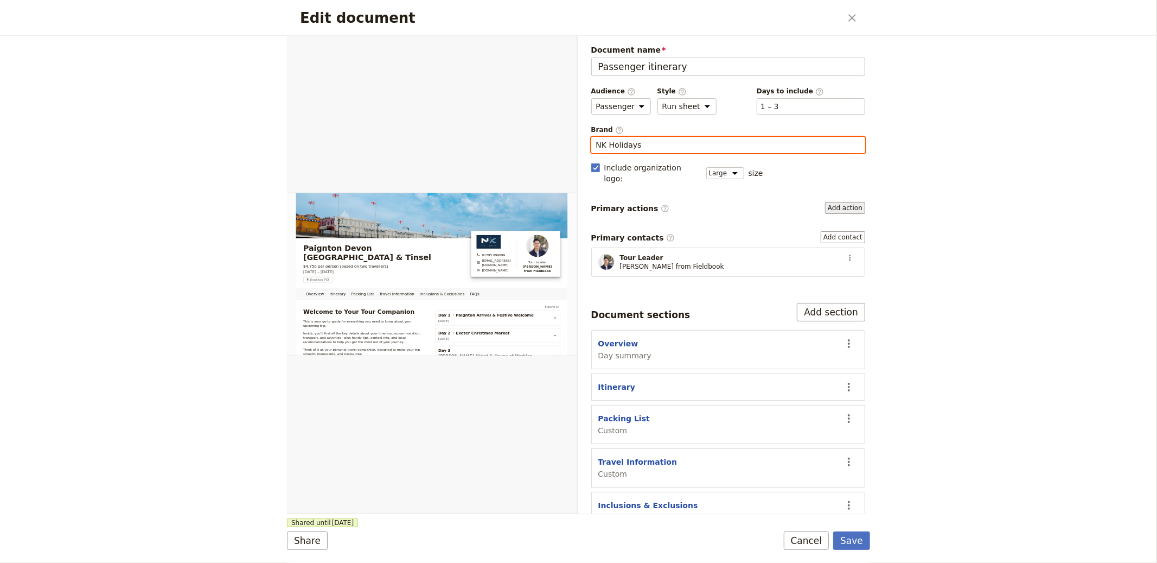
type input "NK Holidays"
click at [831, 202] on button "Add action" at bounding box center [845, 208] width 40 height 12
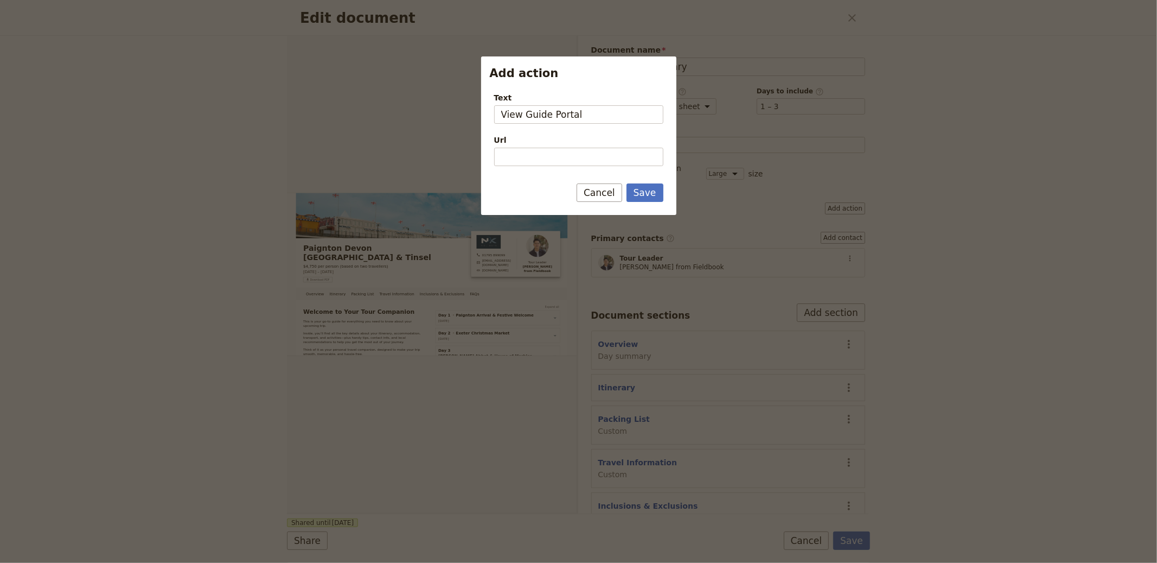
type input "View Guide Portal"
paste input "[URL][DOMAIN_NAME]"
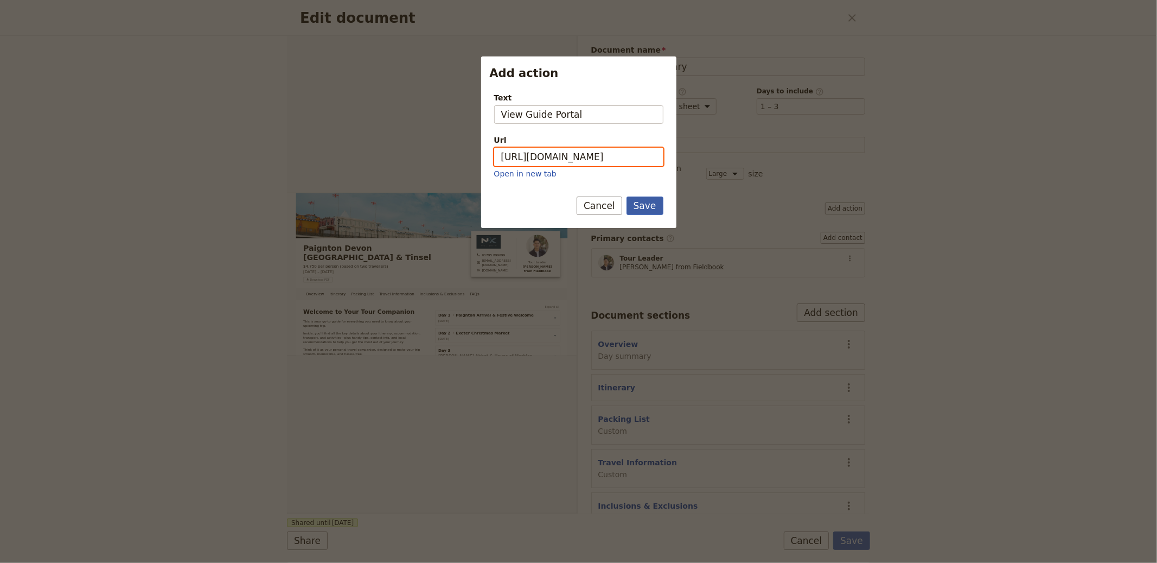
type input "[URL][DOMAIN_NAME]"
click at [654, 206] on button "Save" at bounding box center [645, 205] width 37 height 18
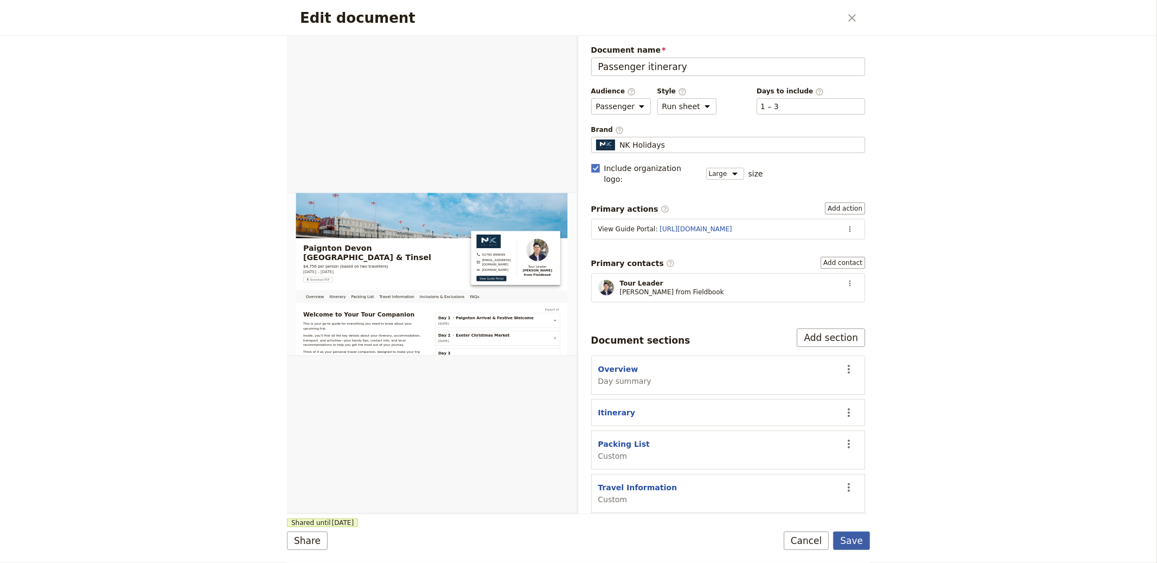
click at [856, 538] on button "Save" at bounding box center [851, 540] width 37 height 18
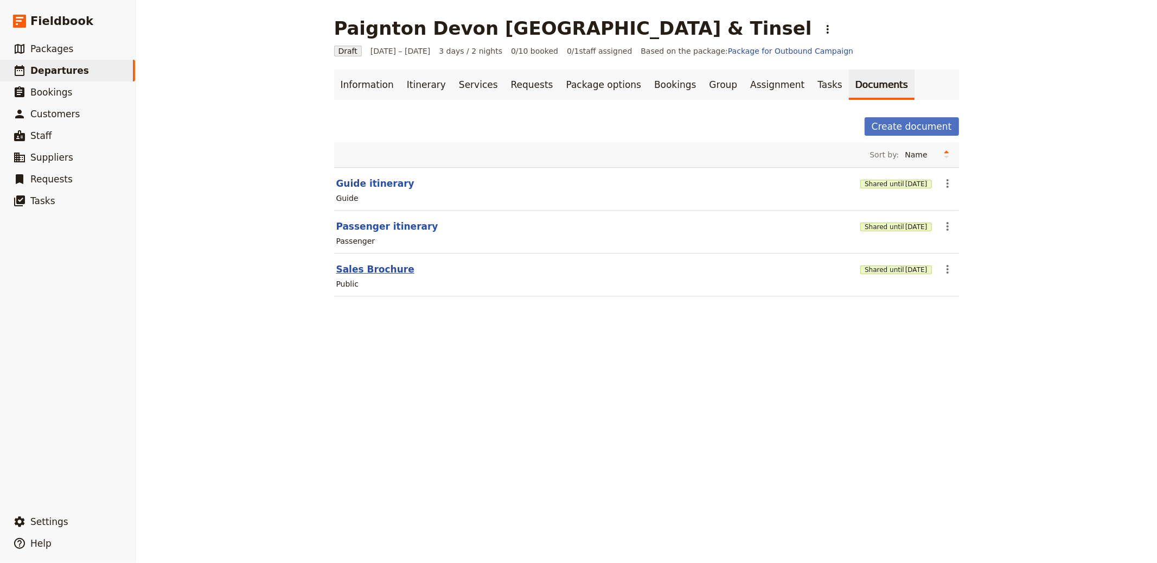
click at [365, 267] on button "Sales Brochure" at bounding box center [375, 269] width 78 height 13
select select "DEFAULT"
click at [360, 177] on button "Guide itinerary" at bounding box center [375, 183] width 78 height 13
select select "STAFF"
select select "RUN_SHEET"
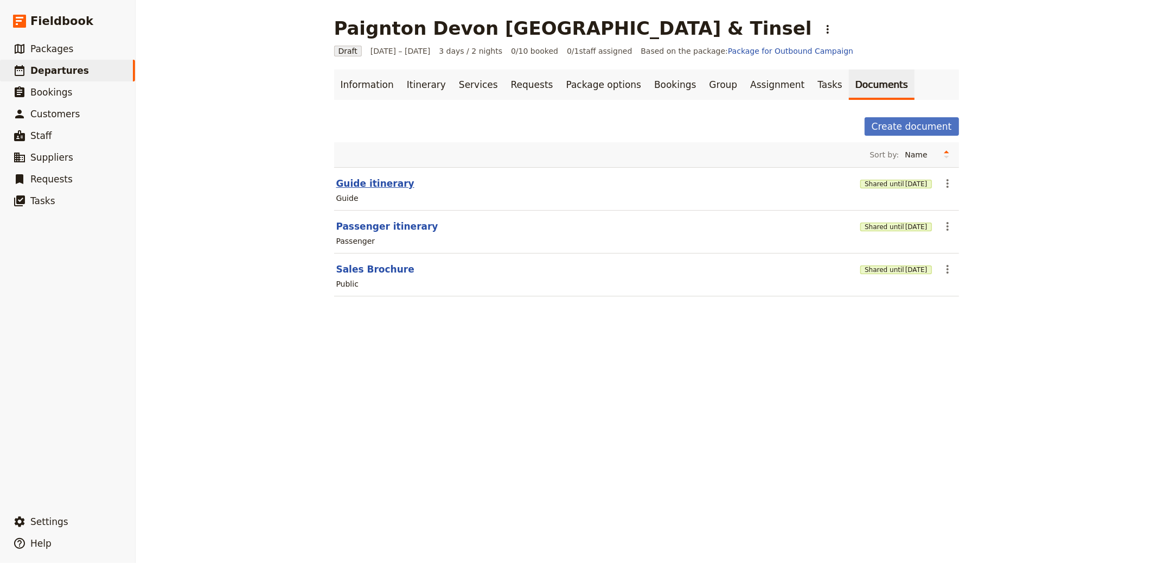
select select "LARGE"
click at [906, 267] on span "[DATE]" at bounding box center [917, 269] width 22 height 9
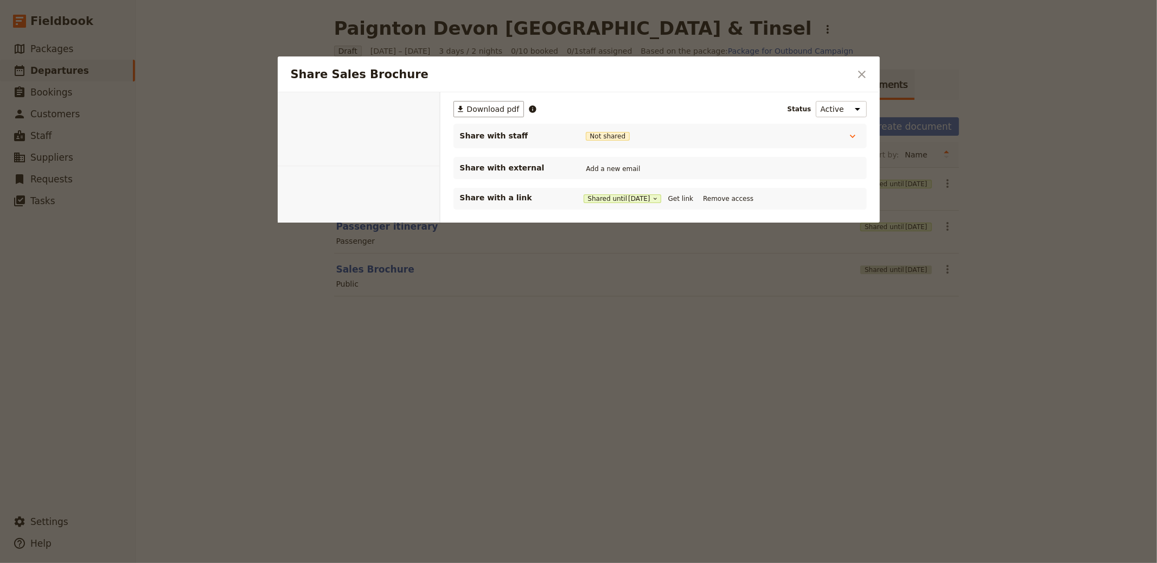
click at [898, 267] on div at bounding box center [578, 281] width 1157 height 563
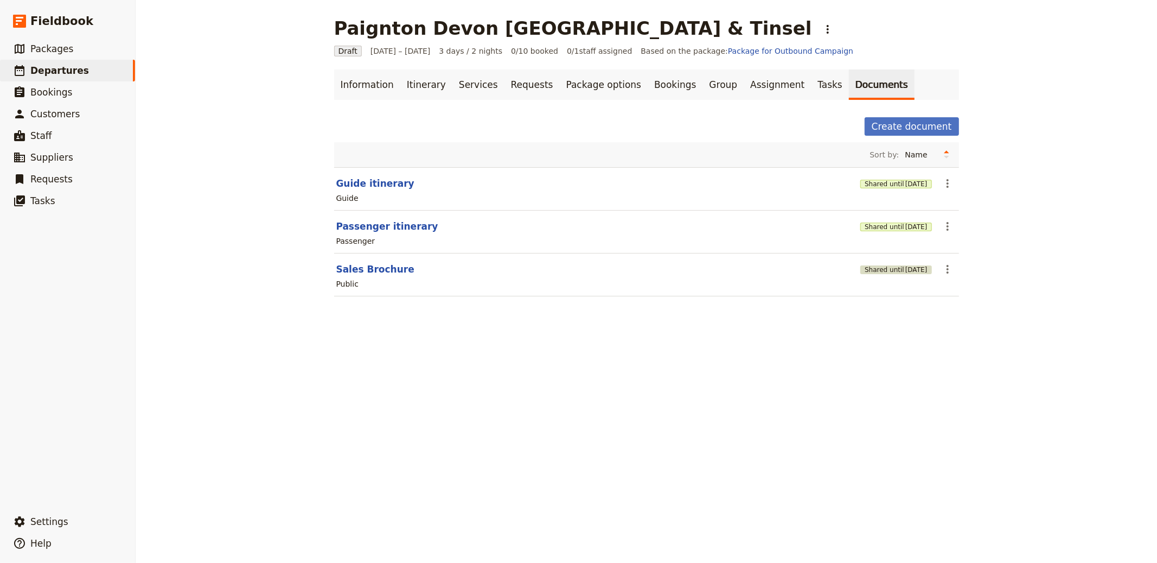
click at [906, 273] on span "[DATE]" at bounding box center [917, 269] width 22 height 9
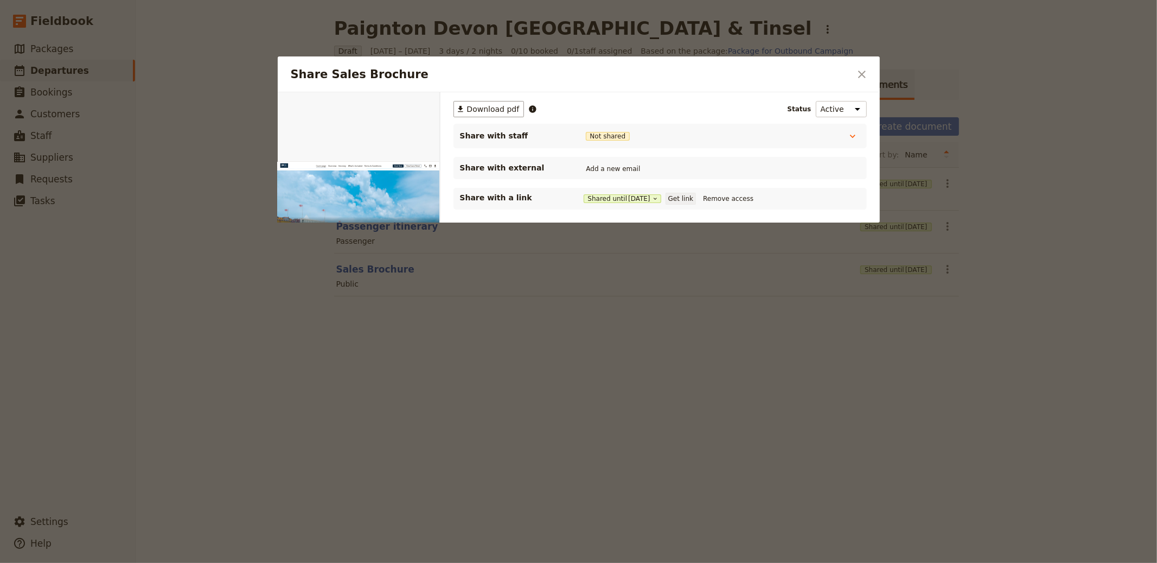
click at [686, 200] on button "Get link" at bounding box center [681, 199] width 30 height 12
click at [873, 221] on div "​ Download pdf Status Active Inactive Share with staff Not shared Tour Guide No…" at bounding box center [661, 207] width 440 height 231
click at [919, 184] on div at bounding box center [578, 281] width 1157 height 563
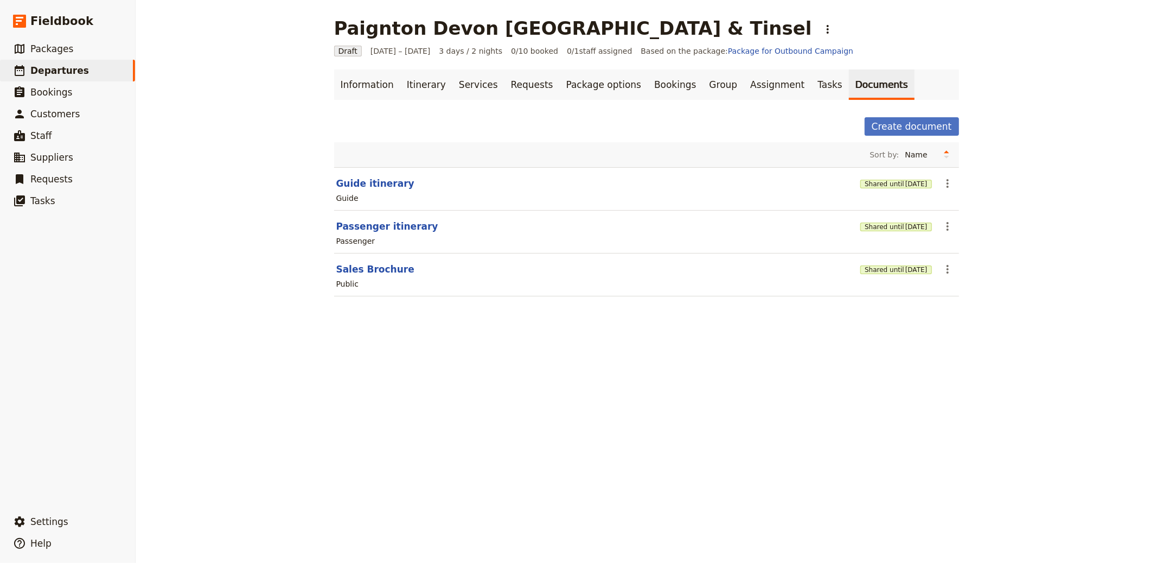
click at [888, 176] on div "Shared until [DATE]" at bounding box center [896, 183] width 71 height 18
click at [906, 180] on span "[DATE]" at bounding box center [917, 184] width 22 height 9
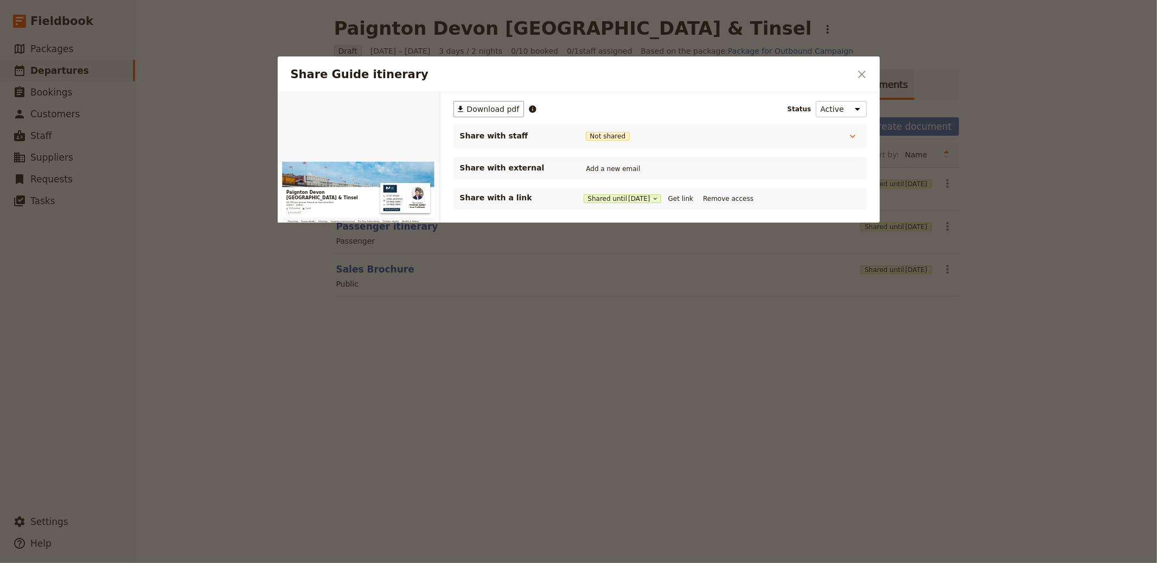
click at [691, 190] on div "Share with a link Shared until [DATE] Get link Remove access" at bounding box center [660, 199] width 413 height 22
click at [691, 196] on button "Get link" at bounding box center [681, 199] width 30 height 12
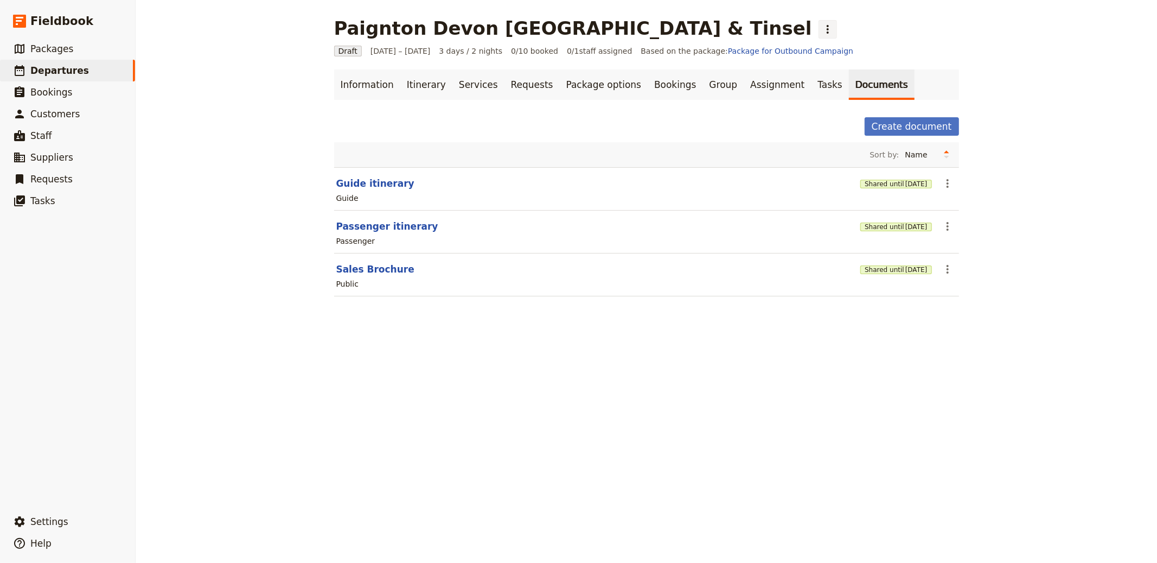
click at [819, 26] on button "​" at bounding box center [828, 29] width 18 height 18
click at [637, 81] on span "Schedule departure" at bounding box center [641, 86] width 75 height 11
click at [648, 85] on link "Bookings" at bounding box center [675, 84] width 55 height 30
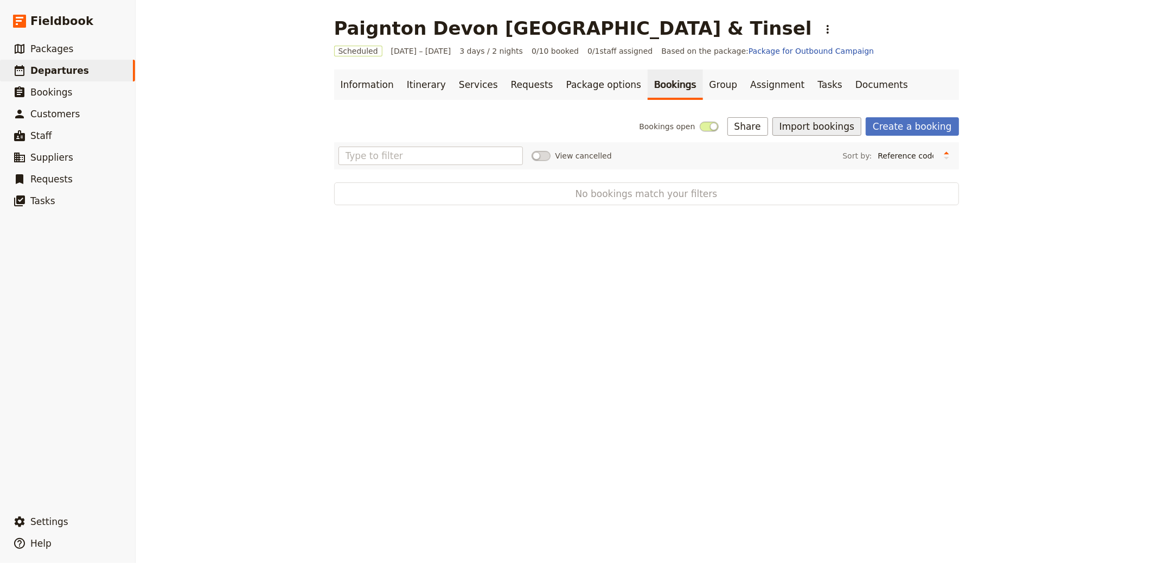
click at [821, 123] on button "Import bookings" at bounding box center [817, 126] width 89 height 18
click at [822, 152] on span "Import Bookings" at bounding box center [819, 150] width 62 height 11
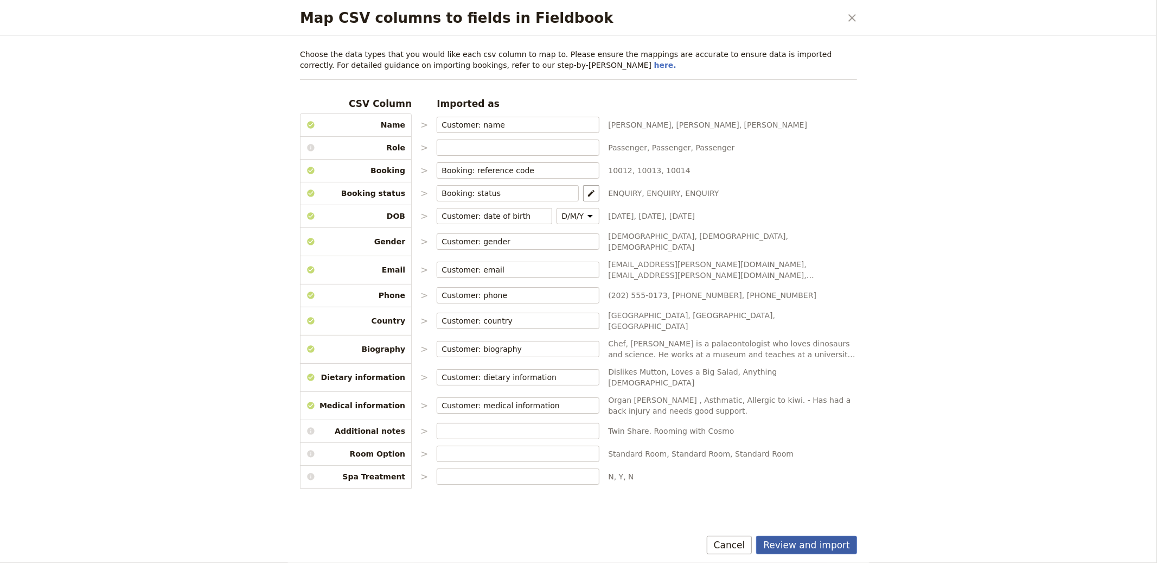
click at [813, 544] on button "Review and import" at bounding box center [806, 545] width 101 height 18
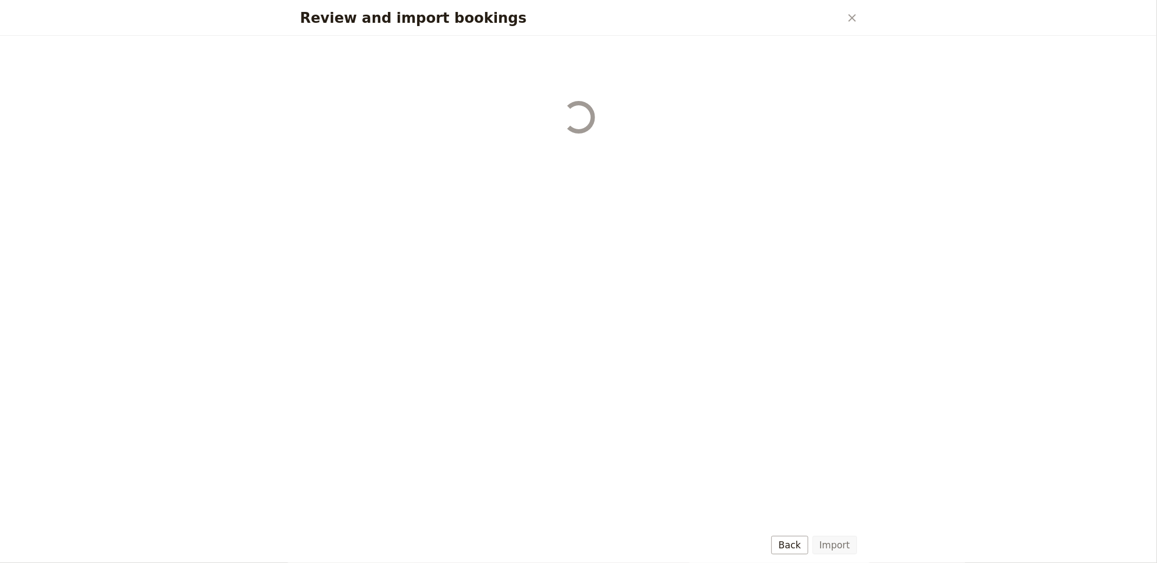
select select "655d56b39948720cb8e55355"
select select "655d57ca9948720cb8e553ec"
select select "655d57fa9948720cb8e553f3"
select select "655d58079948720cb8e553fa"
select select "655d584c9948720cb8e55401"
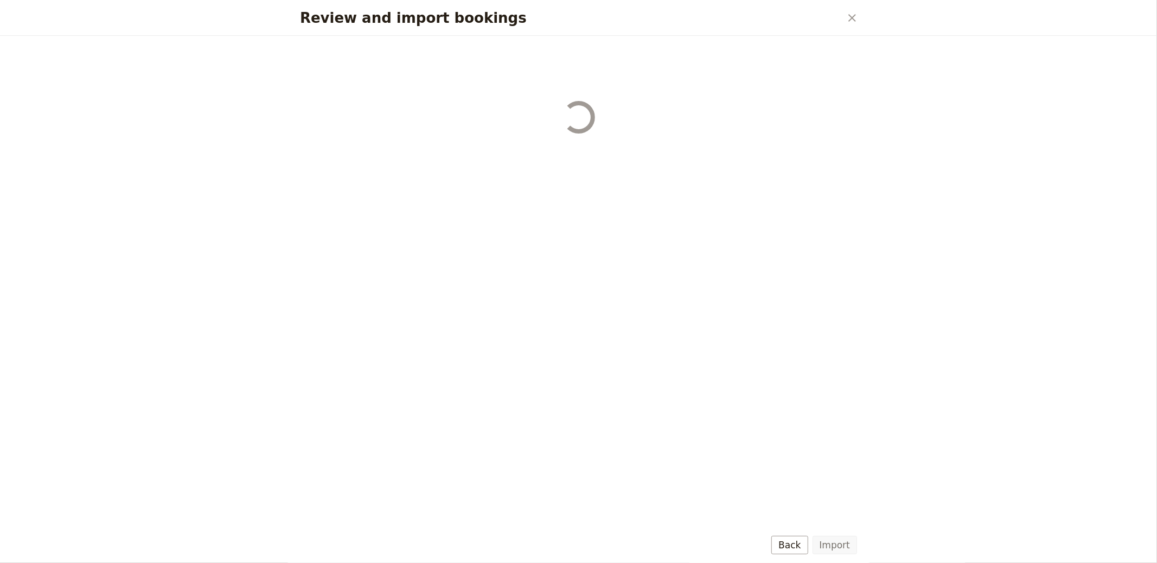
select select "655d58679948720cb8e5540d"
select select "650e6b6659641ed5ee156647"
select select "650e6b4b59641ed5ee156605"
select select "650e2104408bbede5b0c60fd"
select select "650e1d73408bbede5b0c60a6"
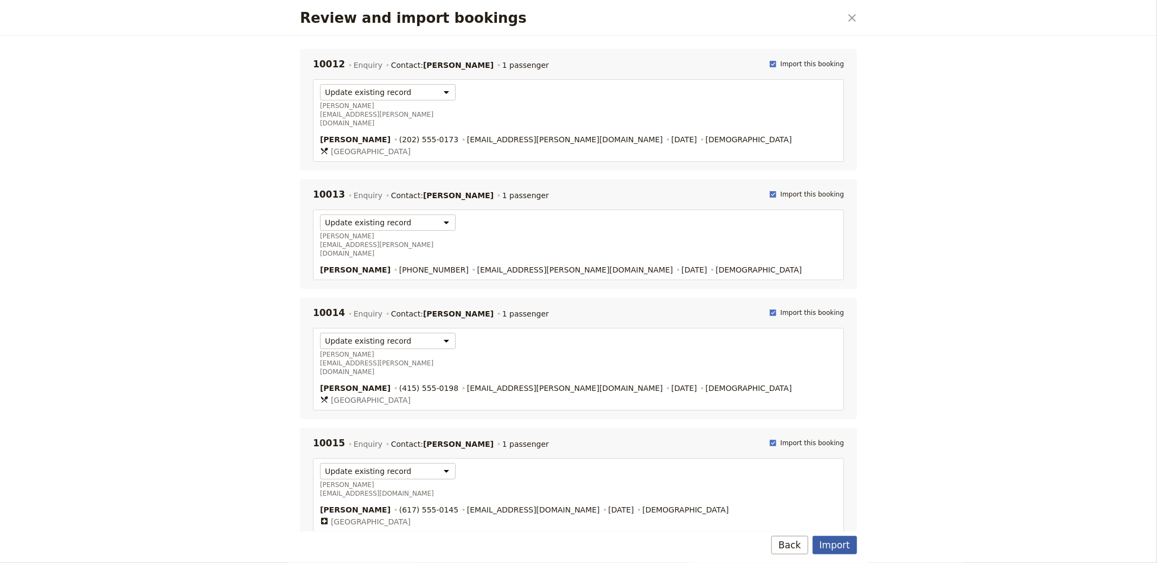
click at [850, 542] on button "Import" at bounding box center [835, 545] width 44 height 18
